Goal: Task Accomplishment & Management: Manage account settings

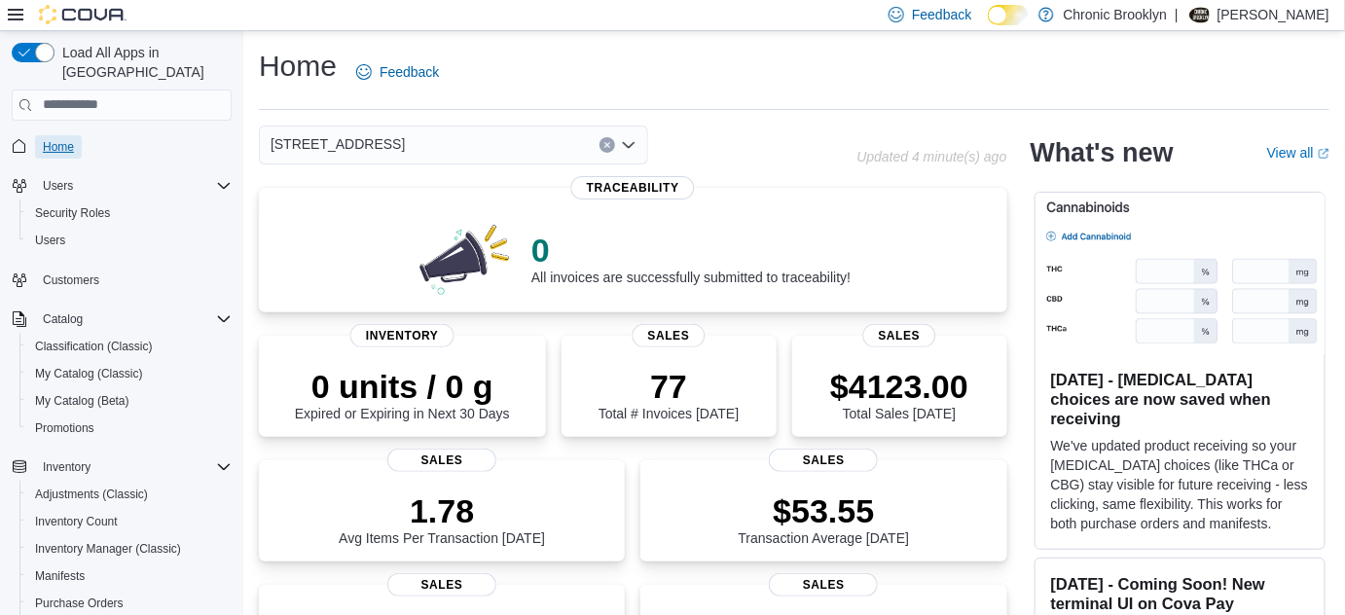
click at [46, 139] on span "Home" at bounding box center [58, 147] width 31 height 16
click at [78, 420] on span "Promotions" at bounding box center [64, 428] width 59 height 16
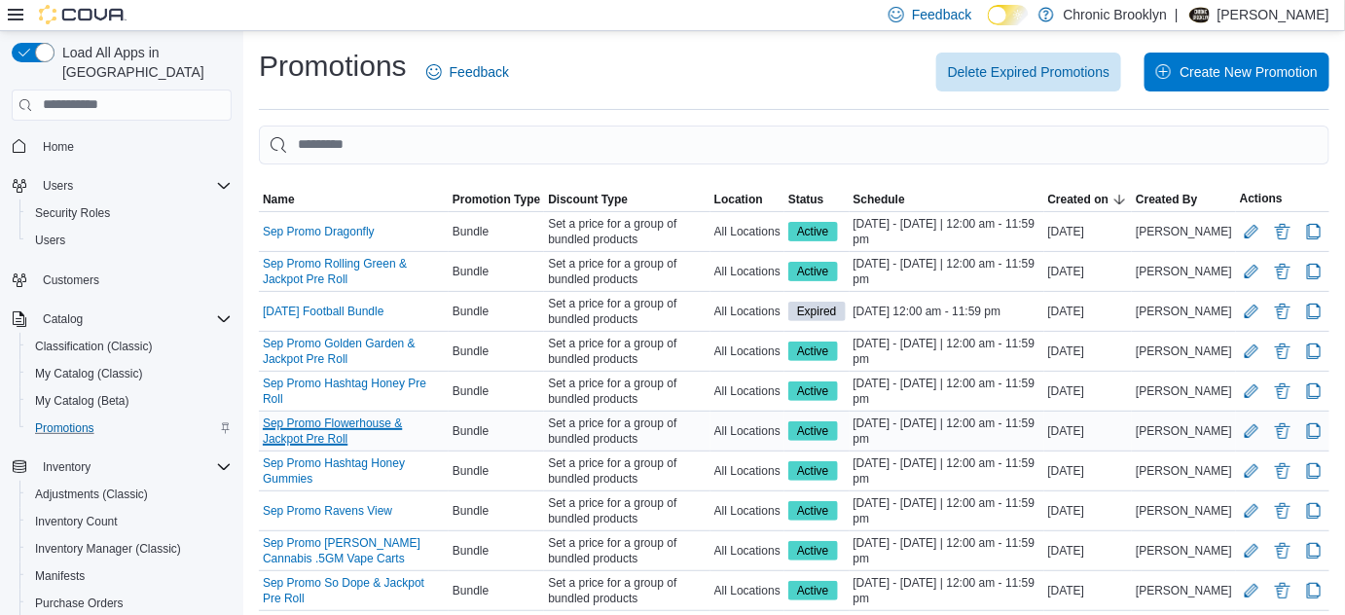
click at [427, 417] on link "Sep Promo Flowerhouse & Jackpot Pre Roll" at bounding box center [354, 430] width 182 height 31
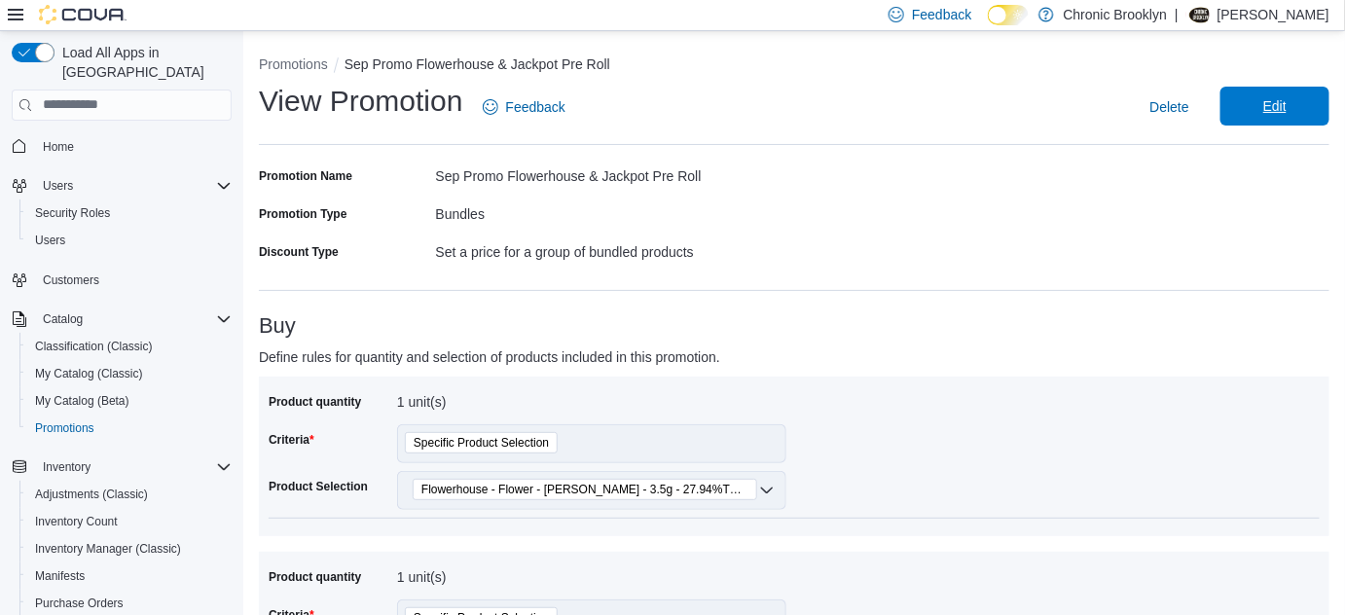
click at [1308, 98] on span "Edit" at bounding box center [1275, 106] width 86 height 39
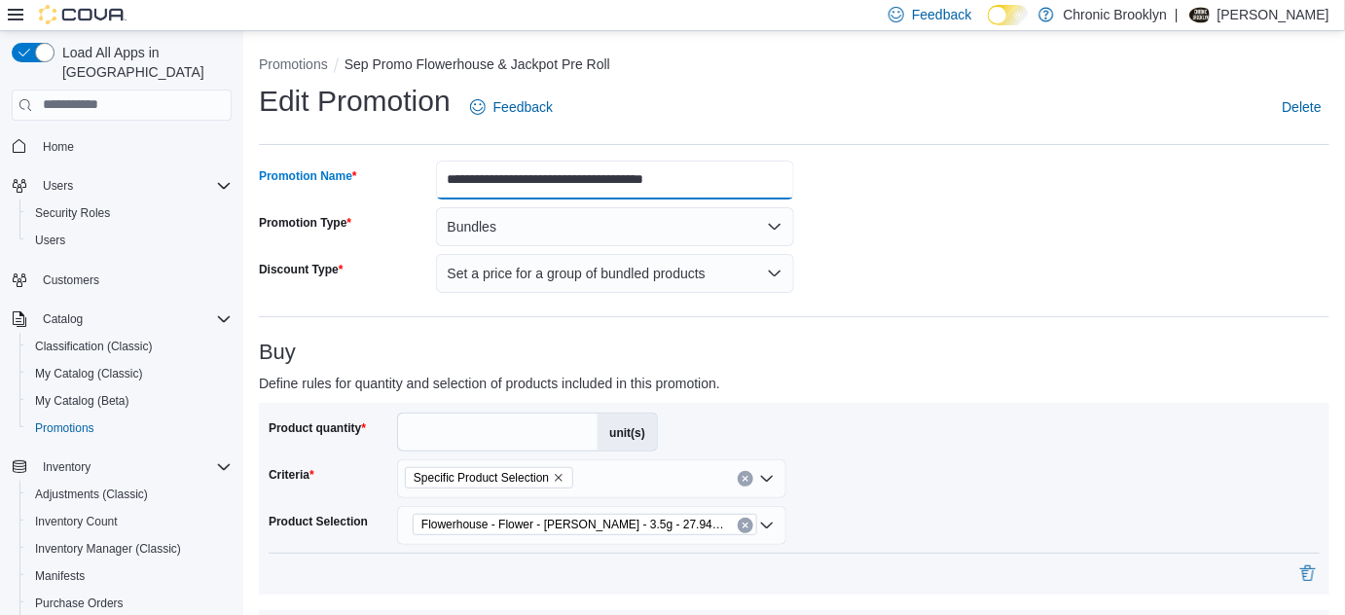
click at [660, 185] on input "**********" at bounding box center [615, 180] width 359 height 39
drag, startPoint x: 631, startPoint y: 184, endPoint x: 885, endPoint y: 170, distance: 254.3
click at [646, 185] on input "**********" at bounding box center [615, 180] width 359 height 39
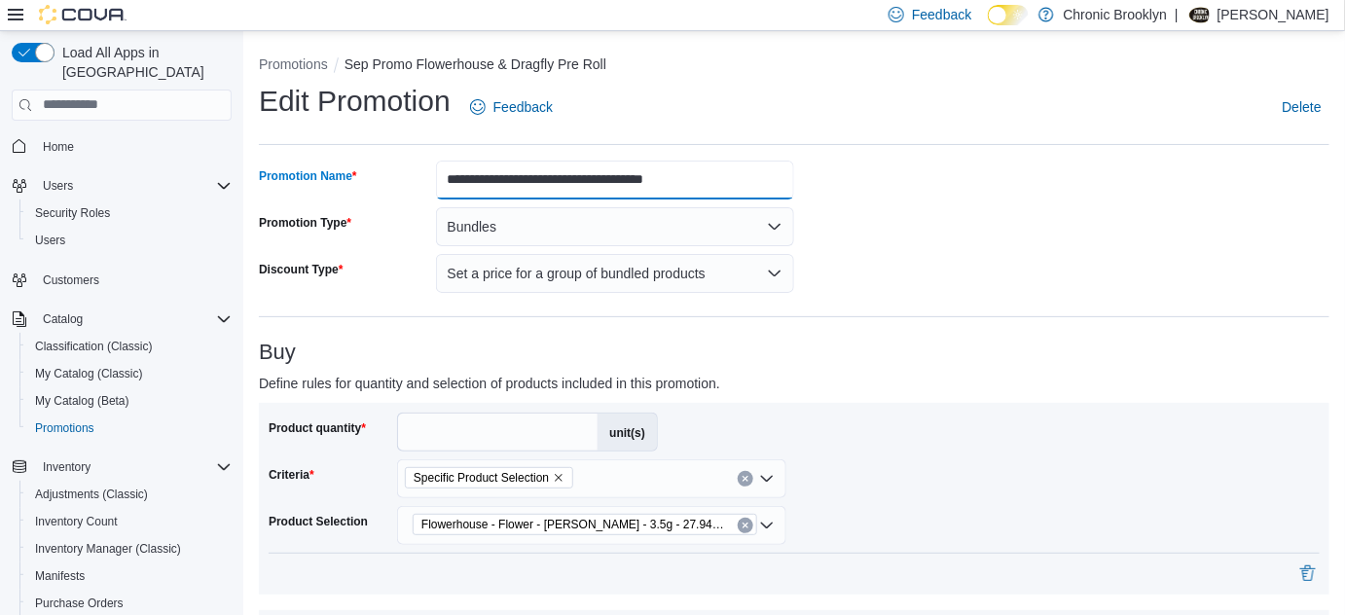
click at [640, 181] on input "**********" at bounding box center [615, 180] width 359 height 39
click at [738, 186] on input "**********" at bounding box center [615, 180] width 359 height 39
click at [623, 181] on input "**********" at bounding box center [615, 180] width 359 height 39
drag, startPoint x: 617, startPoint y: 183, endPoint x: 875, endPoint y: 208, distance: 259.1
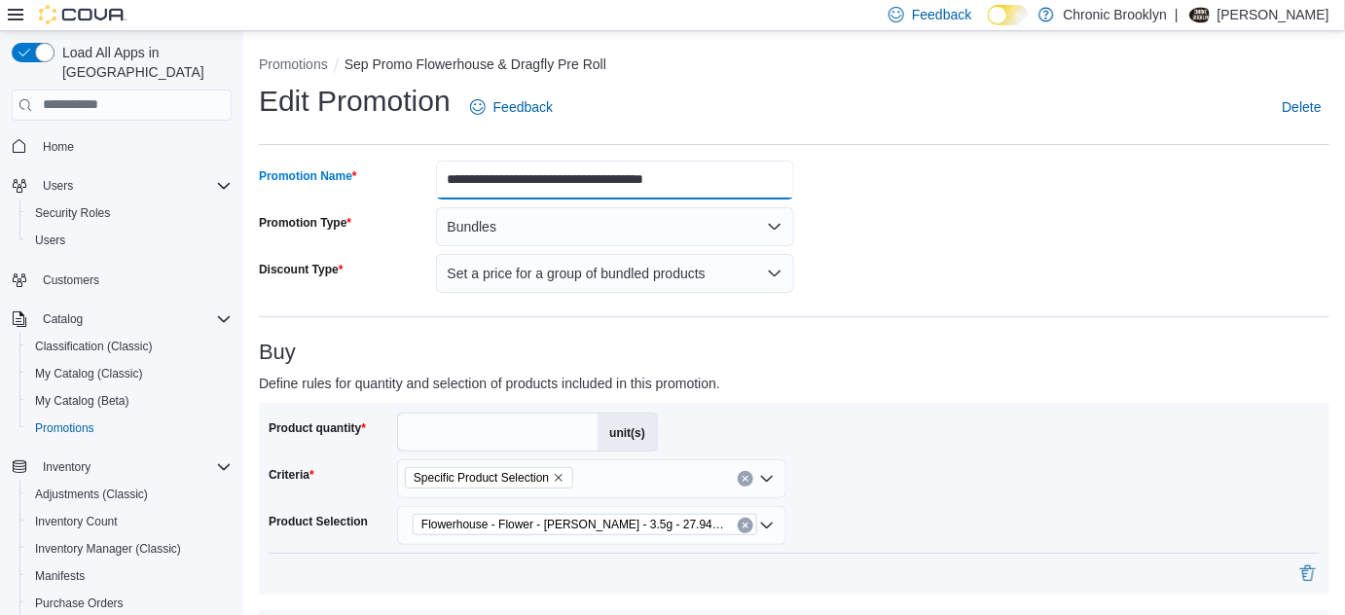
drag, startPoint x: 643, startPoint y: 179, endPoint x: 657, endPoint y: 146, distance: 35.8
click at [642, 178] on input "**********" at bounding box center [615, 180] width 359 height 39
type input "**********"
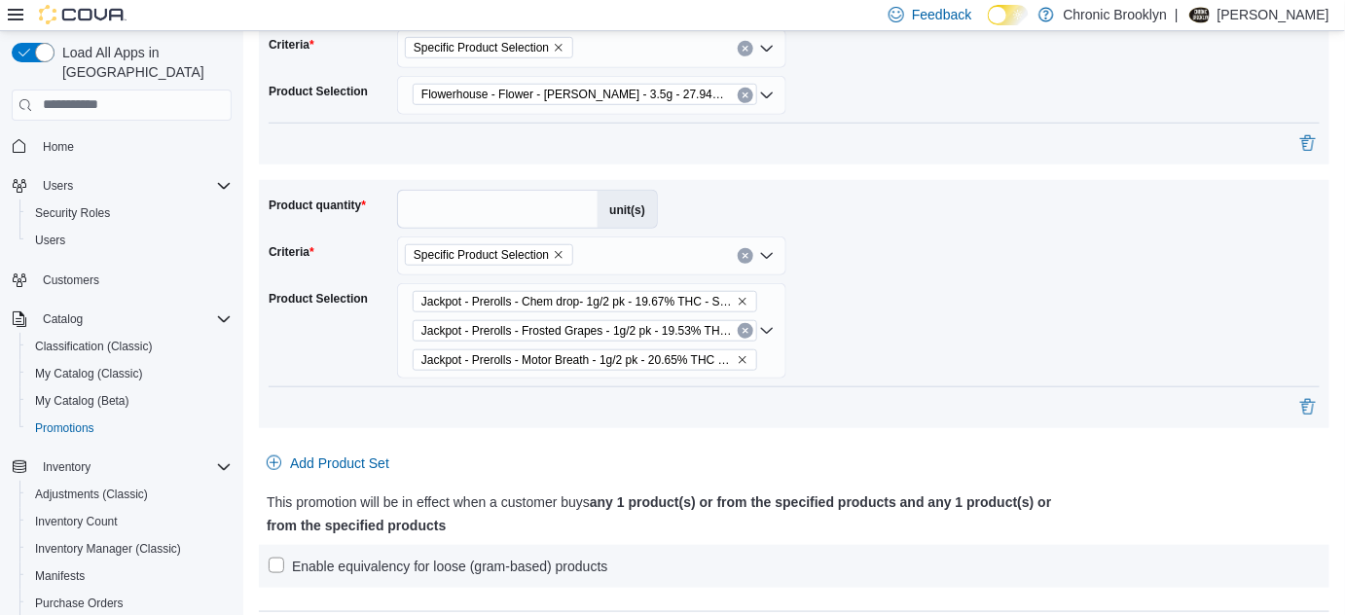
scroll to position [442, 0]
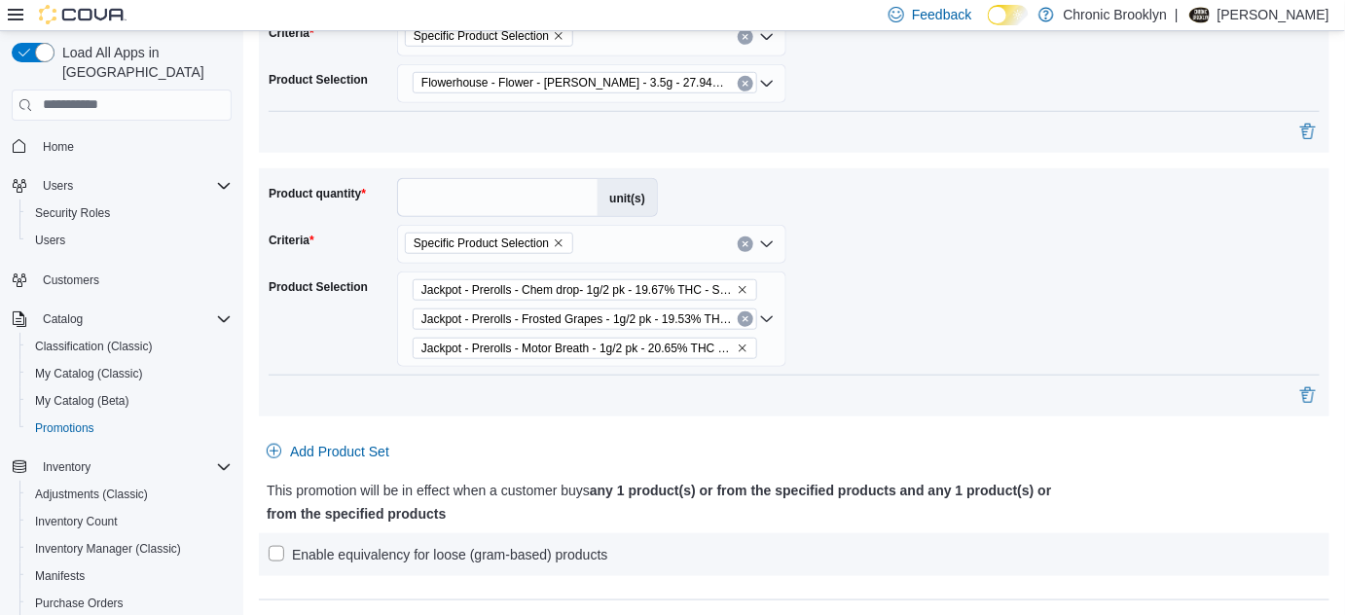
click at [737, 288] on icon "Remove Jackpot - Prerolls - Chem drop- 1g/2 pk - 19.67% THC - Sativa from selec…" at bounding box center [743, 290] width 12 height 12
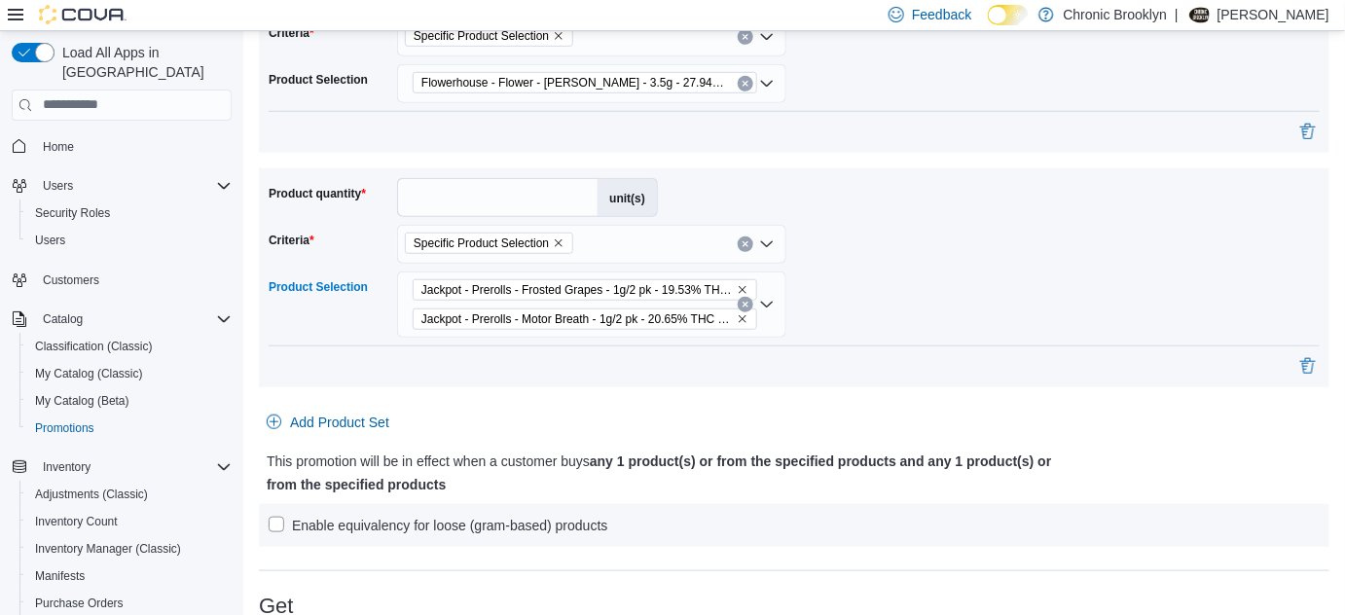
click at [737, 287] on icon "Remove Jackpot - Prerolls - Frosted Grapes - 1g/2 pk - 19.53% THC - Indica from…" at bounding box center [743, 290] width 12 height 12
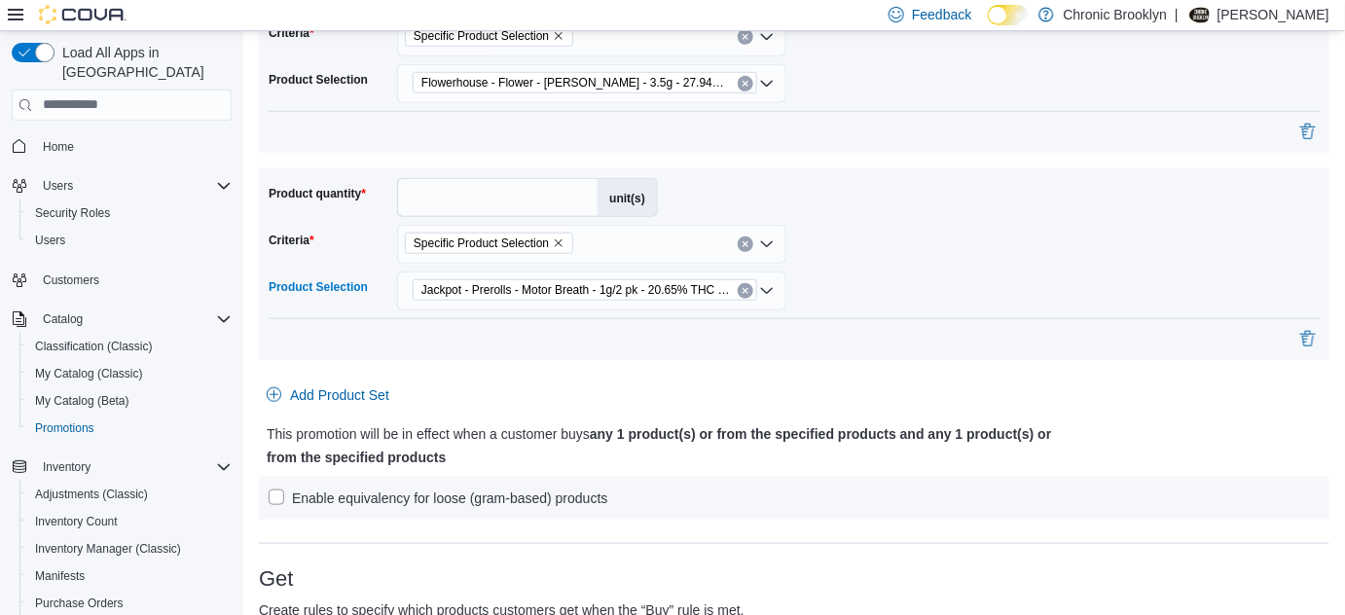
click at [738, 292] on button "Clear input" at bounding box center [746, 291] width 16 height 16
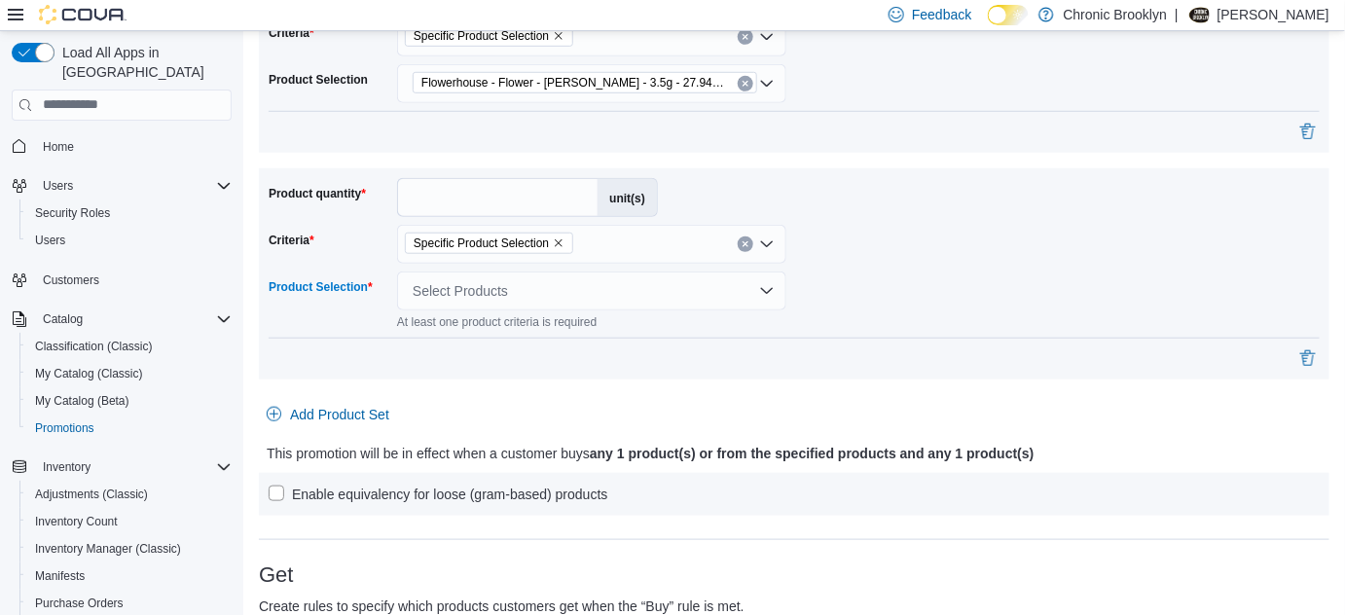
click at [747, 290] on div "Select Products" at bounding box center [591, 290] width 389 height 39
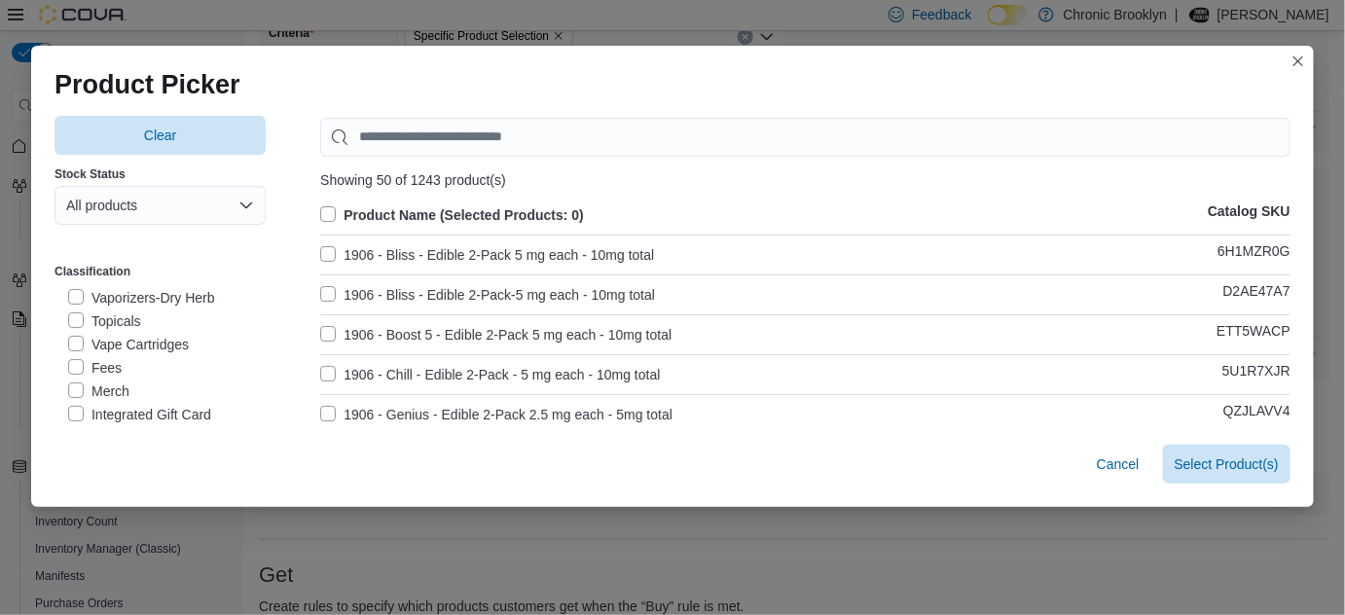
scroll to position [119, 0]
click at [130, 336] on label "PreRolls" at bounding box center [105, 339] width 75 height 23
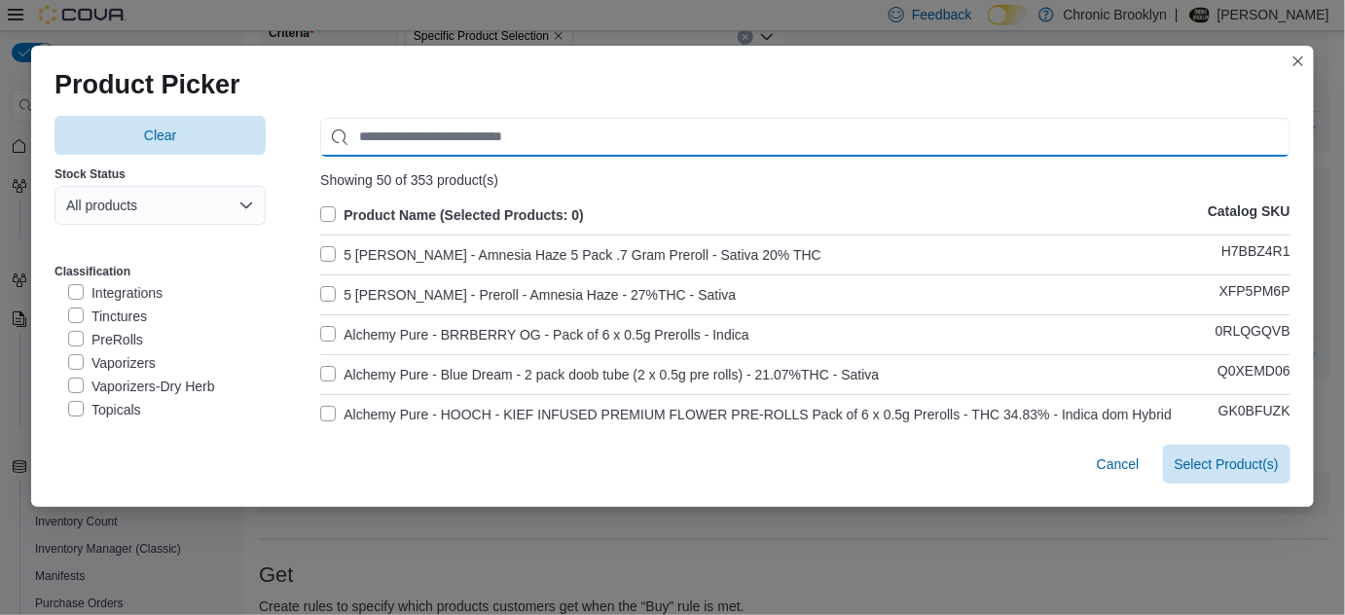
click at [415, 136] on input "Use aria labels when no actual label is in use" at bounding box center [805, 137] width 970 height 39
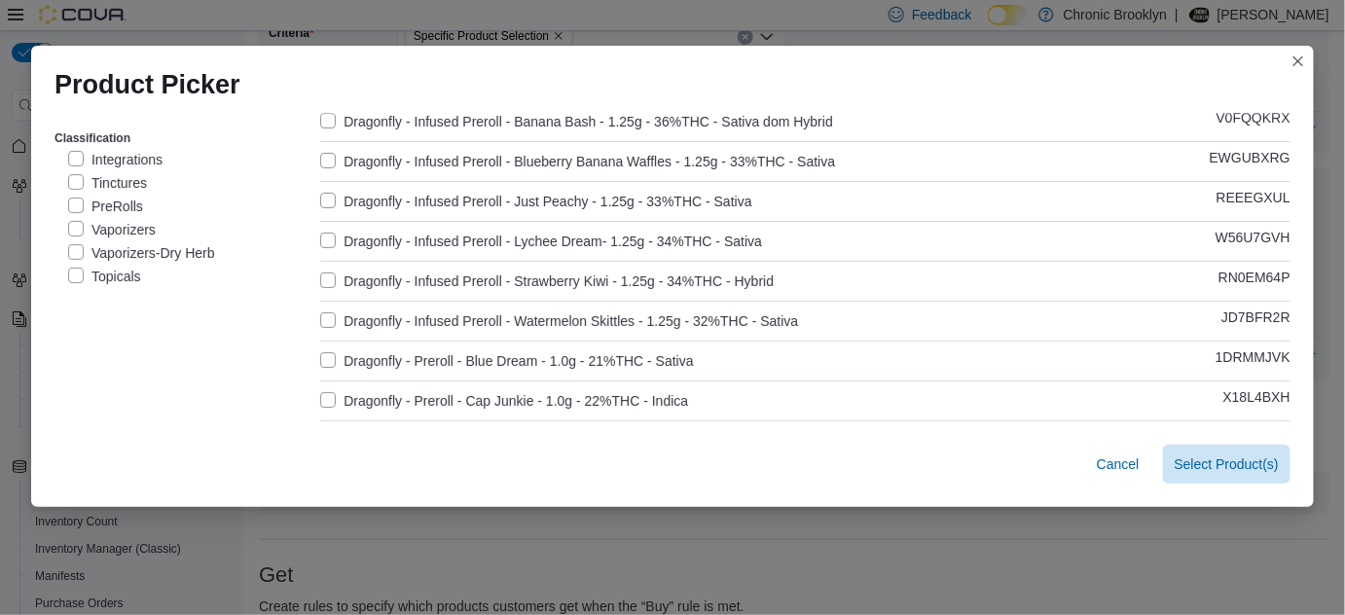
scroll to position [176, 0]
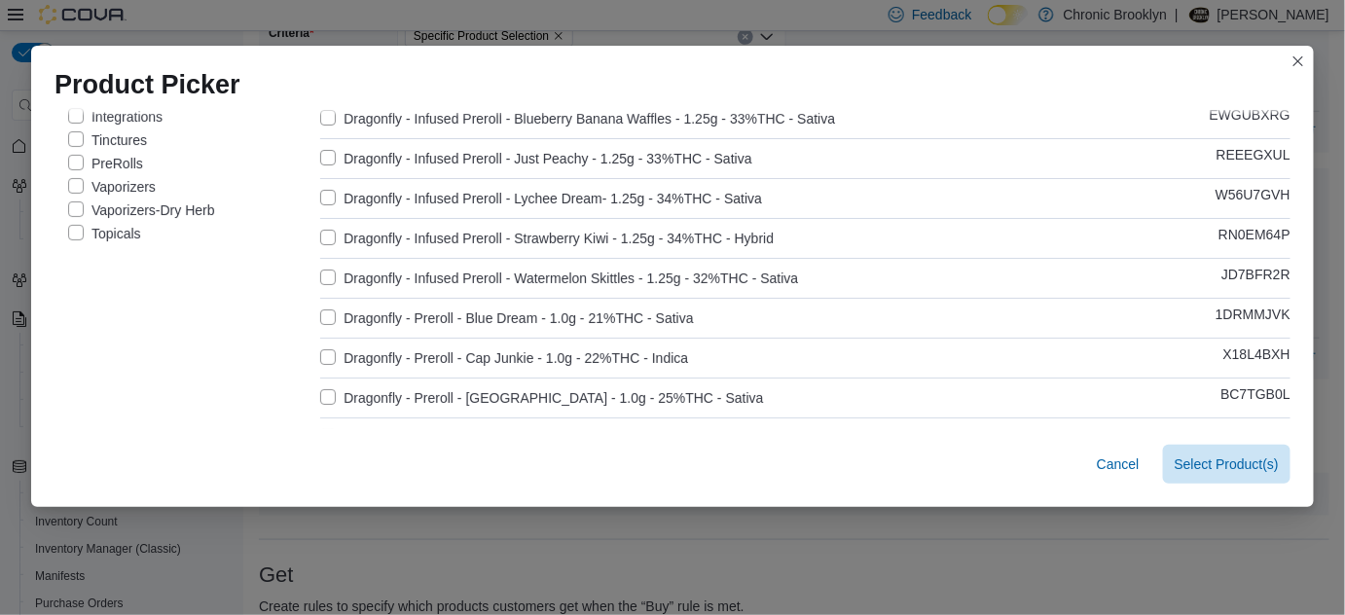
type input "*********"
click at [320, 313] on label "Dragonfly - Preroll - Blue Dream - 1.0g - 21%THC - Sativa" at bounding box center [506, 318] width 373 height 23
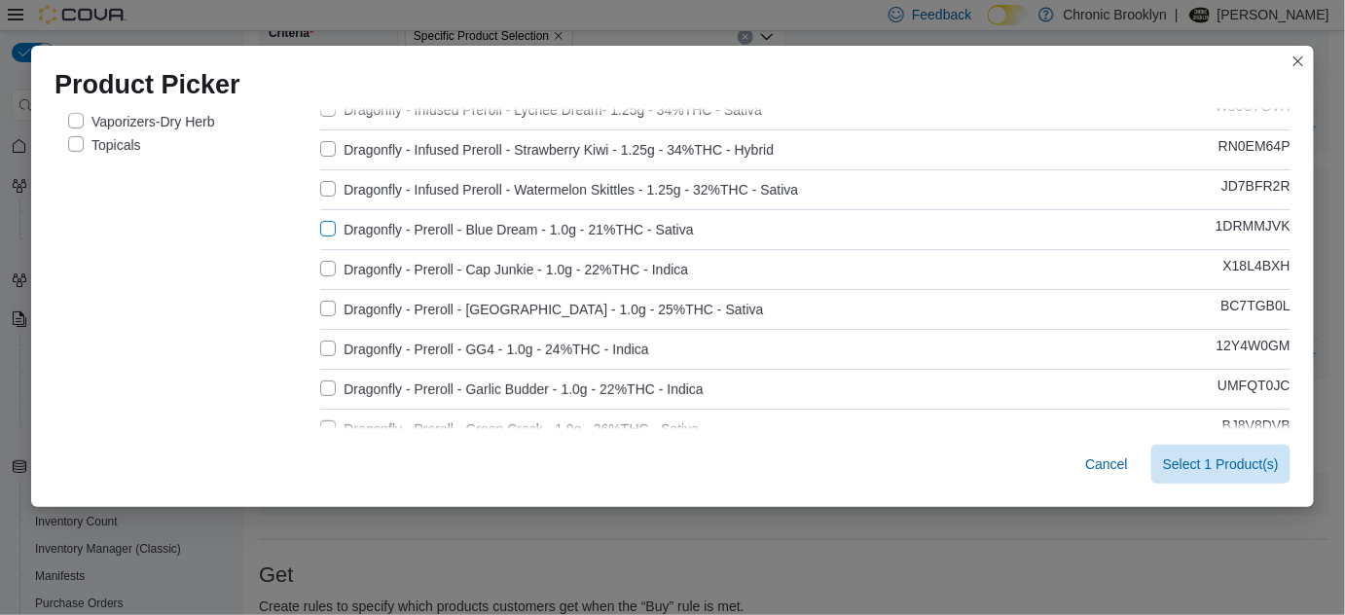
scroll to position [353, 0]
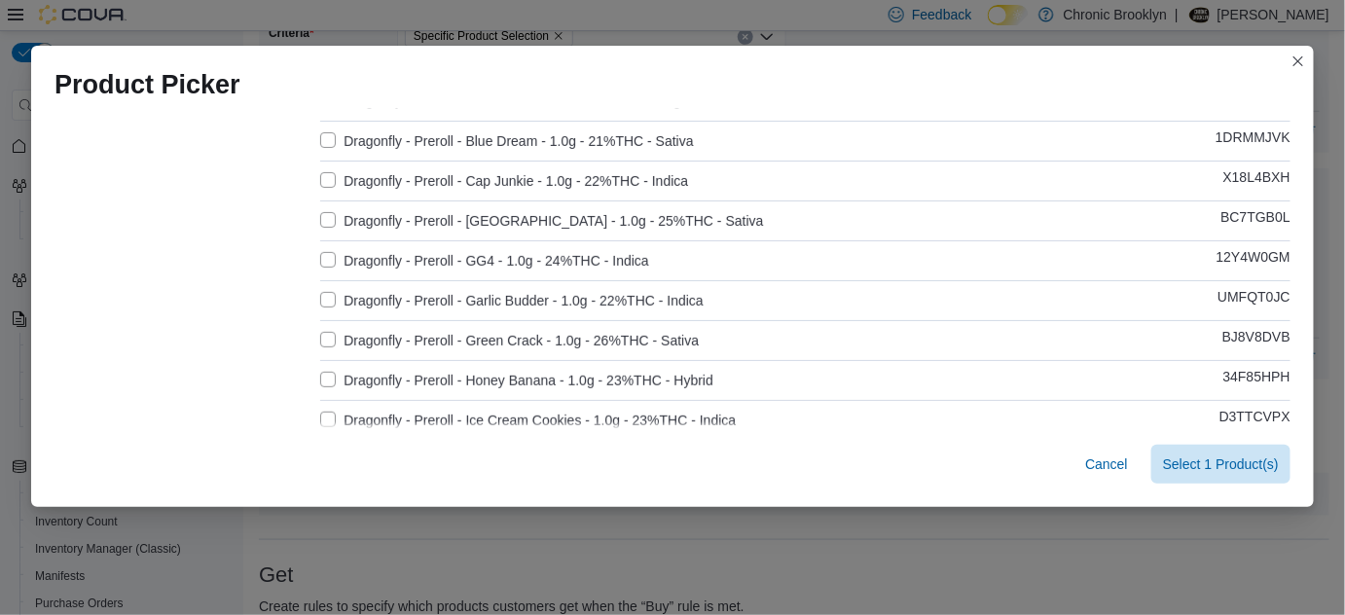
click at [326, 296] on label "Dragonfly - Preroll - Garlic Budder - 1.0g - 22%THC - Indica" at bounding box center [511, 300] width 383 height 23
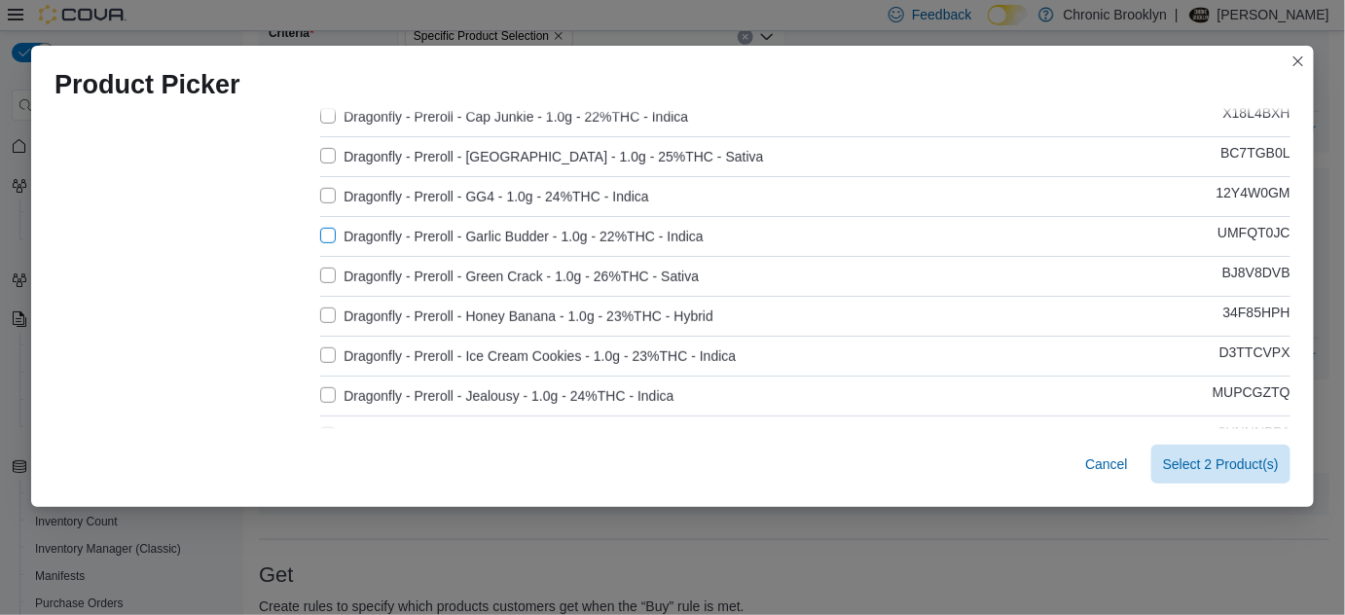
scroll to position [442, 0]
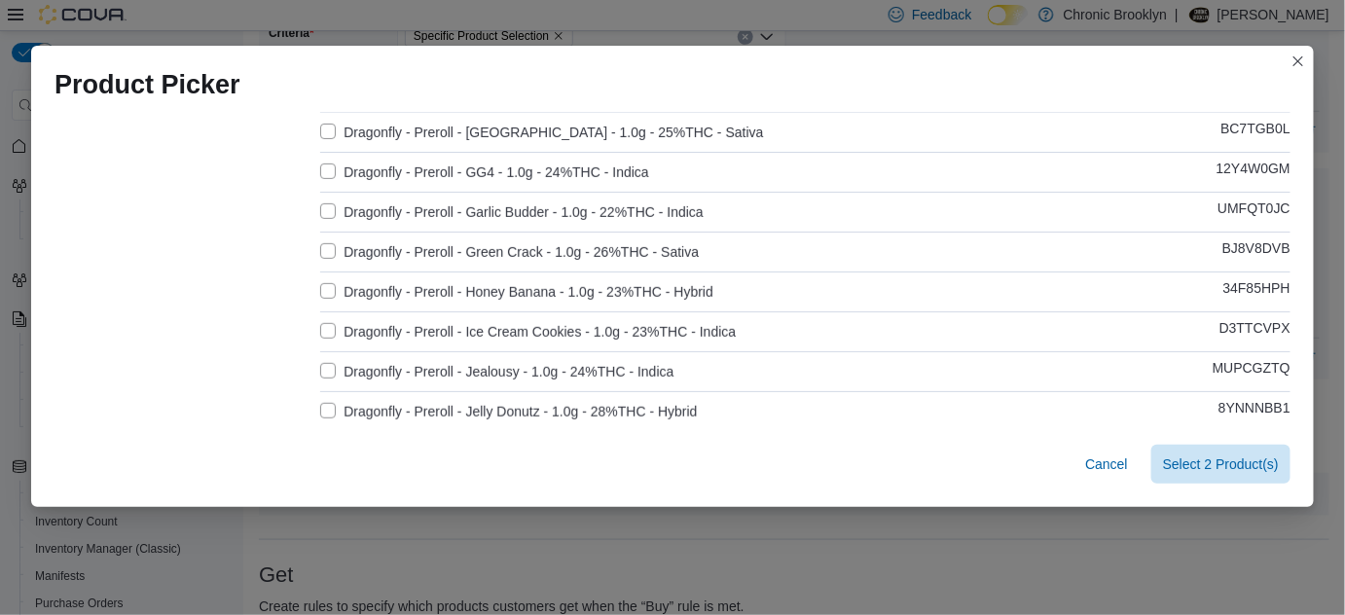
click at [324, 286] on label "Dragonfly - Preroll - Honey Banana - 1.0g - 23%THC - Hybrid" at bounding box center [516, 291] width 393 height 23
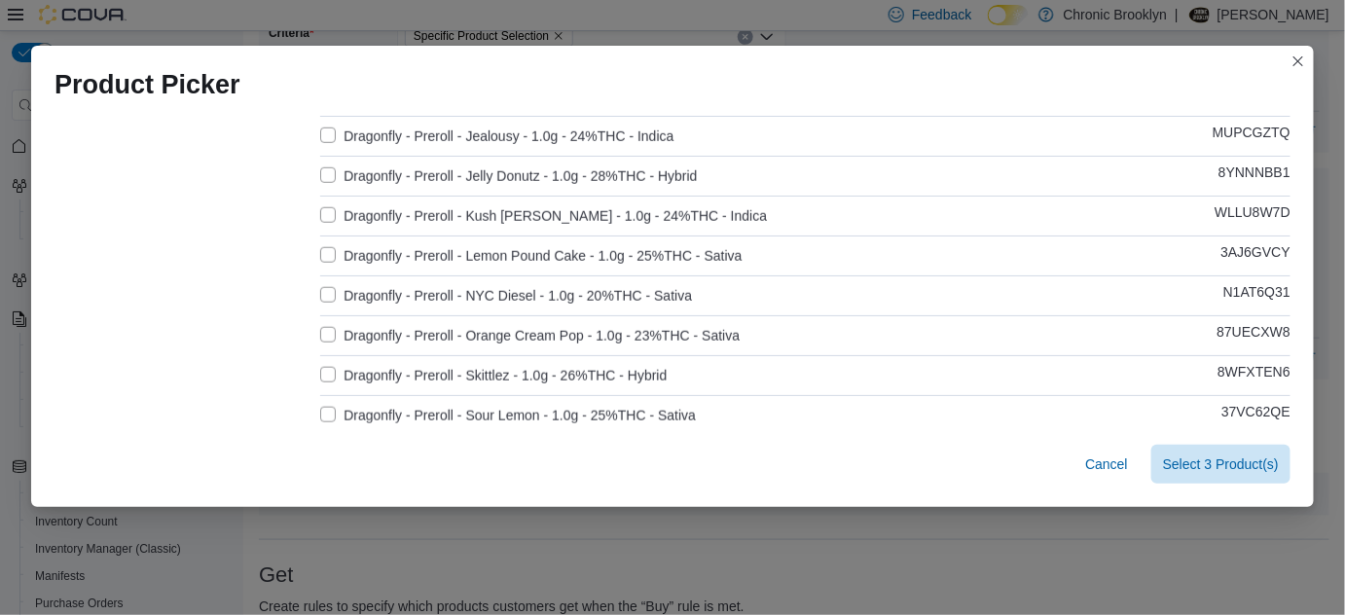
scroll to position [707, 0]
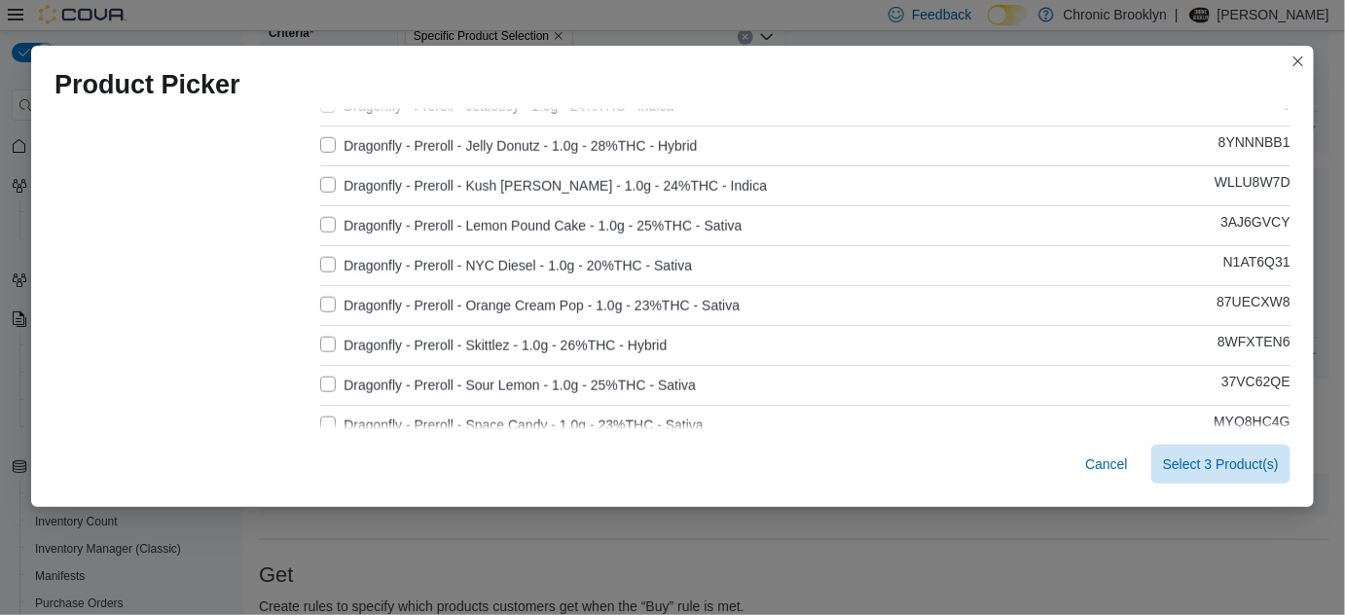
click at [325, 298] on label "Dragonfly - Preroll - Orange Cream Pop - 1.0g - 23%THC - Sativa" at bounding box center [529, 305] width 419 height 23
click at [322, 341] on label "Dragonfly - Preroll - Skittlez - 1.0g - 26%THC - Hybrid" at bounding box center [493, 345] width 346 height 23
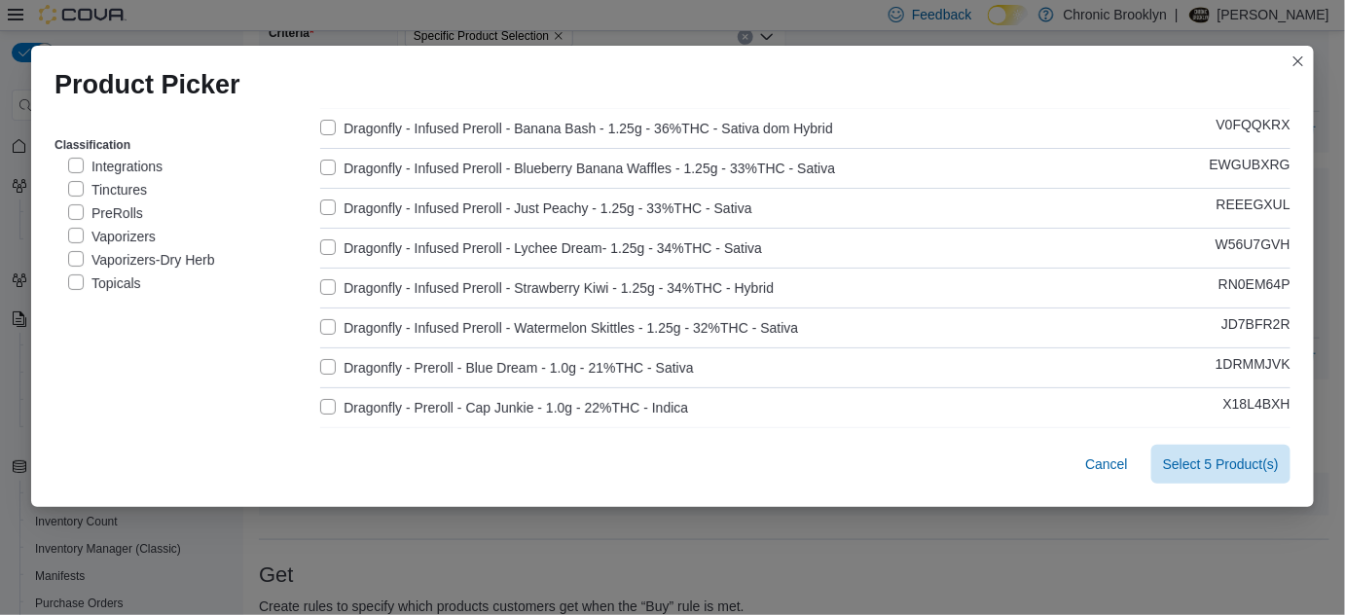
scroll to position [88, 0]
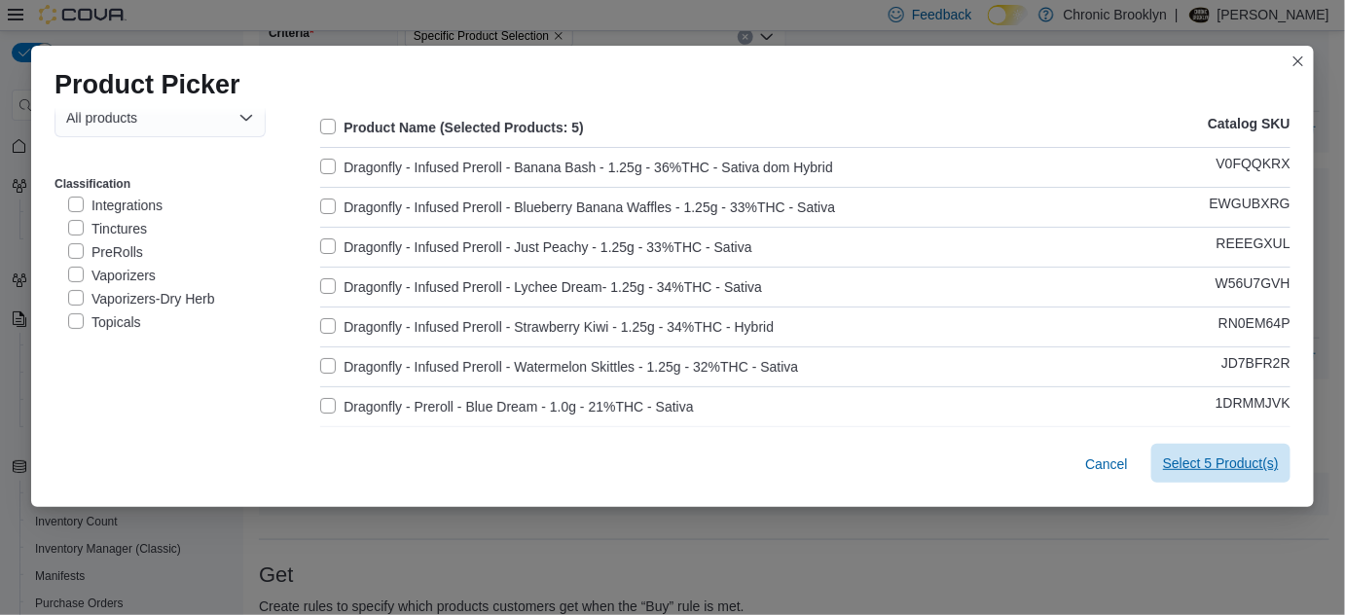
click at [1188, 462] on span "Select 5 Product(s)" at bounding box center [1221, 462] width 116 height 19
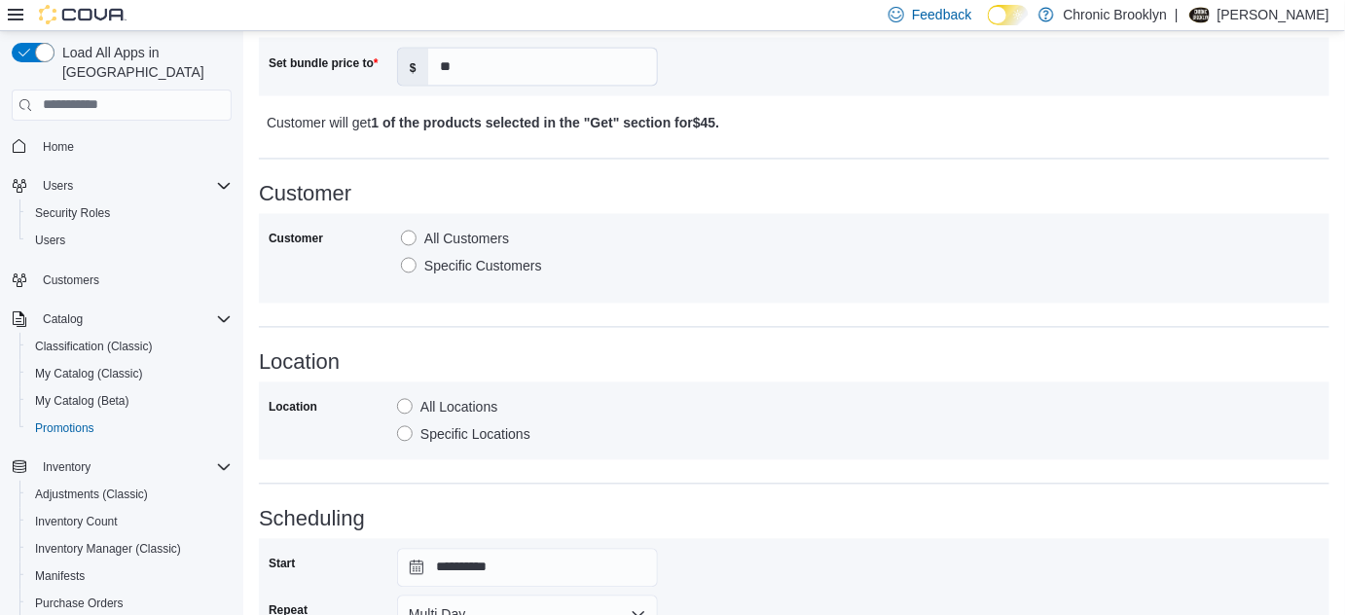
scroll to position [1375, 0]
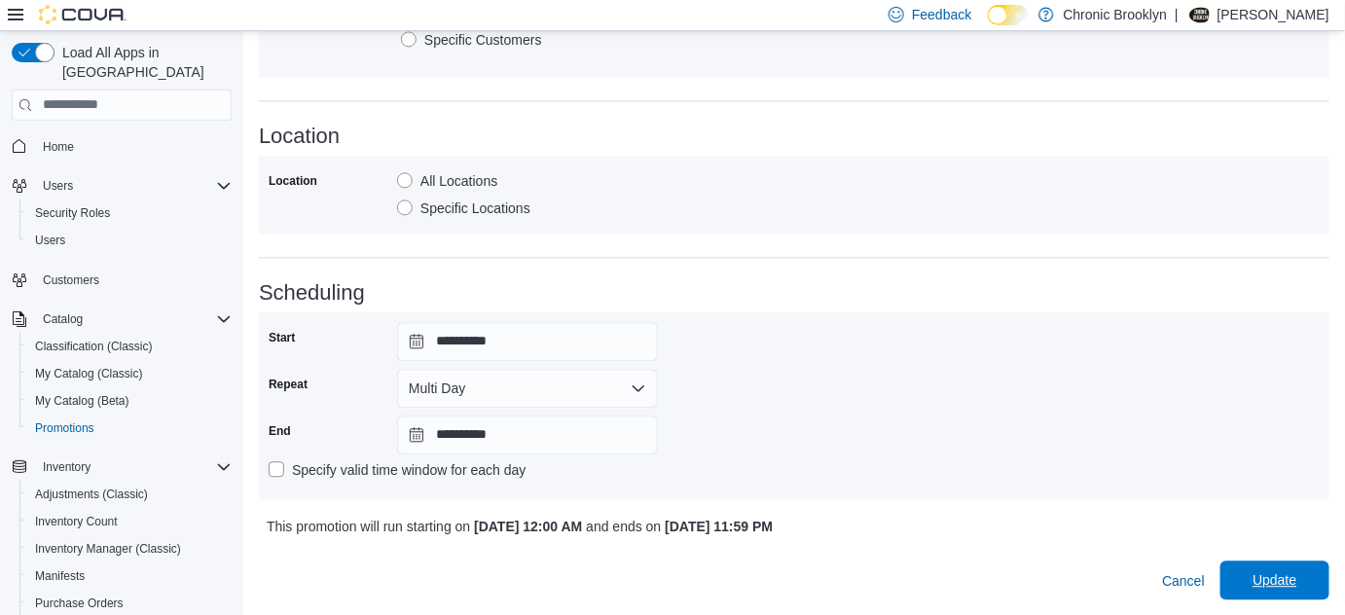
click at [1269, 577] on span "Update" at bounding box center [1274, 579] width 44 height 19
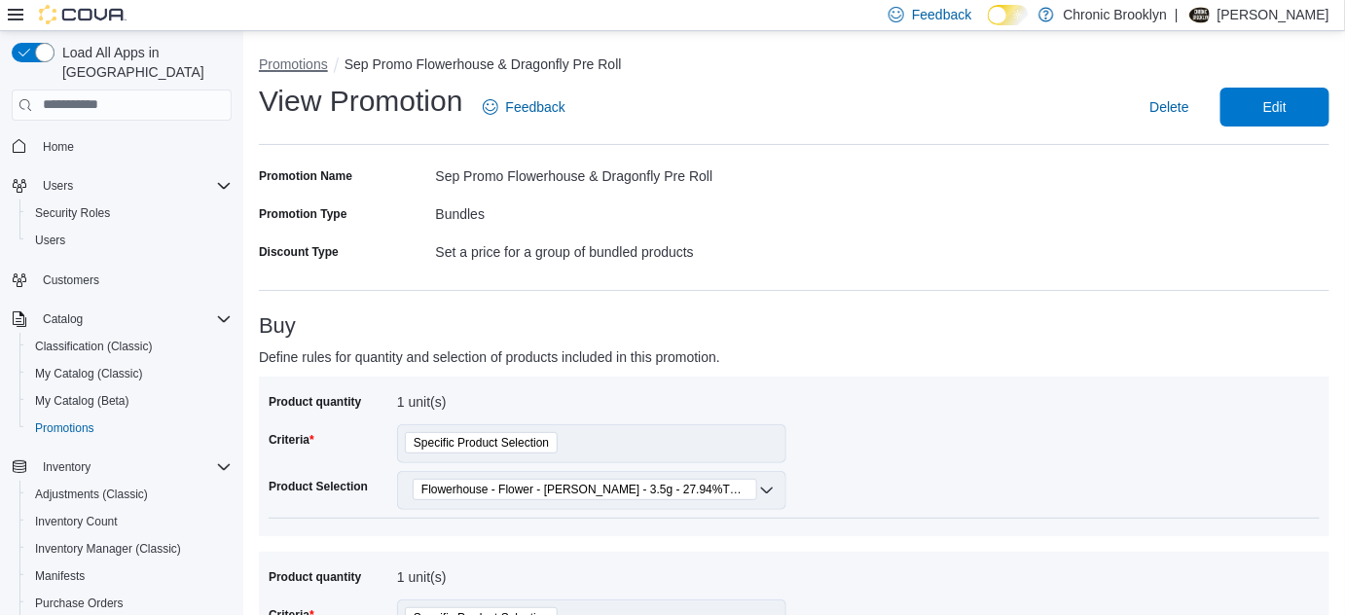
click at [304, 64] on button "Promotions" at bounding box center [293, 64] width 69 height 16
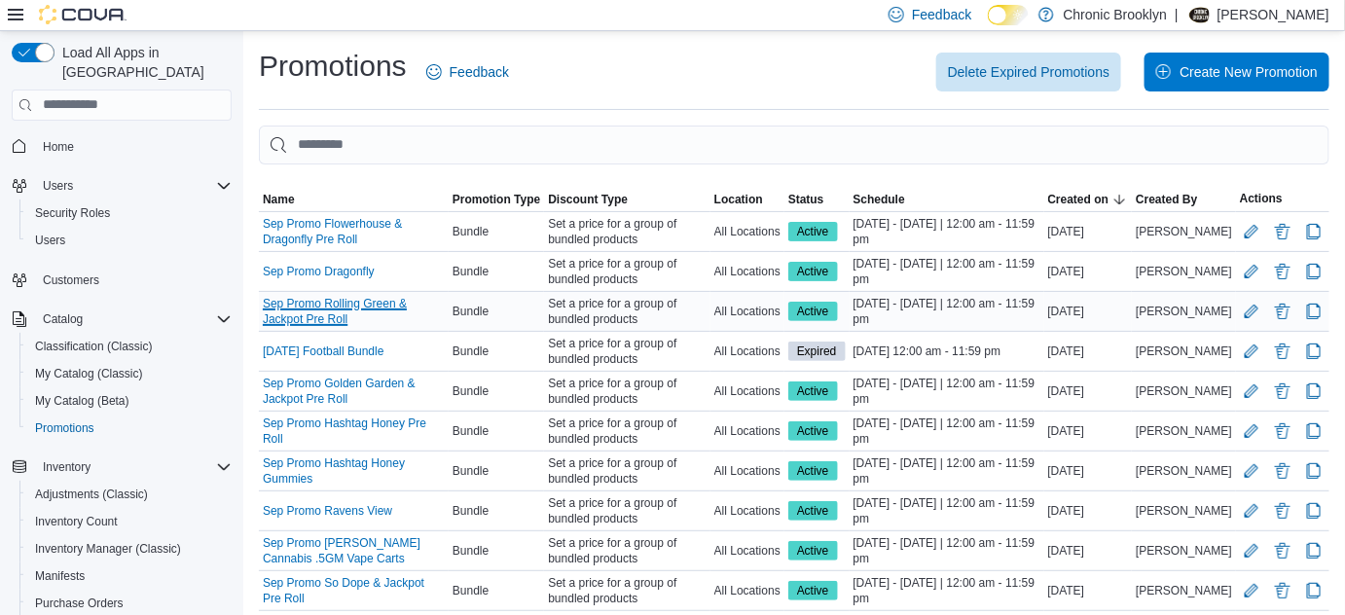
click at [408, 307] on link "Sep Promo Rolling Green & Jackpot Pre Roll" at bounding box center [354, 311] width 182 height 31
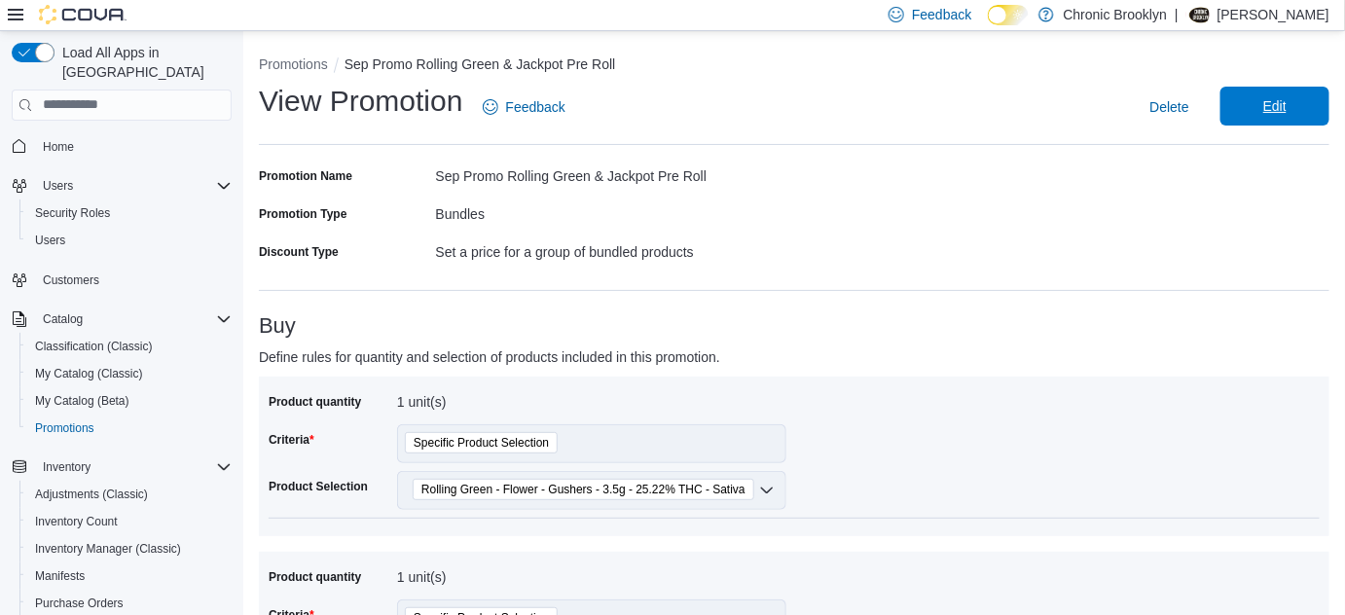
click at [1286, 111] on span "Edit" at bounding box center [1274, 105] width 23 height 19
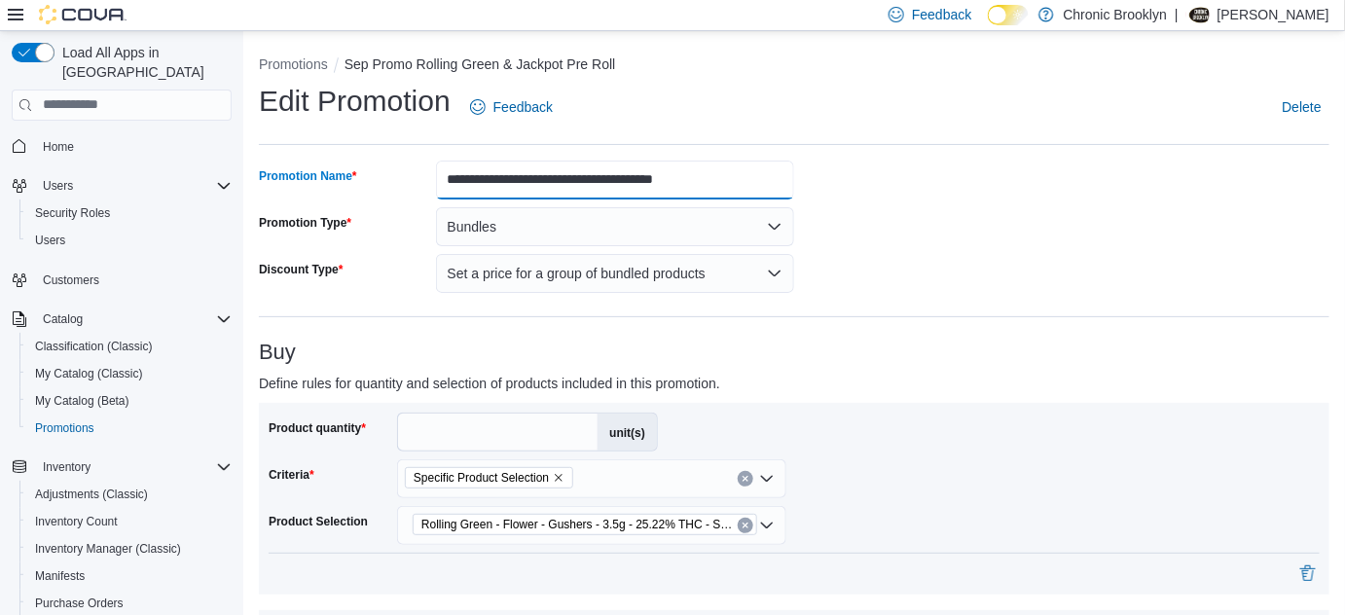
click at [662, 178] on input "**********" at bounding box center [615, 180] width 359 height 39
type input "**********"
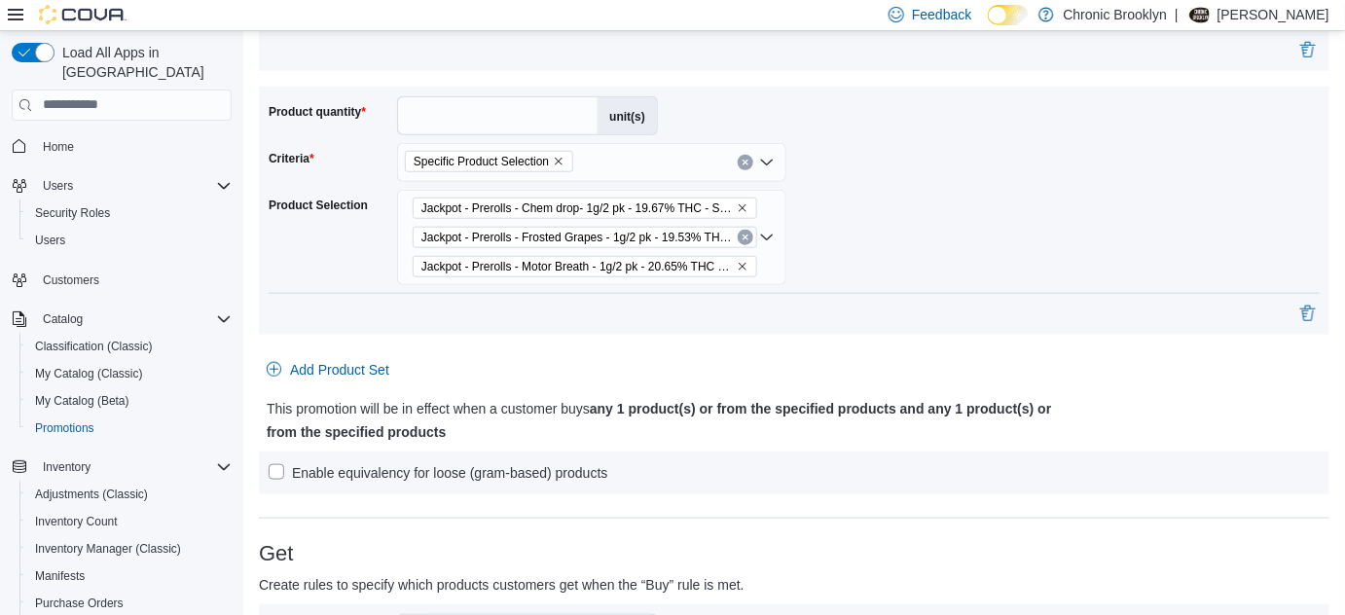
scroll to position [530, 0]
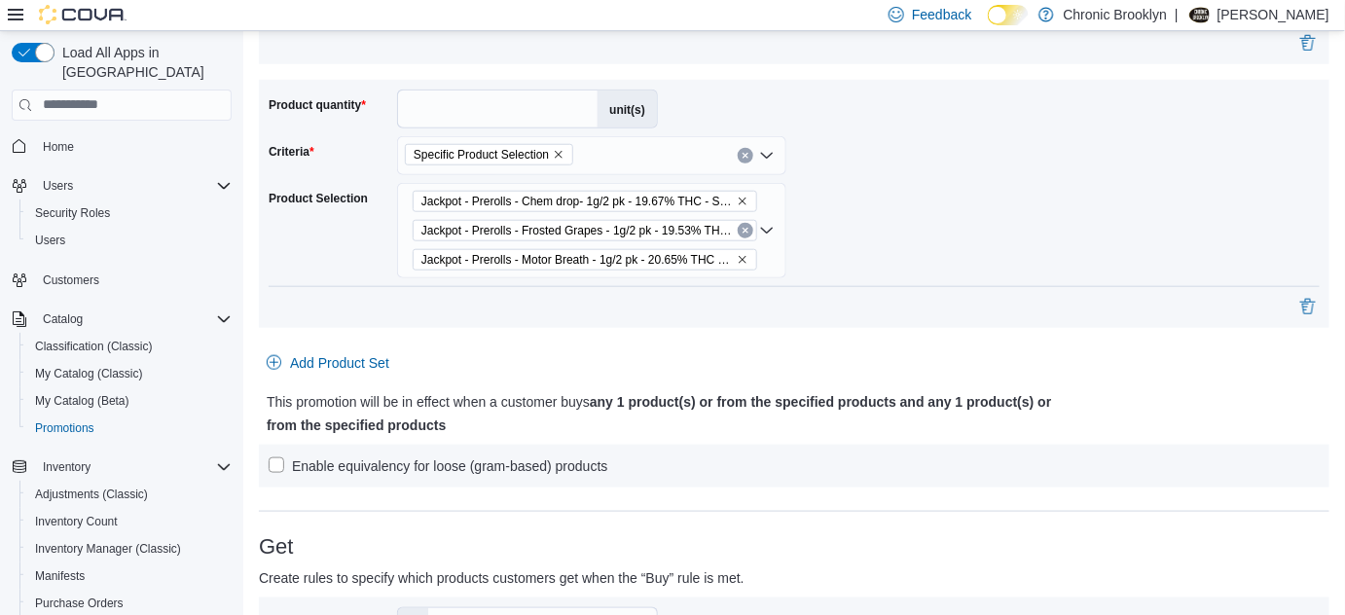
click at [737, 201] on icon "Remove Jackpot - Prerolls - Chem drop- 1g/2 pk - 19.67% THC - Sativa from selec…" at bounding box center [743, 202] width 12 height 12
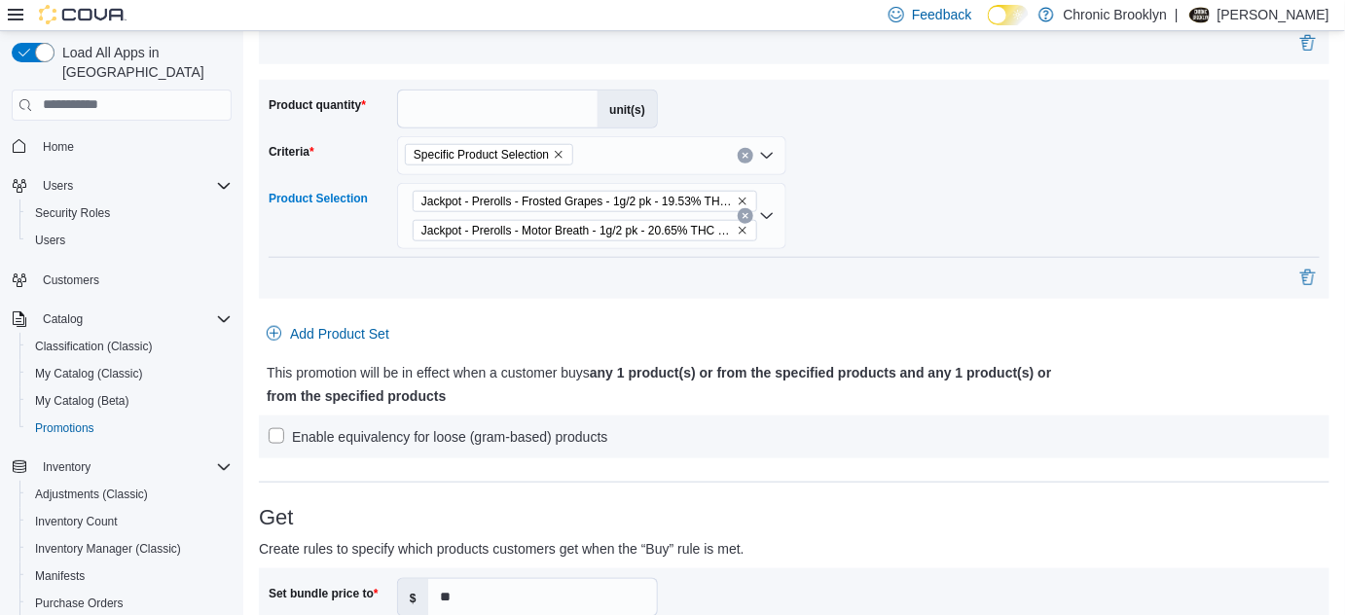
click at [737, 199] on icon "Remove Jackpot - Prerolls - Frosted Grapes - 1g/2 pk - 19.53% THC - Indica from…" at bounding box center [743, 202] width 12 height 12
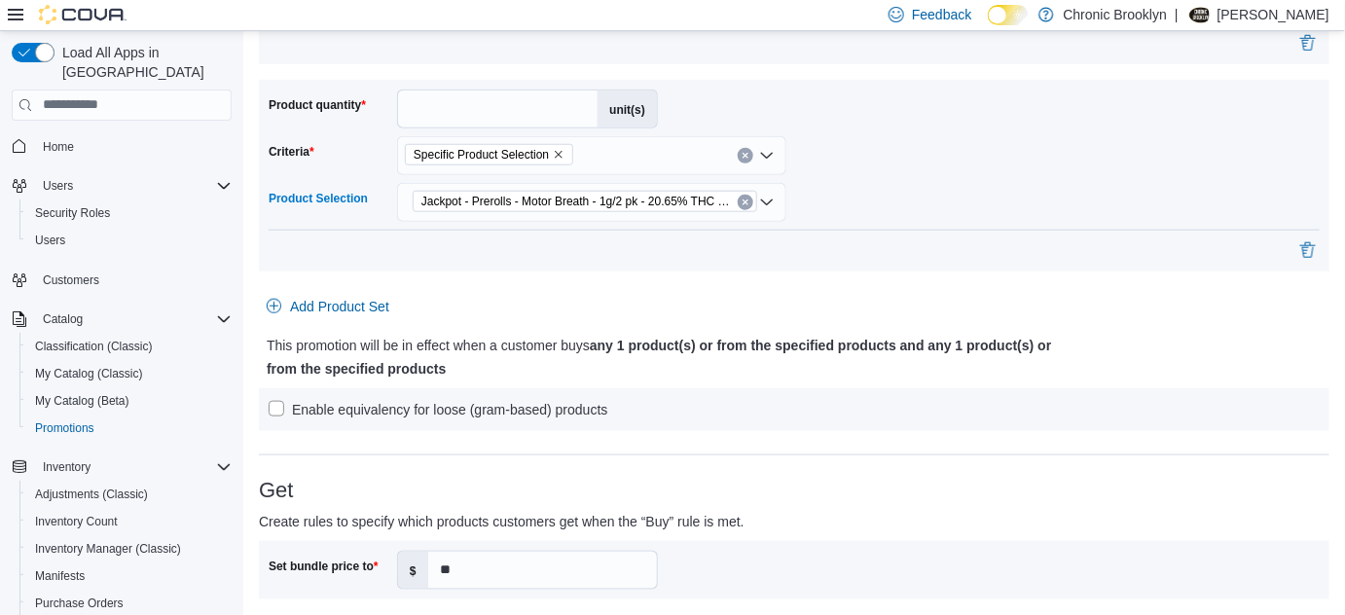
click at [741, 202] on icon "Clear input" at bounding box center [745, 203] width 8 height 8
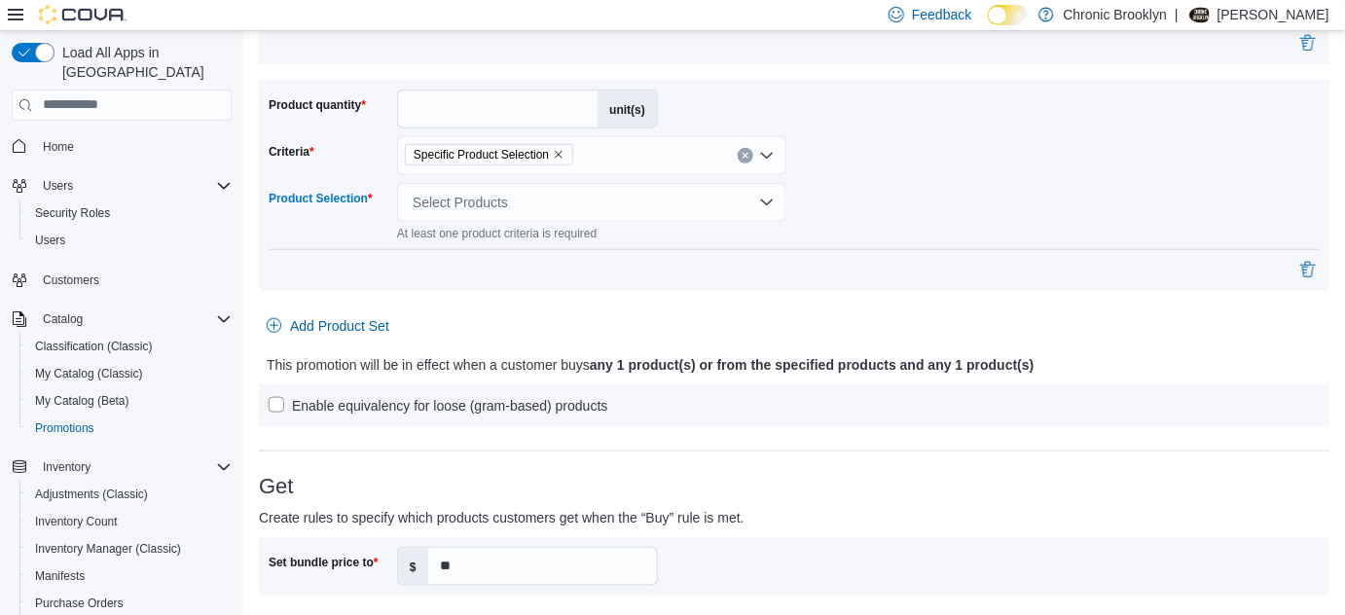
click at [753, 203] on div "Select Products" at bounding box center [591, 202] width 389 height 39
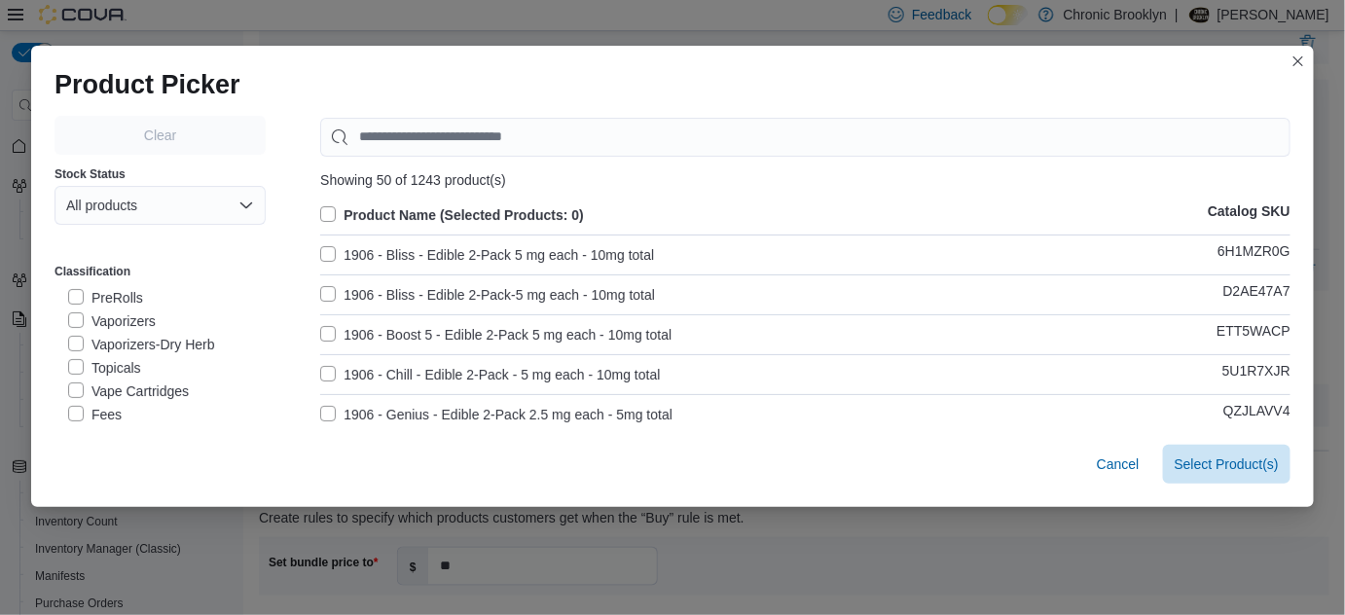
scroll to position [119, 0]
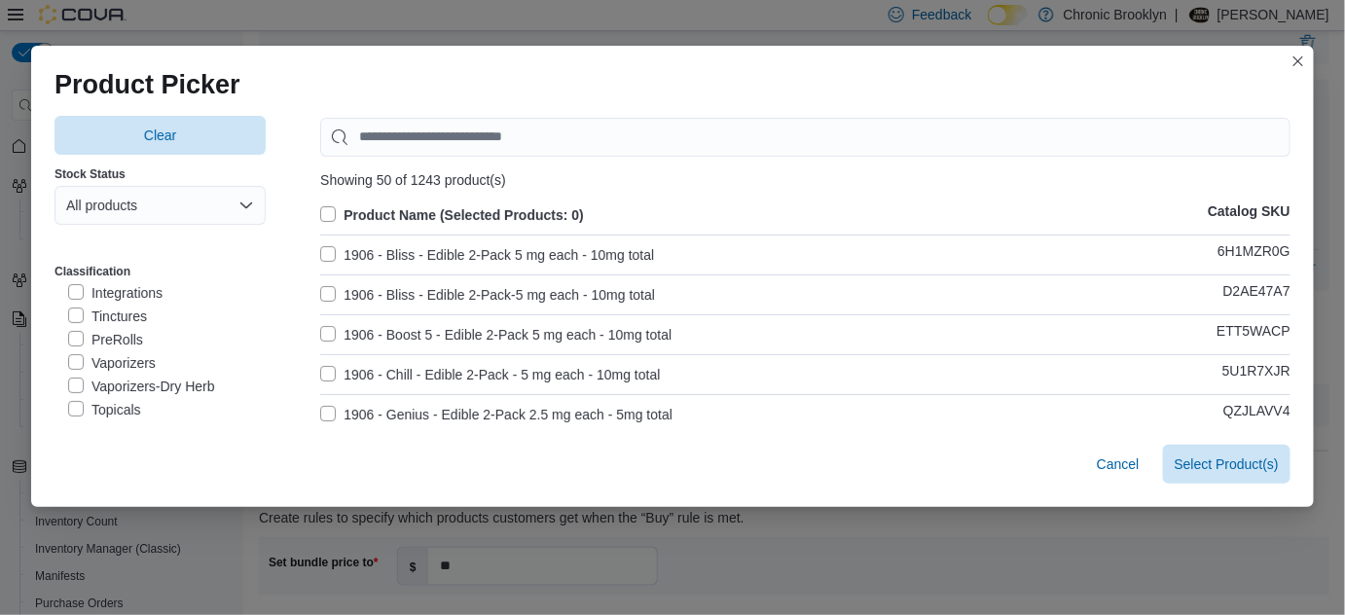
click at [130, 343] on label "PreRolls" at bounding box center [105, 339] width 75 height 23
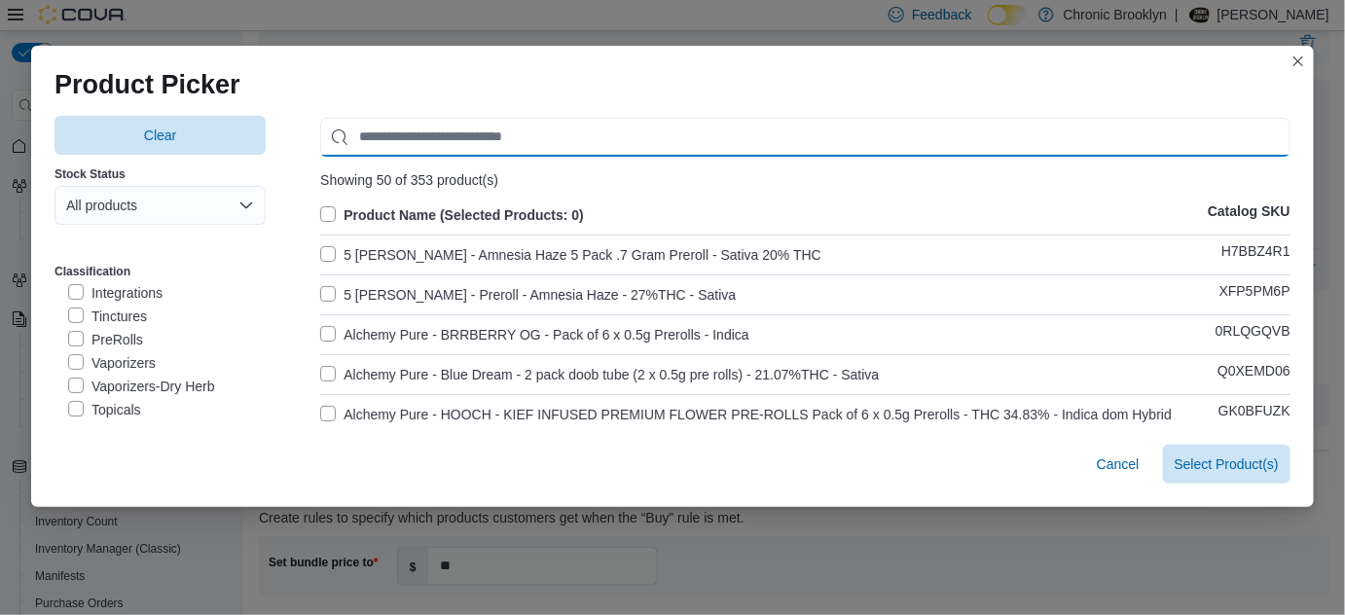
click at [407, 131] on input "Use aria labels when no actual label is in use" at bounding box center [805, 137] width 970 height 39
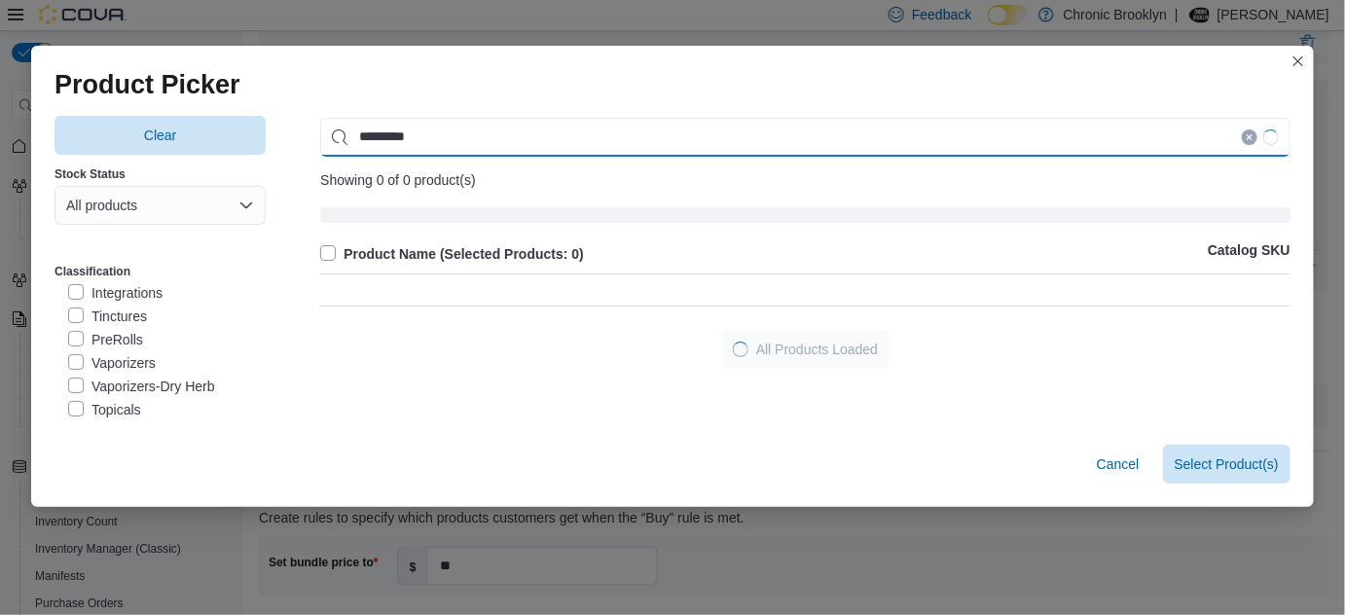
type input "*********"
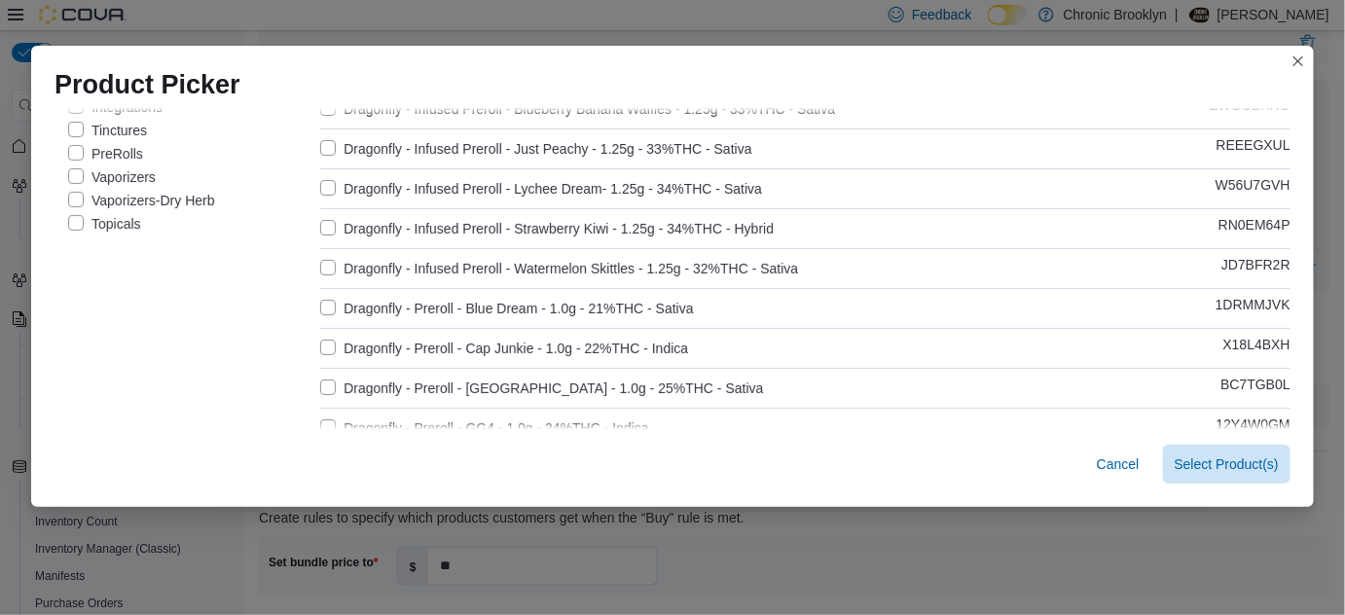
scroll to position [265, 0]
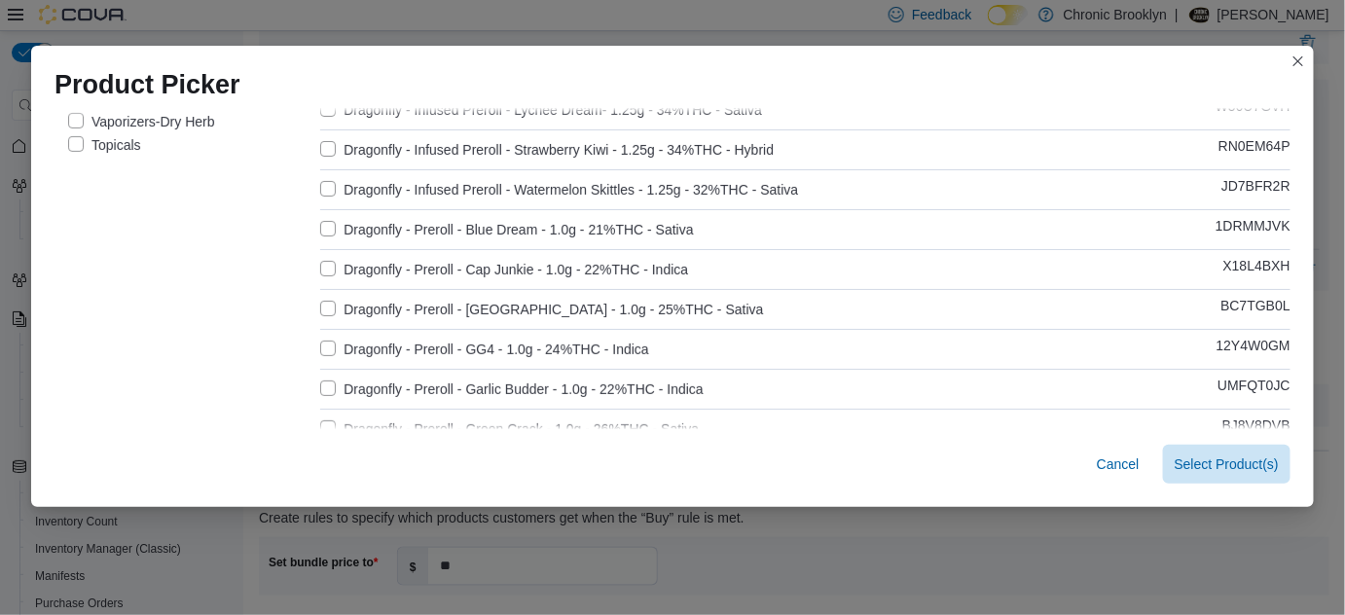
click at [320, 222] on label "Dragonfly - Preroll - Blue Dream - 1.0g - 21%THC - Sativa" at bounding box center [506, 229] width 373 height 23
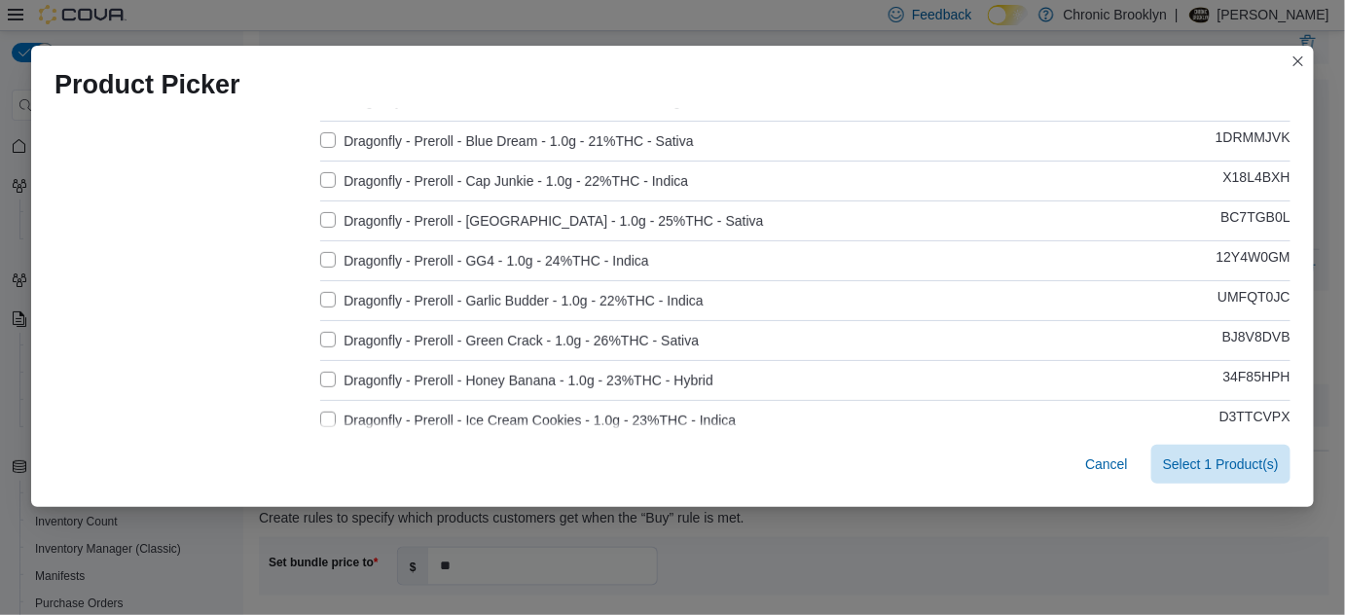
click at [320, 295] on label "Dragonfly - Preroll - Garlic Budder - 1.0g - 22%THC - Indica" at bounding box center [511, 300] width 383 height 23
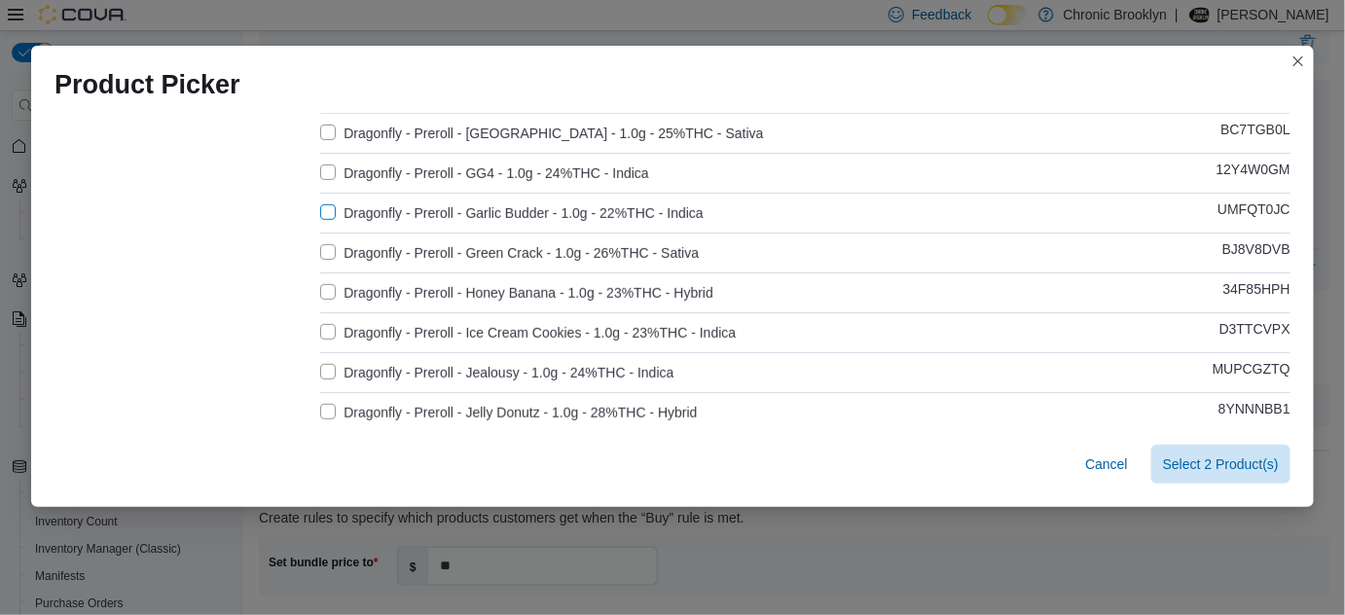
scroll to position [442, 0]
click at [320, 291] on label "Dragonfly - Preroll - Honey Banana - 1.0g - 23%THC - Hybrid" at bounding box center [516, 291] width 393 height 23
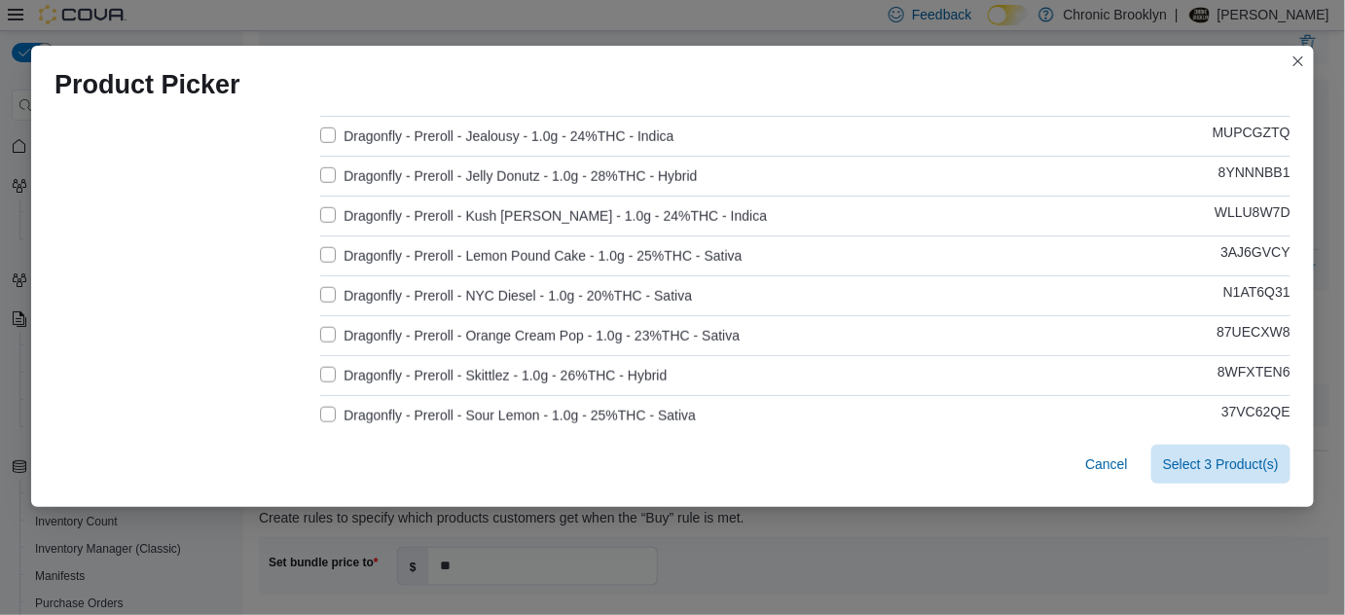
scroll to position [707, 0]
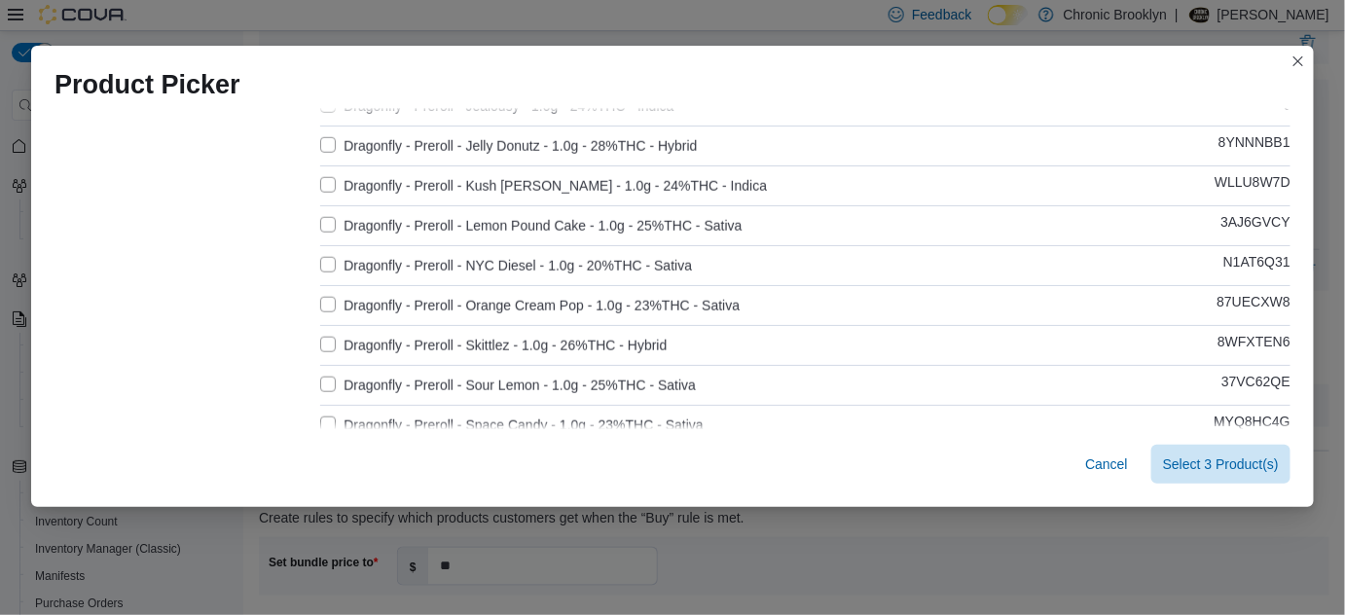
click at [321, 297] on label "Dragonfly - Preroll - Orange Cream Pop - 1.0g - 23%THC - Sativa" at bounding box center [529, 305] width 419 height 23
click at [321, 342] on label "Dragonfly - Preroll - Skittlez - 1.0g - 26%THC - Hybrid" at bounding box center [493, 345] width 346 height 23
click at [1222, 456] on span "Select 5 Product(s)" at bounding box center [1221, 462] width 116 height 19
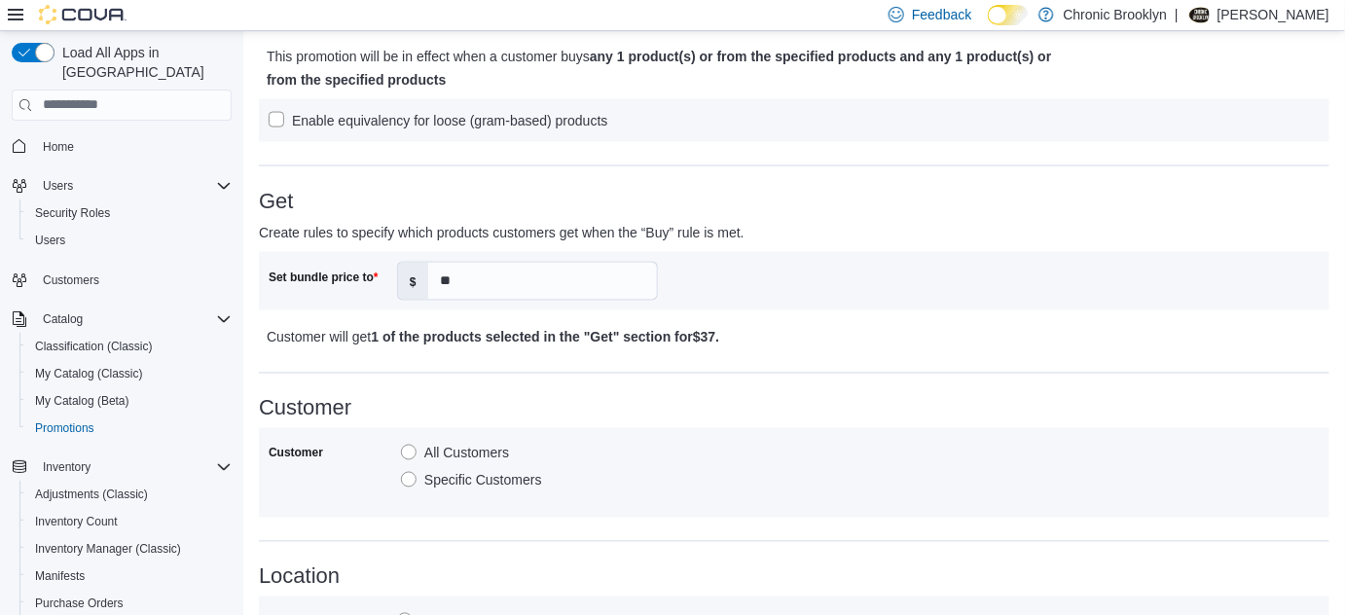
scroll to position [1375, 0]
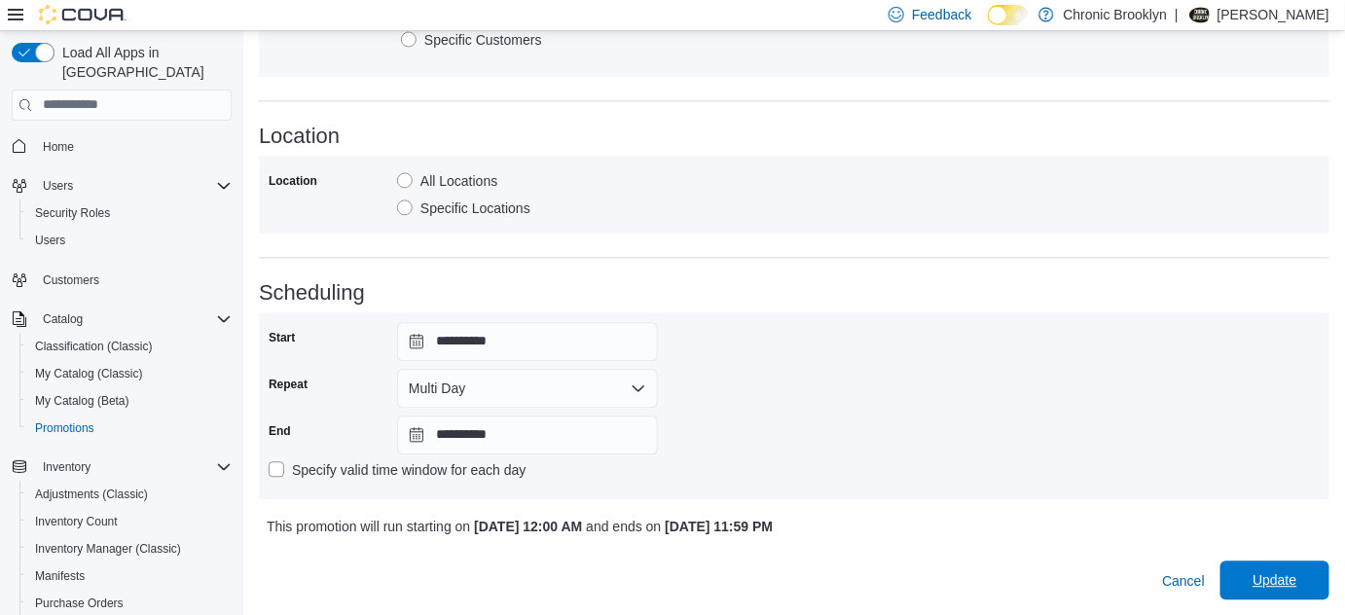
click at [1296, 571] on span "Update" at bounding box center [1274, 579] width 44 height 19
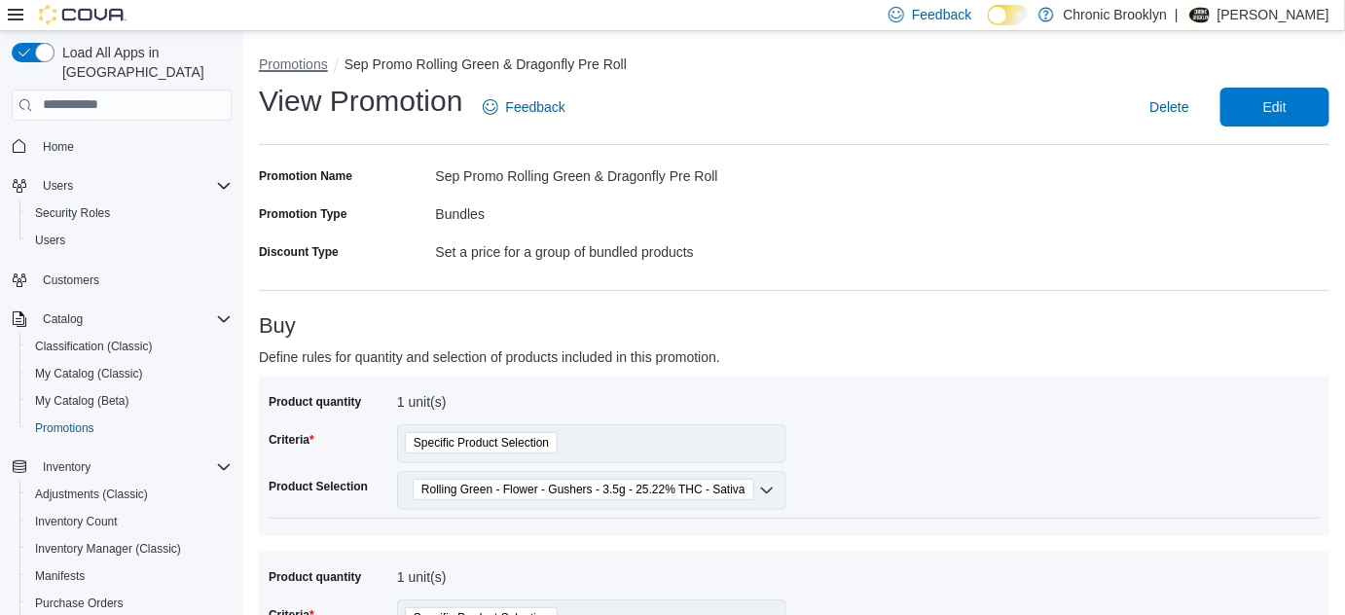
click at [277, 58] on button "Promotions" at bounding box center [293, 64] width 69 height 16
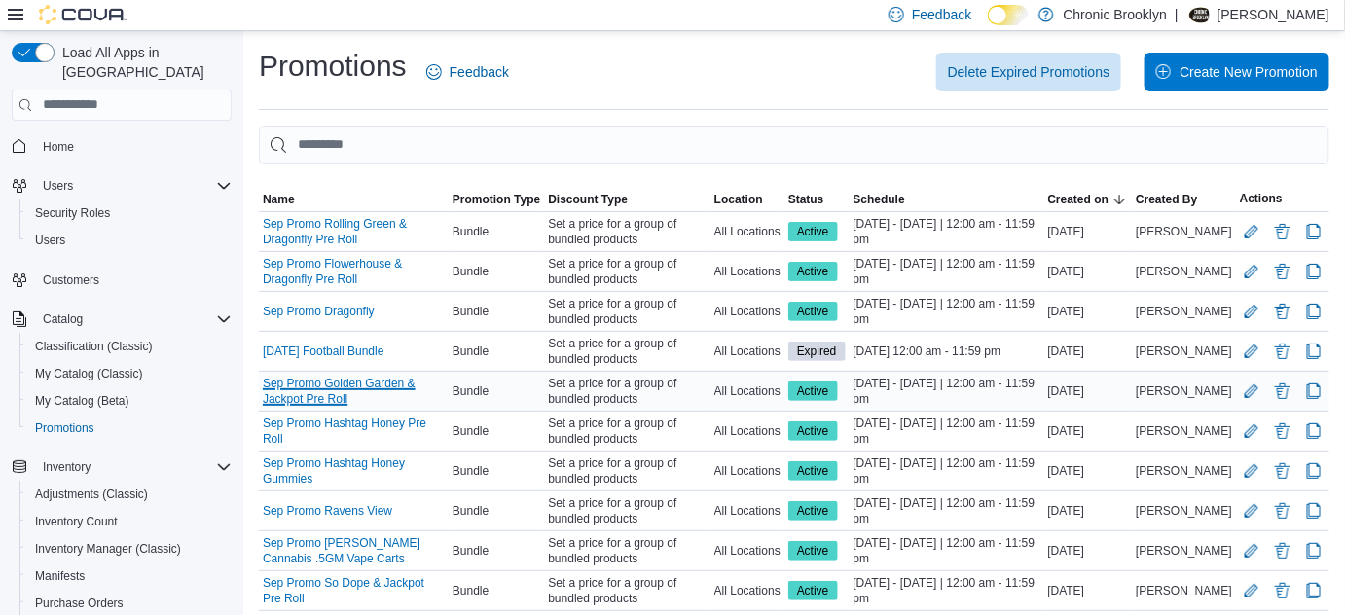
click at [419, 378] on link "Sep Promo Golden Garden & Jackpot Pre Roll" at bounding box center [354, 391] width 182 height 31
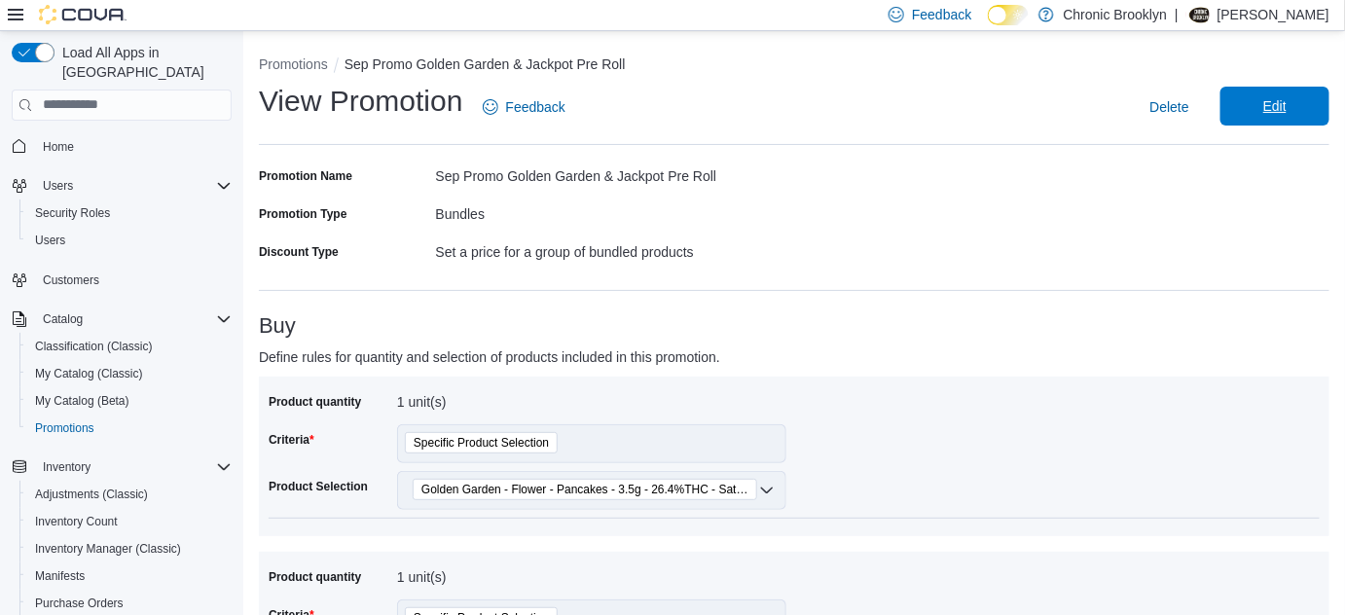
click at [1301, 105] on span "Edit" at bounding box center [1275, 106] width 86 height 39
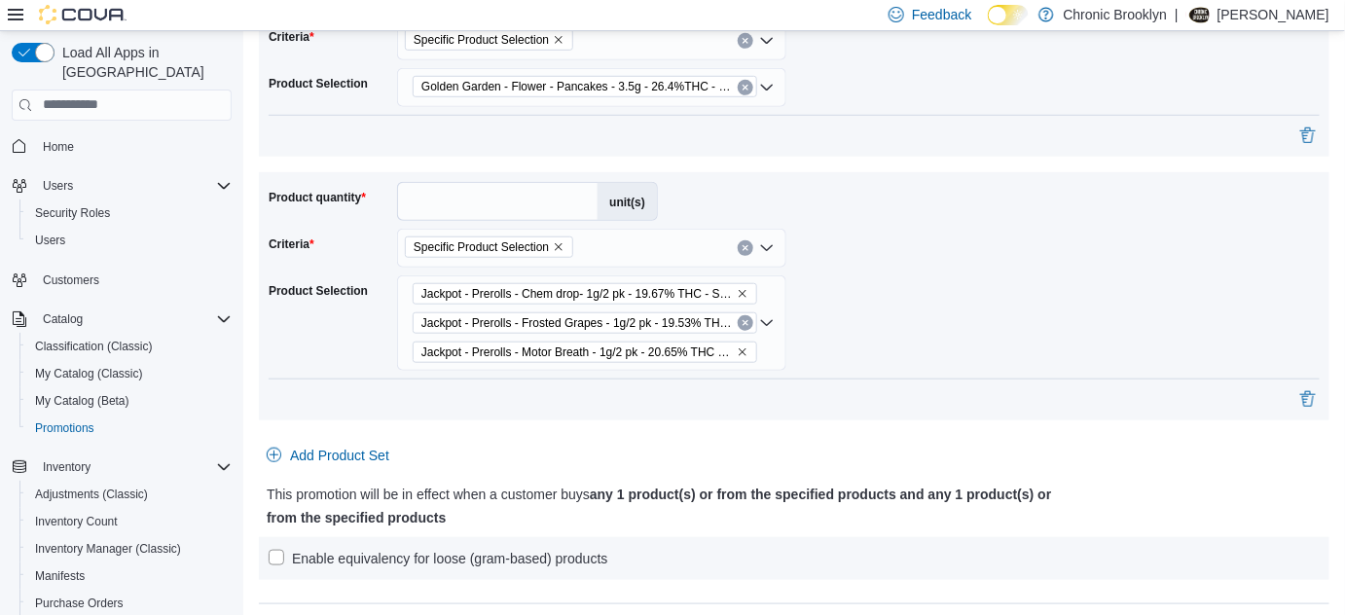
scroll to position [442, 0]
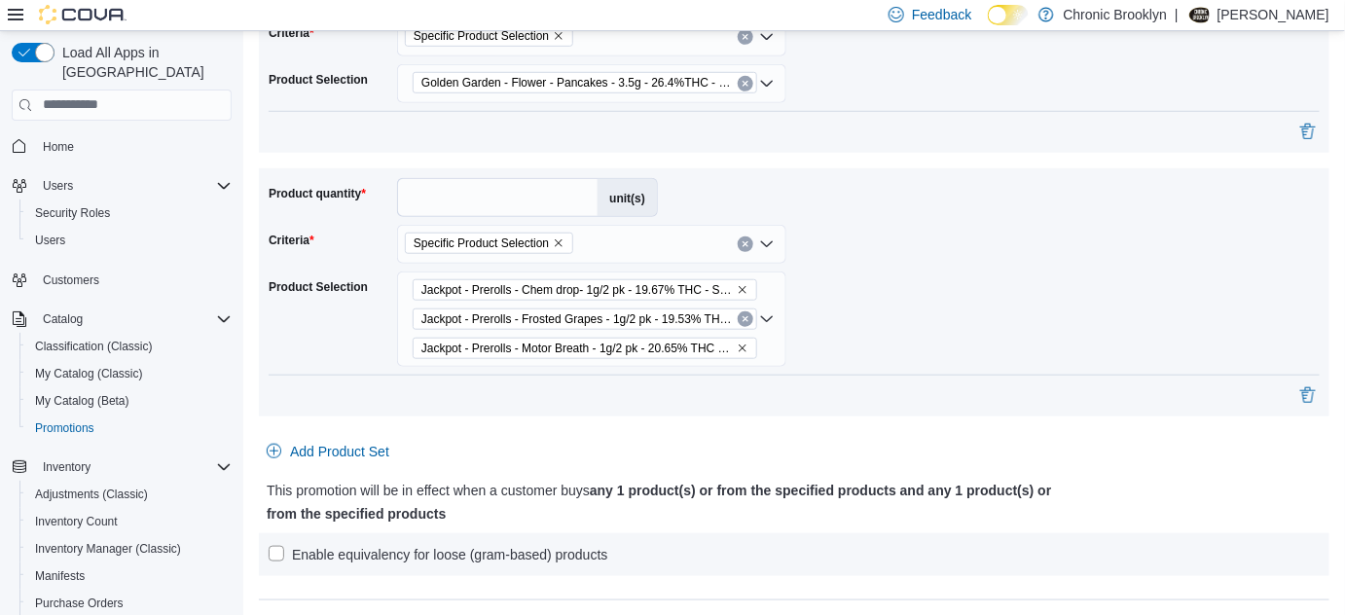
click at [737, 290] on icon "Remove Jackpot - Prerolls - Chem drop- 1g/2 pk - 19.67% THC - Sativa from selec…" at bounding box center [743, 290] width 12 height 12
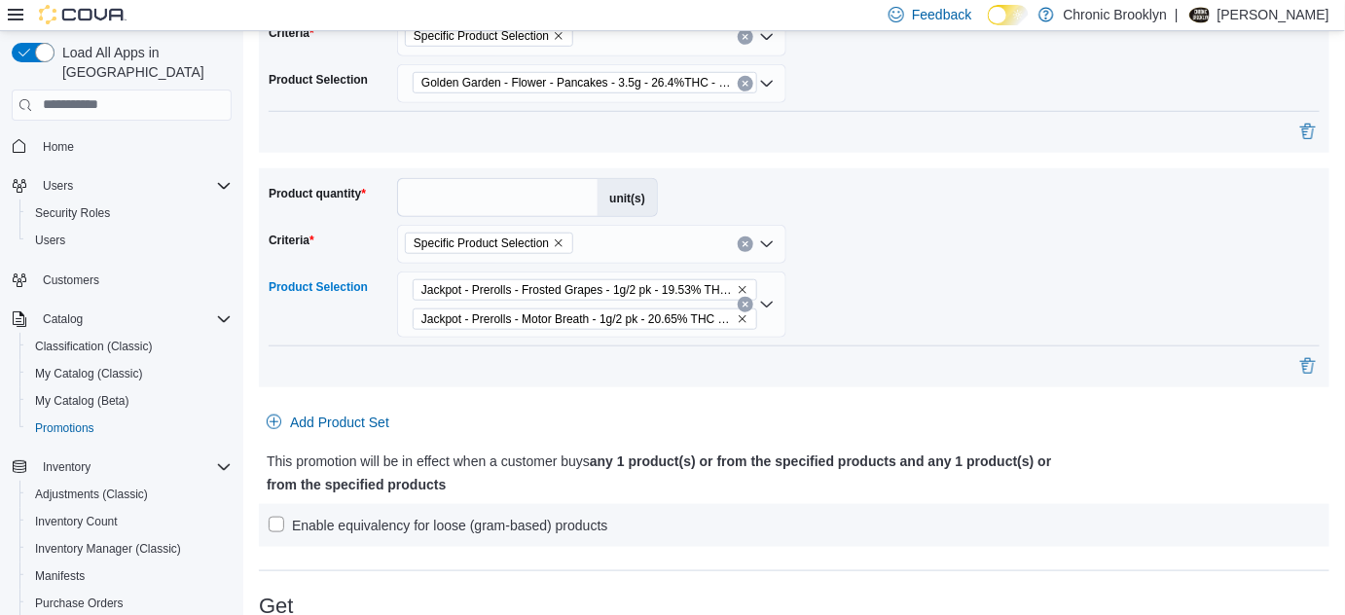
click at [737, 290] on icon "Remove Jackpot - Prerolls - Frosted Grapes - 1g/2 pk - 19.53% THC - Indica from…" at bounding box center [743, 290] width 12 height 12
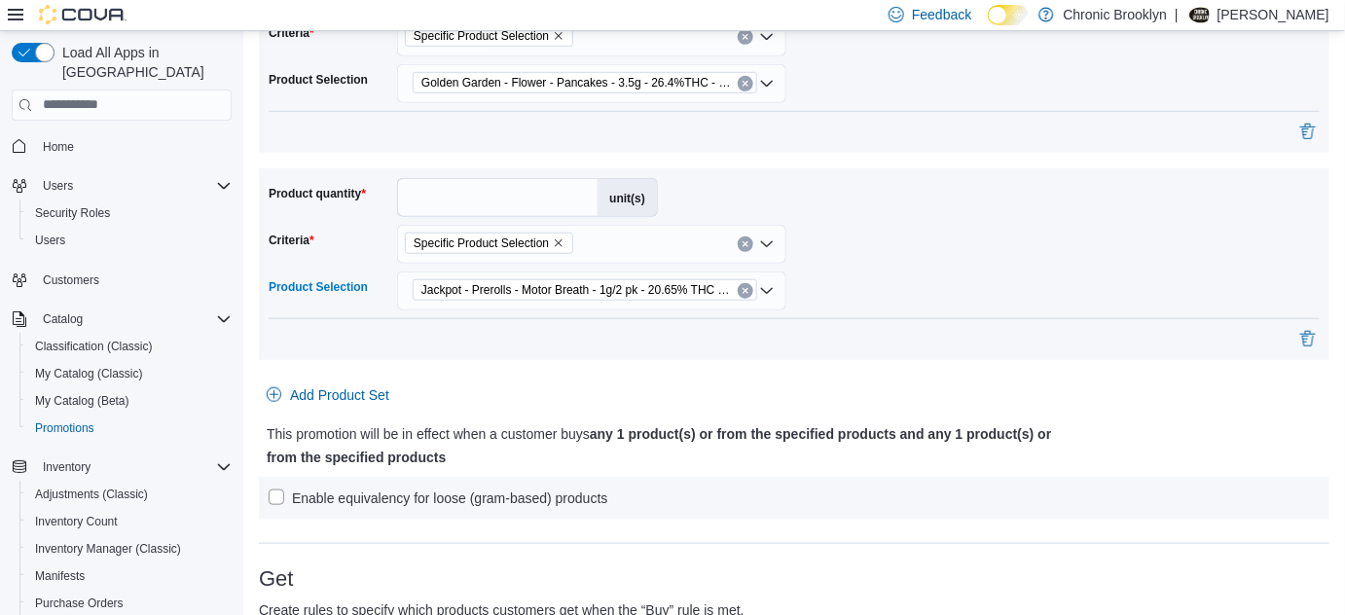
click at [738, 291] on button "Clear input" at bounding box center [746, 291] width 16 height 16
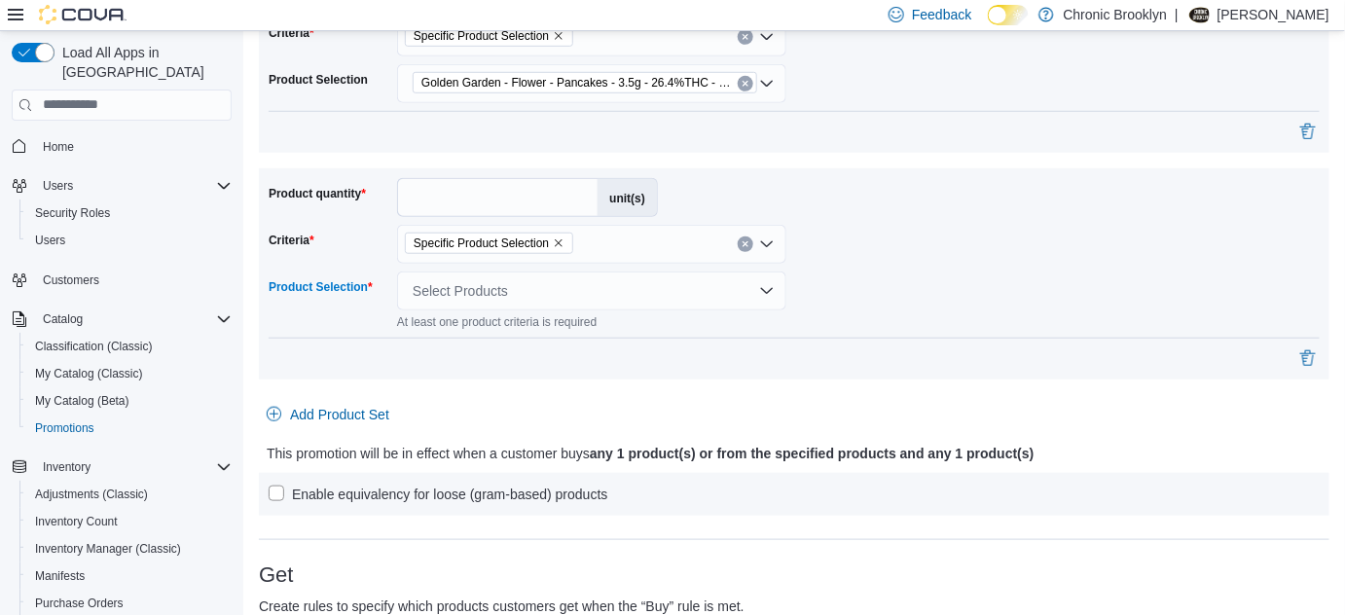
click at [755, 290] on div "Select Products" at bounding box center [591, 290] width 389 height 39
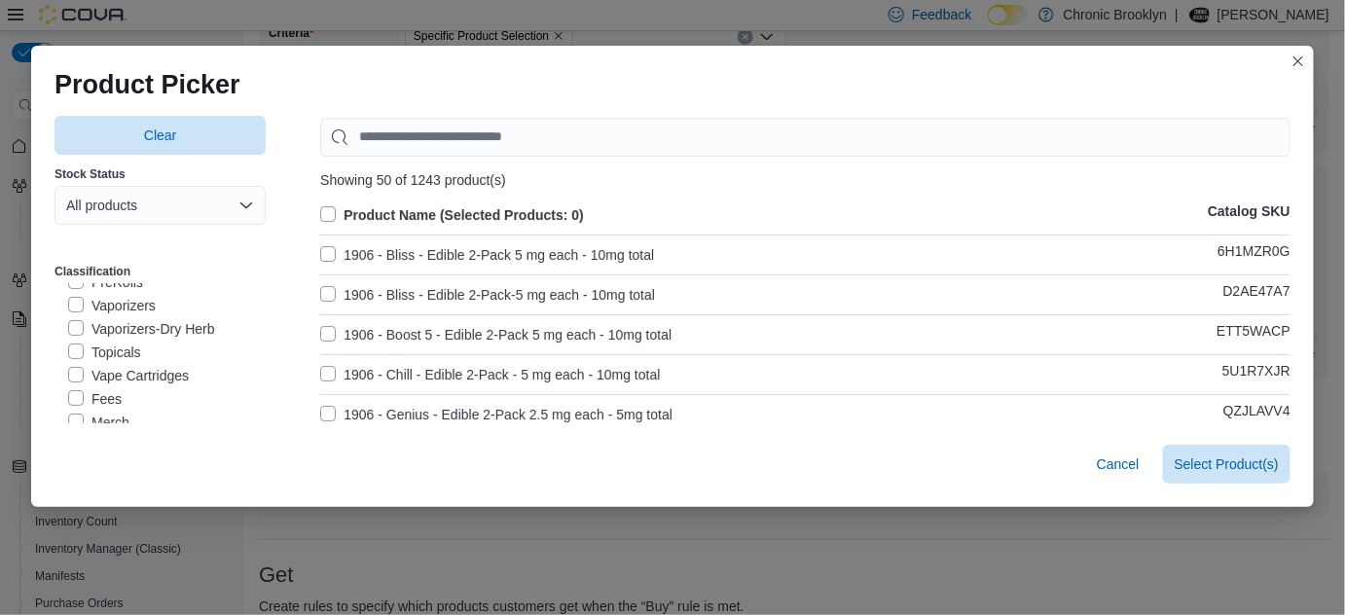
scroll to position [88, 0]
click at [130, 364] on label "PreRolls" at bounding box center [105, 370] width 75 height 23
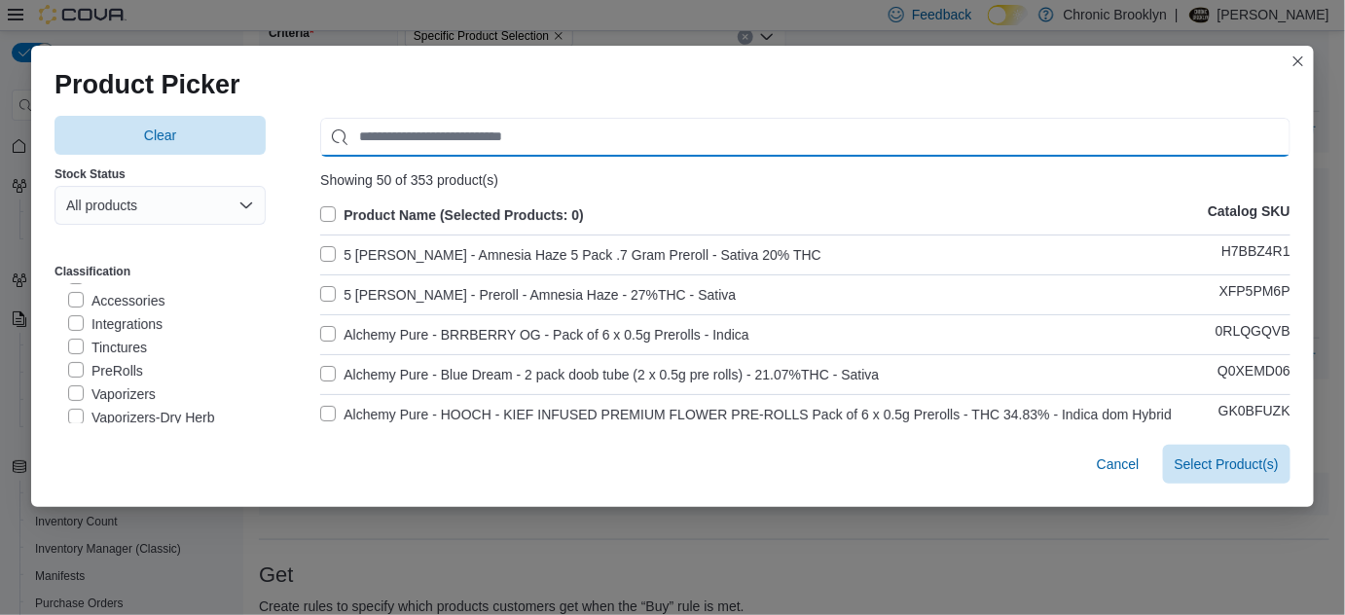
click at [452, 124] on input "Use aria labels when no actual label is in use" at bounding box center [805, 137] width 970 height 39
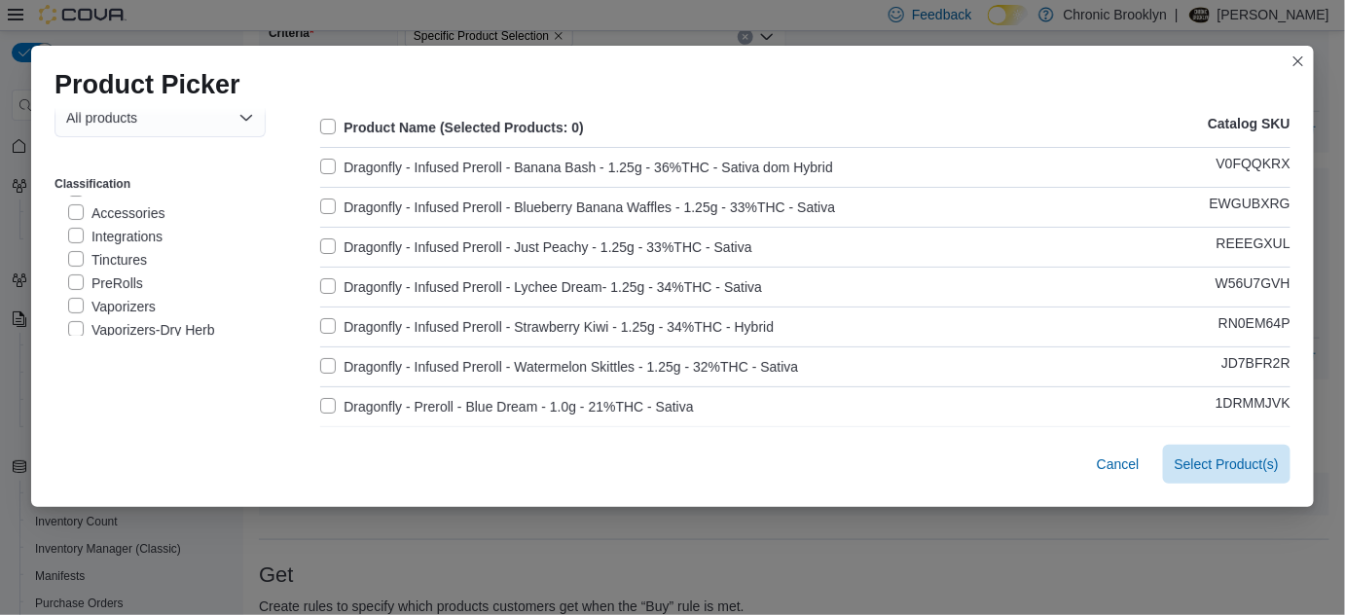
scroll to position [176, 0]
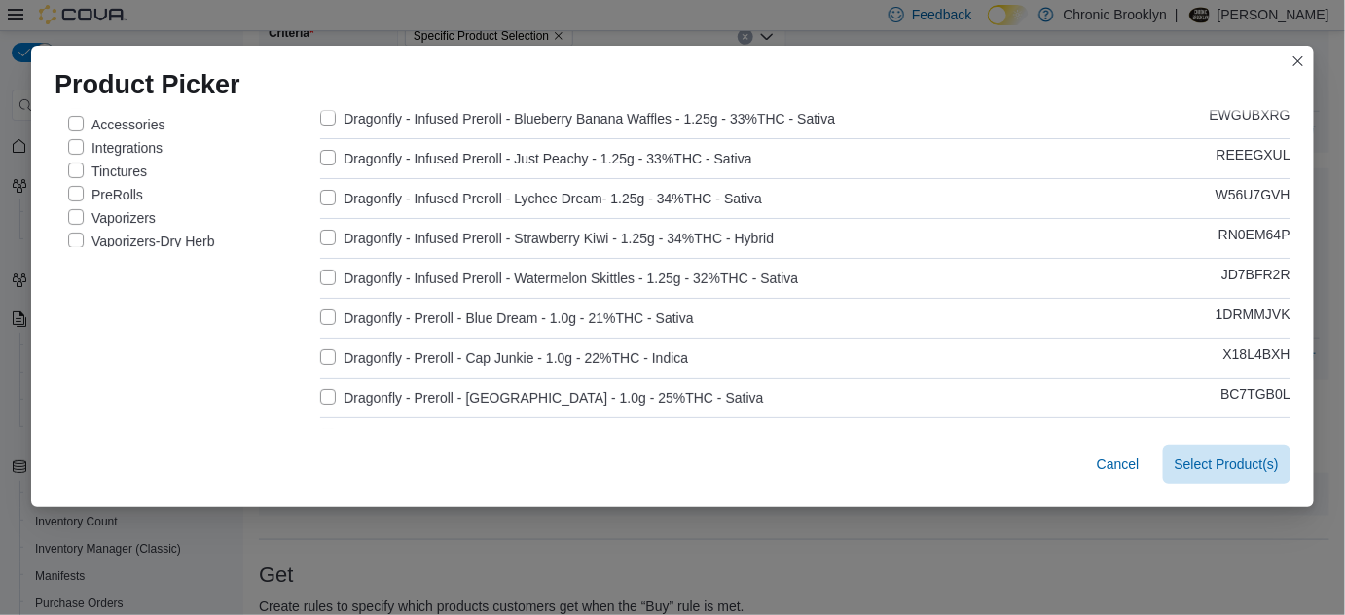
type input "*********"
click at [320, 318] on label "Dragonfly - Preroll - Blue Dream - 1.0g - 21%THC - Sativa" at bounding box center [506, 318] width 373 height 23
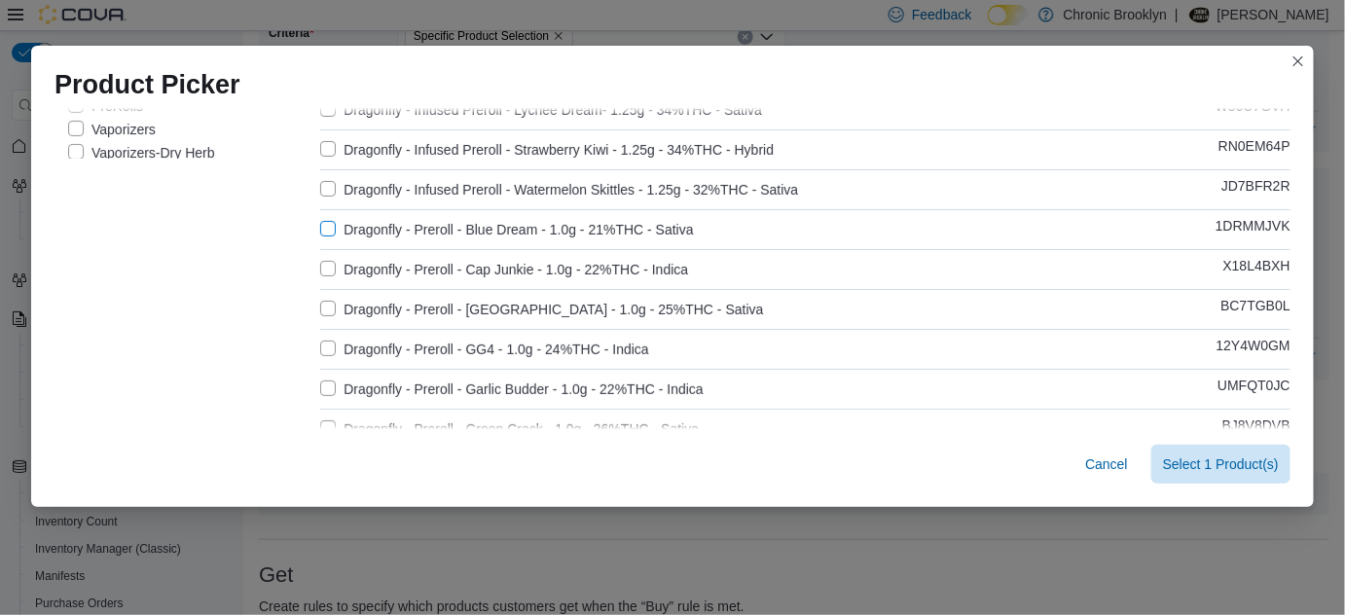
scroll to position [353, 0]
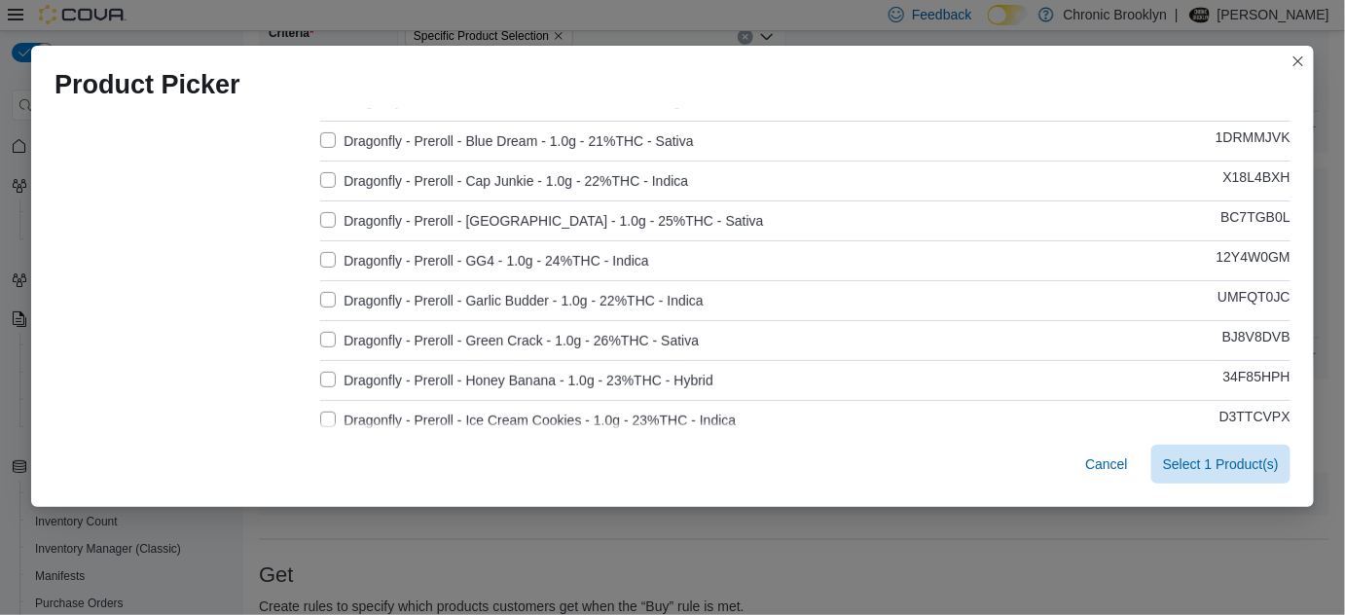
click at [324, 292] on label "Dragonfly - Preroll - Garlic Budder - 1.0g - 22%THC - Indica" at bounding box center [511, 300] width 383 height 23
click at [322, 377] on label "Dragonfly - Preroll - Honey Banana - 1.0g - 23%THC - Hybrid" at bounding box center [516, 380] width 393 height 23
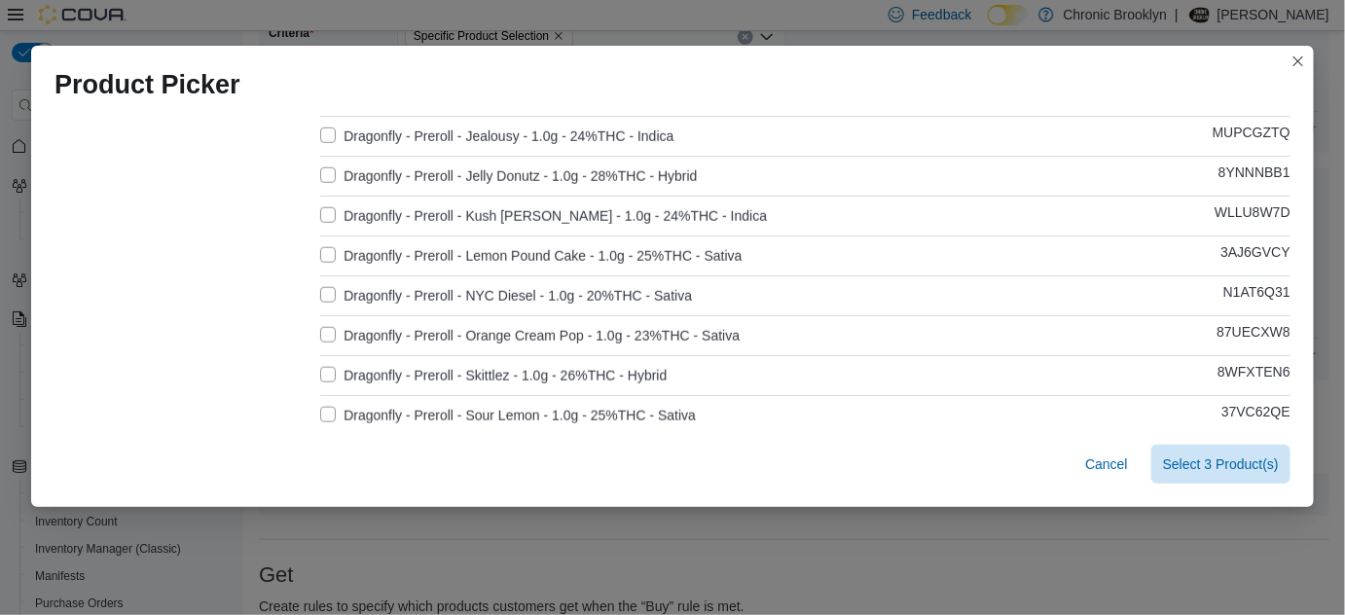
scroll to position [707, 0]
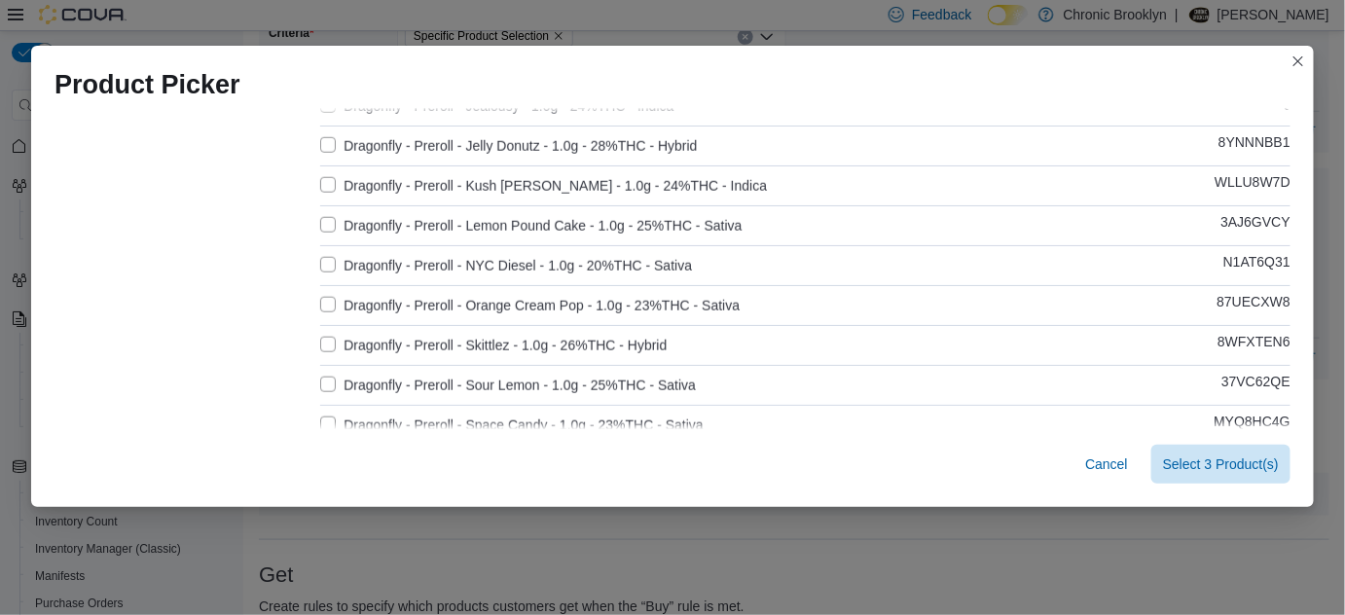
click at [320, 305] on label "Dragonfly - Preroll - Orange Cream Pop - 1.0g - 23%THC - Sativa" at bounding box center [529, 305] width 419 height 23
click at [321, 347] on label "Dragonfly - Preroll - Skittlez - 1.0g - 26%THC - Hybrid" at bounding box center [493, 345] width 346 height 23
click at [1216, 463] on span "Select 5 Product(s)" at bounding box center [1221, 463] width 116 height 19
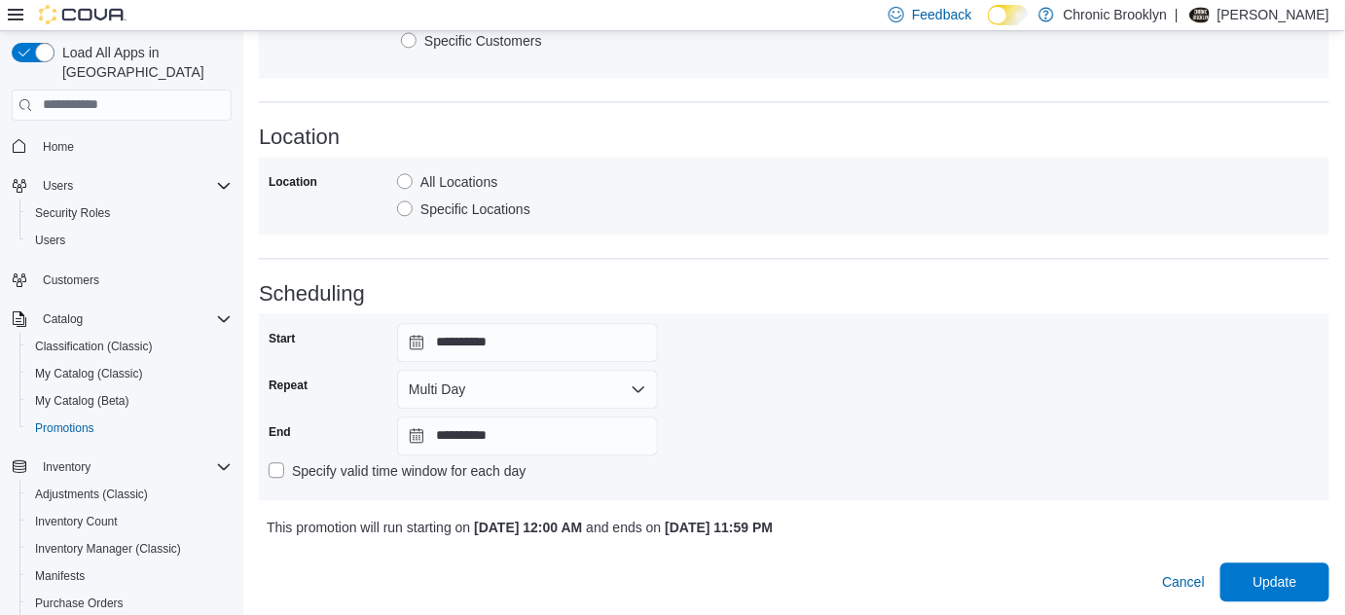
scroll to position [1375, 0]
click at [1287, 573] on span "Update" at bounding box center [1274, 579] width 44 height 19
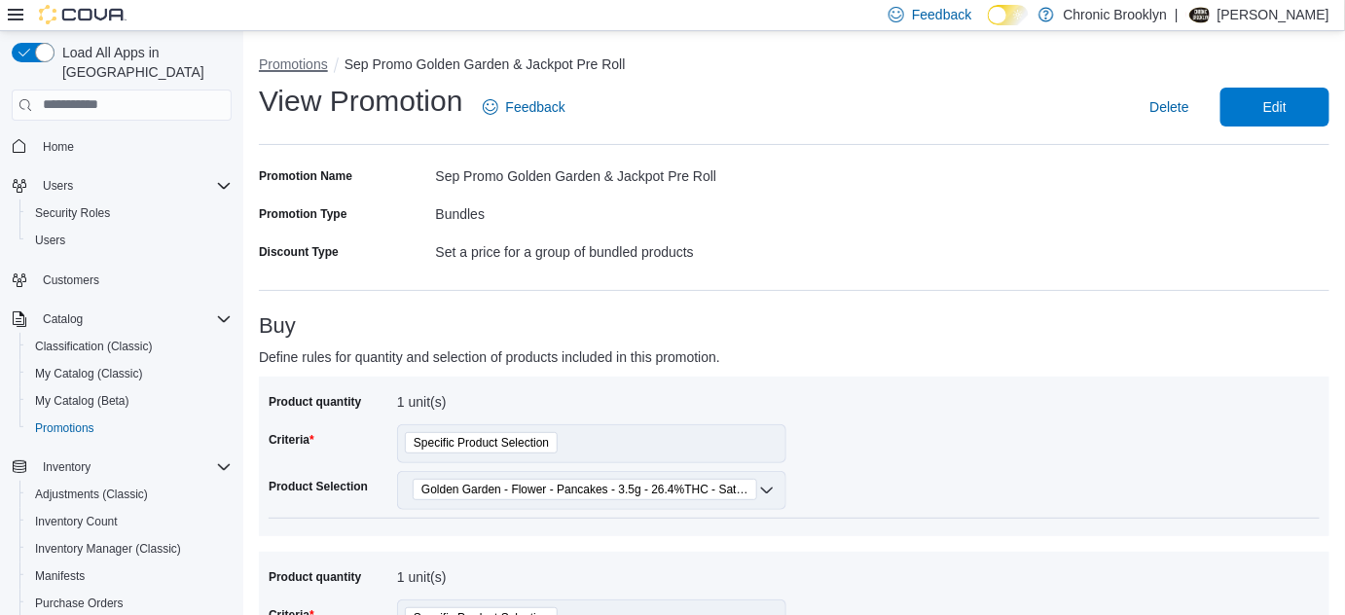
click at [282, 66] on button "Promotions" at bounding box center [293, 64] width 69 height 16
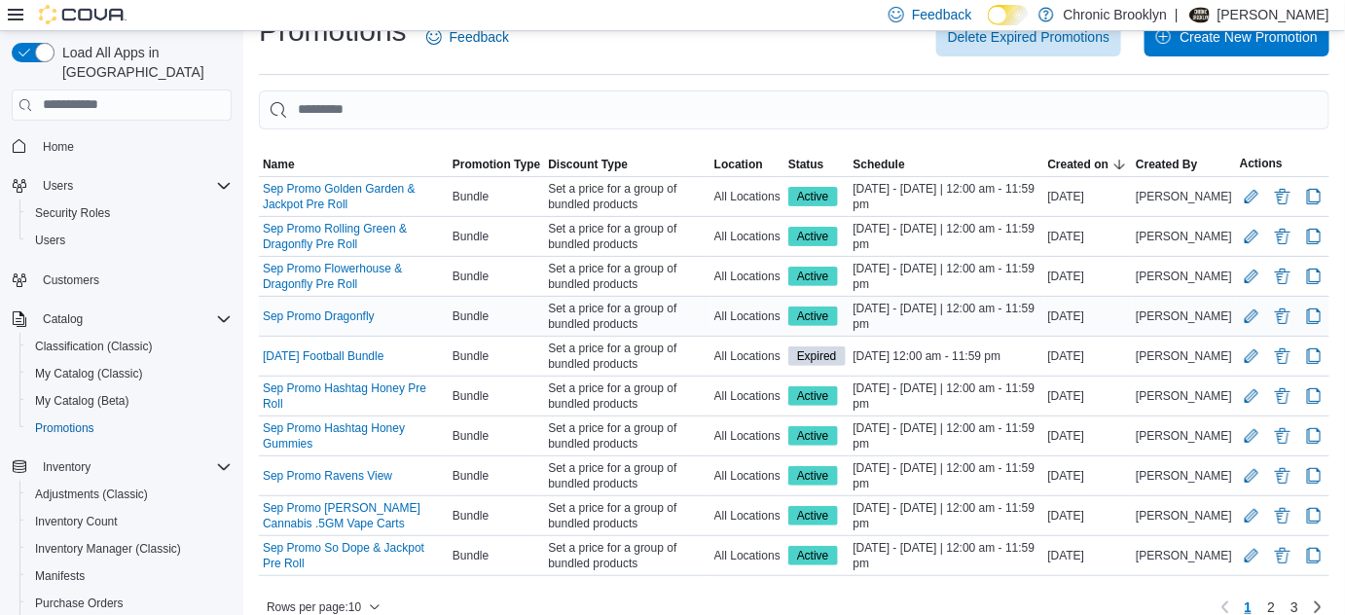
scroll to position [54, 0]
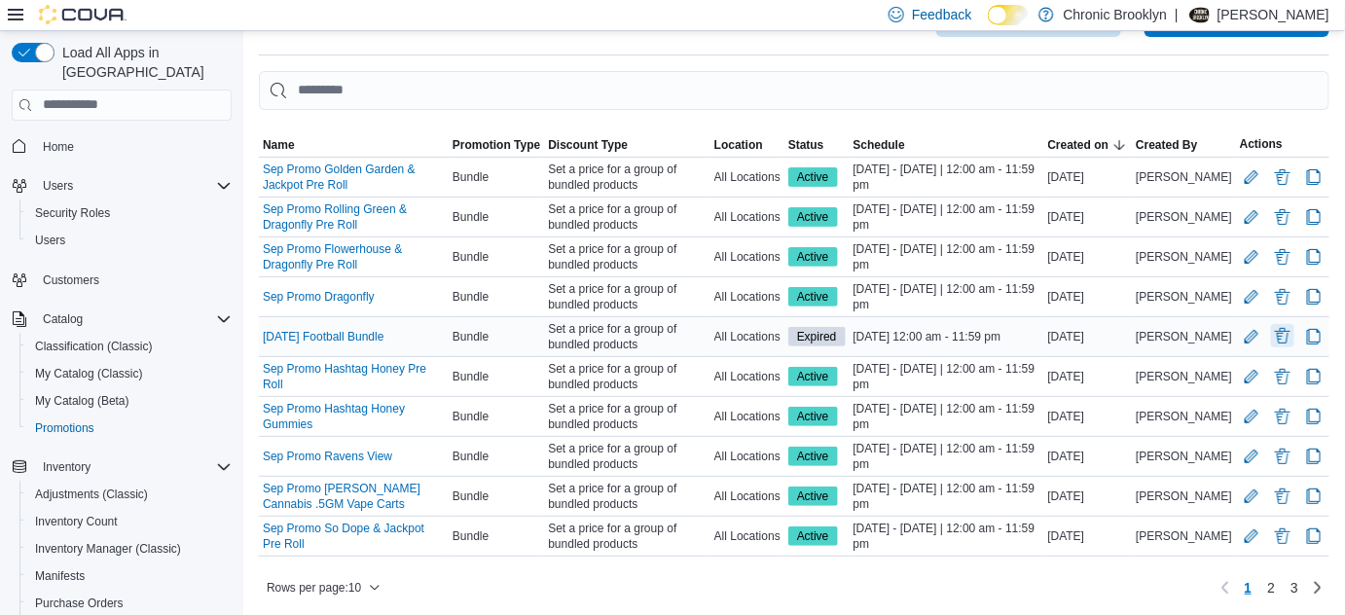
click at [1294, 335] on button "Delete Promotion" at bounding box center [1282, 335] width 23 height 23
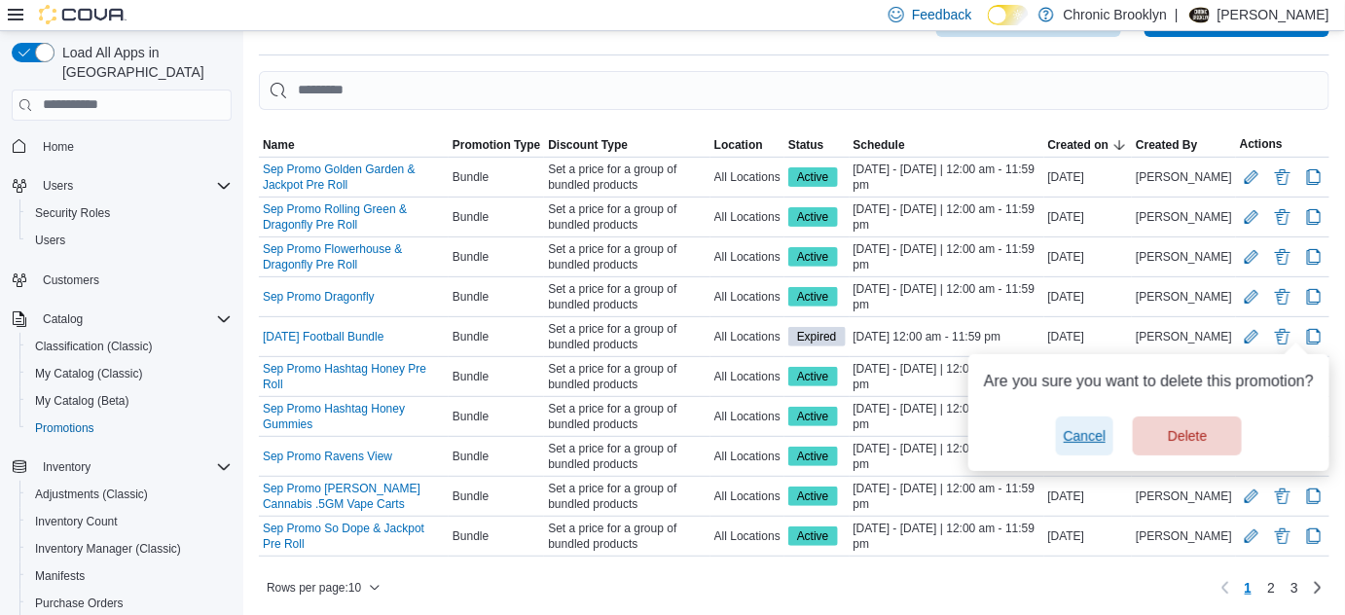
click at [1084, 427] on span "Cancel" at bounding box center [1085, 435] width 43 height 19
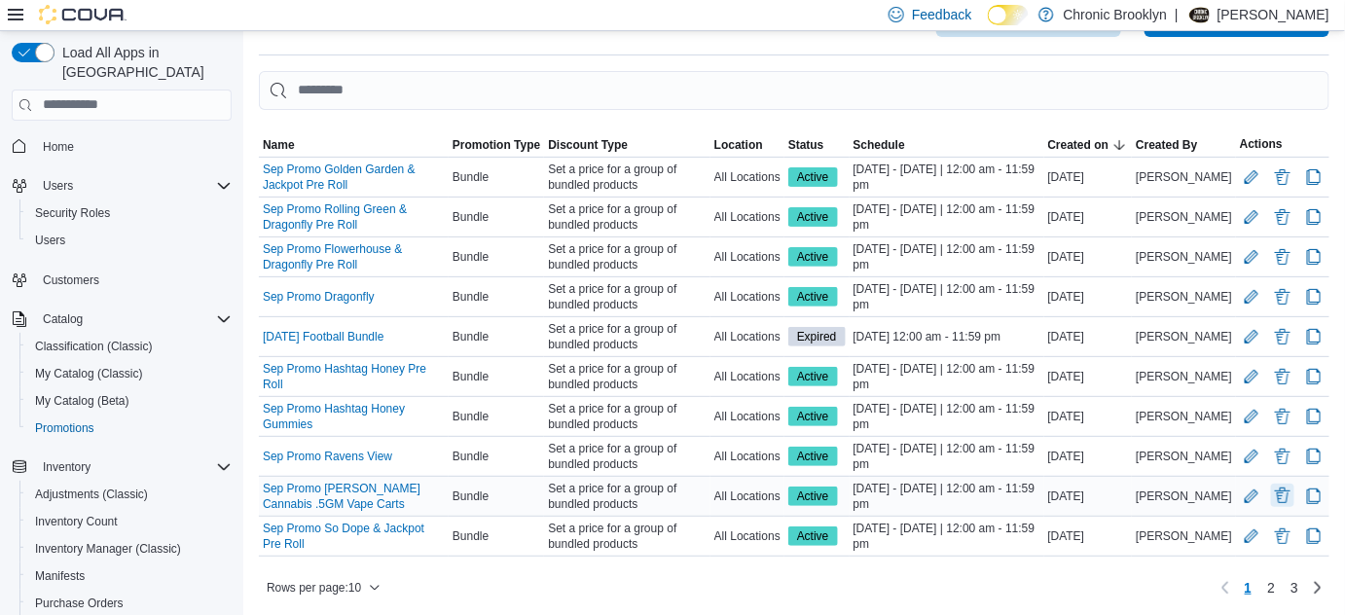
click at [1293, 489] on button "Delete Promotion" at bounding box center [1282, 495] width 23 height 23
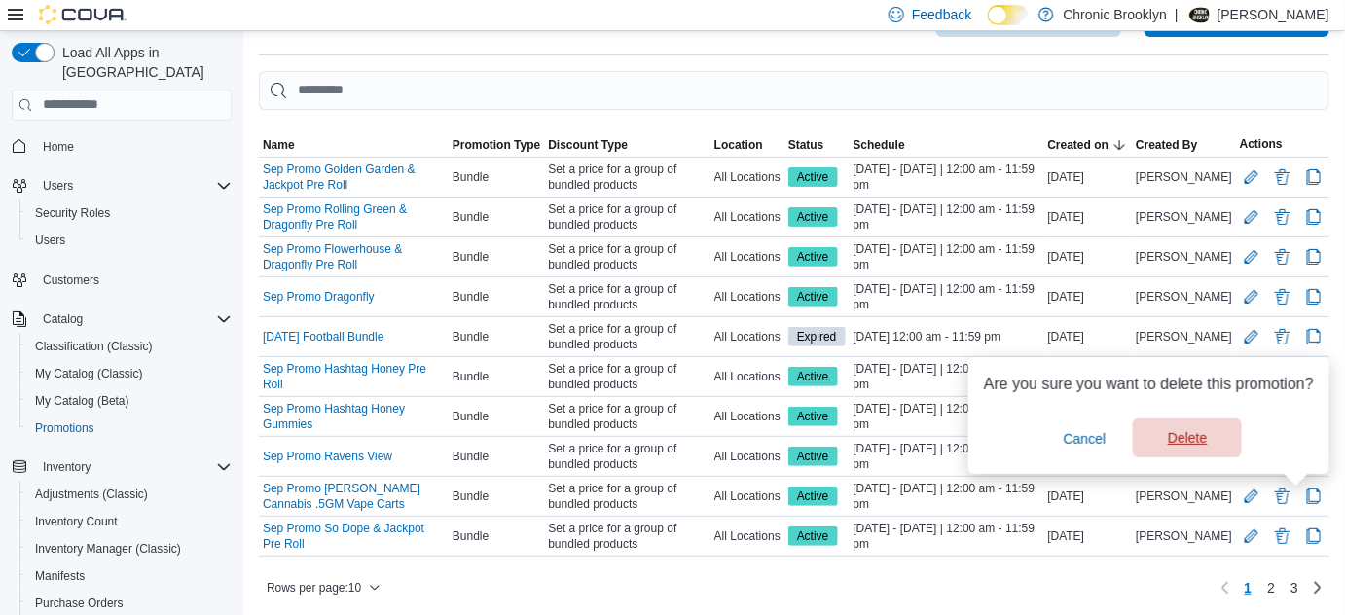
click at [1216, 439] on span "Delete" at bounding box center [1187, 437] width 86 height 39
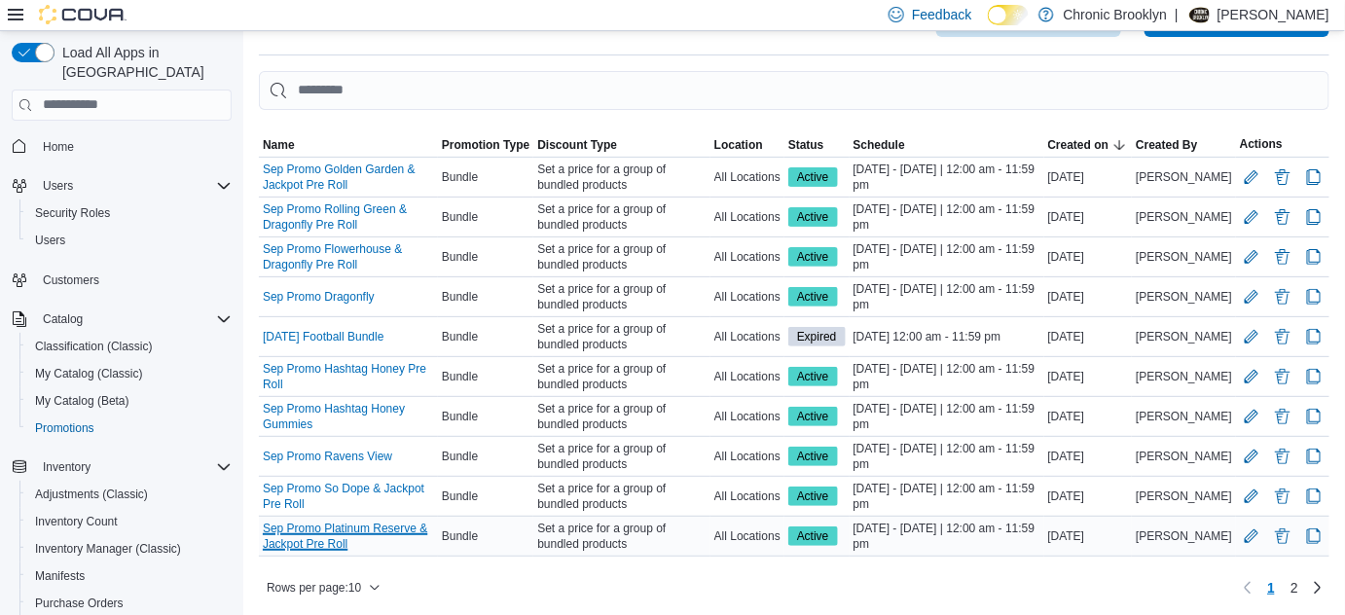
click at [363, 521] on link "Sep Promo Platinum Reserve & Jackpot Pre Roll" at bounding box center [348, 536] width 171 height 31
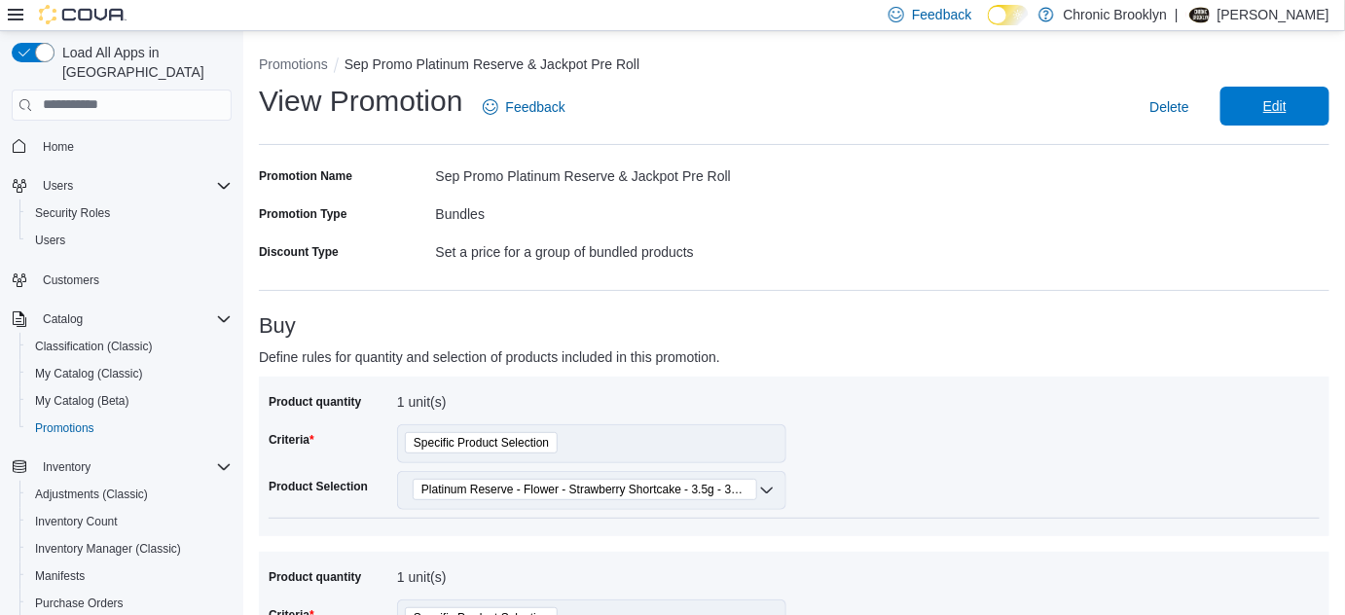
click at [1286, 98] on span "Edit" at bounding box center [1274, 105] width 23 height 19
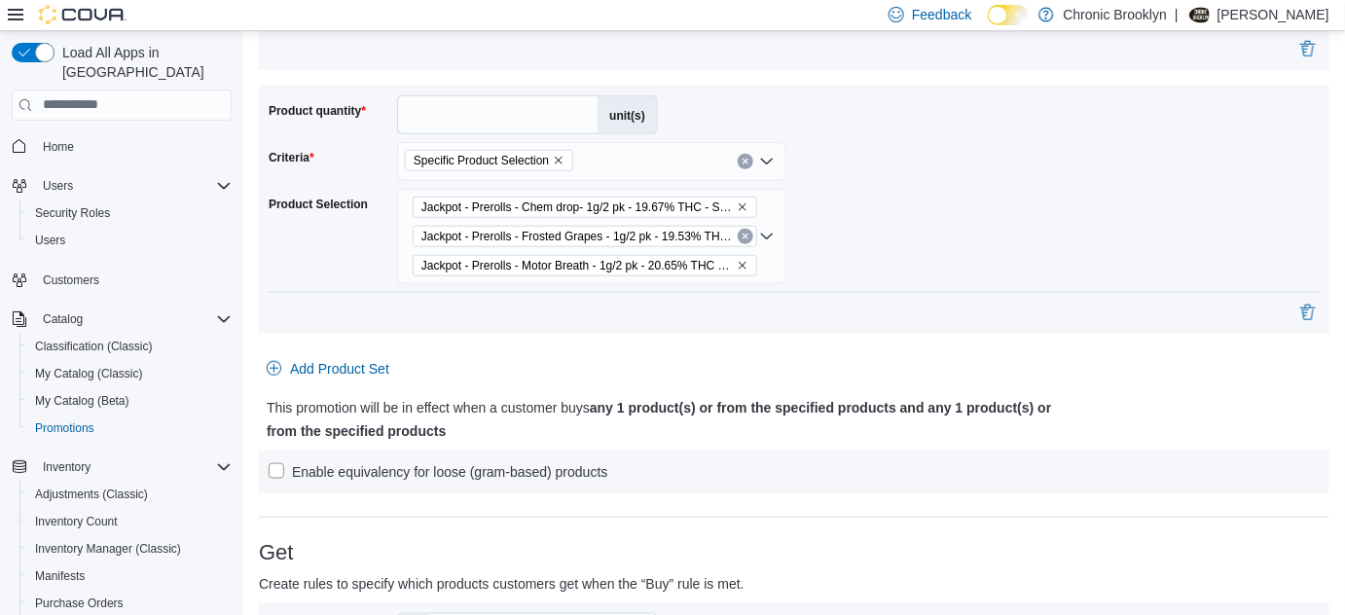
scroll to position [530, 0]
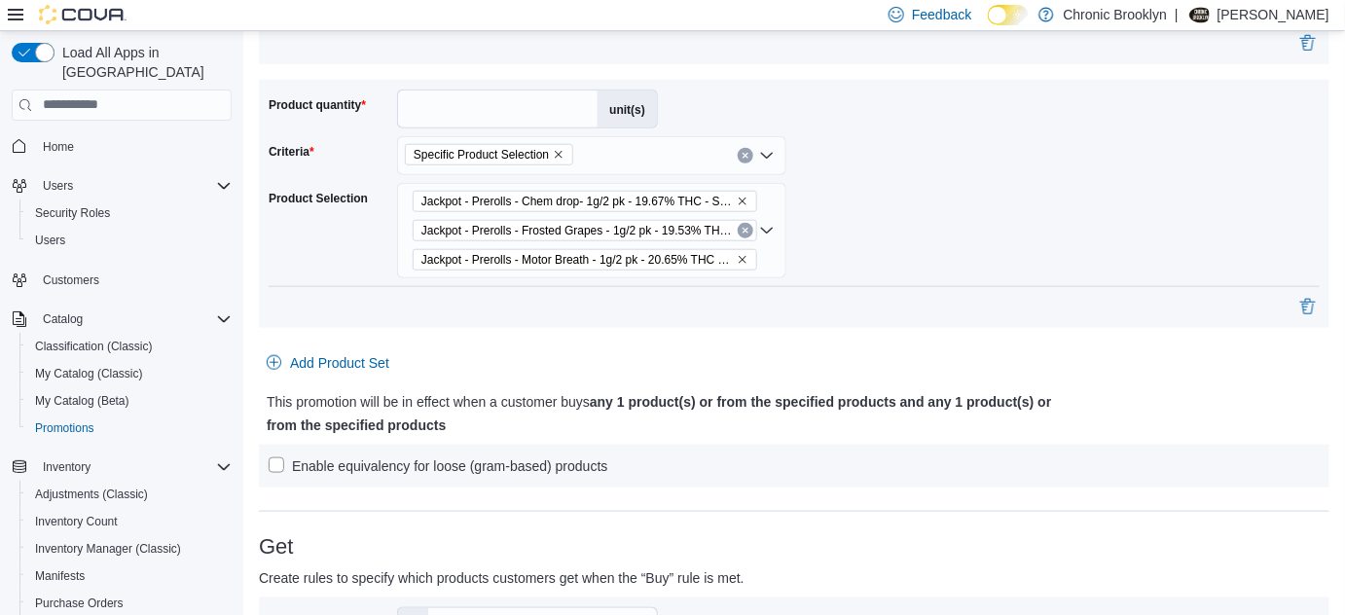
click at [737, 201] on icon "Remove Jackpot - Prerolls - Chem drop- 1g/2 pk - 19.67% THC - Sativa from selec…" at bounding box center [743, 202] width 12 height 12
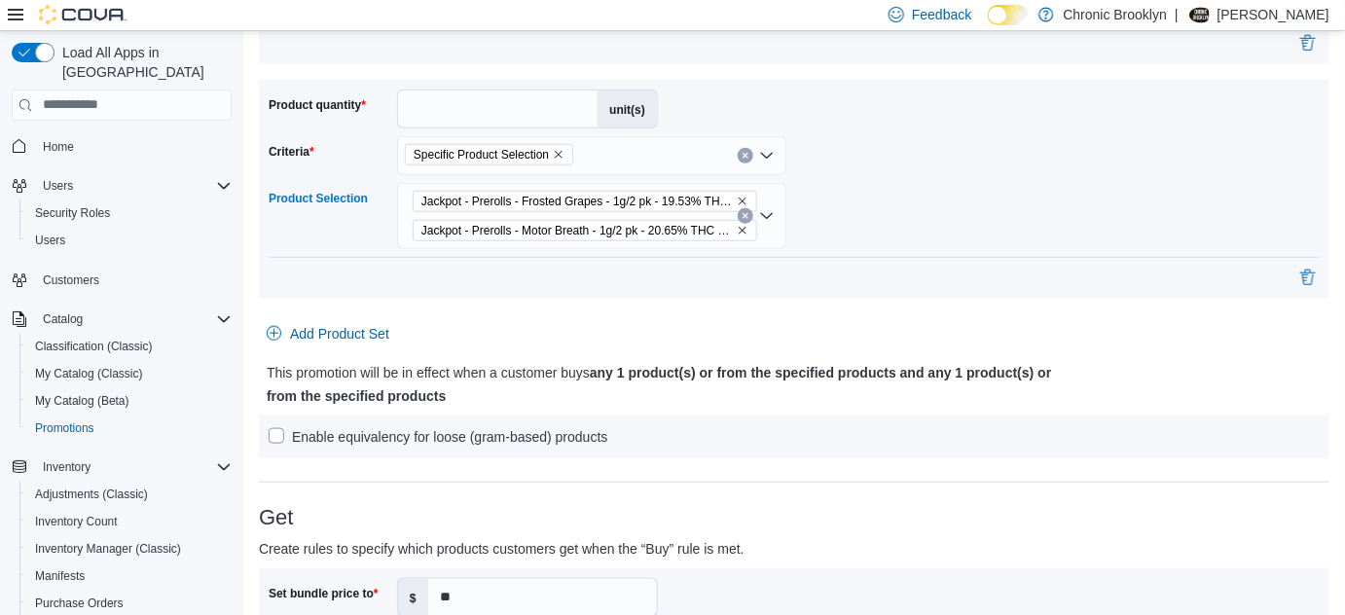
click at [737, 197] on icon "Remove Jackpot - Prerolls - Frosted Grapes - 1g/2 pk - 19.53% THC - Indica from…" at bounding box center [743, 202] width 12 height 12
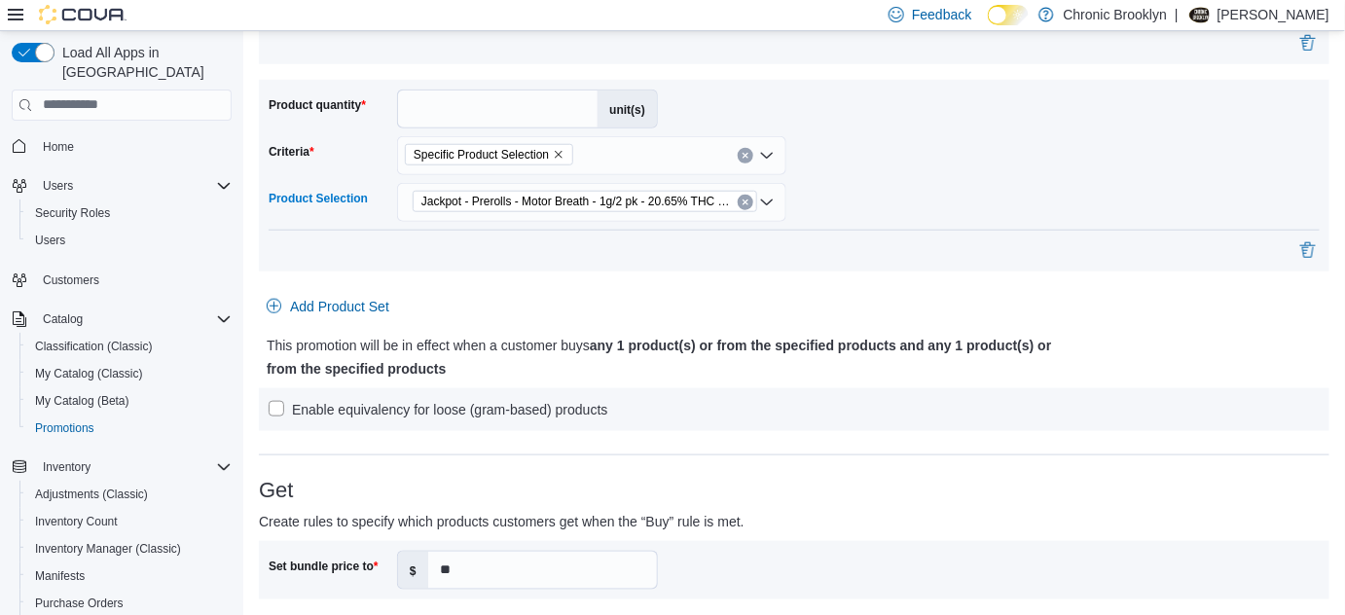
click at [741, 204] on icon "Clear input" at bounding box center [745, 203] width 8 height 8
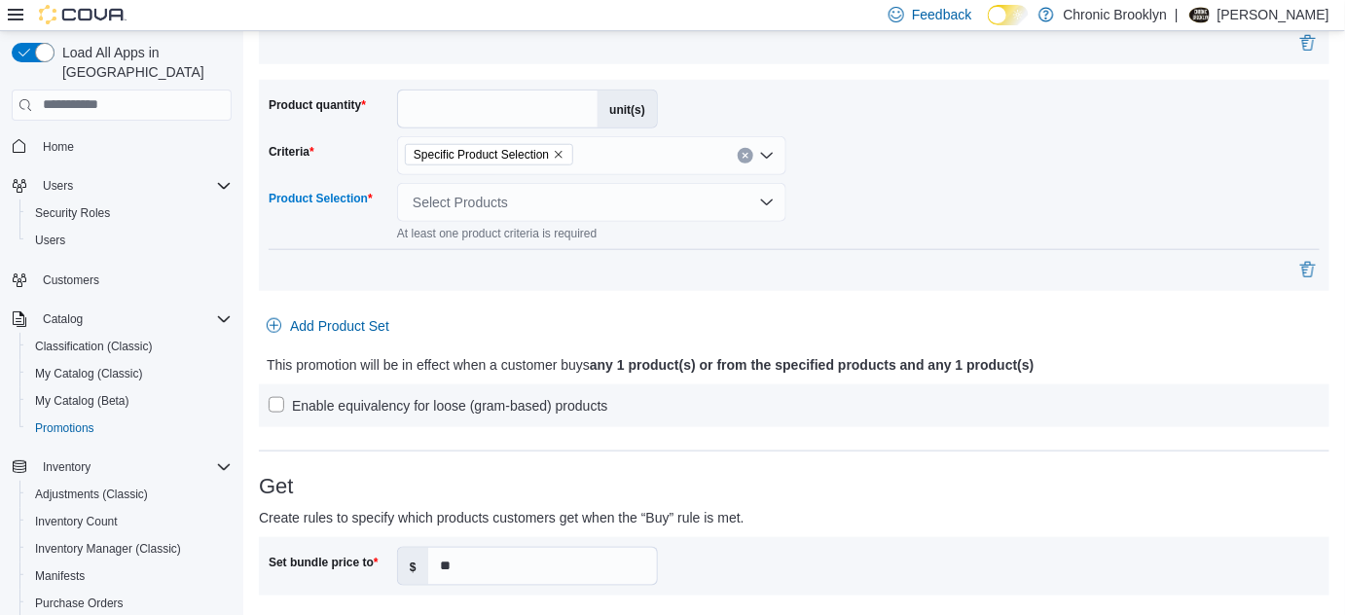
click at [751, 204] on div "Select Products" at bounding box center [591, 202] width 389 height 39
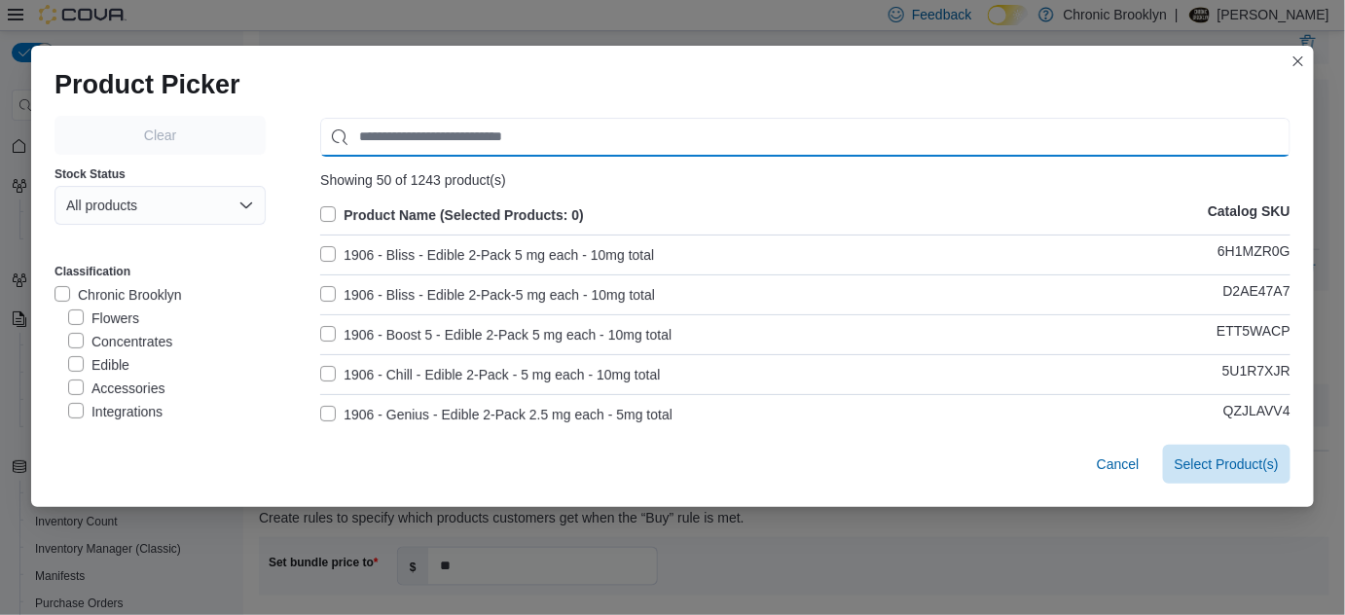
click at [445, 134] on input "Use aria labels when no actual label is in use" at bounding box center [805, 137] width 970 height 39
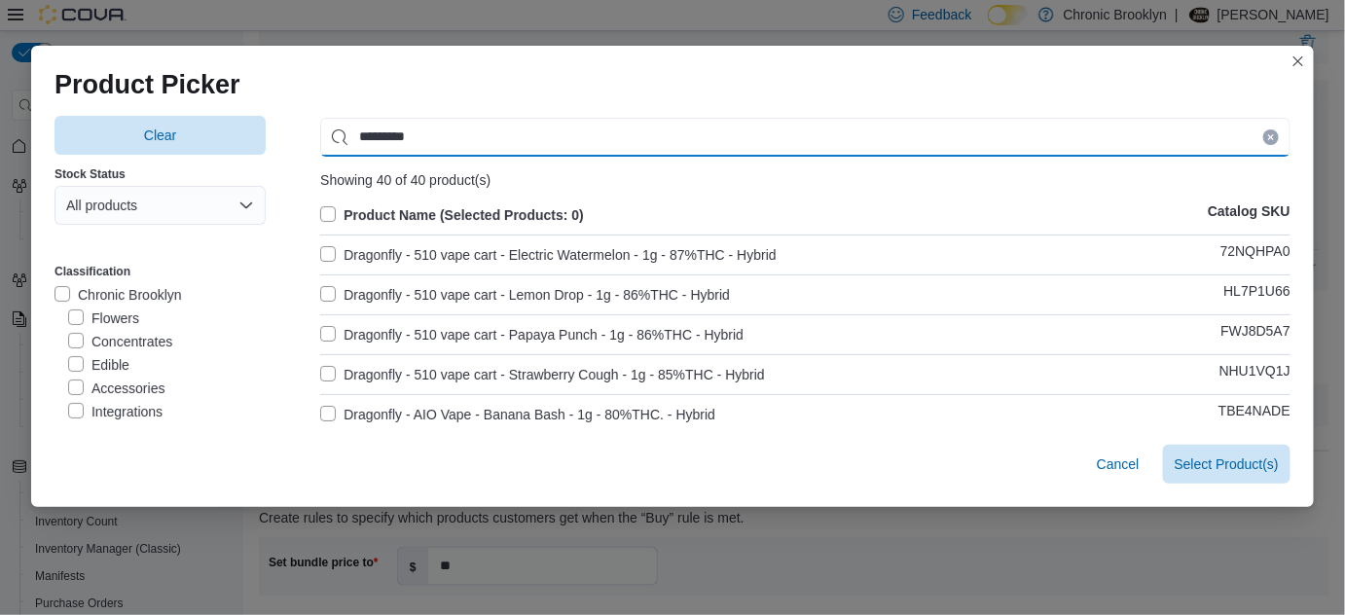
type input "*********"
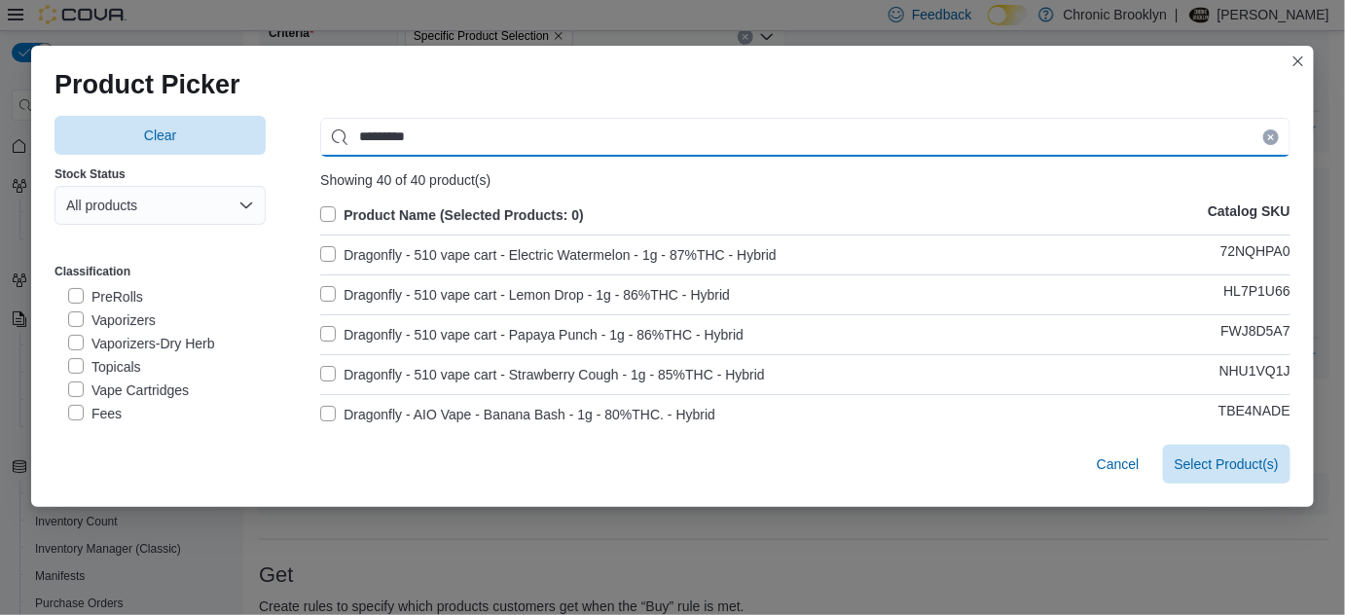
scroll to position [119, 0]
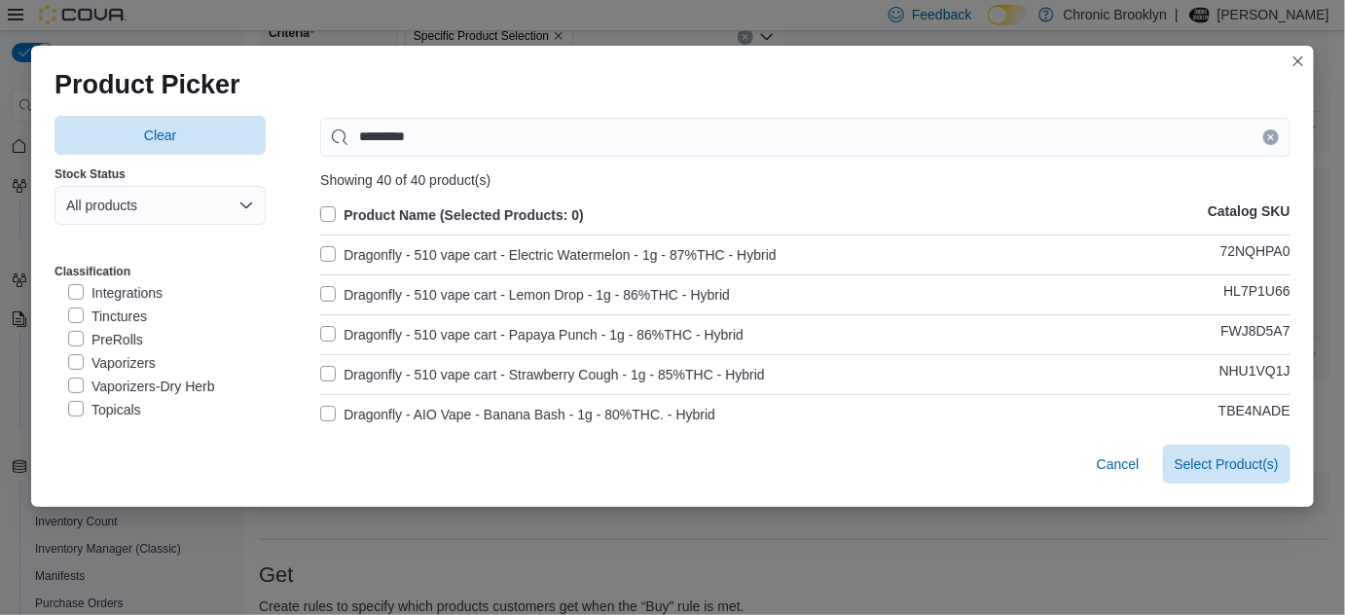
click at [119, 337] on label "PreRolls" at bounding box center [105, 339] width 75 height 23
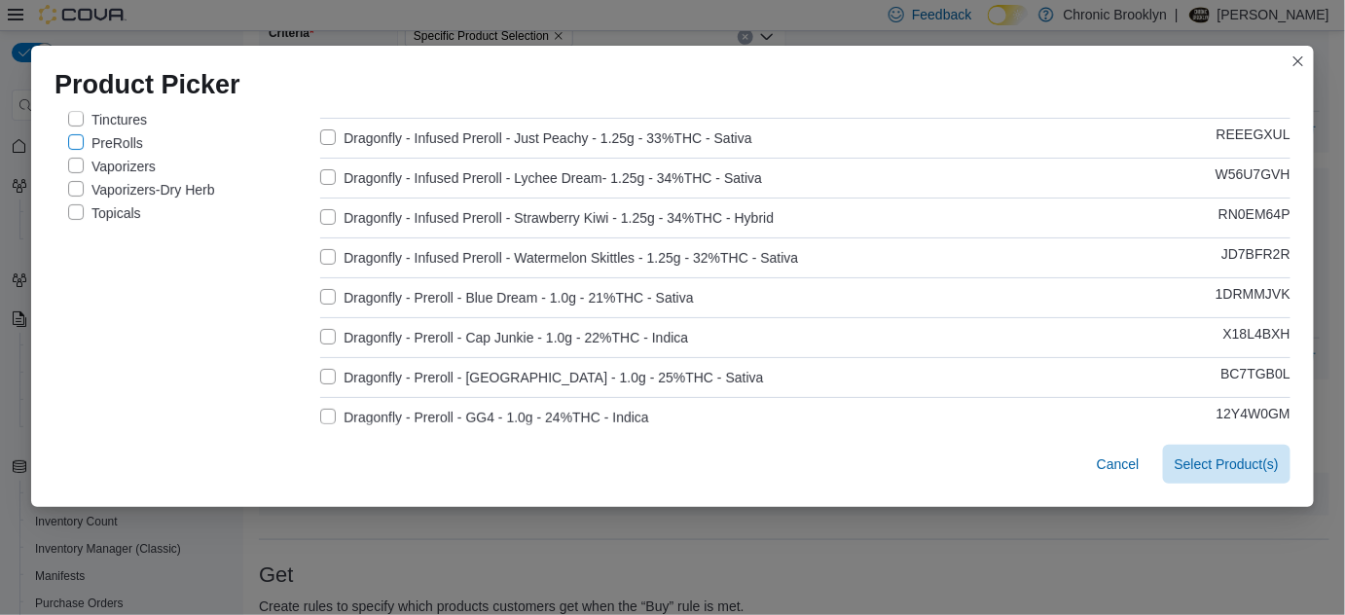
scroll to position [265, 0]
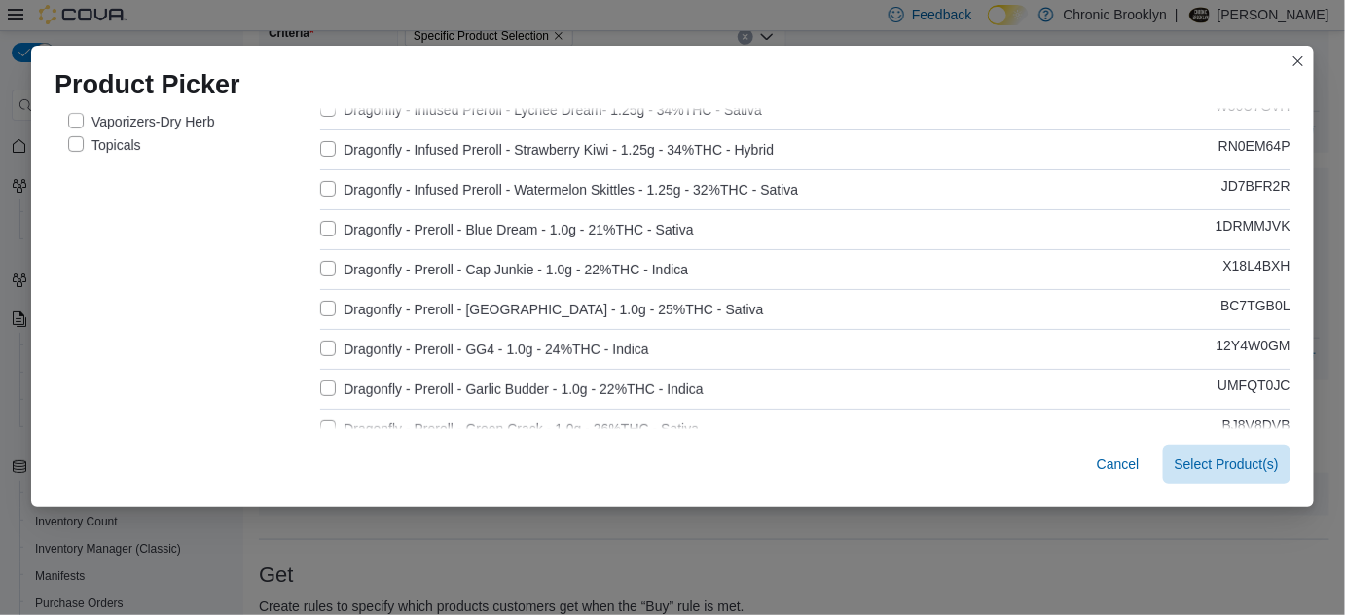
click at [320, 228] on label "Dragonfly - Preroll - Blue Dream - 1.0g - 21%THC - Sativa" at bounding box center [506, 229] width 373 height 23
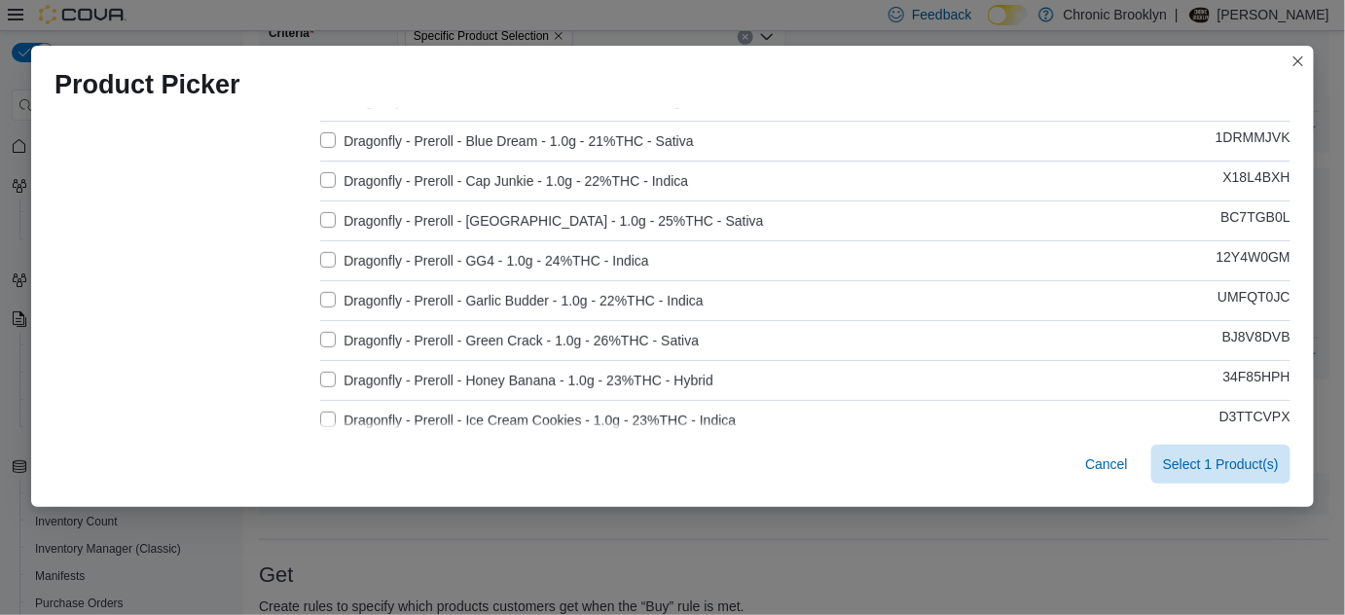
click at [320, 301] on label "Dragonfly - Preroll - Garlic Budder - 1.0g - 22%THC - Indica" at bounding box center [511, 300] width 383 height 23
click at [320, 380] on label "Dragonfly - Preroll - Honey Banana - 1.0g - 23%THC - Hybrid" at bounding box center [516, 380] width 393 height 23
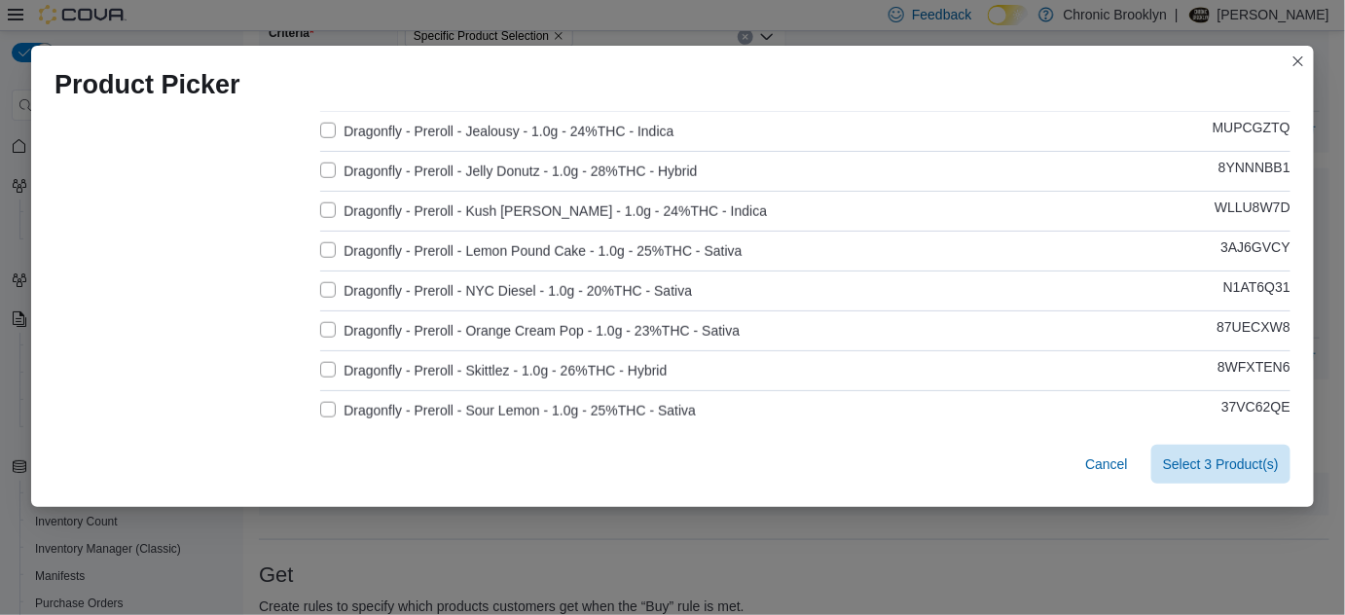
scroll to position [707, 0]
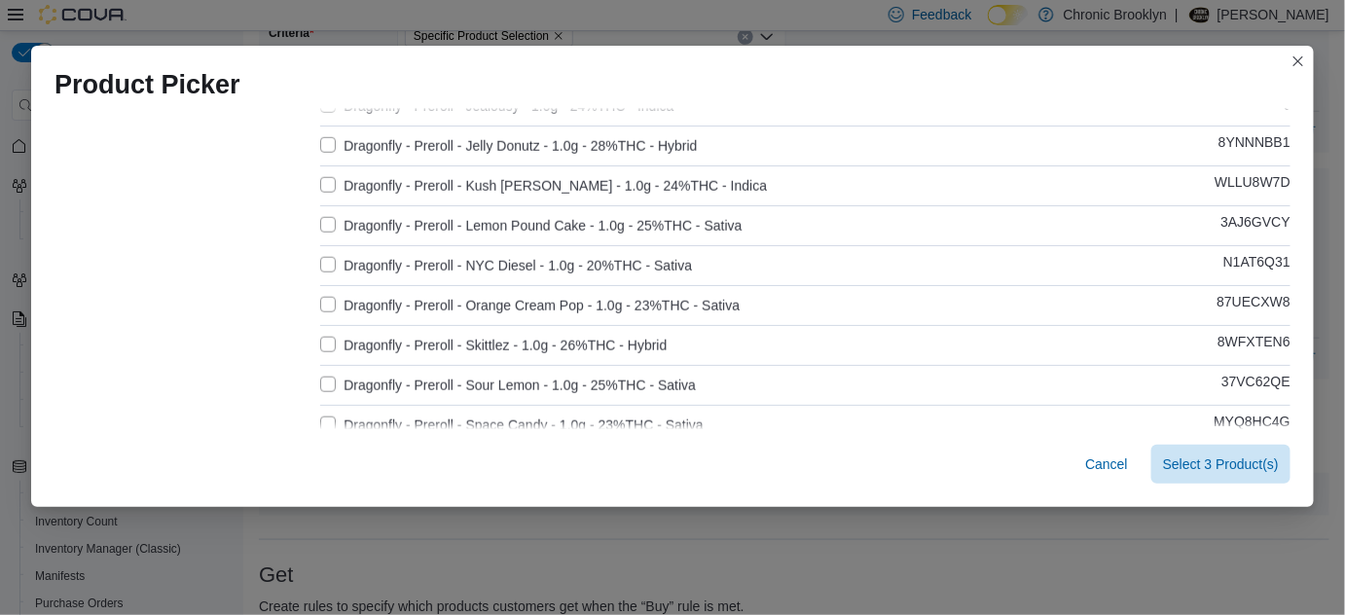
click at [320, 304] on label "Dragonfly - Preroll - Orange Cream Pop - 1.0g - 23%THC - Sativa" at bounding box center [529, 305] width 419 height 23
click at [325, 345] on label "Dragonfly - Preroll - Skittlez - 1.0g - 26%THC - Hybrid" at bounding box center [493, 345] width 346 height 23
click at [1188, 459] on span "Select 5 Product(s)" at bounding box center [1221, 462] width 116 height 19
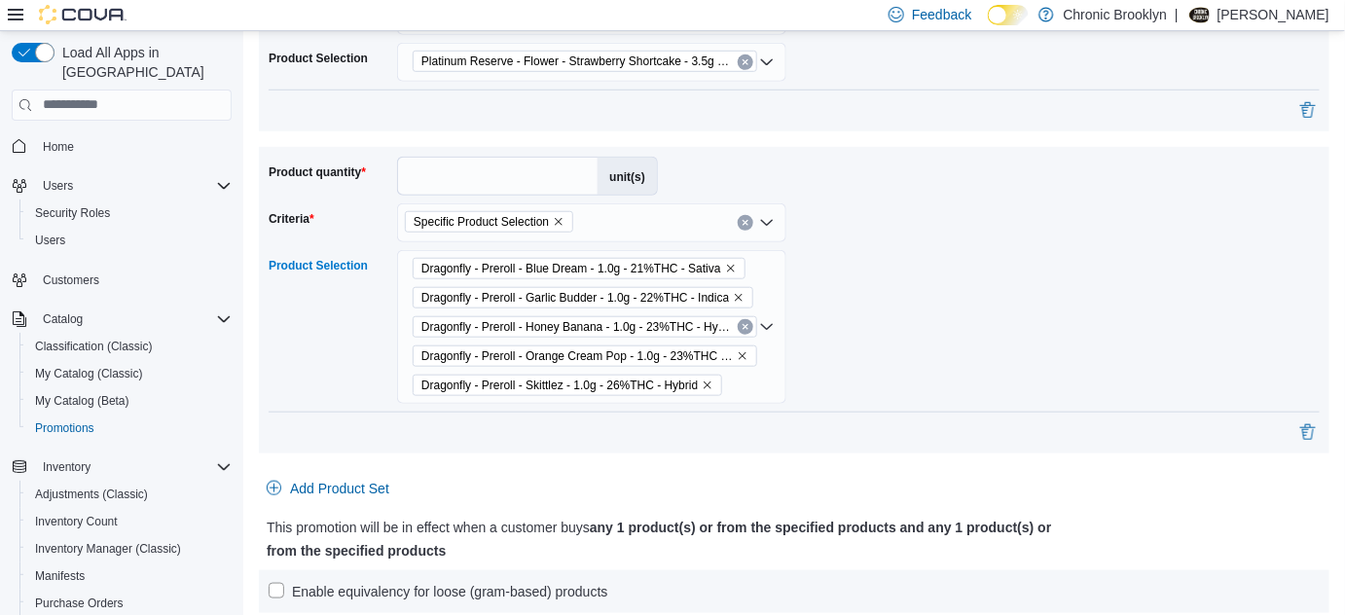
scroll to position [1375, 0]
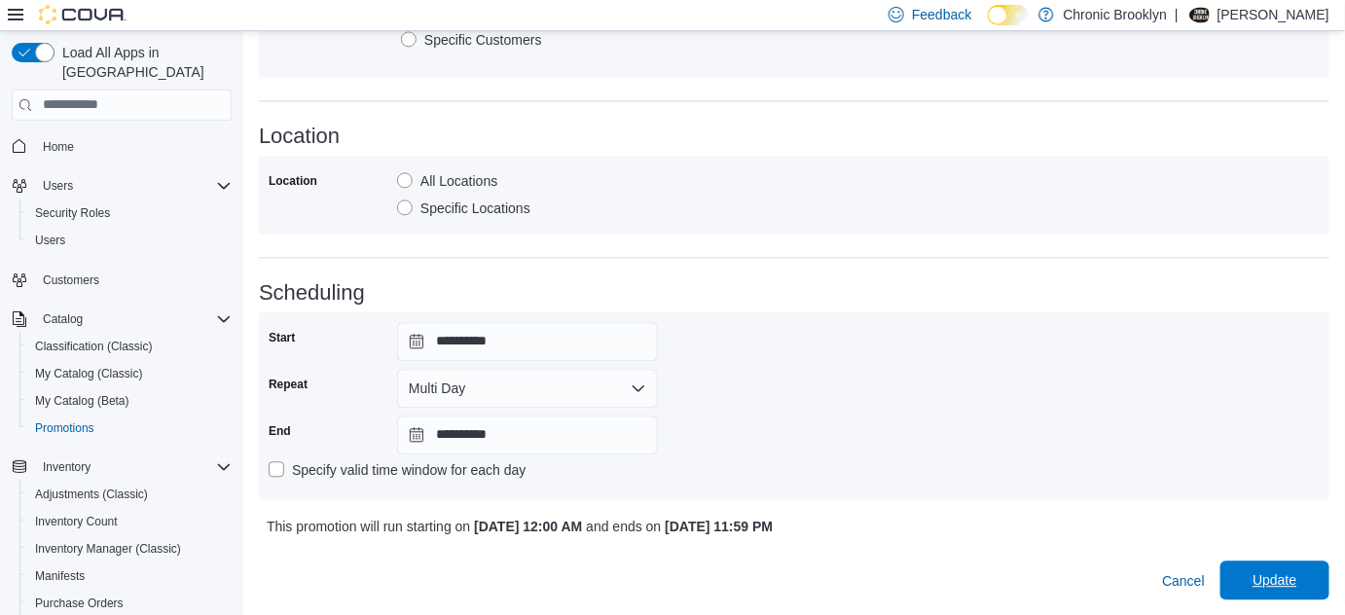
click at [1280, 578] on span "Update" at bounding box center [1274, 579] width 44 height 19
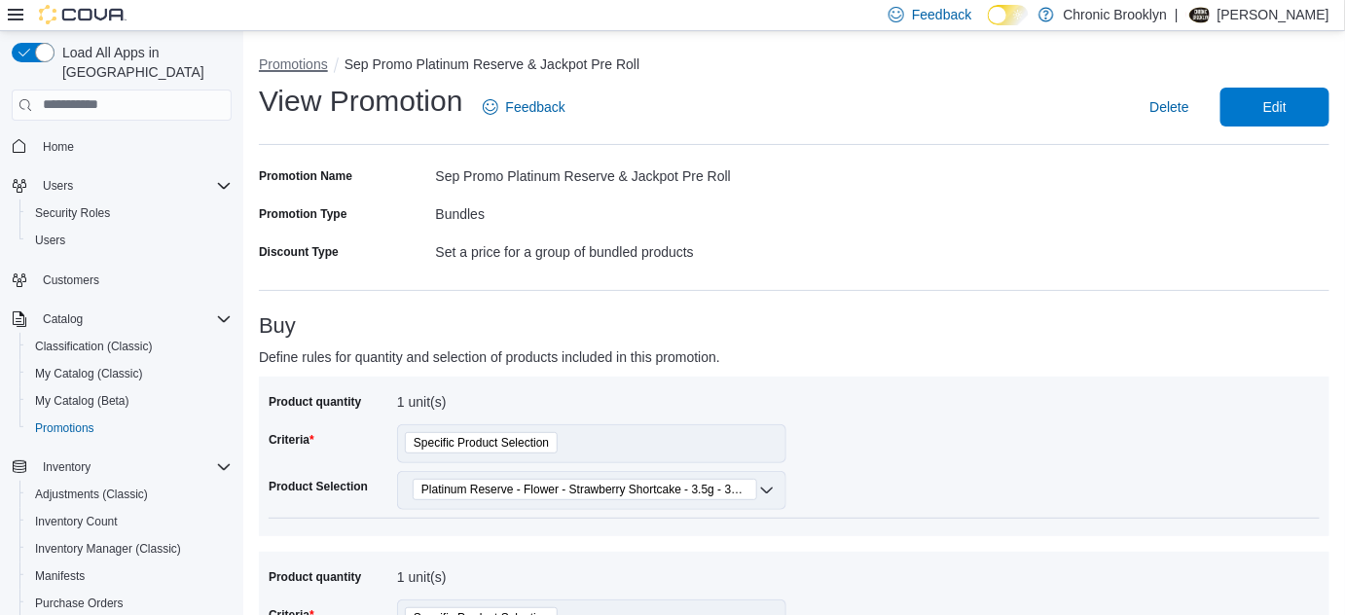
click at [289, 63] on button "Promotions" at bounding box center [293, 64] width 69 height 16
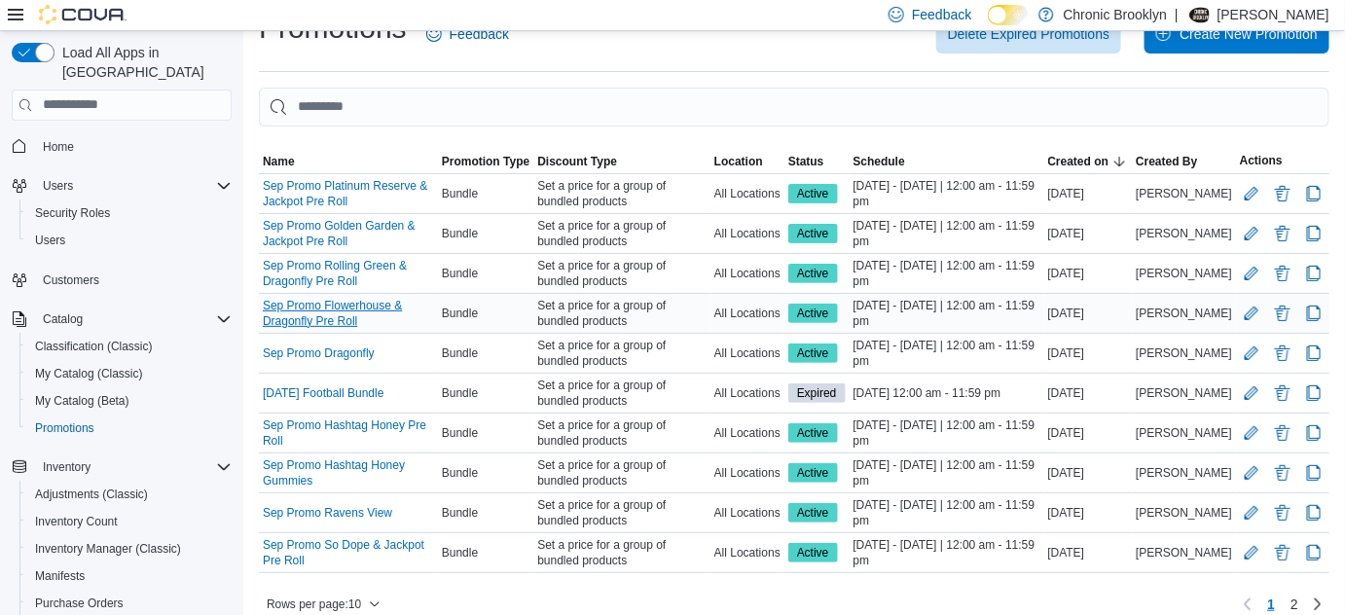
scroll to position [54, 0]
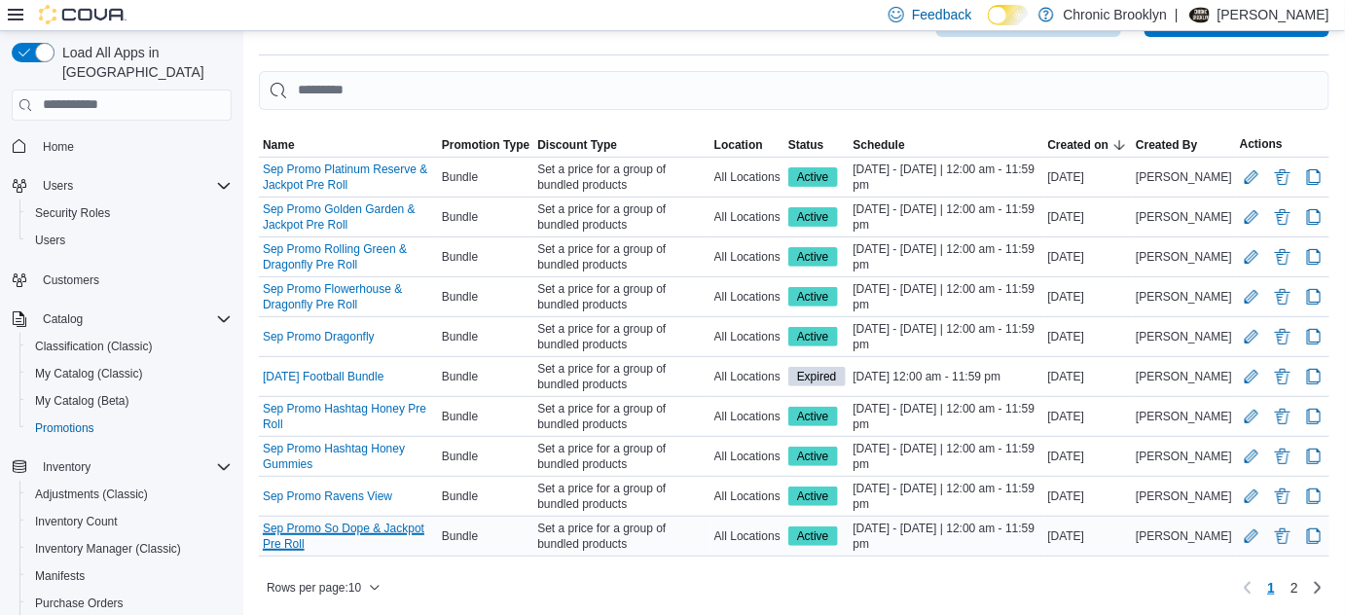
click at [370, 524] on link "Sep Promo So Dope & Jackpot Pre Roll" at bounding box center [348, 536] width 171 height 31
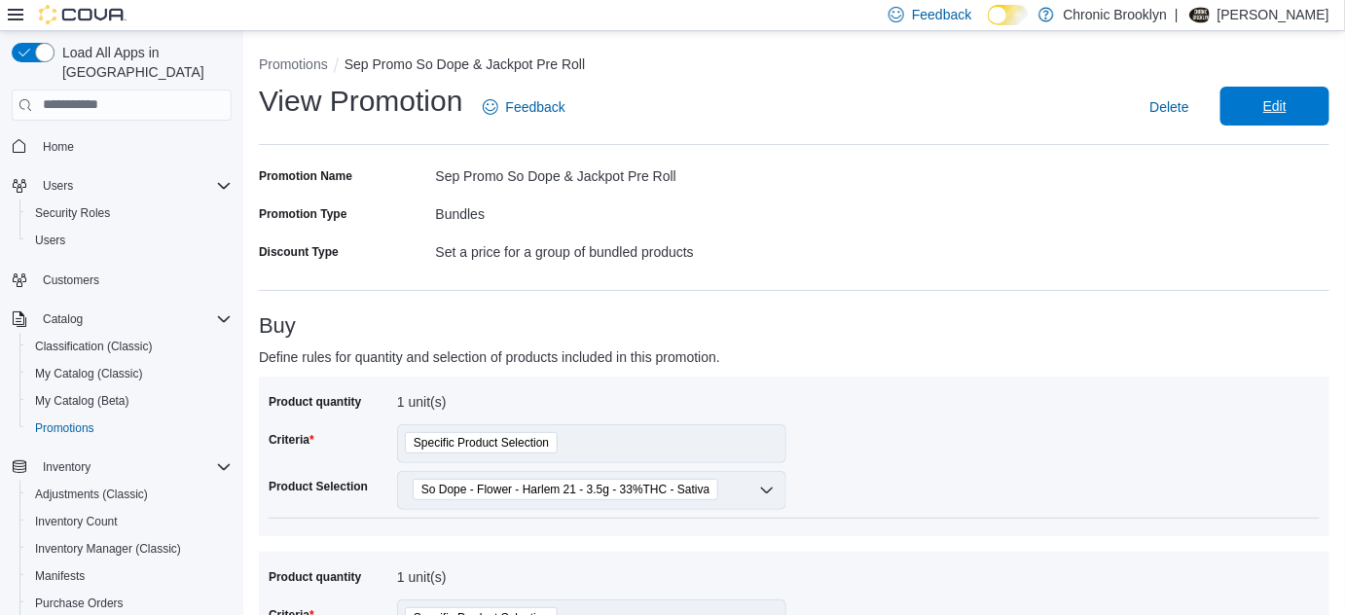
click at [1286, 103] on span "Edit" at bounding box center [1274, 105] width 23 height 19
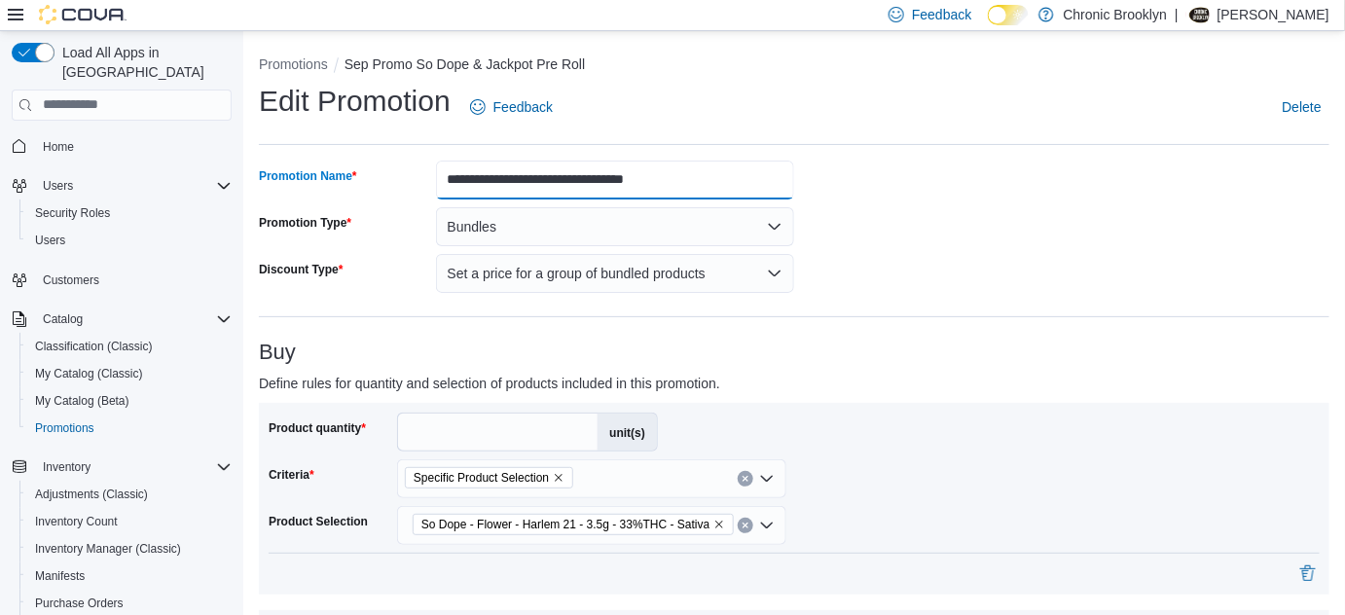
click at [636, 183] on input "**********" at bounding box center [615, 180] width 359 height 39
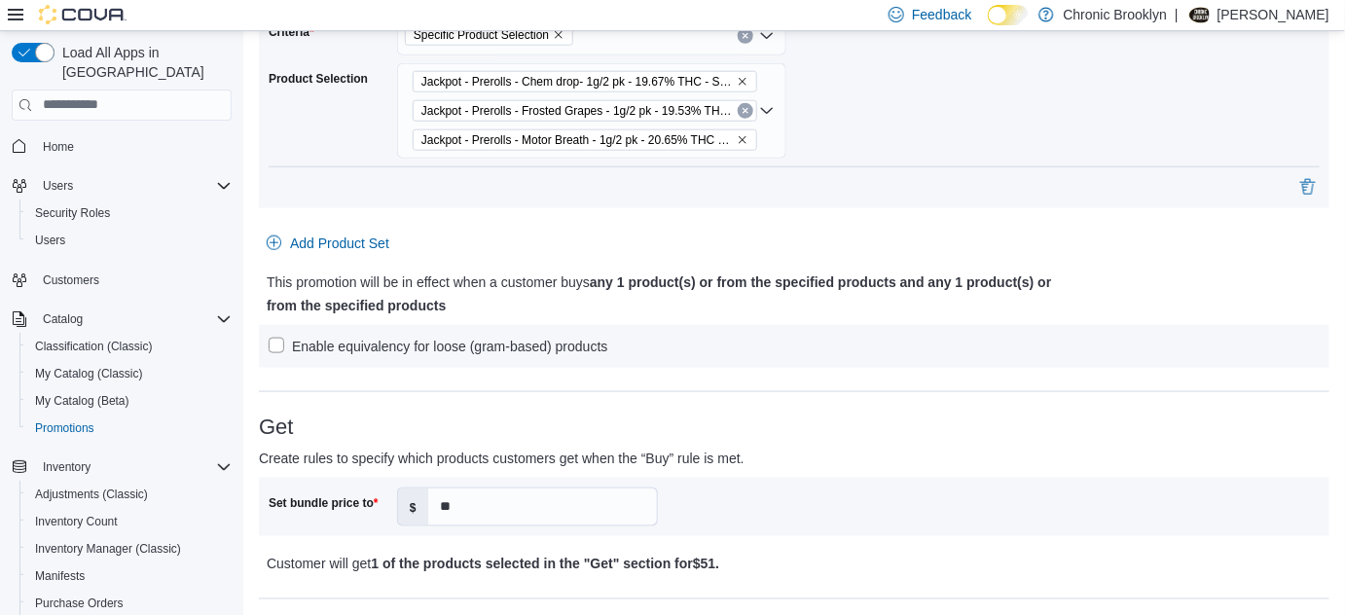
scroll to position [619, 0]
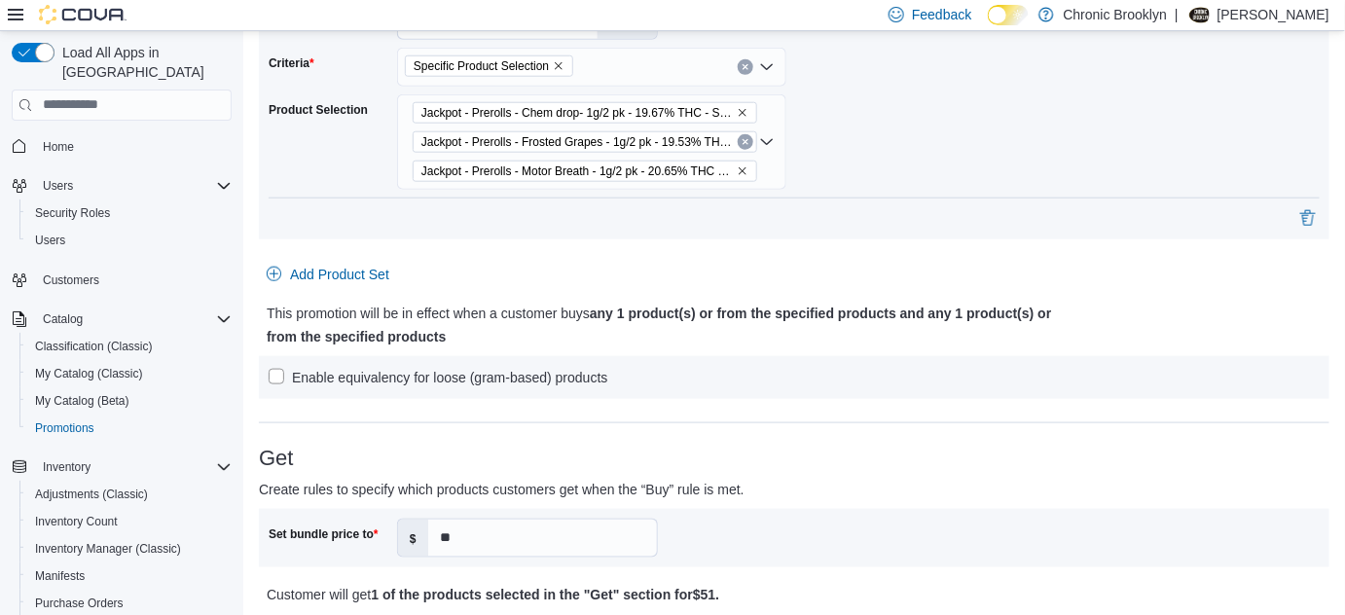
type input "**********"
click at [737, 111] on icon "Remove Jackpot - Prerolls - Chem drop- 1g/2 pk - 19.67% THC - Sativa from selec…" at bounding box center [743, 113] width 12 height 12
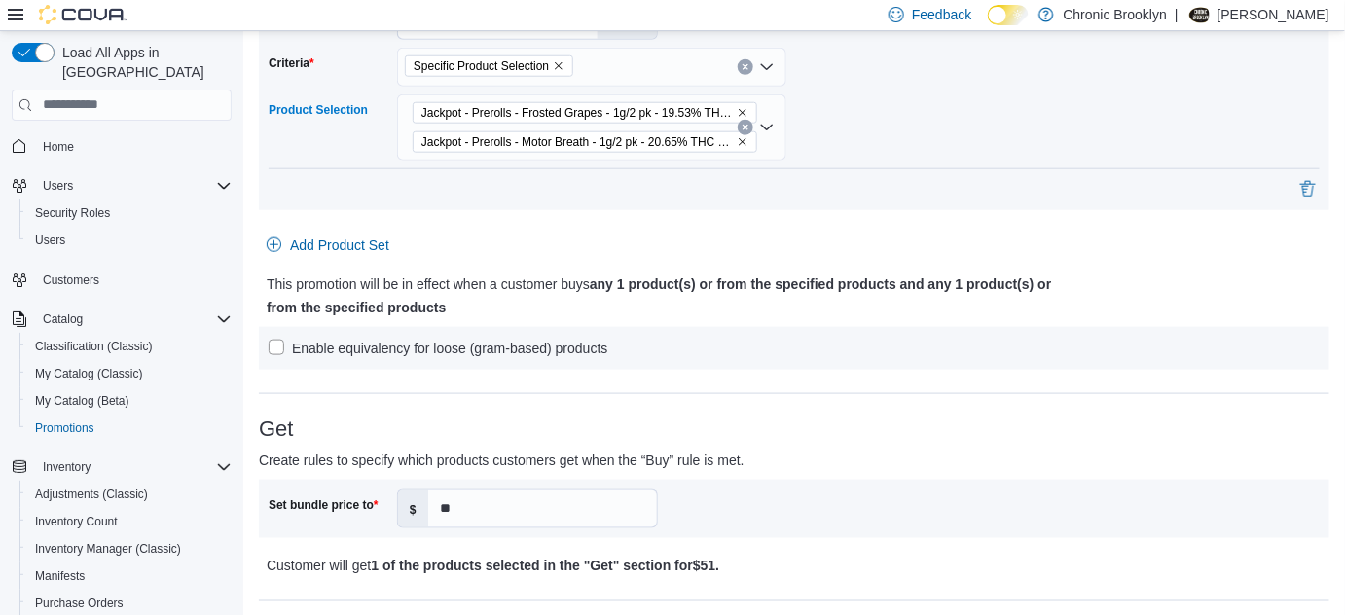
click at [737, 109] on icon "Remove Jackpot - Prerolls - Frosted Grapes - 1g/2 pk - 19.53% THC - Indica from…" at bounding box center [743, 113] width 12 height 12
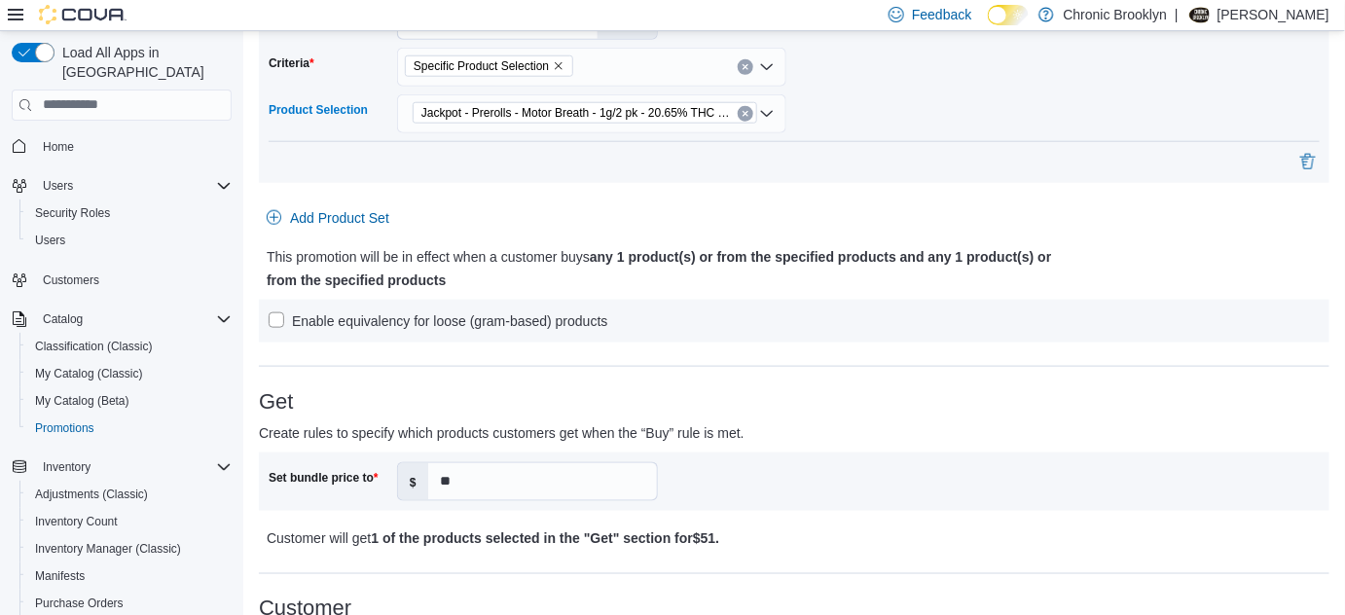
click at [738, 111] on button "Clear input" at bounding box center [746, 114] width 16 height 16
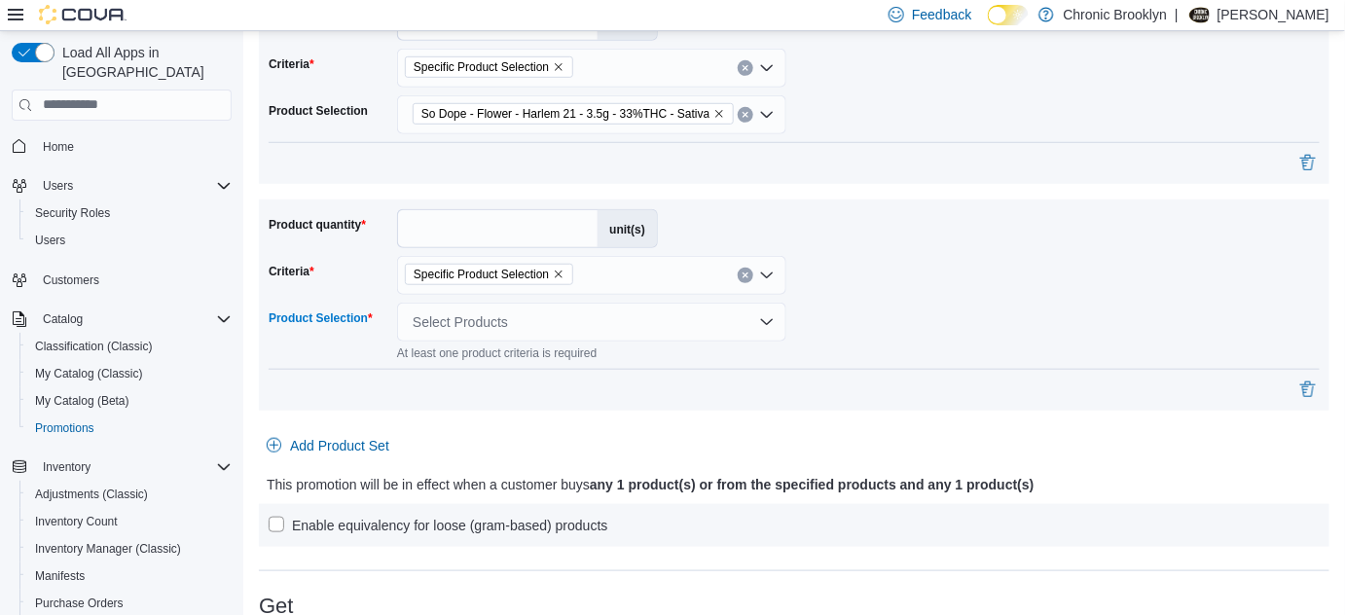
scroll to position [442, 0]
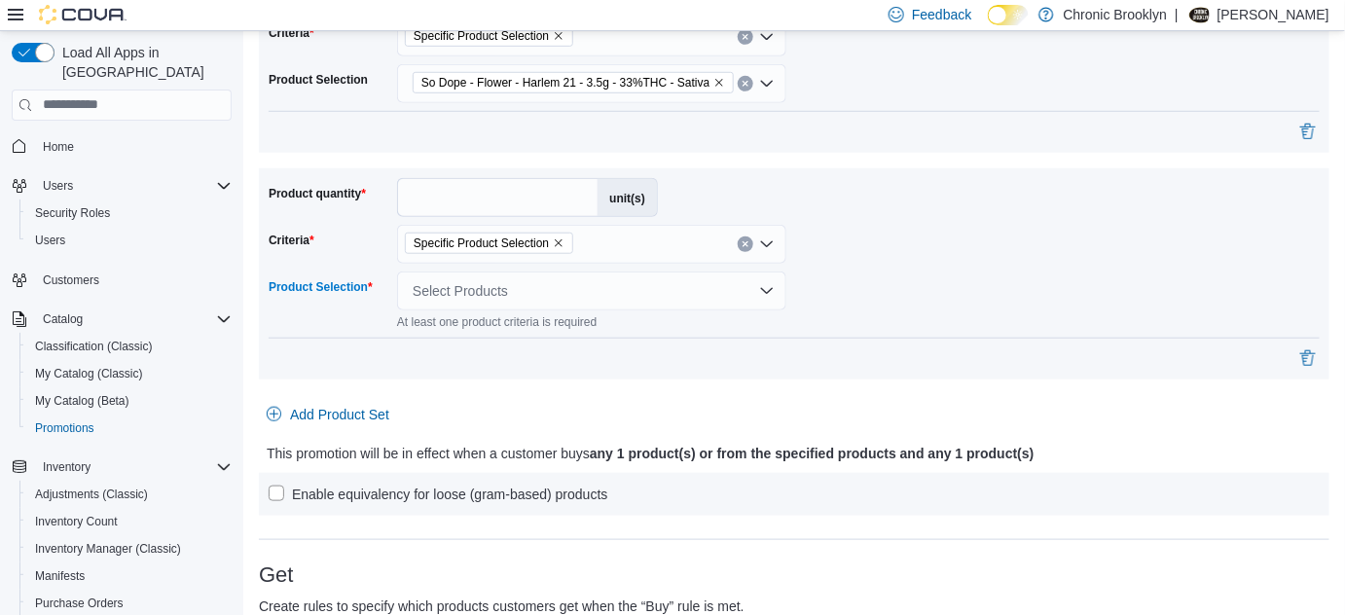
click at [543, 283] on div "Select Products" at bounding box center [591, 290] width 389 height 39
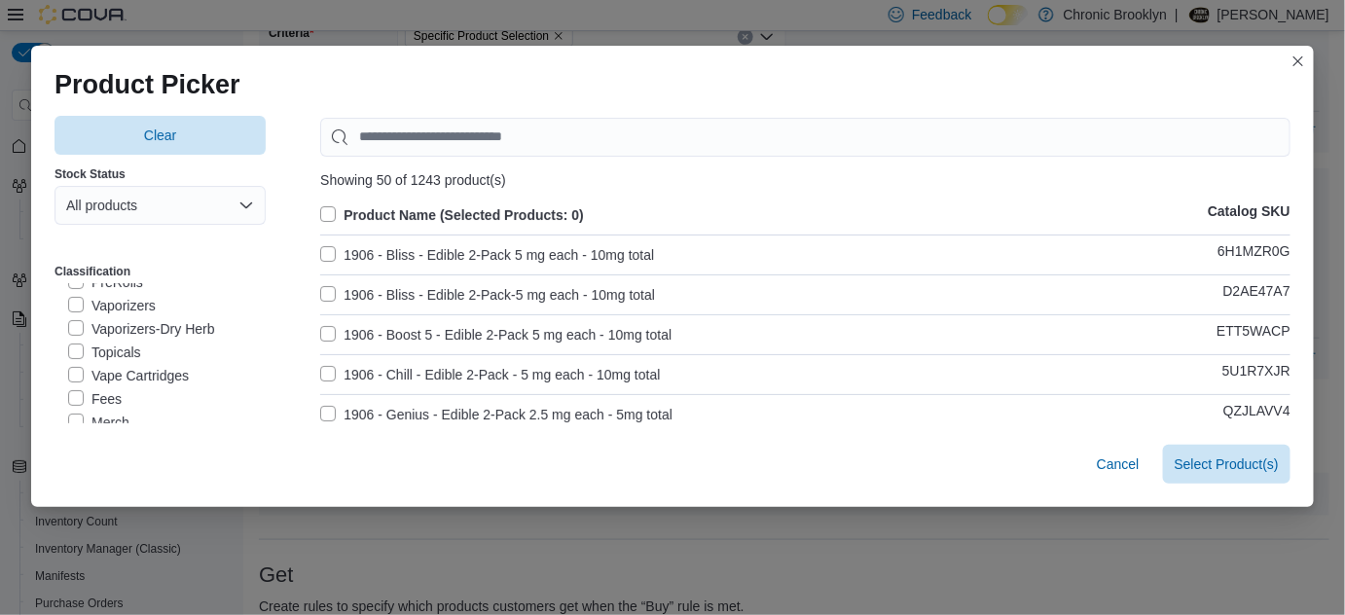
scroll to position [88, 0]
click at [117, 370] on label "PreRolls" at bounding box center [105, 370] width 75 height 23
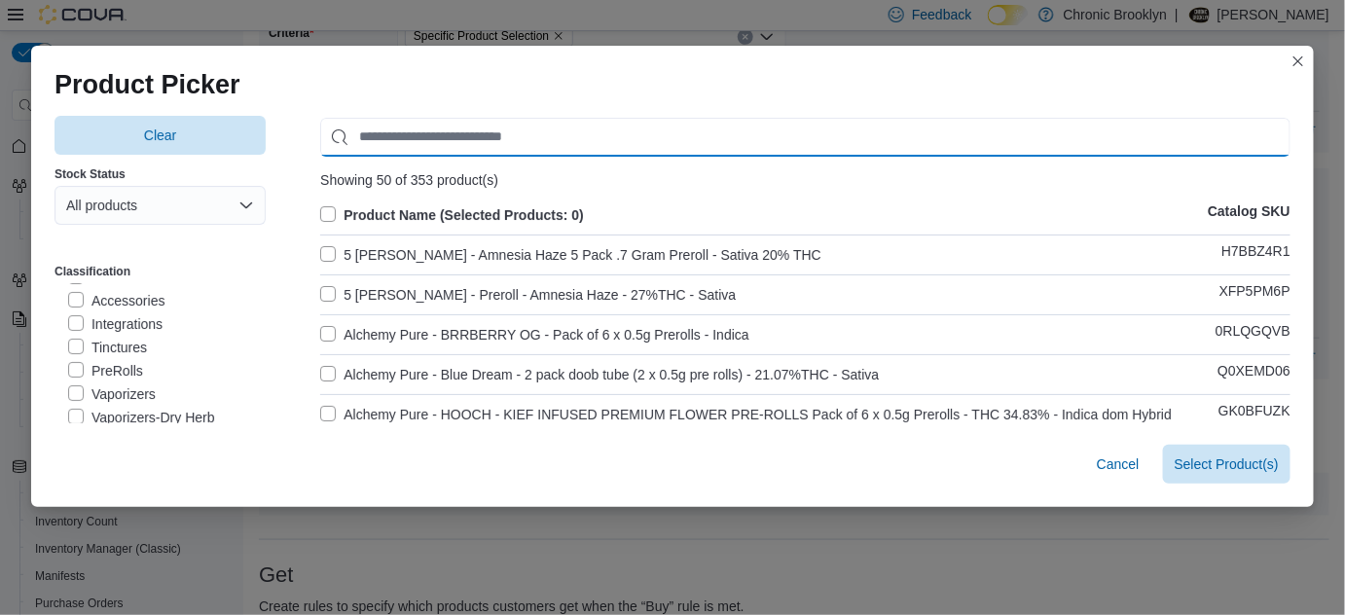
click at [405, 133] on input "Use aria labels when no actual label is in use" at bounding box center [805, 137] width 970 height 39
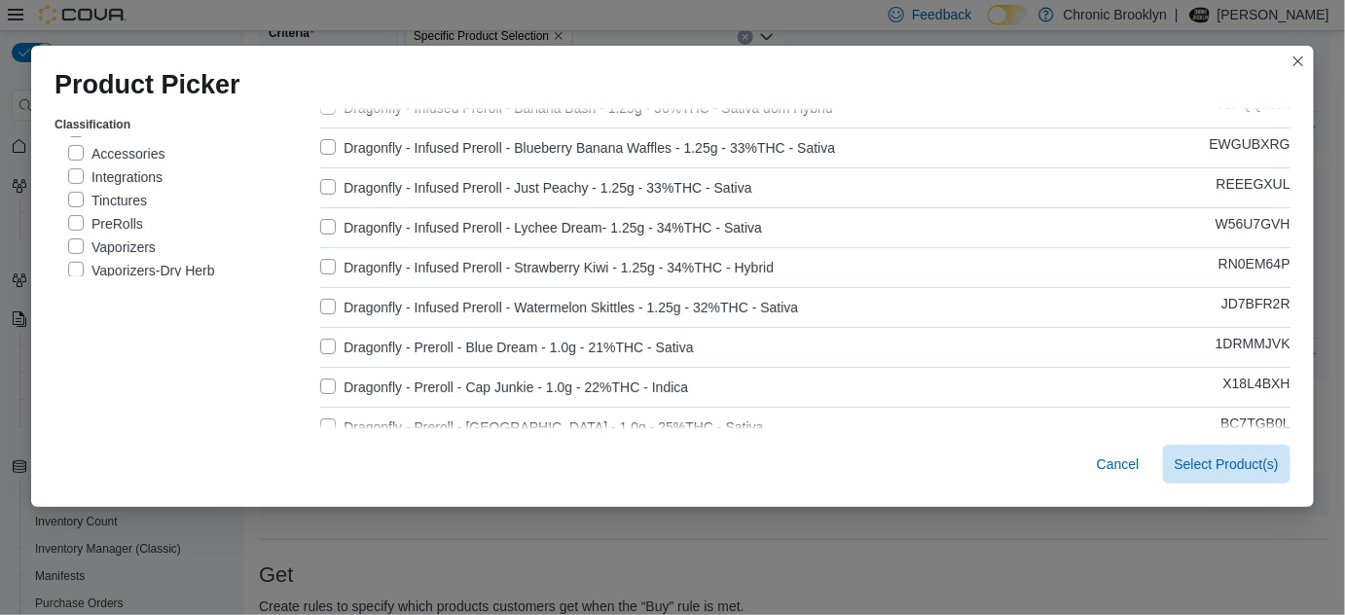
scroll to position [176, 0]
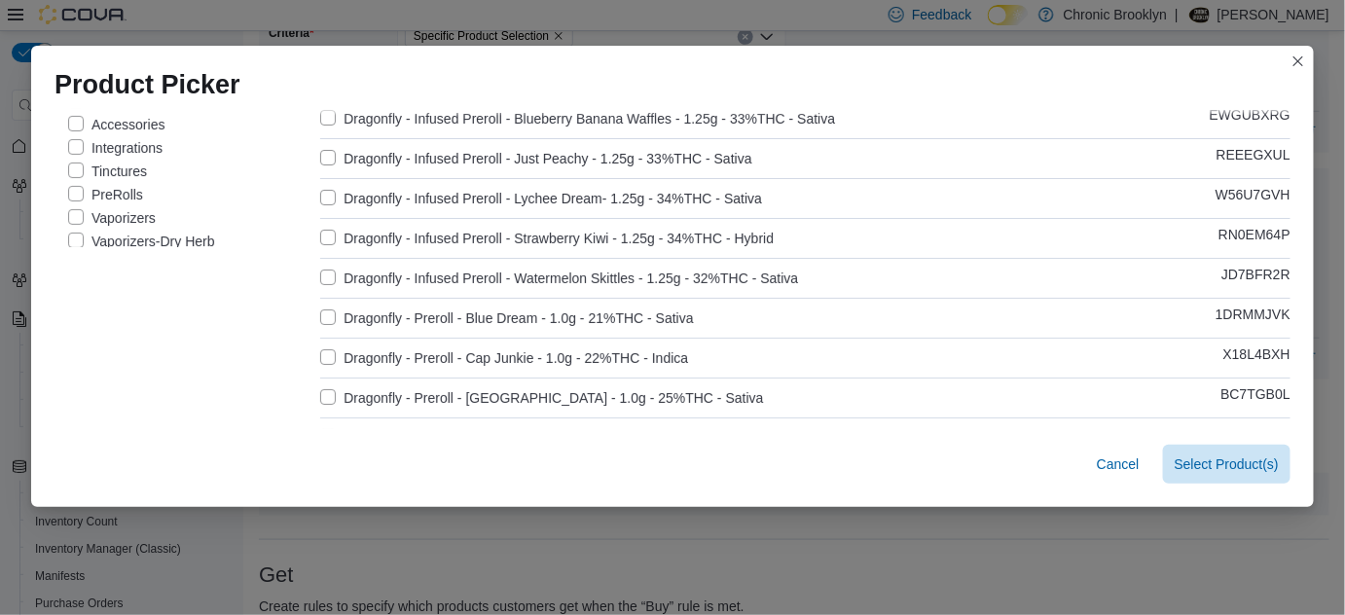
type input "*********"
click at [321, 313] on label "Dragonfly - Preroll - Blue Dream - 1.0g - 21%THC - Sativa" at bounding box center [506, 318] width 373 height 23
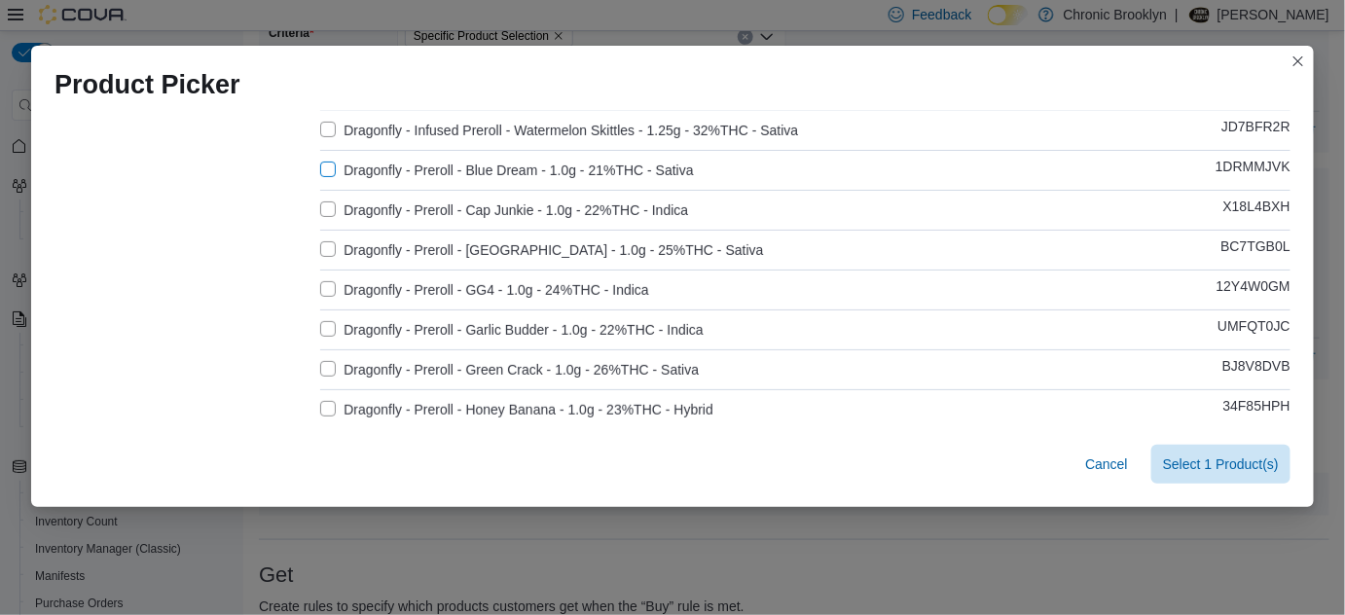
scroll to position [353, 0]
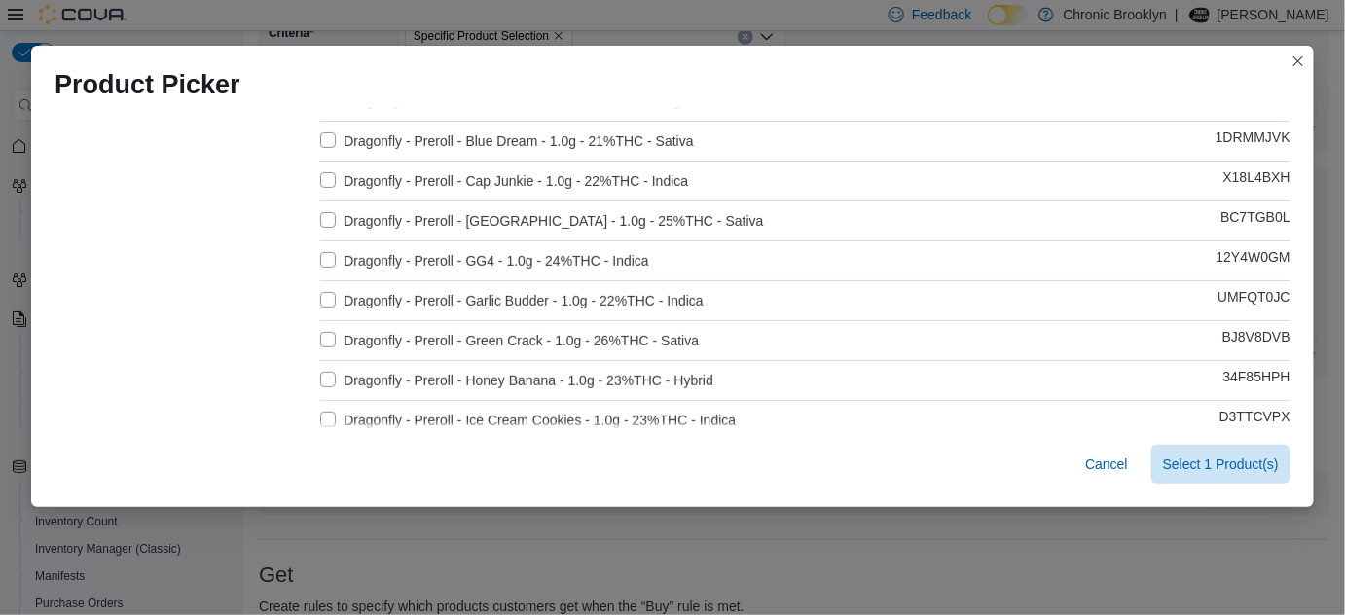
click at [326, 296] on label "Dragonfly - Preroll - Garlic Budder - 1.0g - 22%THC - Indica" at bounding box center [511, 300] width 383 height 23
click at [324, 378] on label "Dragonfly - Preroll - Honey Banana - 1.0g - 23%THC - Hybrid" at bounding box center [516, 380] width 393 height 23
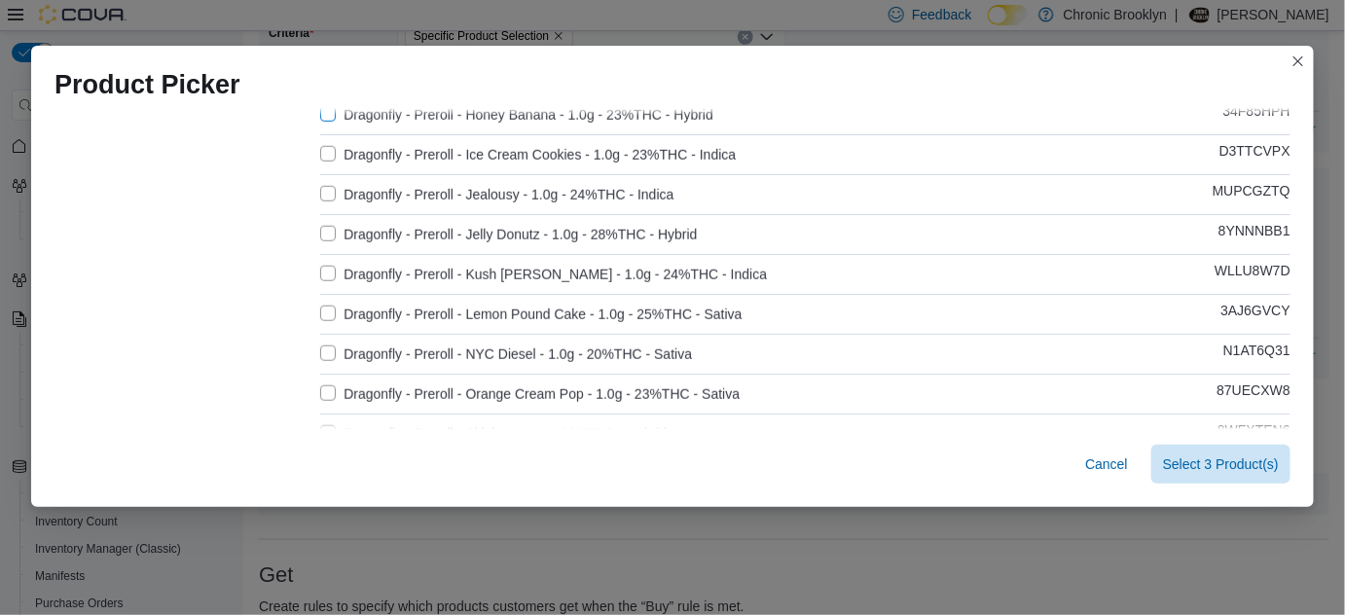
scroll to position [707, 0]
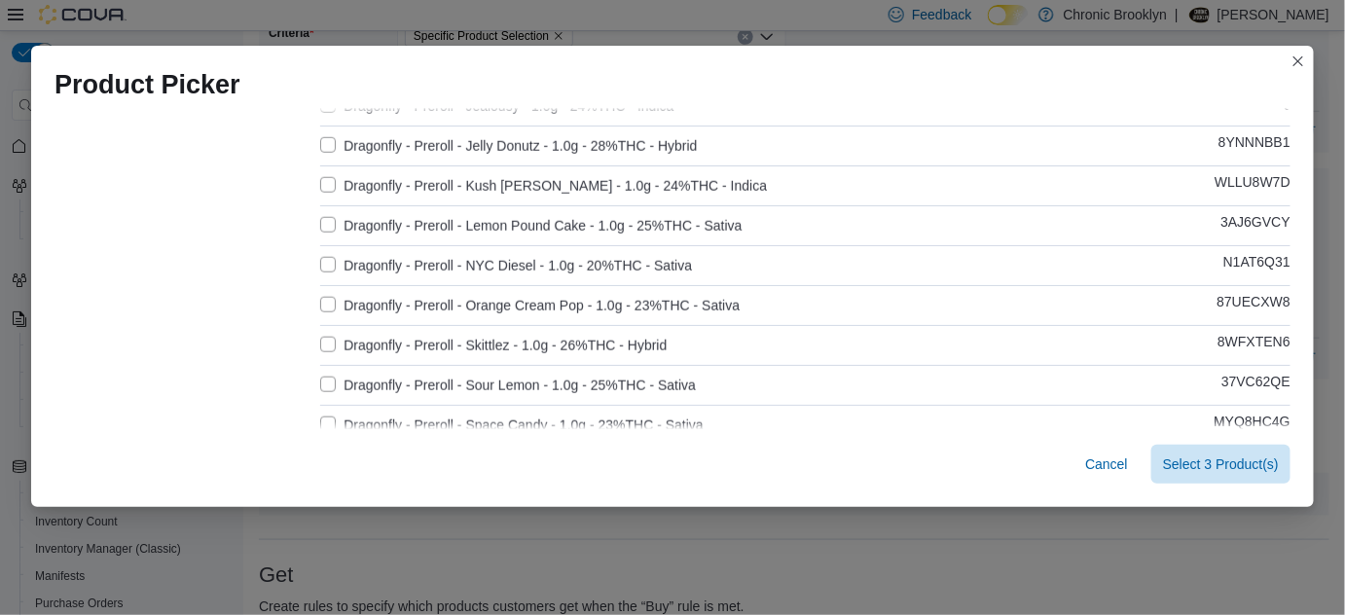
click at [327, 299] on label "Dragonfly - Preroll - Orange Cream Pop - 1.0g - 23%THC - Sativa" at bounding box center [529, 305] width 419 height 23
click at [320, 342] on label "Dragonfly - Preroll - Skittlez - 1.0g - 26%THC - Hybrid" at bounding box center [493, 345] width 346 height 23
click at [1219, 459] on span "Select 5 Product(s)" at bounding box center [1221, 462] width 116 height 19
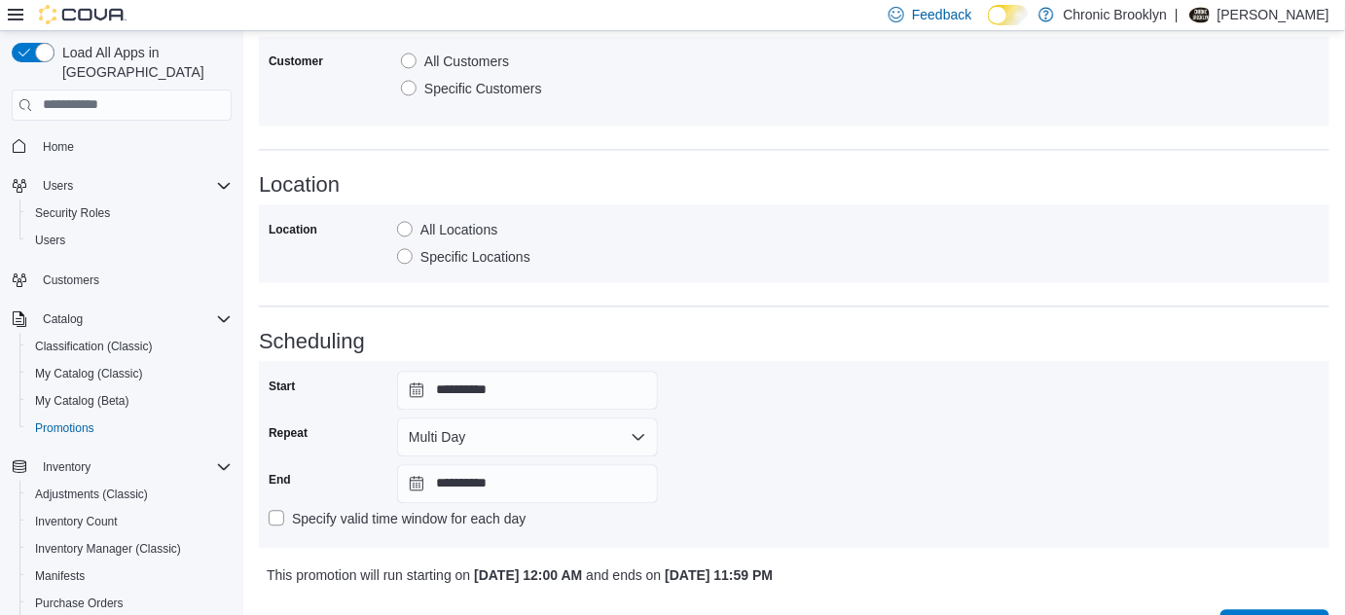
scroll to position [1375, 0]
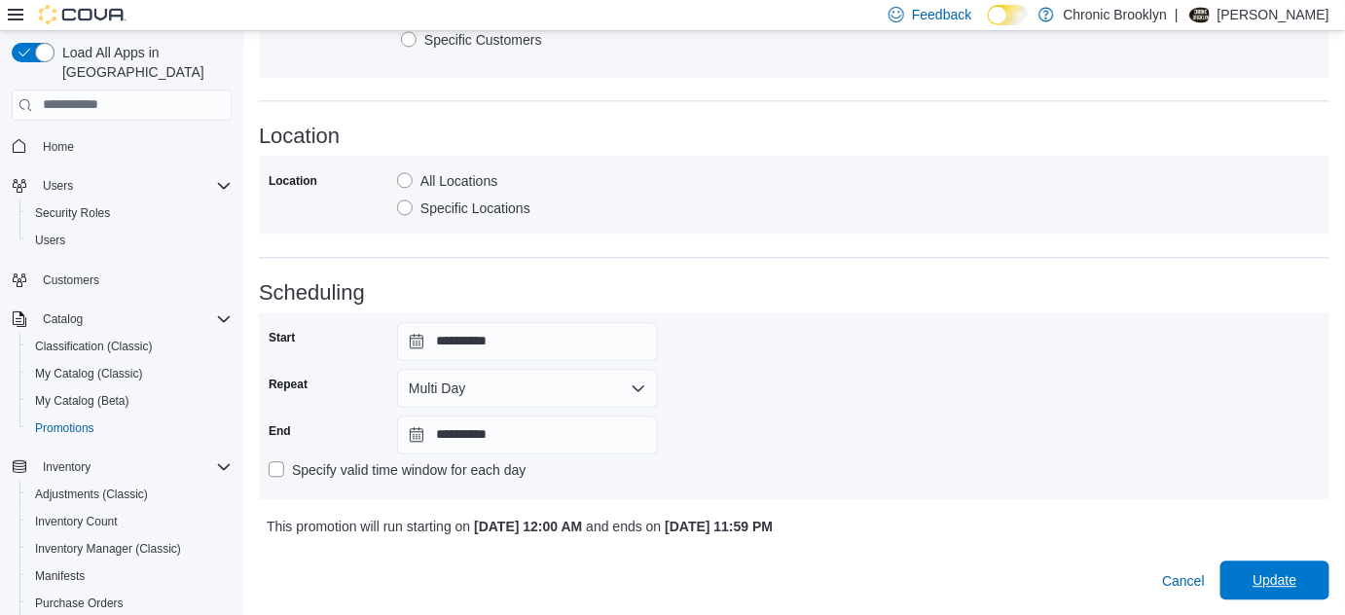
click at [1276, 577] on span "Update" at bounding box center [1274, 579] width 44 height 19
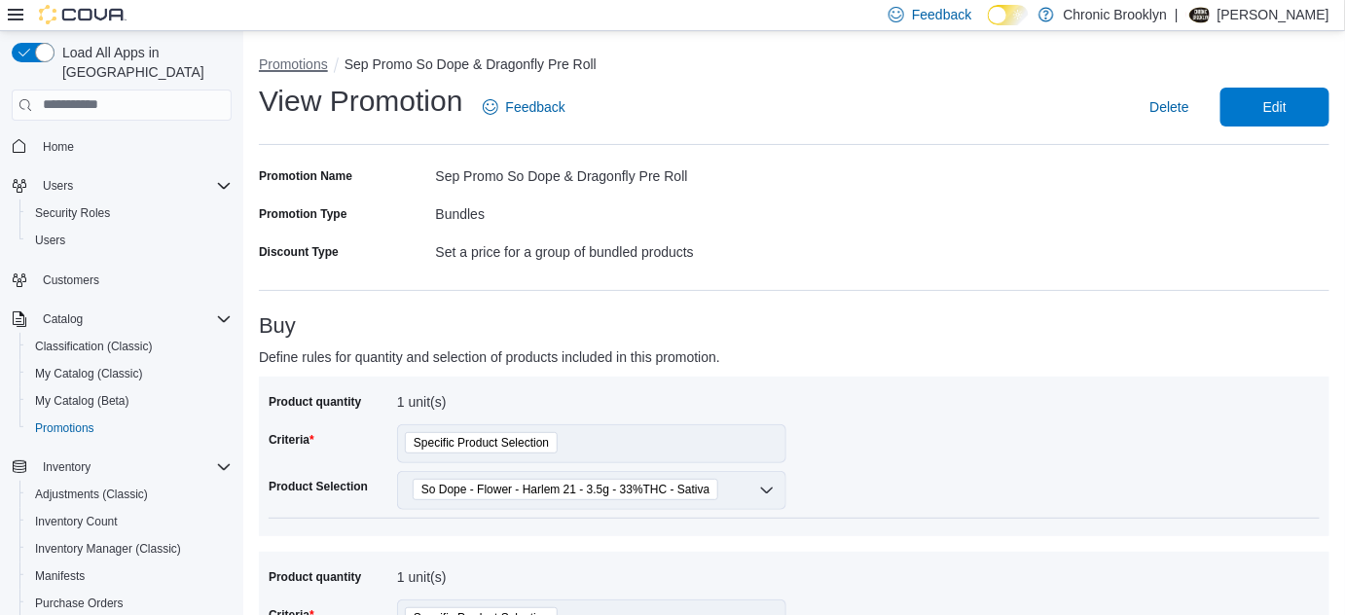
click at [288, 64] on button "Promotions" at bounding box center [293, 64] width 69 height 16
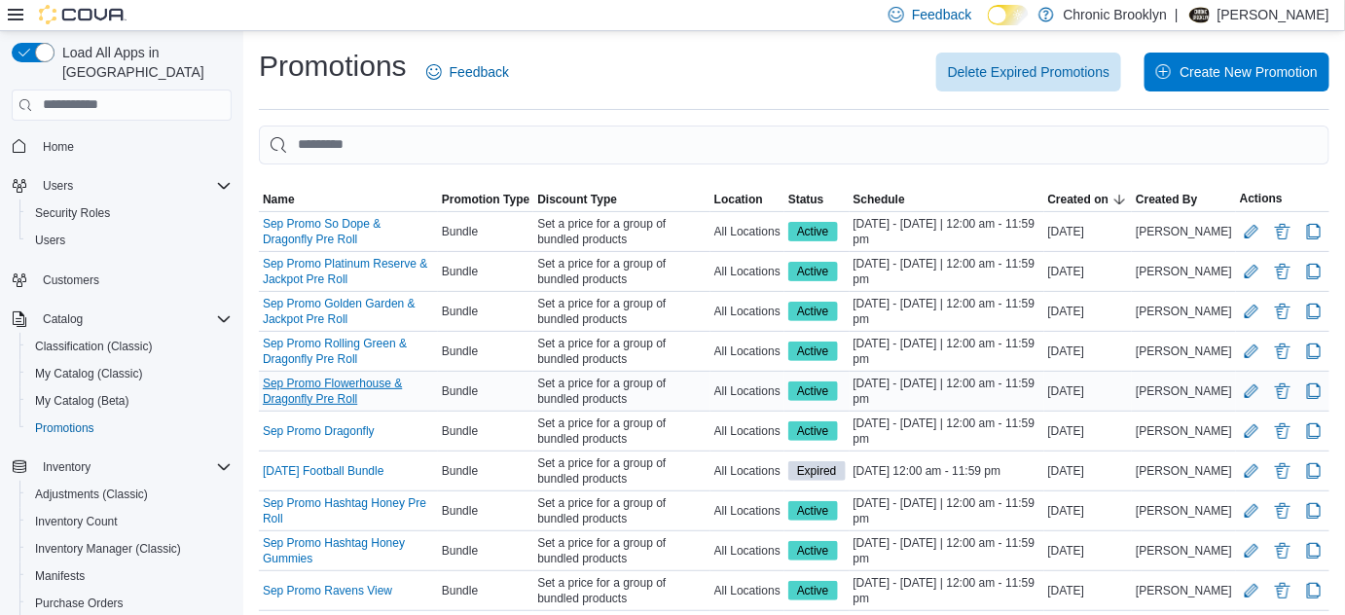
scroll to position [54, 0]
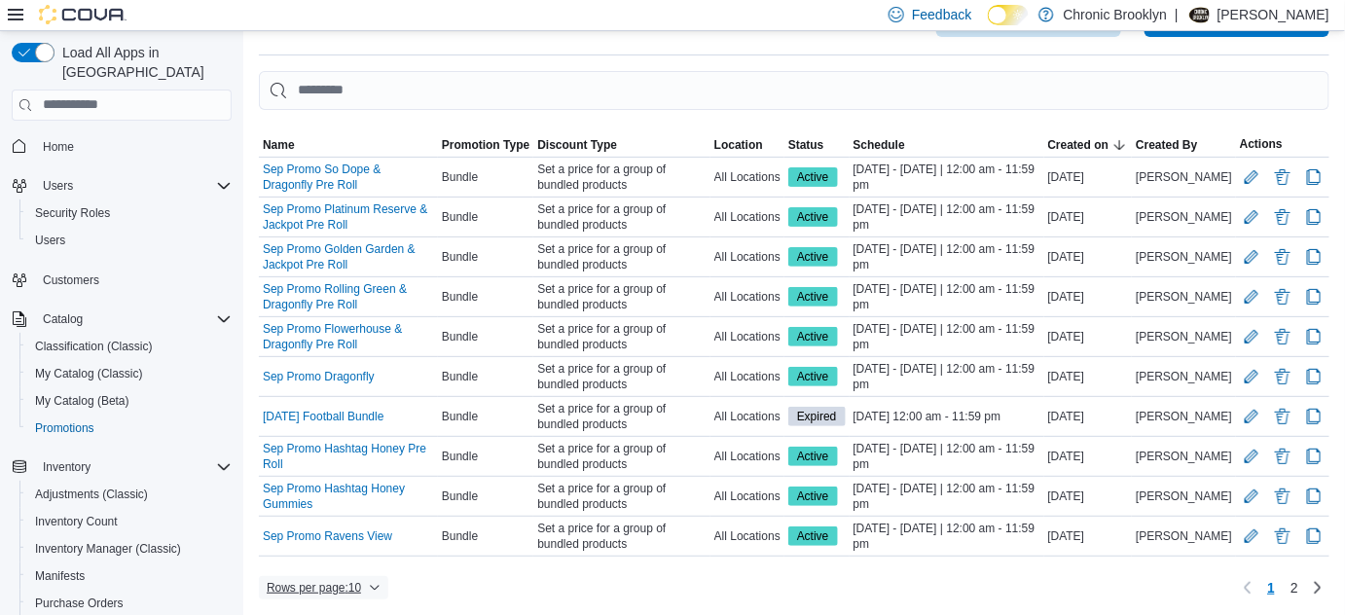
click at [343, 587] on span "Rows per page : 10" at bounding box center [314, 588] width 94 height 16
click at [347, 509] on span "25 rows" at bounding box center [349, 506] width 62 height 16
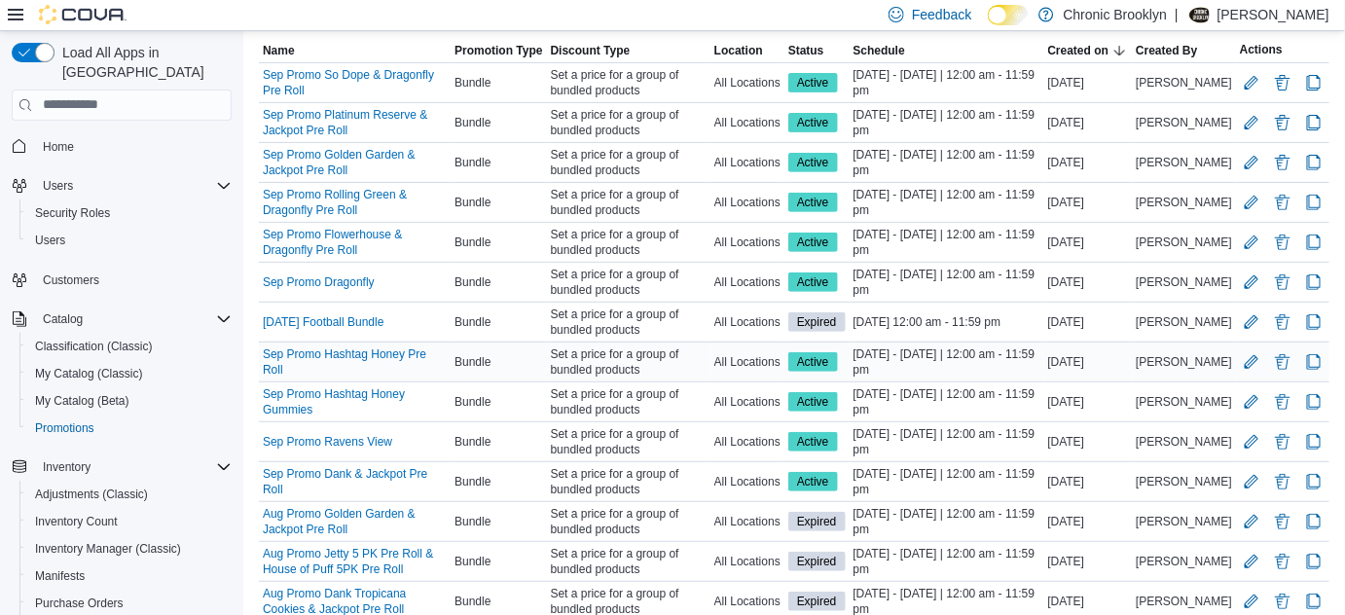
scroll to position [231, 0]
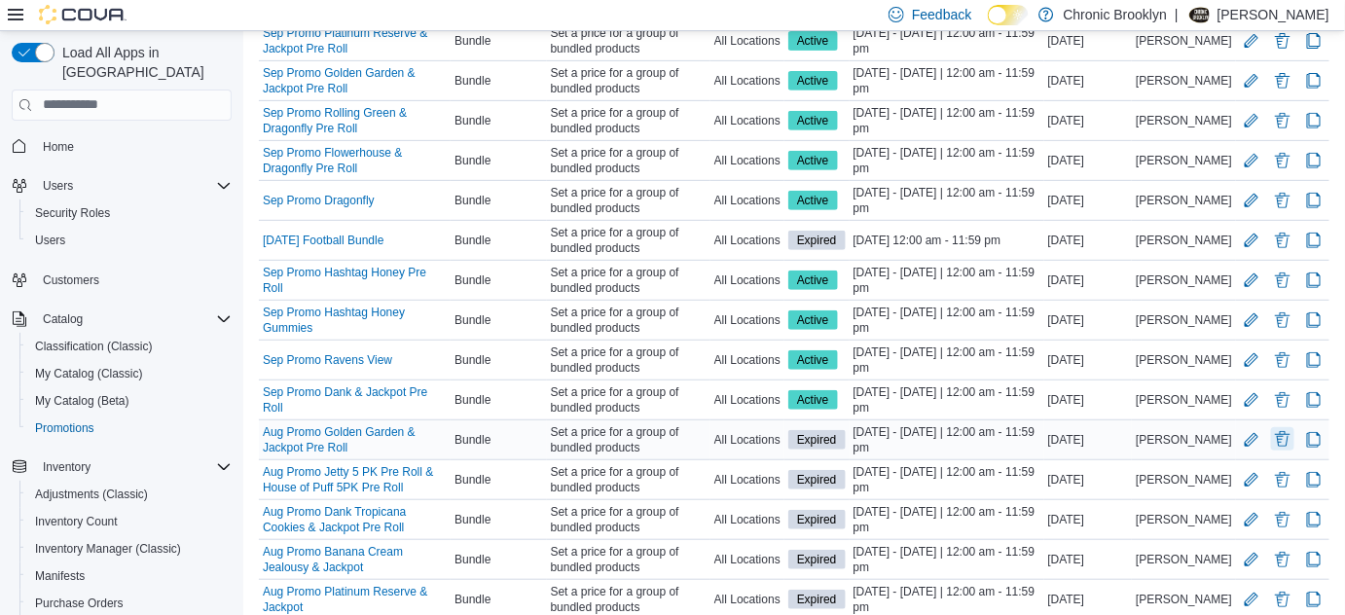
click at [1294, 436] on button "Delete Promotion" at bounding box center [1282, 438] width 23 height 23
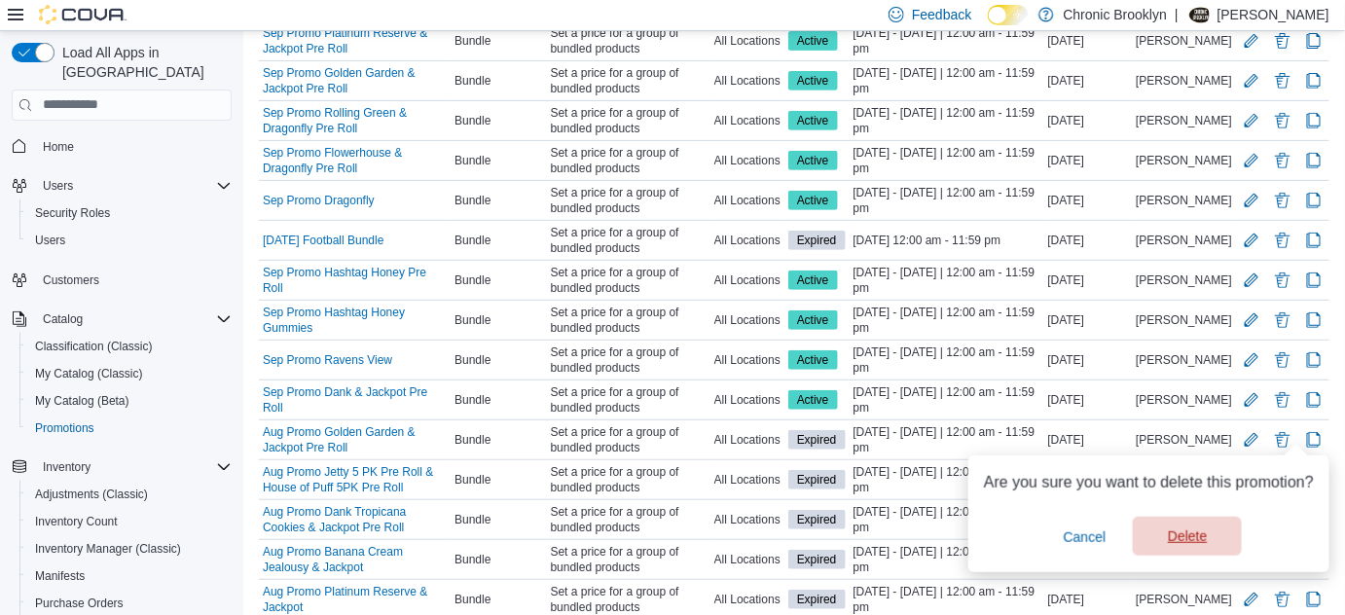
click at [1219, 535] on span "Delete" at bounding box center [1187, 536] width 86 height 39
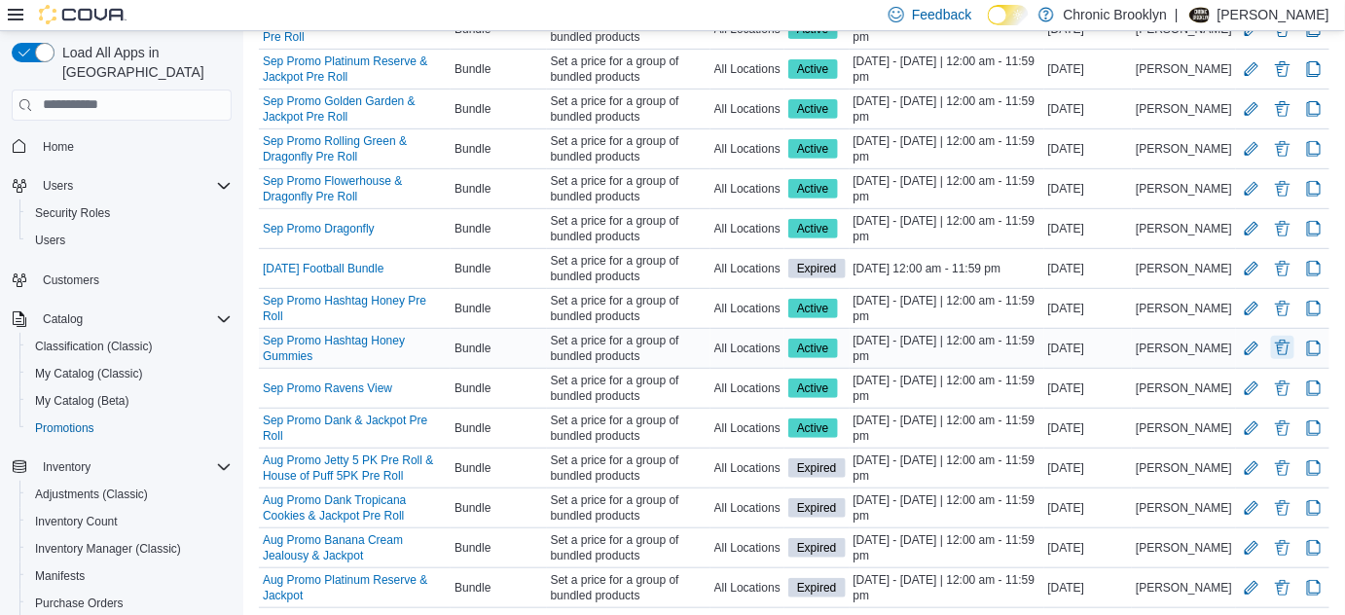
scroll to position [353, 0]
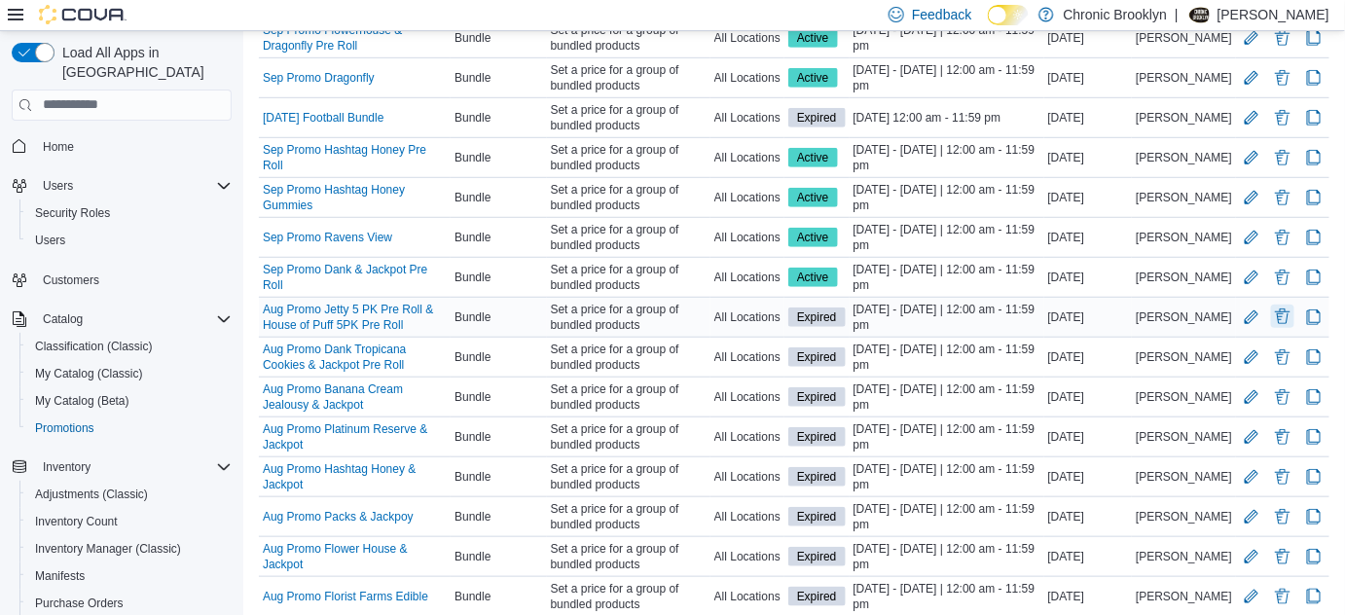
click at [1294, 310] on button "Delete Promotion" at bounding box center [1282, 316] width 23 height 23
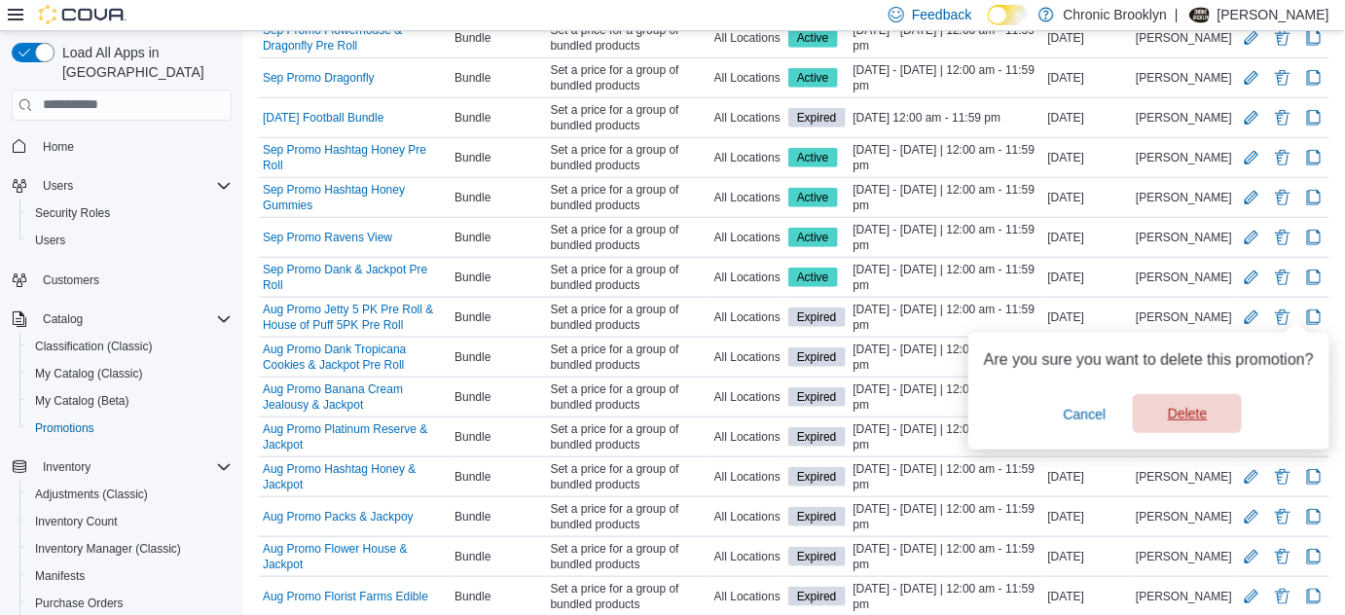
click at [1204, 415] on span "Delete" at bounding box center [1187, 413] width 39 height 19
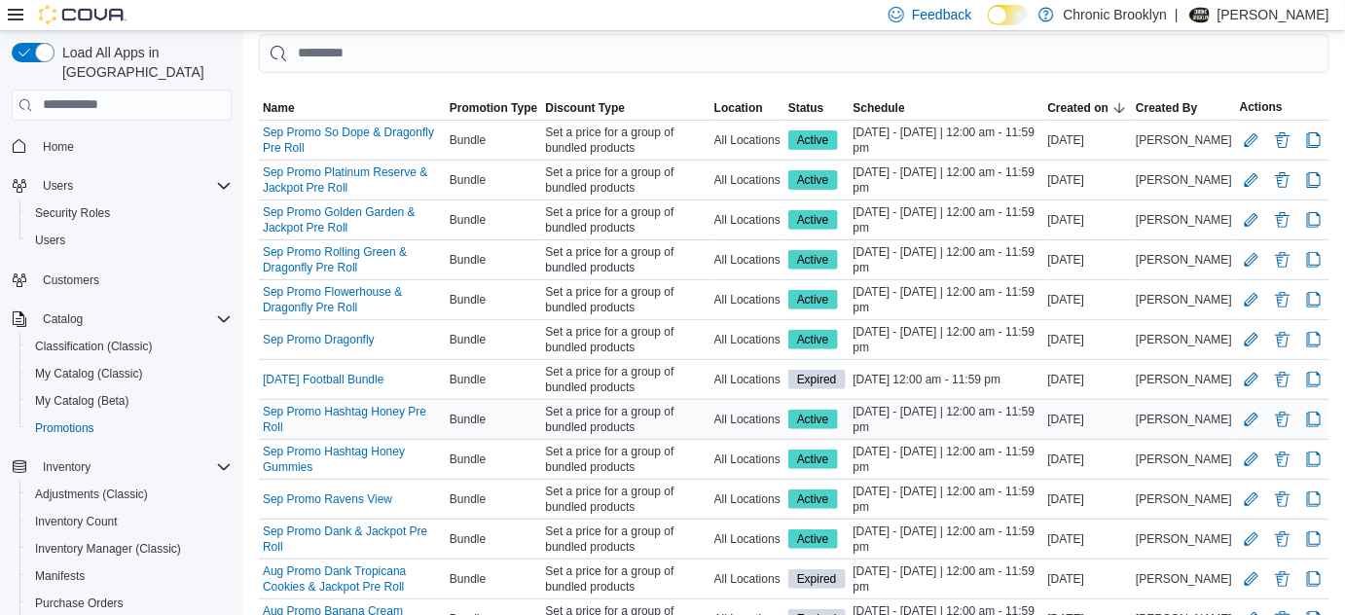
scroll to position [371, 0]
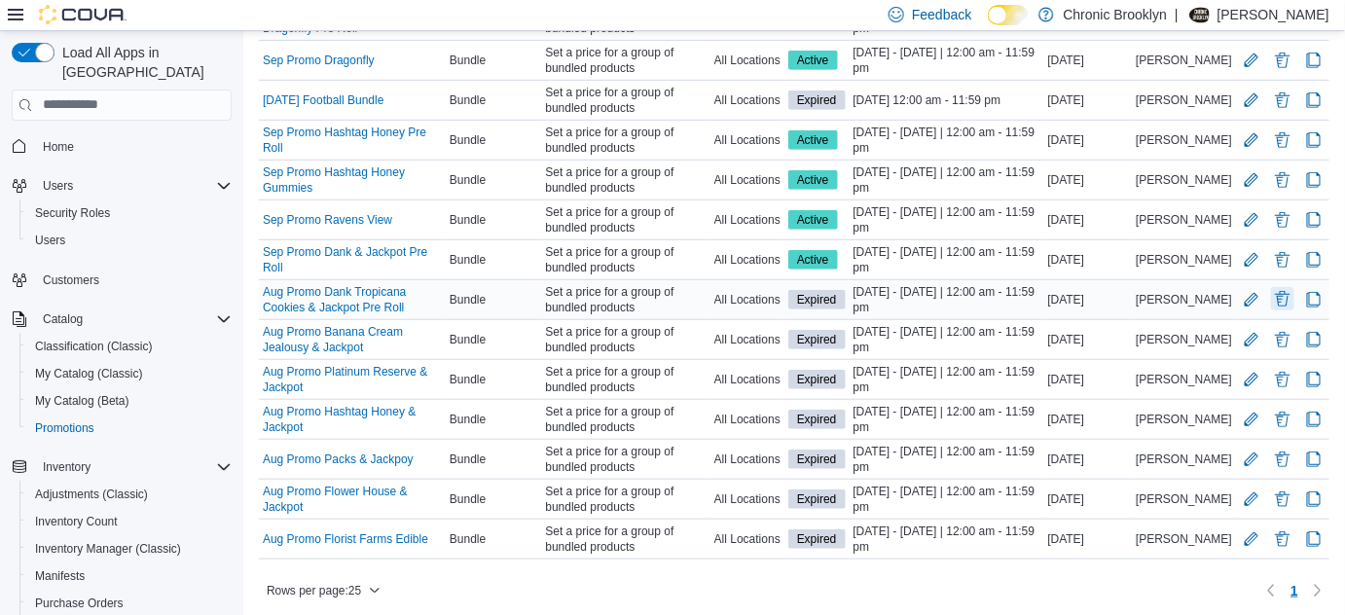
click at [1294, 295] on button "Delete Promotion" at bounding box center [1282, 298] width 23 height 23
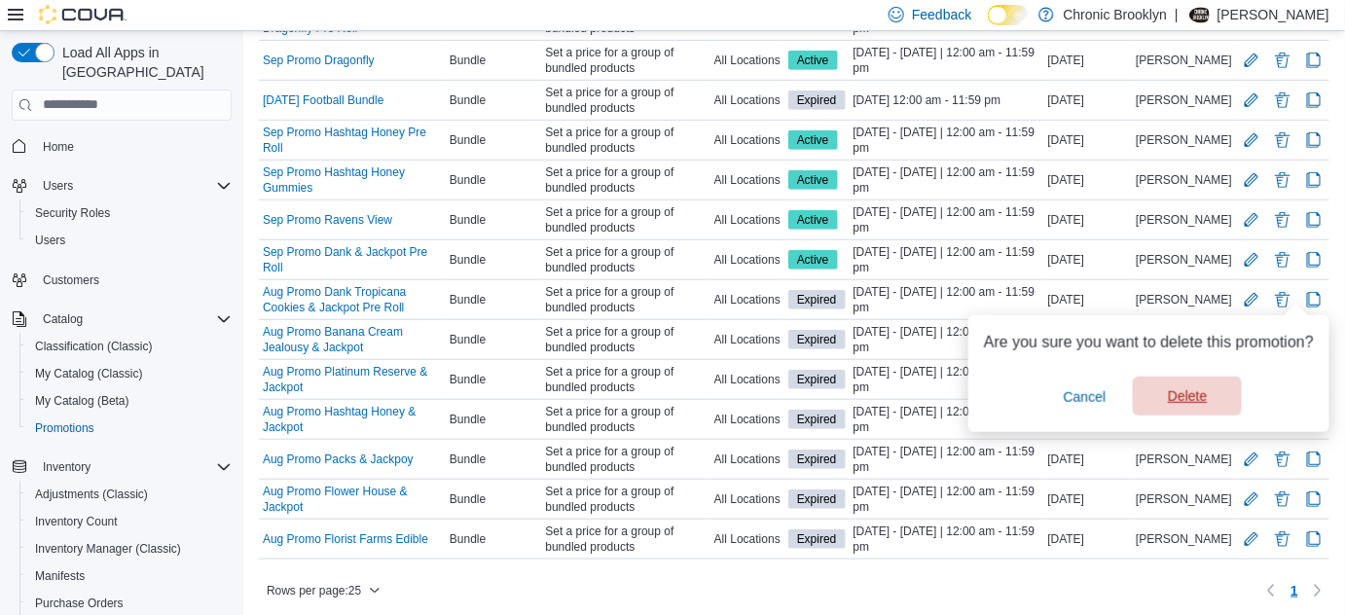
click at [1180, 397] on span "Delete" at bounding box center [1187, 395] width 39 height 19
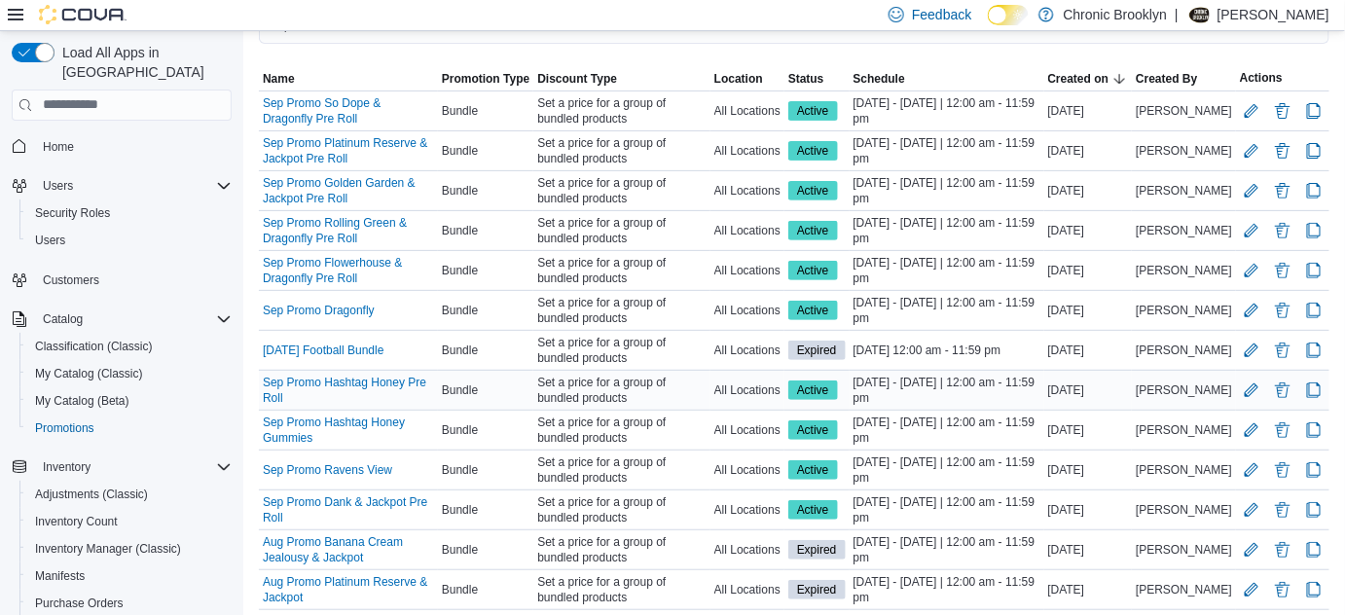
scroll to position [265, 0]
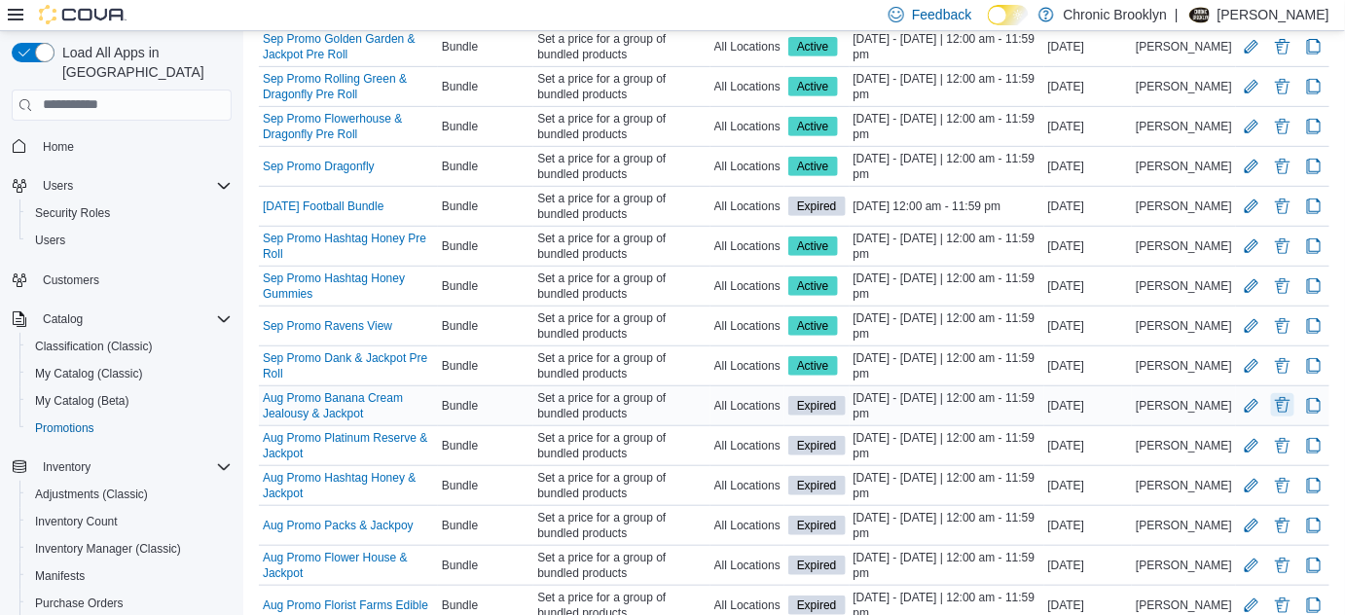
click at [1294, 402] on button "Delete Promotion" at bounding box center [1282, 404] width 23 height 23
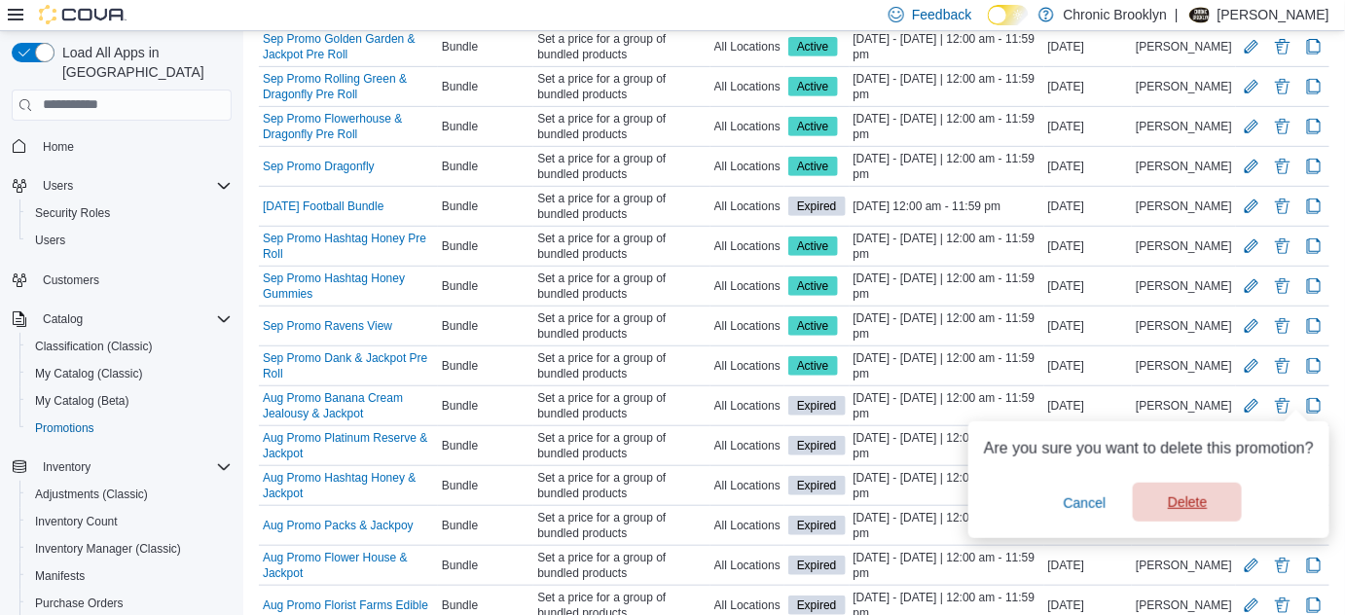
click at [1187, 513] on span "Delete" at bounding box center [1187, 502] width 86 height 39
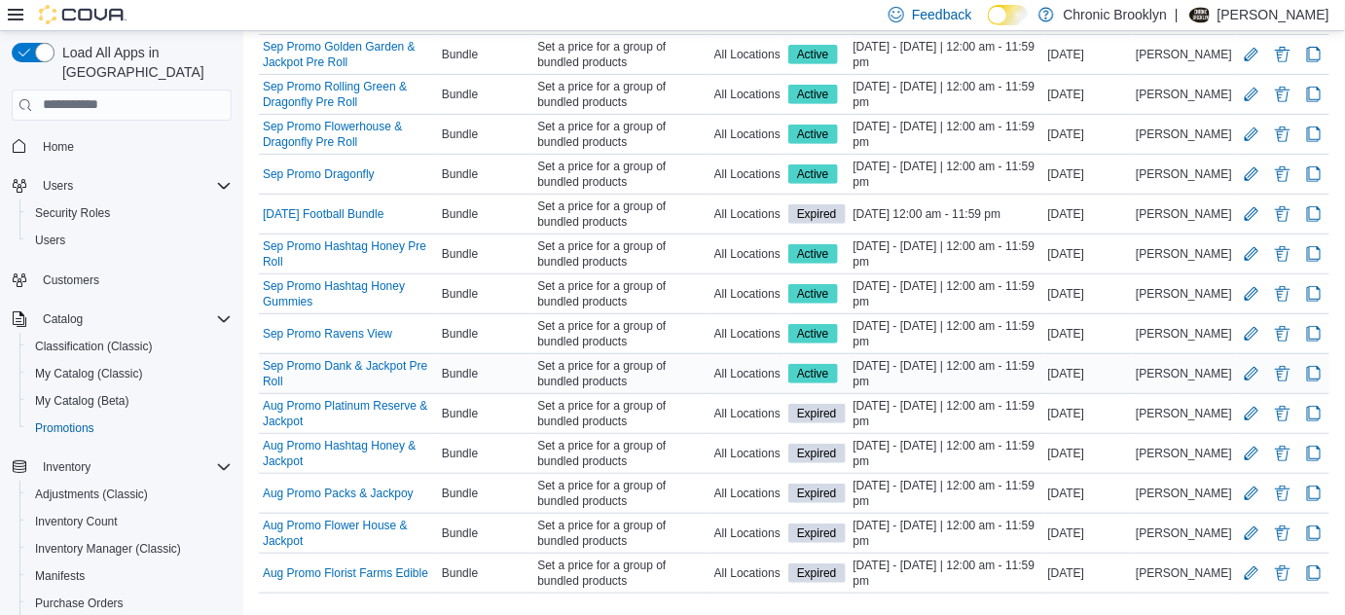
scroll to position [292, 0]
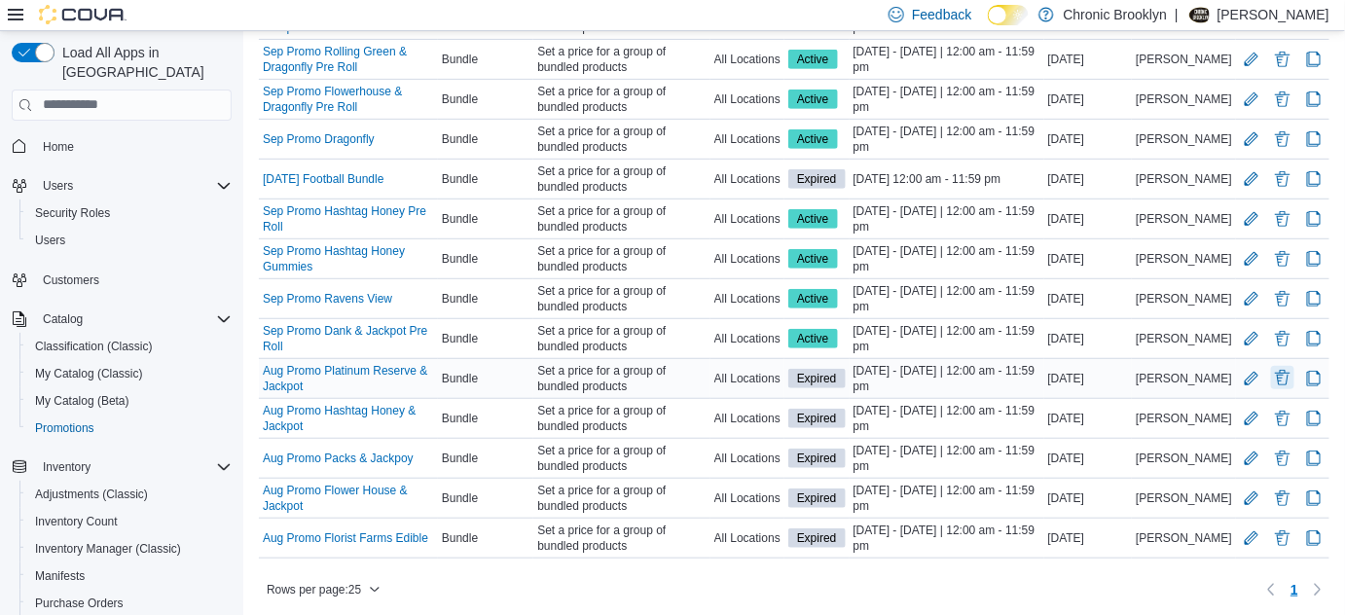
click at [1294, 373] on button "Delete Promotion" at bounding box center [1282, 377] width 23 height 23
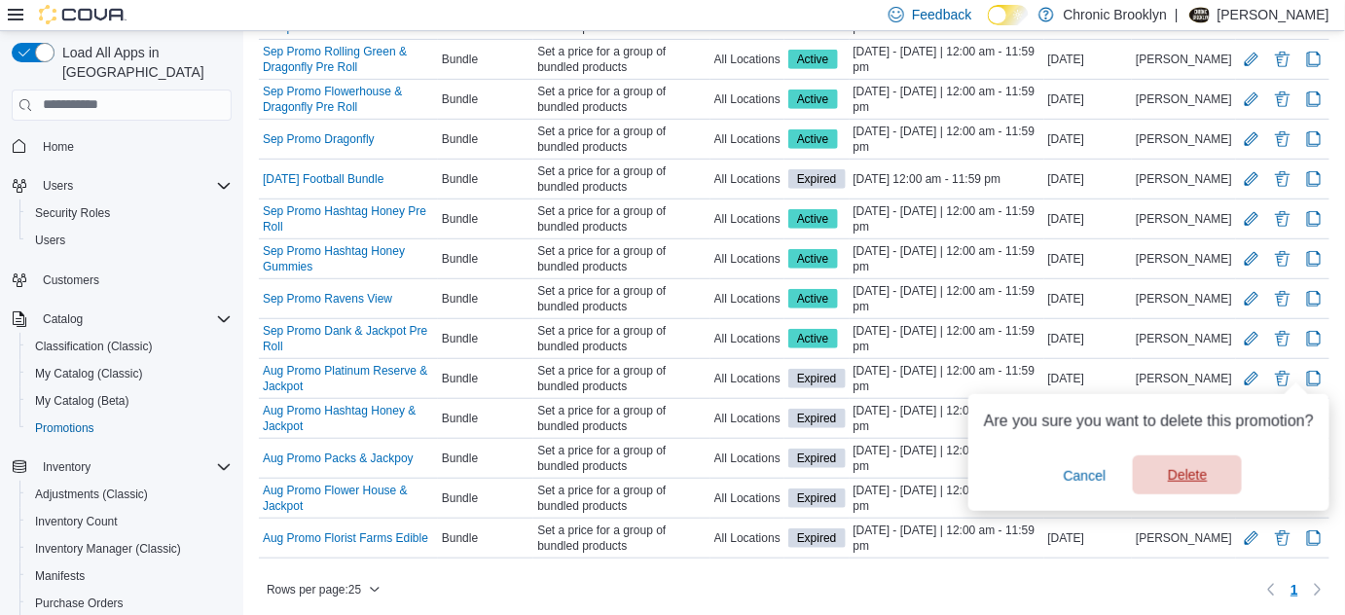
click at [1204, 482] on span "Delete" at bounding box center [1187, 474] width 39 height 19
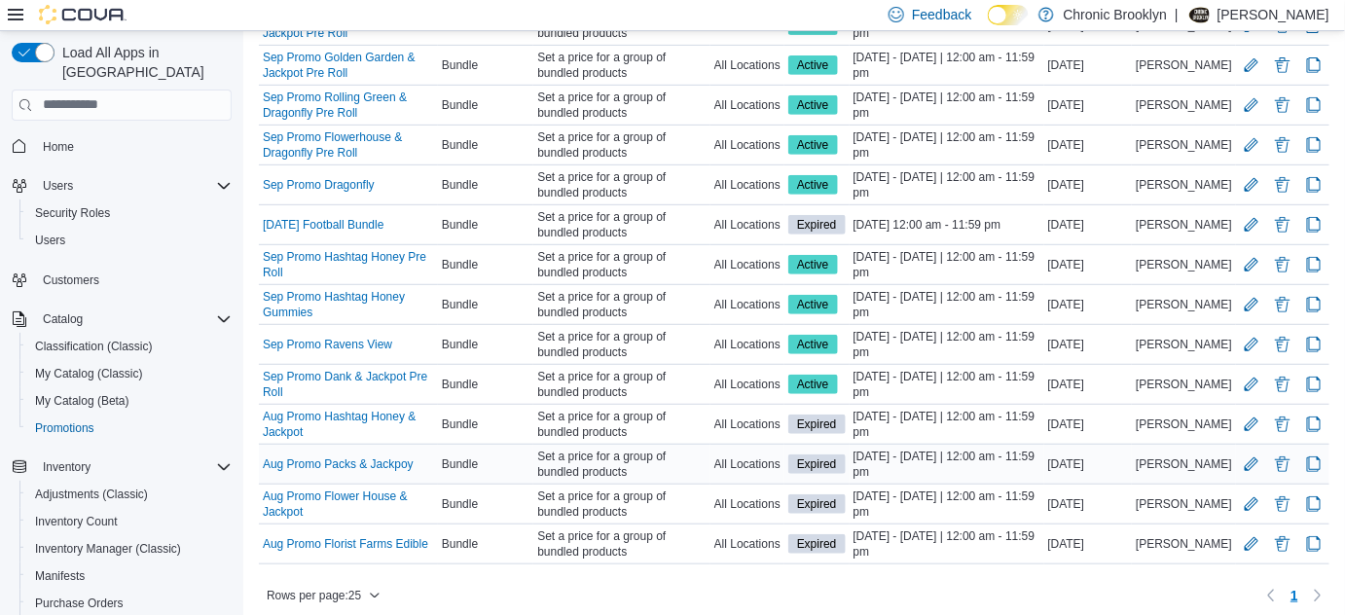
scroll to position [252, 0]
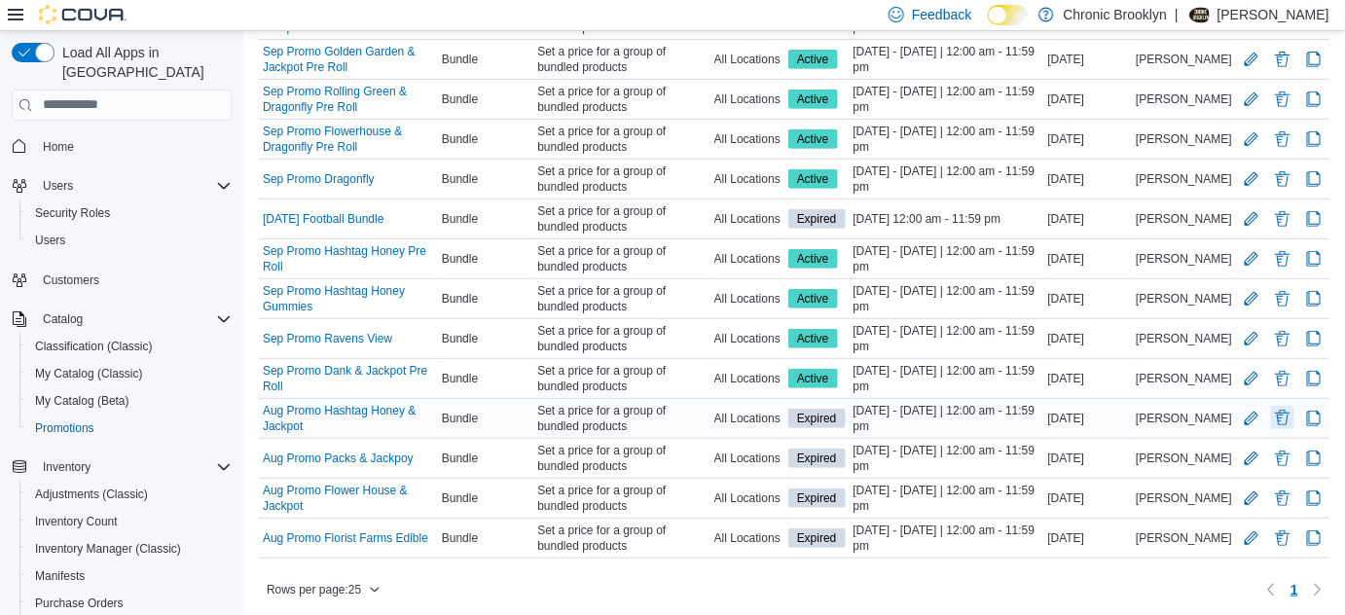
click at [1291, 413] on button "Delete Promotion" at bounding box center [1282, 417] width 23 height 23
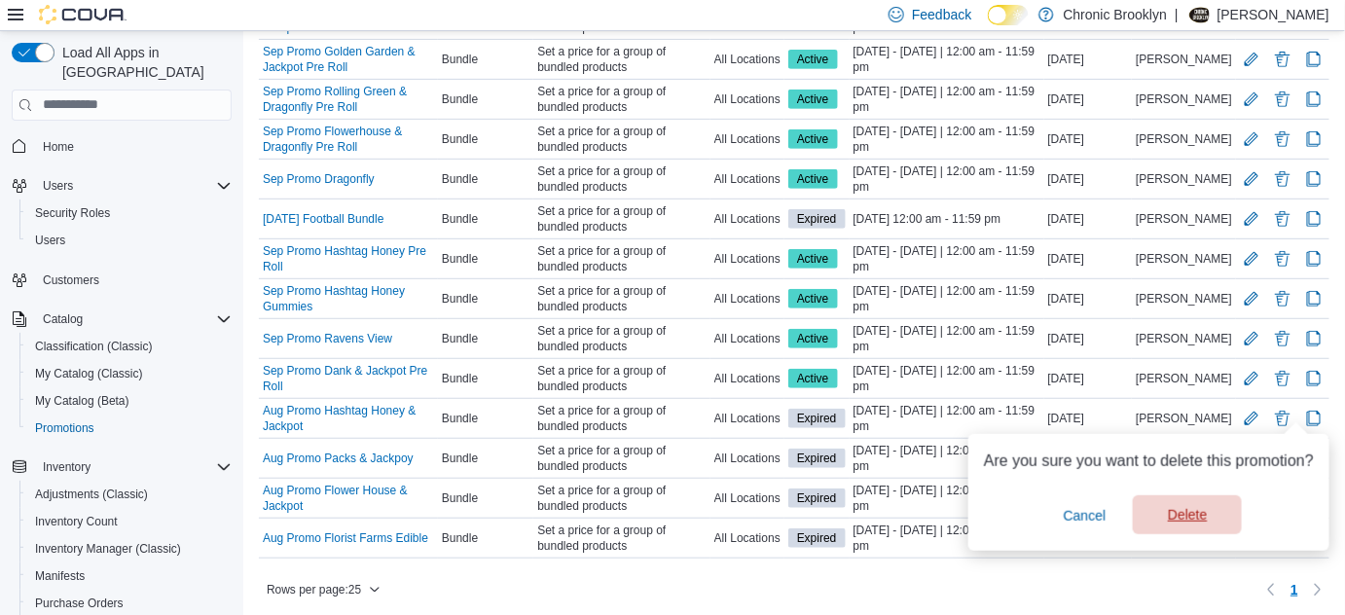
click at [1191, 512] on span "Delete" at bounding box center [1187, 514] width 39 height 19
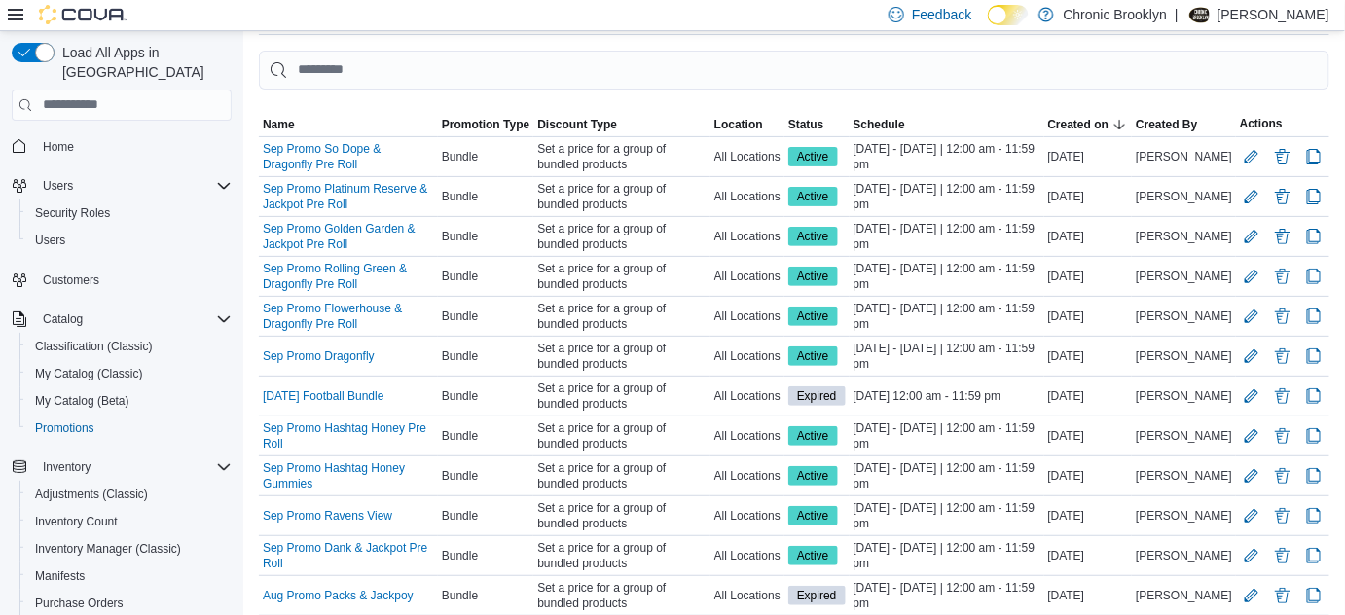
scroll to position [212, 0]
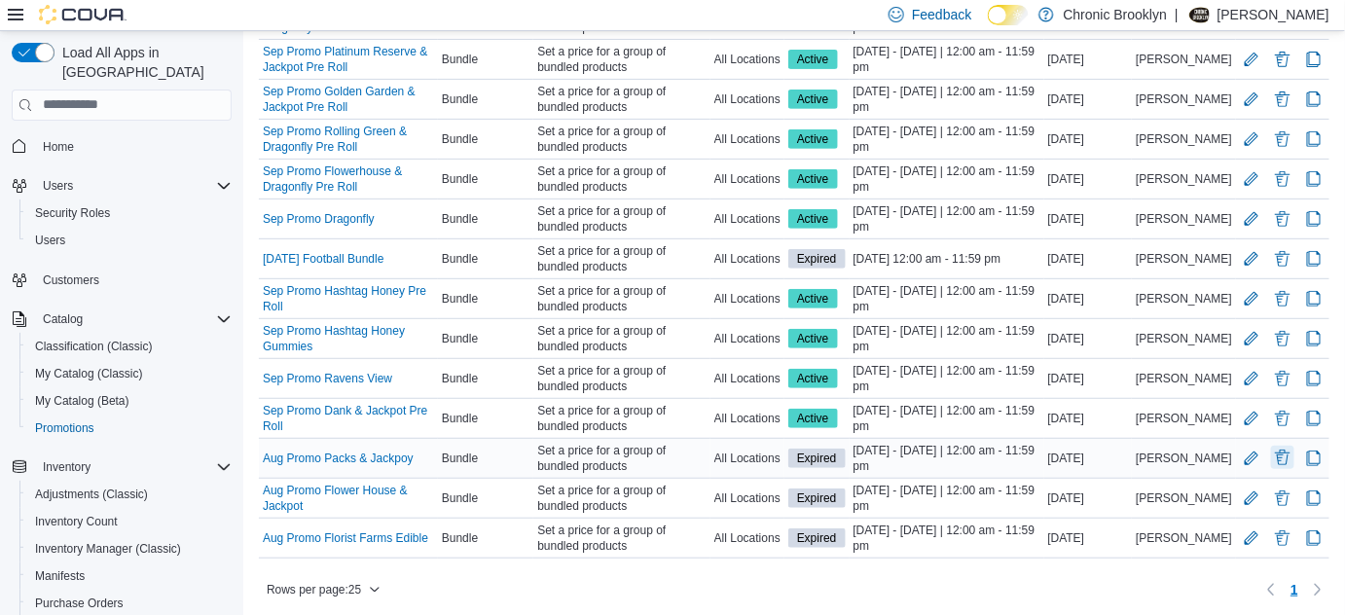
click at [1290, 450] on button "Delete Promotion" at bounding box center [1282, 457] width 23 height 23
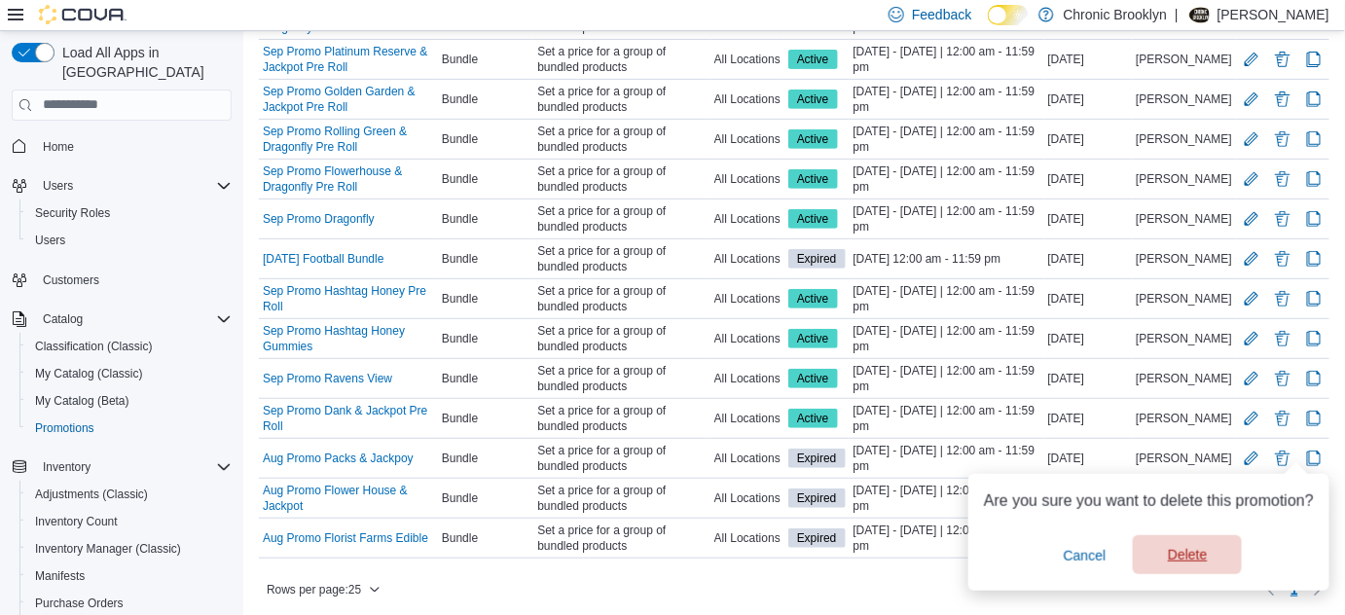
click at [1199, 552] on span "Delete" at bounding box center [1187, 554] width 39 height 19
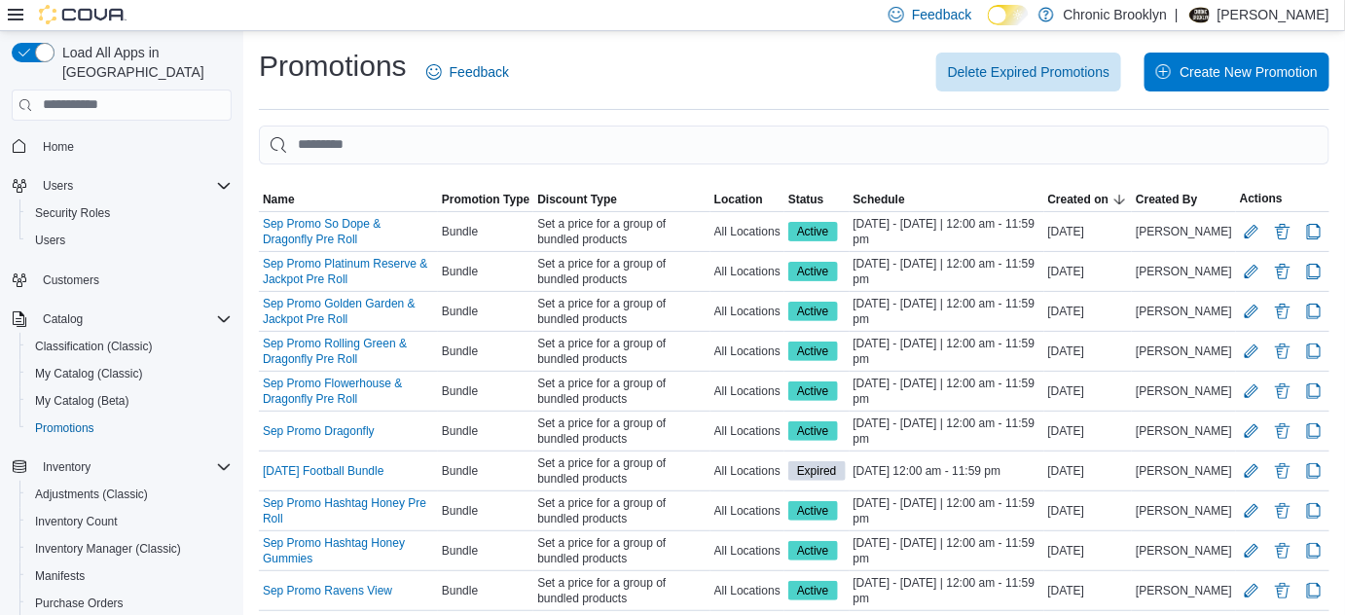
scroll to position [173, 0]
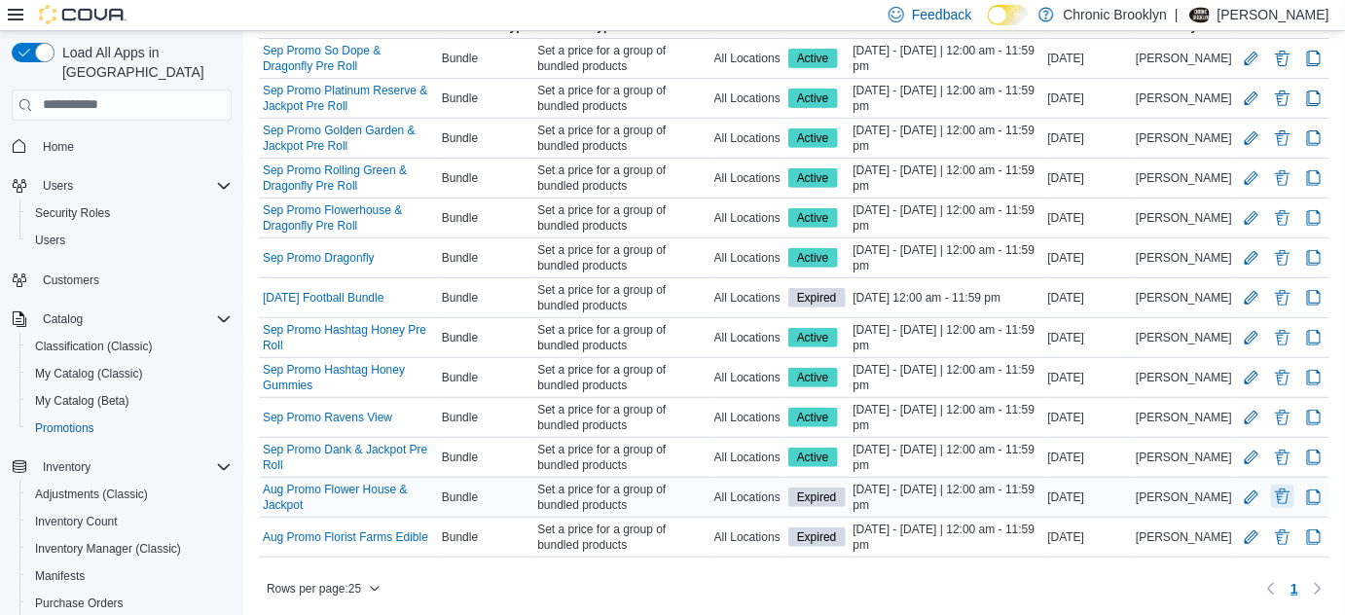
click at [1290, 494] on button "Delete Promotion" at bounding box center [1282, 496] width 23 height 23
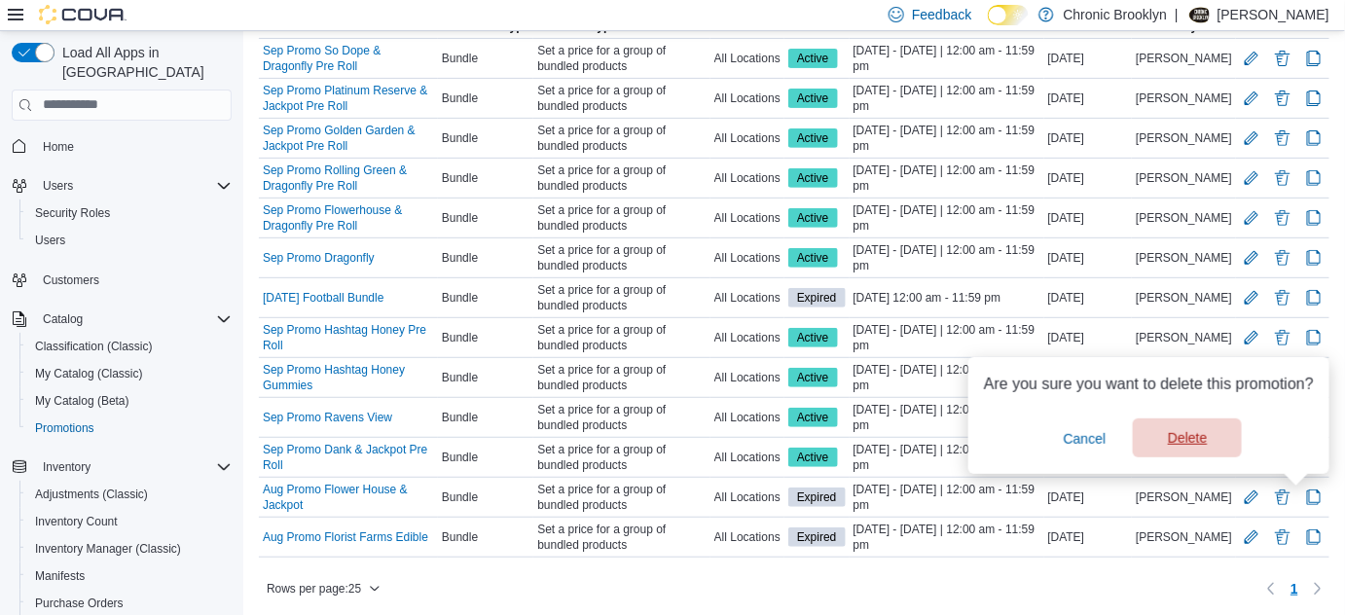
click at [1204, 438] on span "Delete" at bounding box center [1187, 437] width 39 height 19
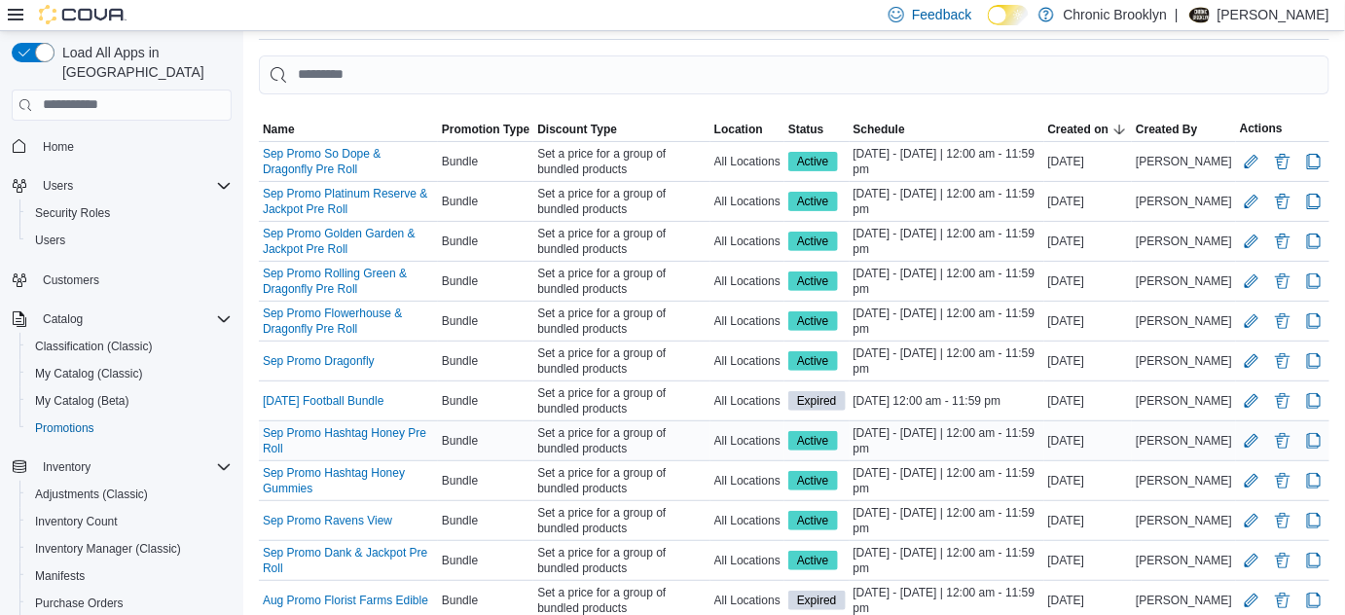
scroll to position [133, 0]
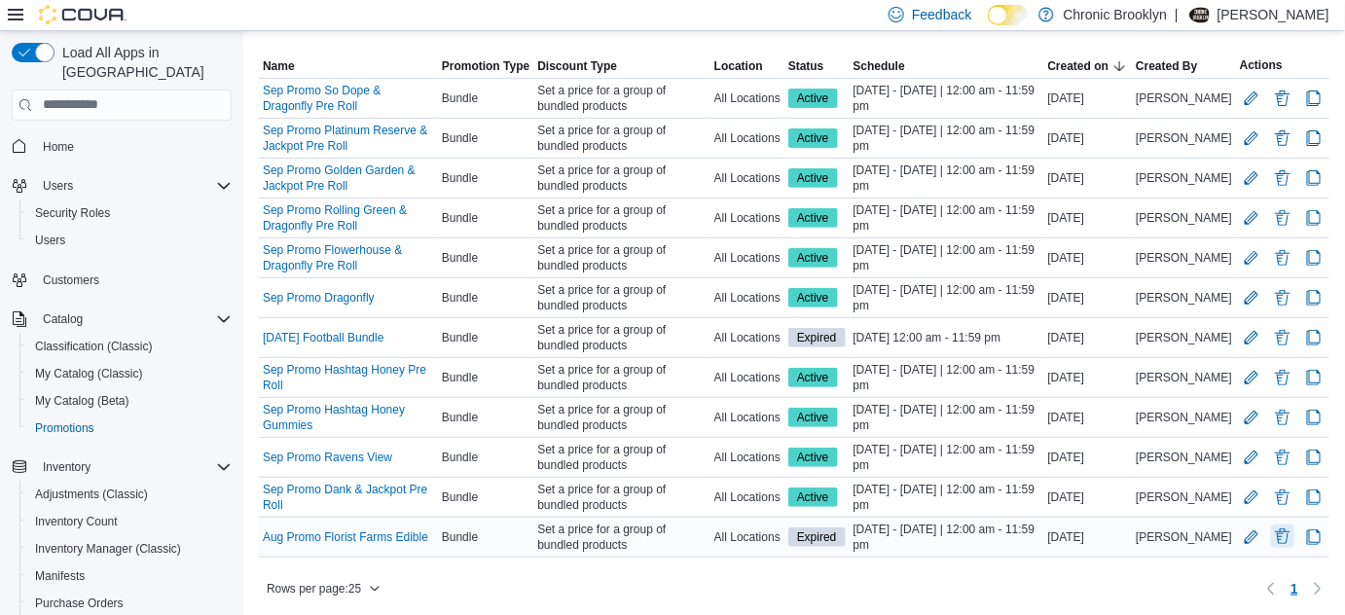
click at [1294, 531] on button "Delete Promotion" at bounding box center [1282, 535] width 23 height 23
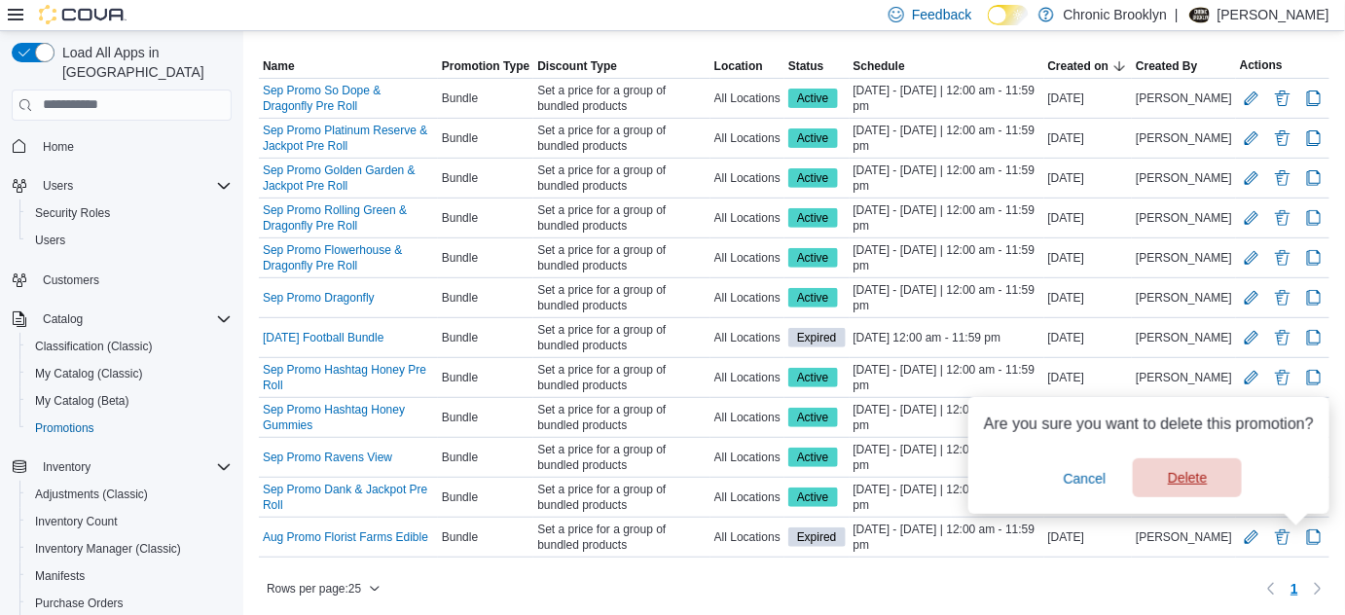
click at [1207, 469] on span "Delete" at bounding box center [1187, 477] width 86 height 39
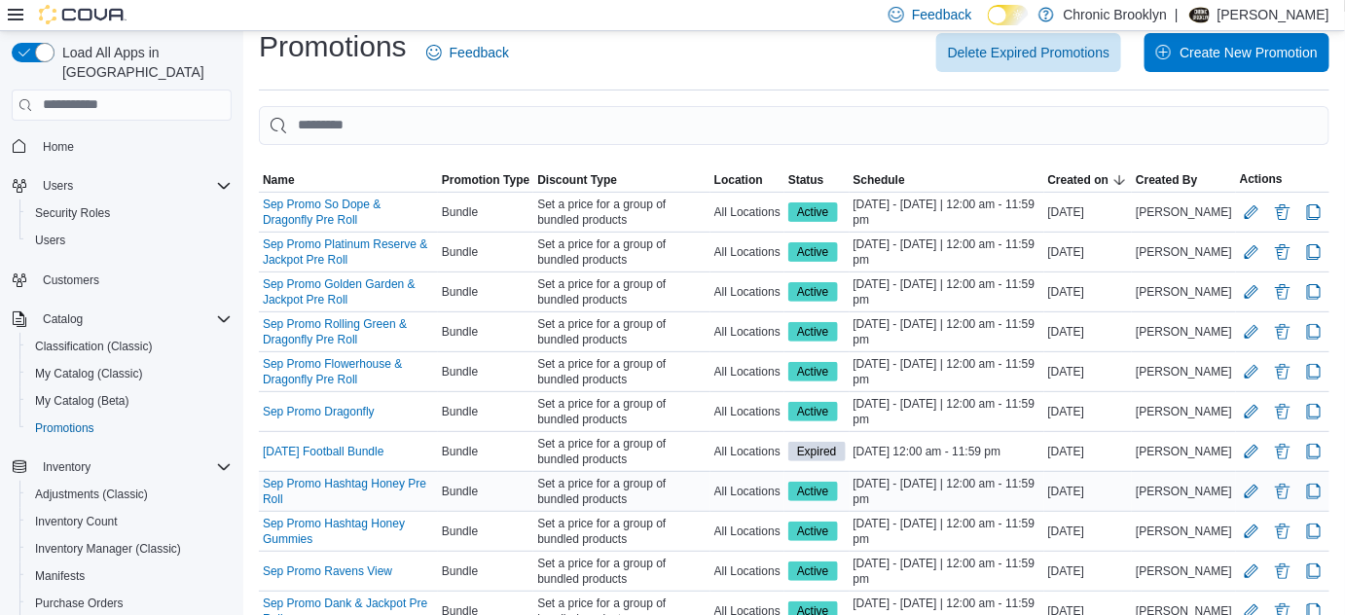
scroll to position [93, 0]
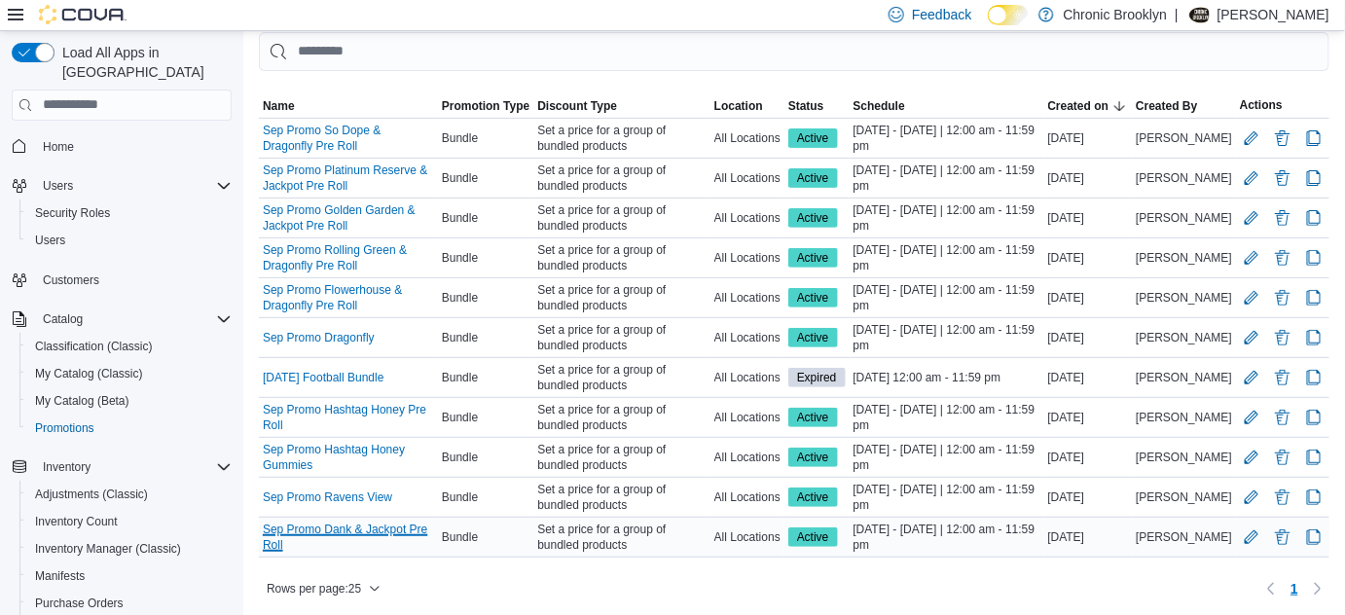
click at [372, 531] on link "Sep Promo Dank & Jackpot Pre Roll" at bounding box center [348, 537] width 171 height 31
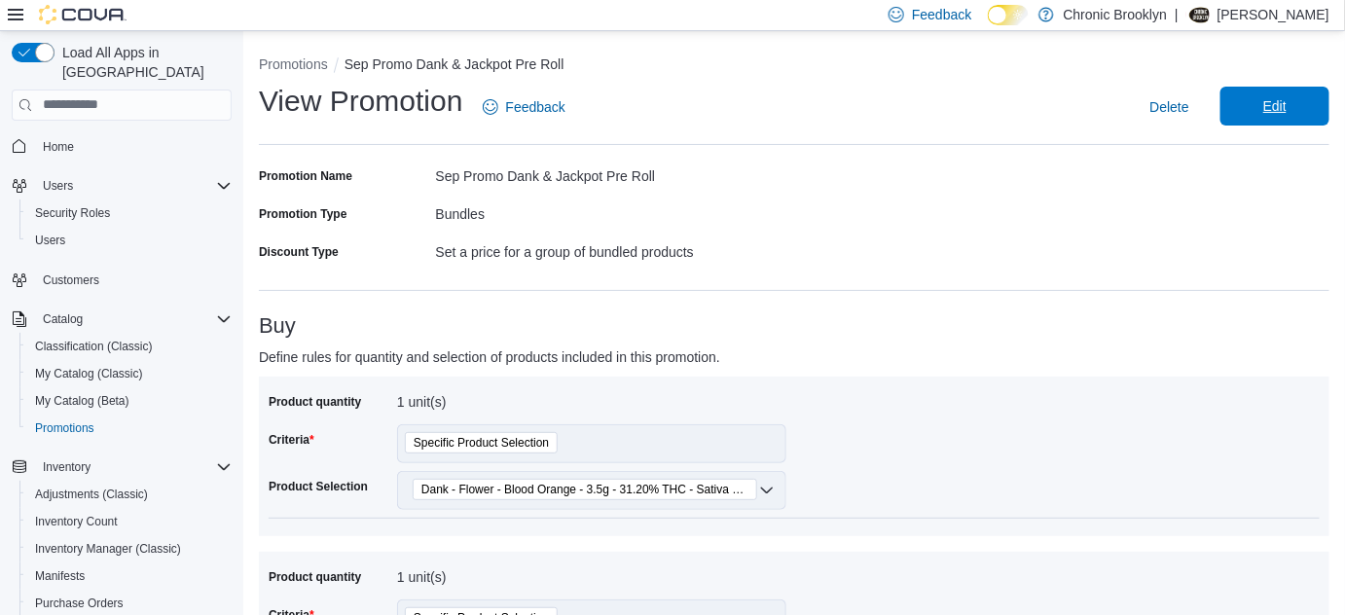
click at [1286, 101] on span "Edit" at bounding box center [1274, 105] width 23 height 19
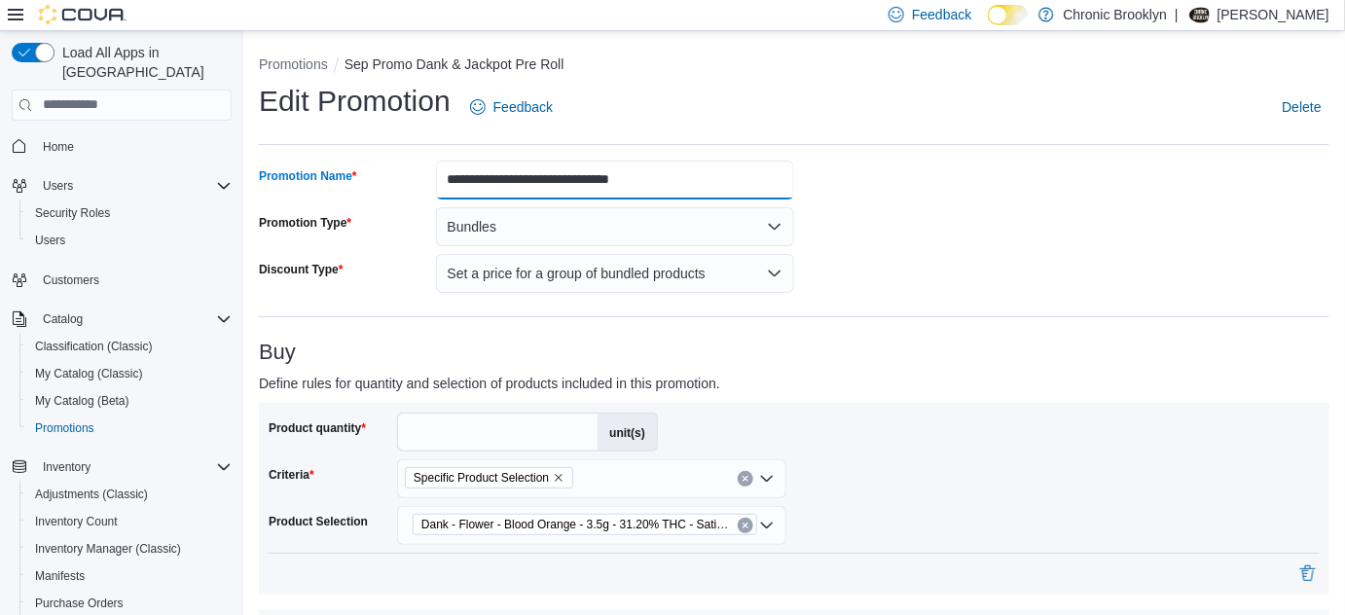
drag, startPoint x: 612, startPoint y: 179, endPoint x: 622, endPoint y: 142, distance: 38.2
click at [612, 178] on input "**********" at bounding box center [615, 180] width 359 height 39
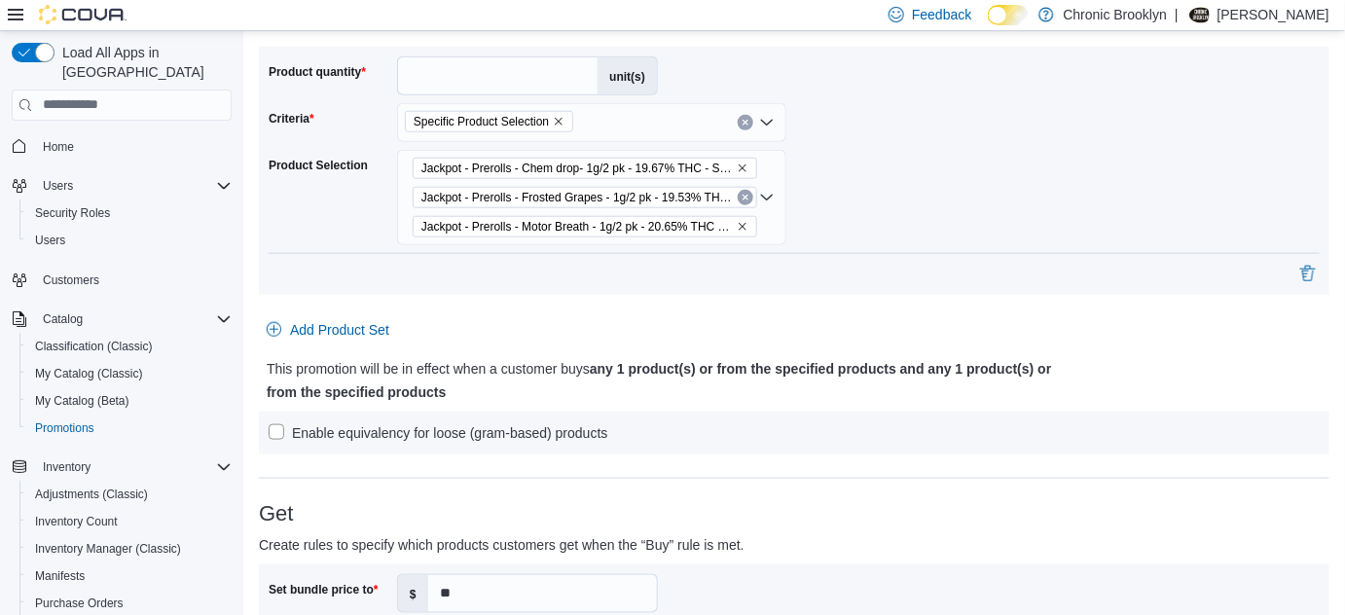
scroll to position [619, 0]
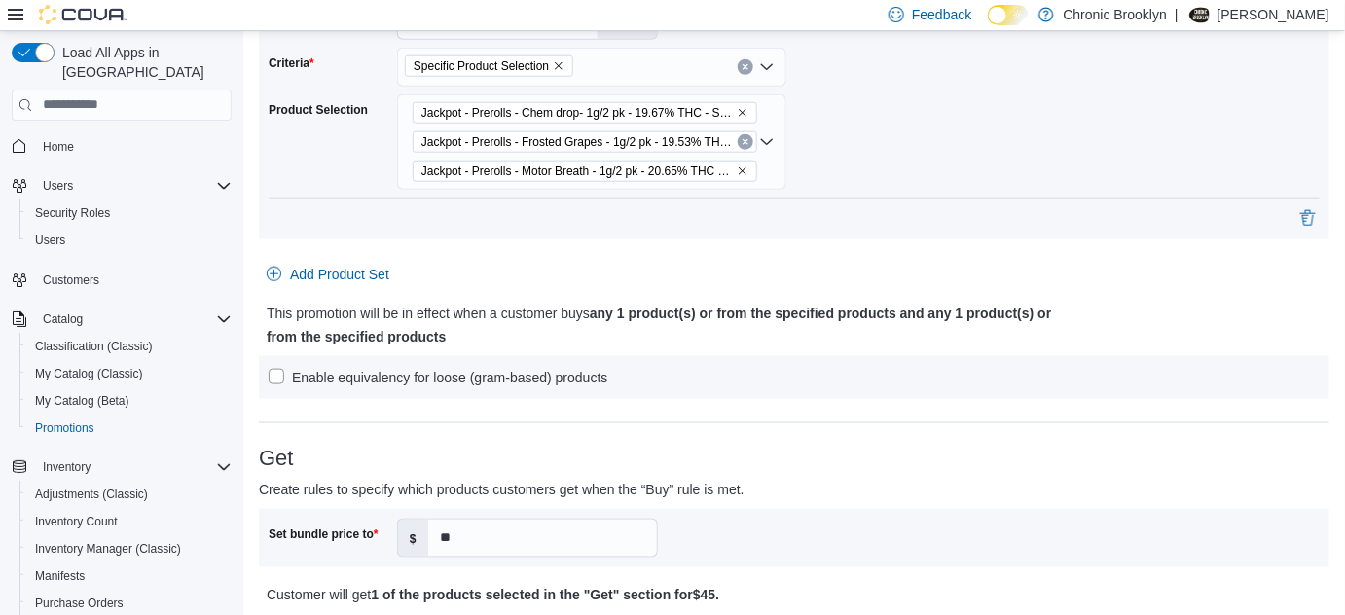
type input "**********"
click at [726, 103] on span "Jackpot - Prerolls - Chem drop- 1g/2 pk - 19.67% THC - Sativa" at bounding box center [584, 112] width 327 height 19
click at [728, 105] on span "Jackpot - Prerolls - Chem drop- 1g/2 pk - 19.67% THC - Sativa" at bounding box center [584, 112] width 327 height 19
click at [739, 111] on icon "Remove Jackpot - Prerolls - Chem drop- 1g/2 pk - 19.67% THC - Sativa from selec…" at bounding box center [743, 113] width 8 height 8
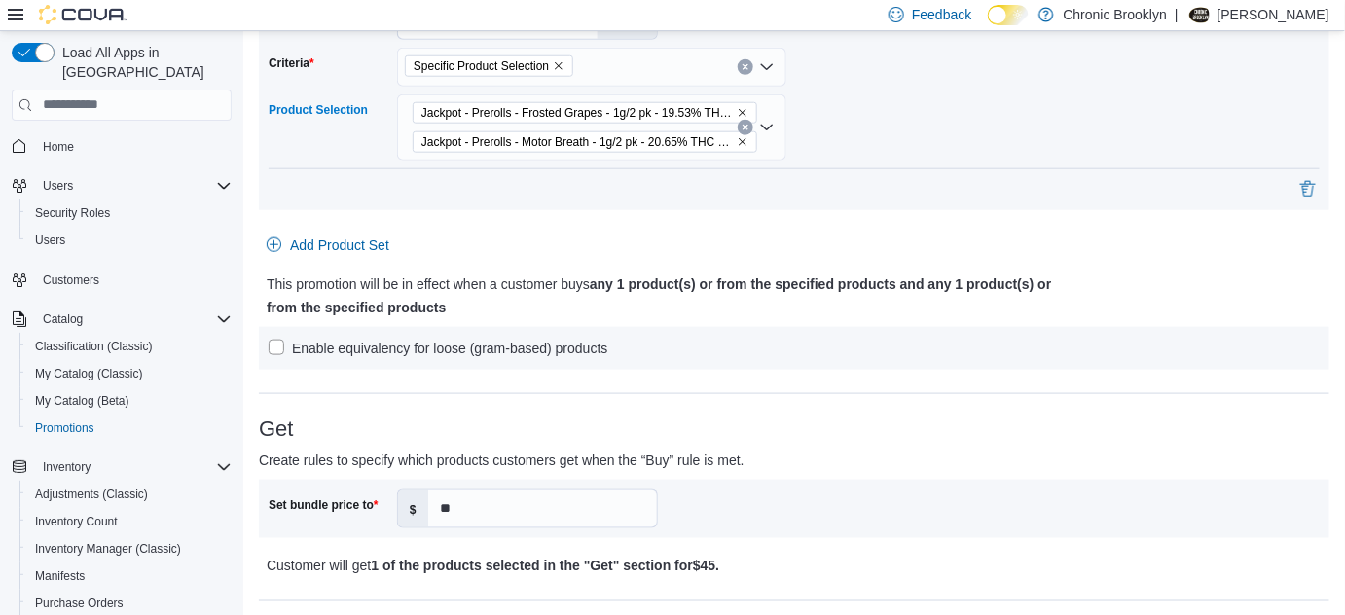
click at [737, 112] on icon "Remove Jackpot - Prerolls - Frosted Grapes - 1g/2 pk - 19.53% THC - Indica from…" at bounding box center [743, 113] width 12 height 12
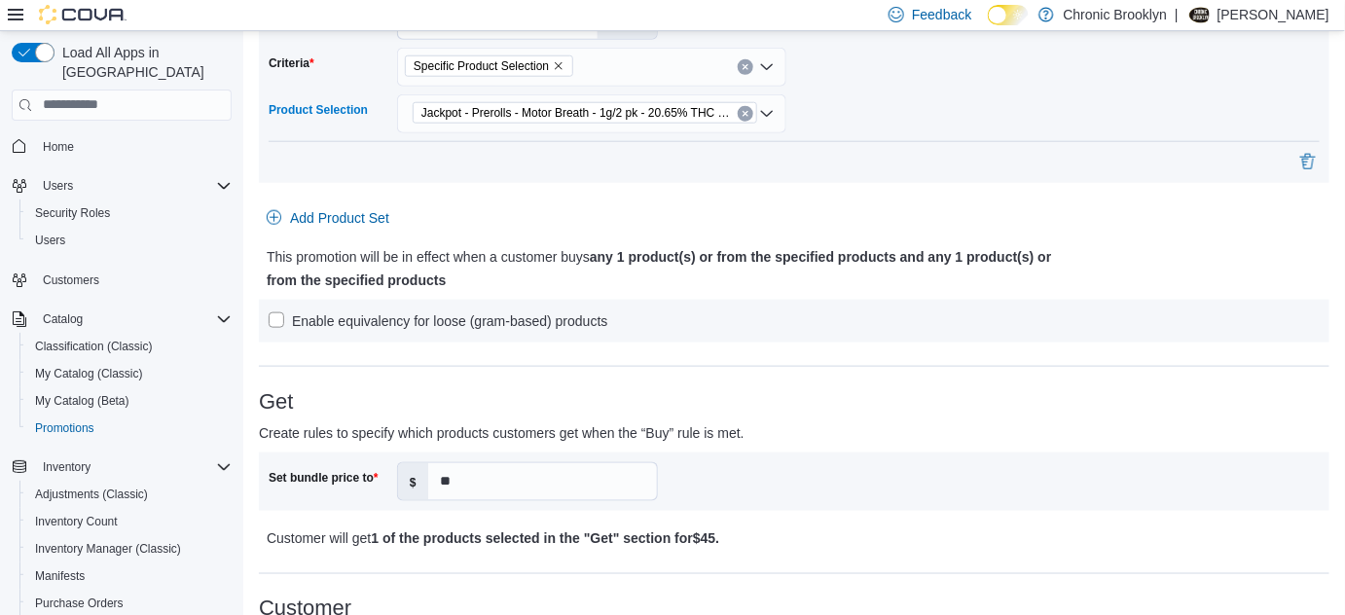
click at [742, 111] on icon "Clear input" at bounding box center [744, 113] width 5 height 5
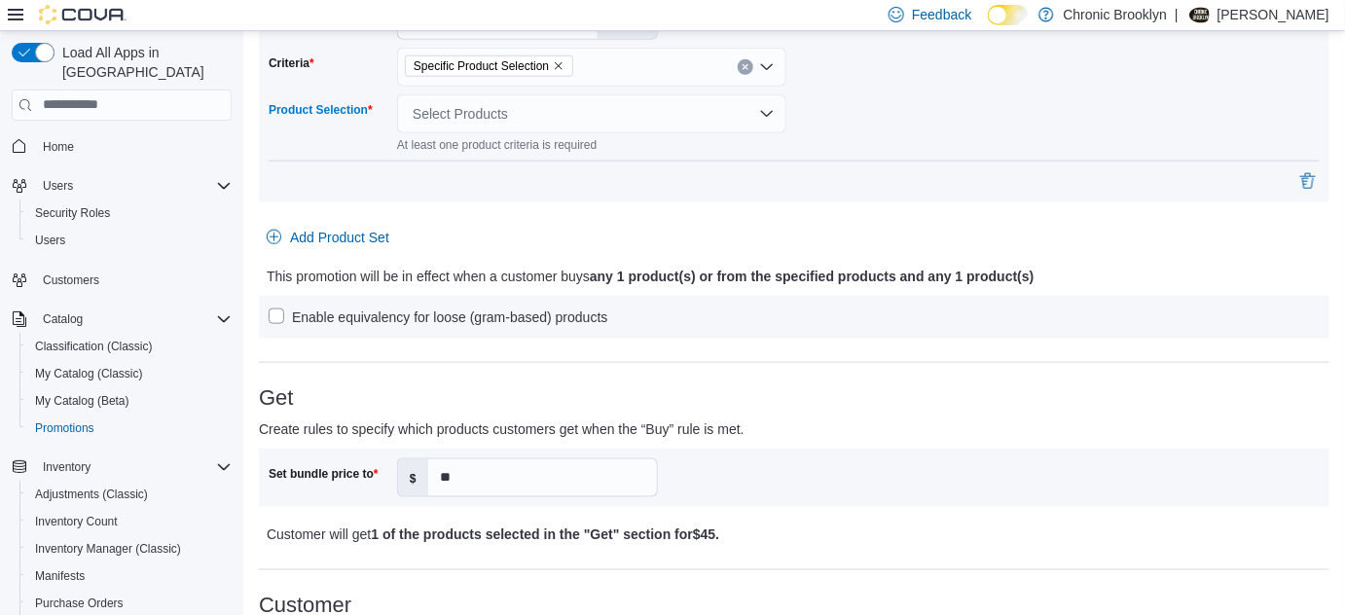
click at [746, 115] on div "Select Products" at bounding box center [591, 113] width 389 height 39
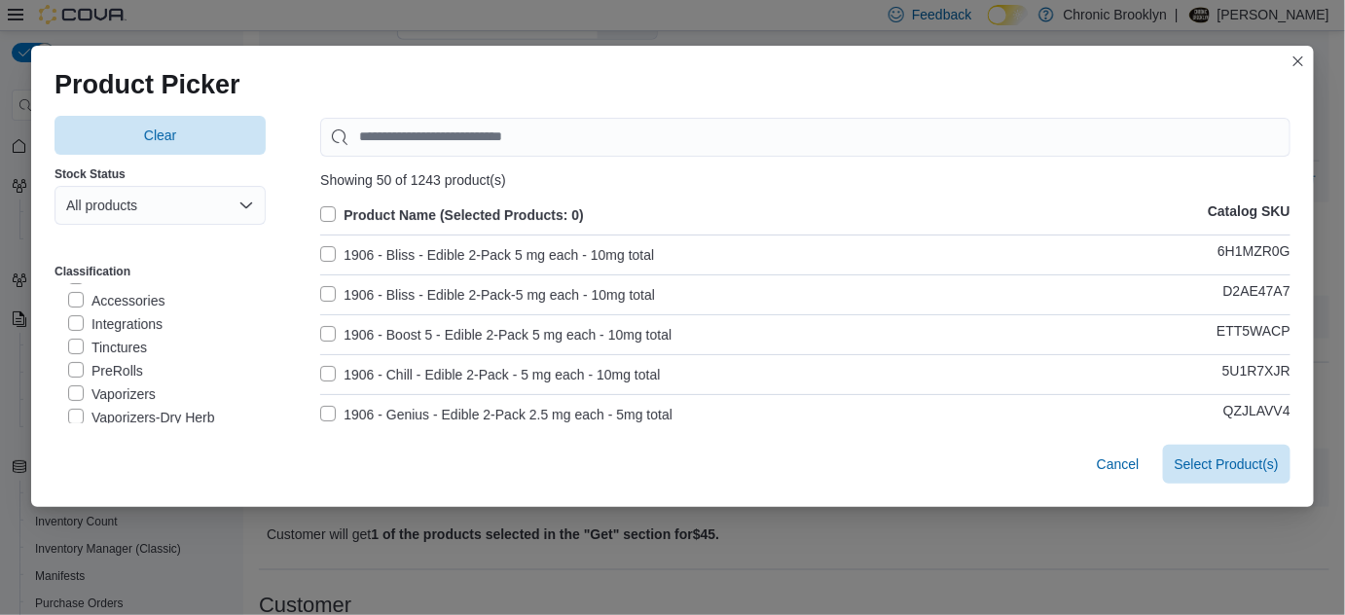
scroll to position [88, 0]
click at [126, 363] on label "PreRolls" at bounding box center [105, 370] width 75 height 23
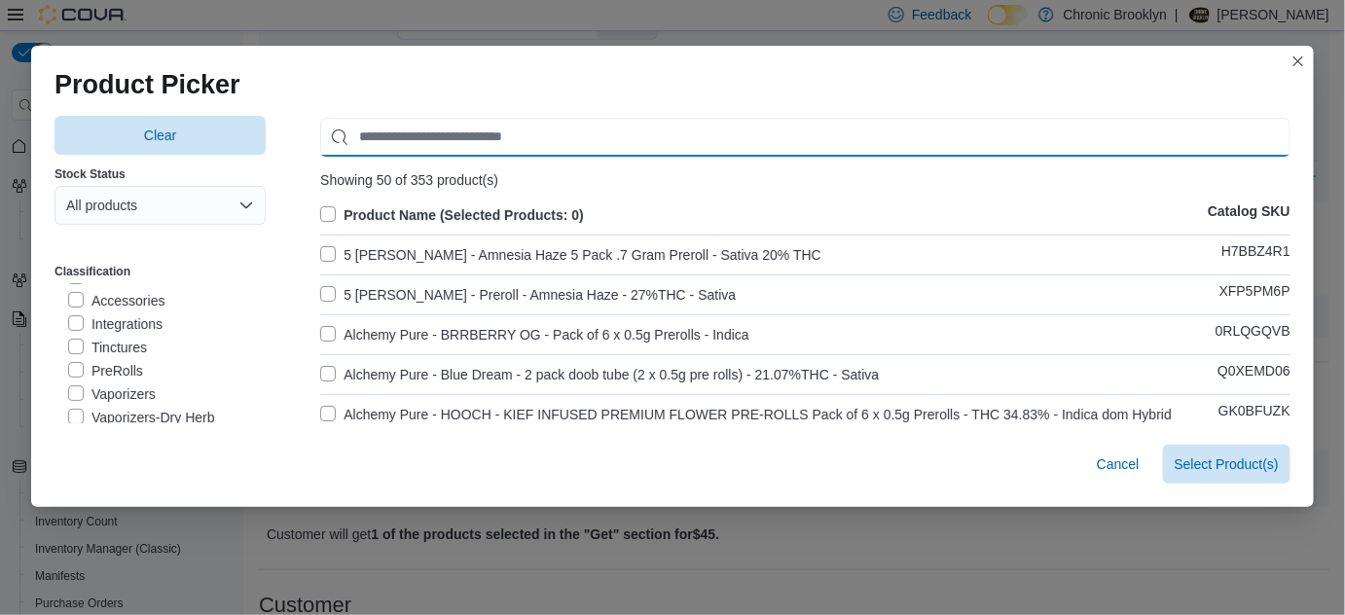
click at [424, 129] on input "Use aria labels when no actual label is in use" at bounding box center [805, 137] width 970 height 39
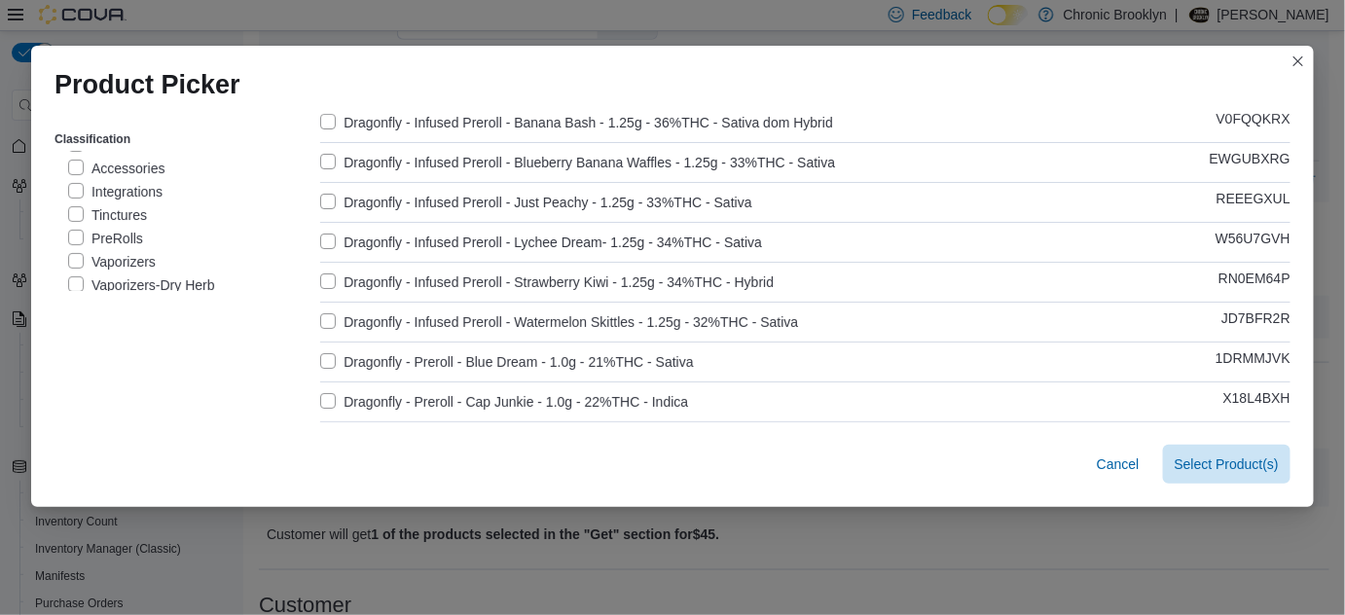
scroll to position [176, 0]
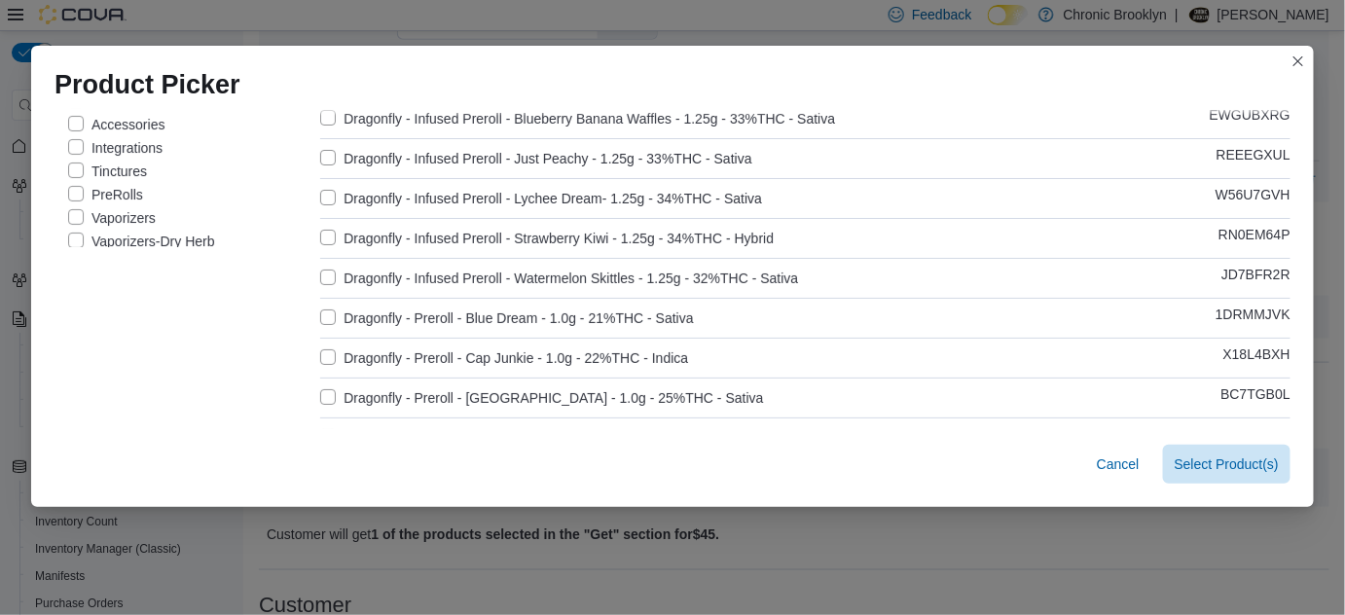
type input "*********"
click at [320, 315] on label "Dragonfly - Preroll - Blue Dream - 1.0g - 21%THC - Sativa" at bounding box center [506, 318] width 373 height 23
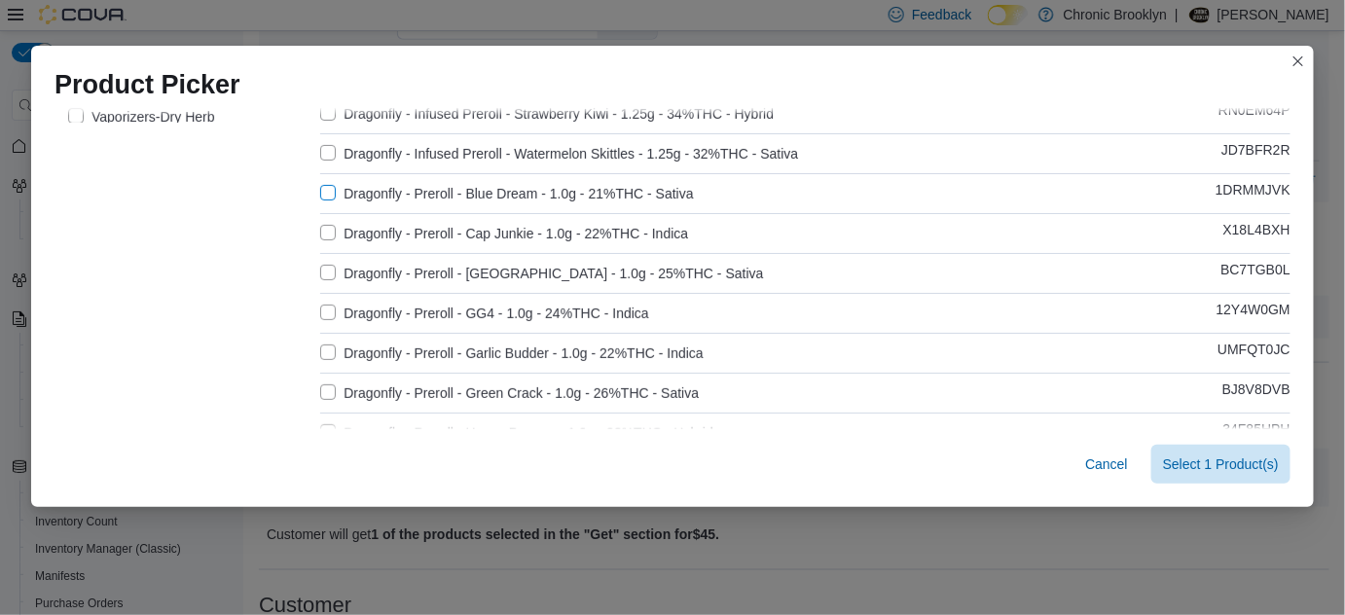
scroll to position [353, 0]
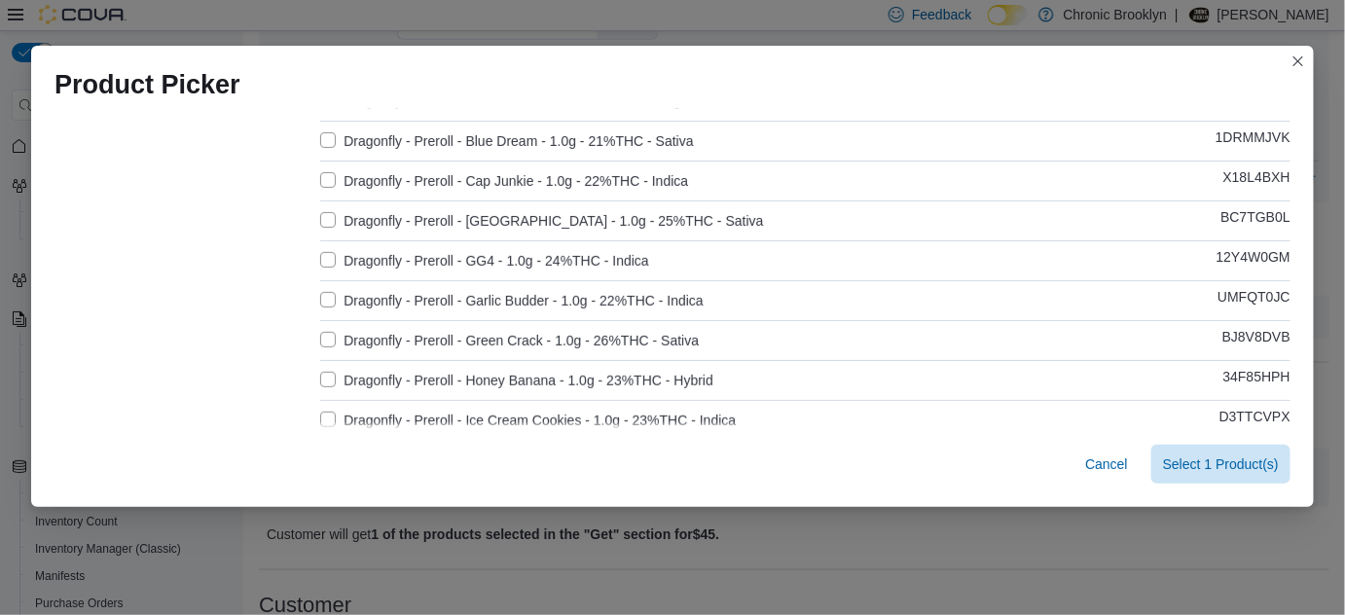
click at [327, 298] on label "Dragonfly - Preroll - Garlic Budder - 1.0g - 22%THC - Indica" at bounding box center [511, 300] width 383 height 23
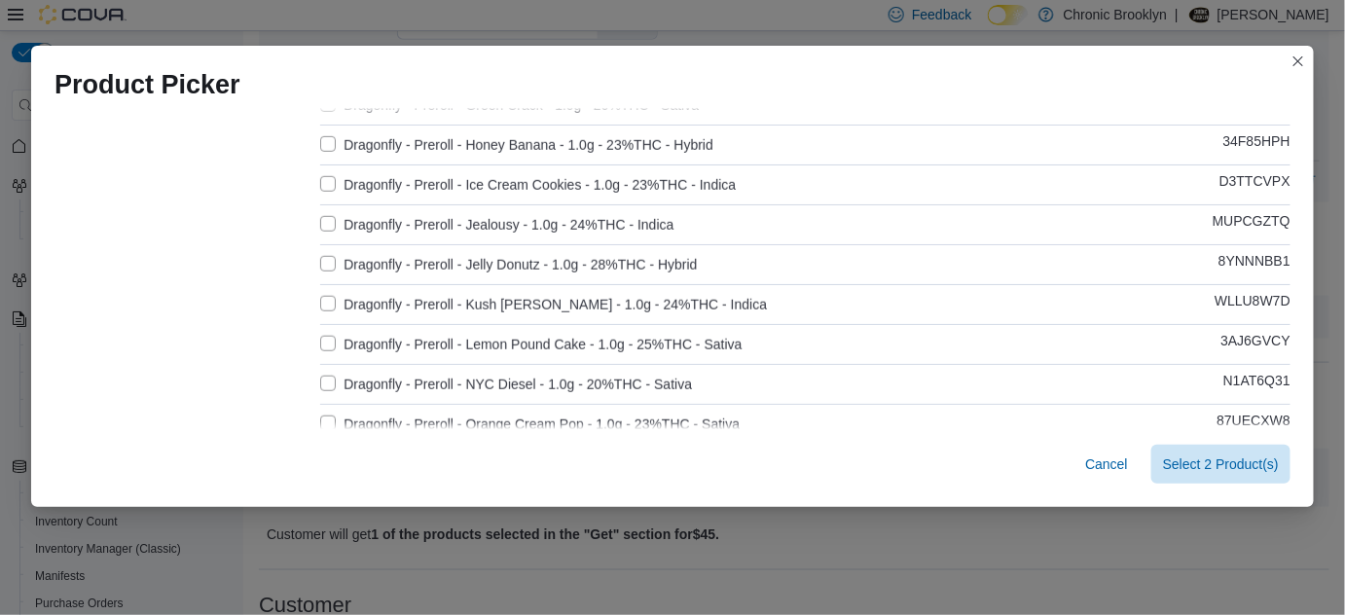
scroll to position [619, 0]
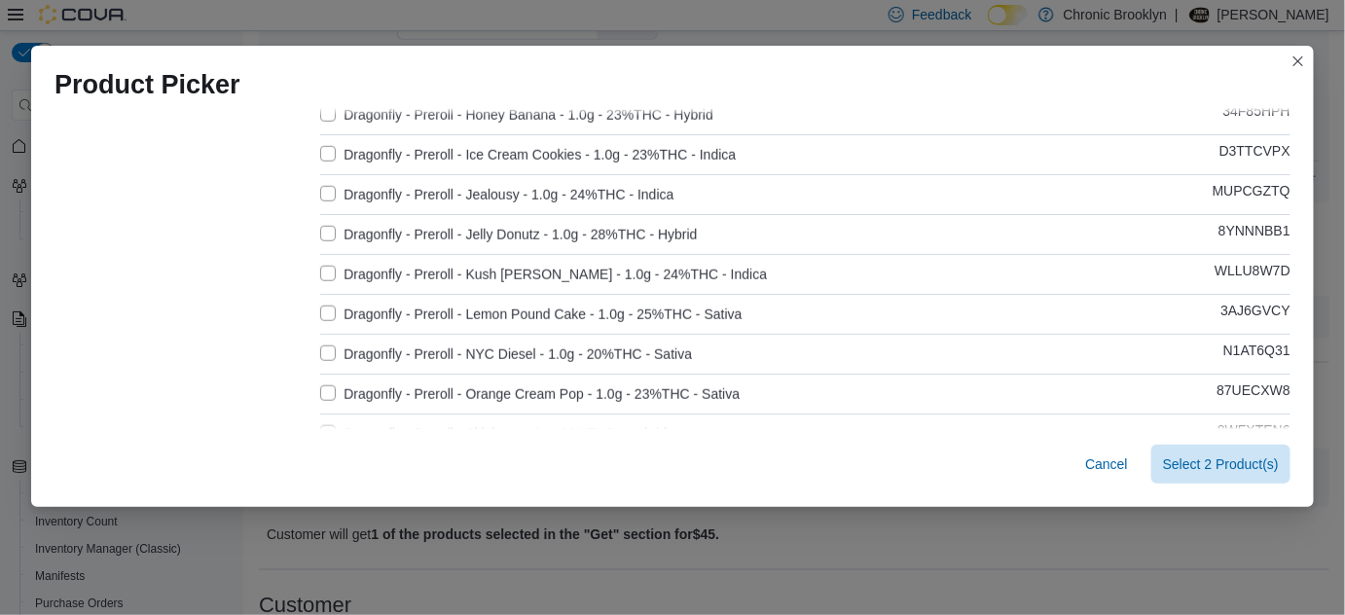
click at [324, 390] on label "Dragonfly - Preroll - Orange Cream Pop - 1.0g - 23%THC - Sativa" at bounding box center [529, 393] width 419 height 23
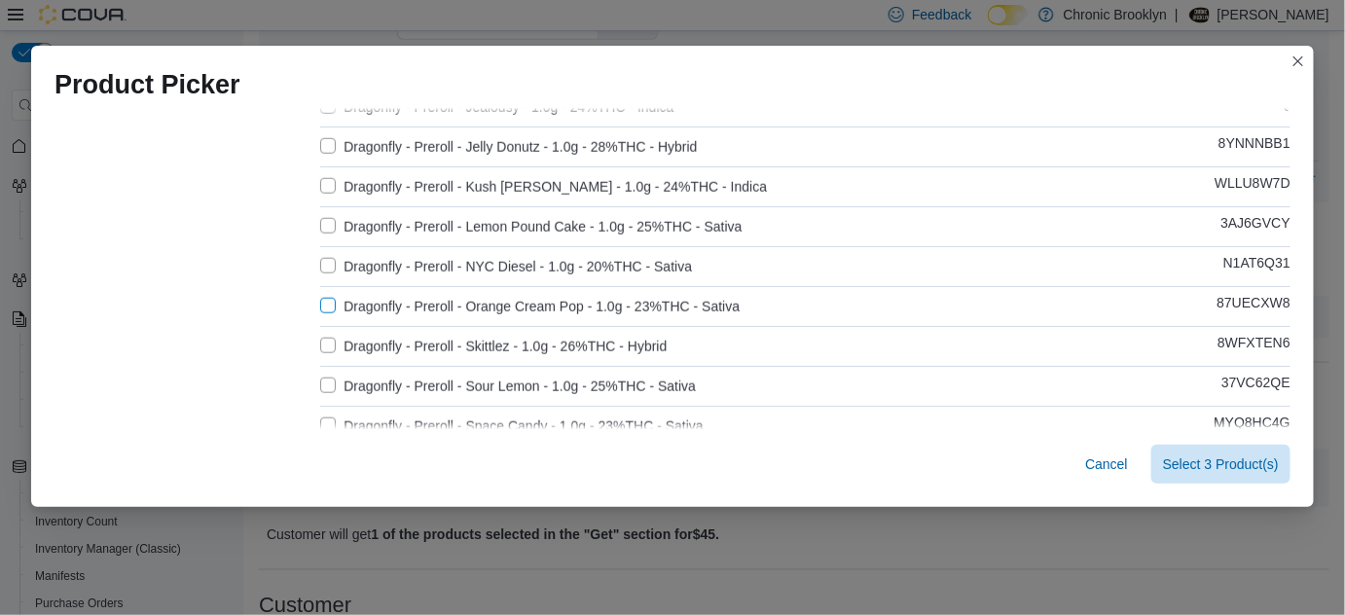
scroll to position [707, 0]
click at [321, 342] on label "Dragonfly - Preroll - Skittlez - 1.0g - 26%THC - Hybrid" at bounding box center [493, 345] width 346 height 23
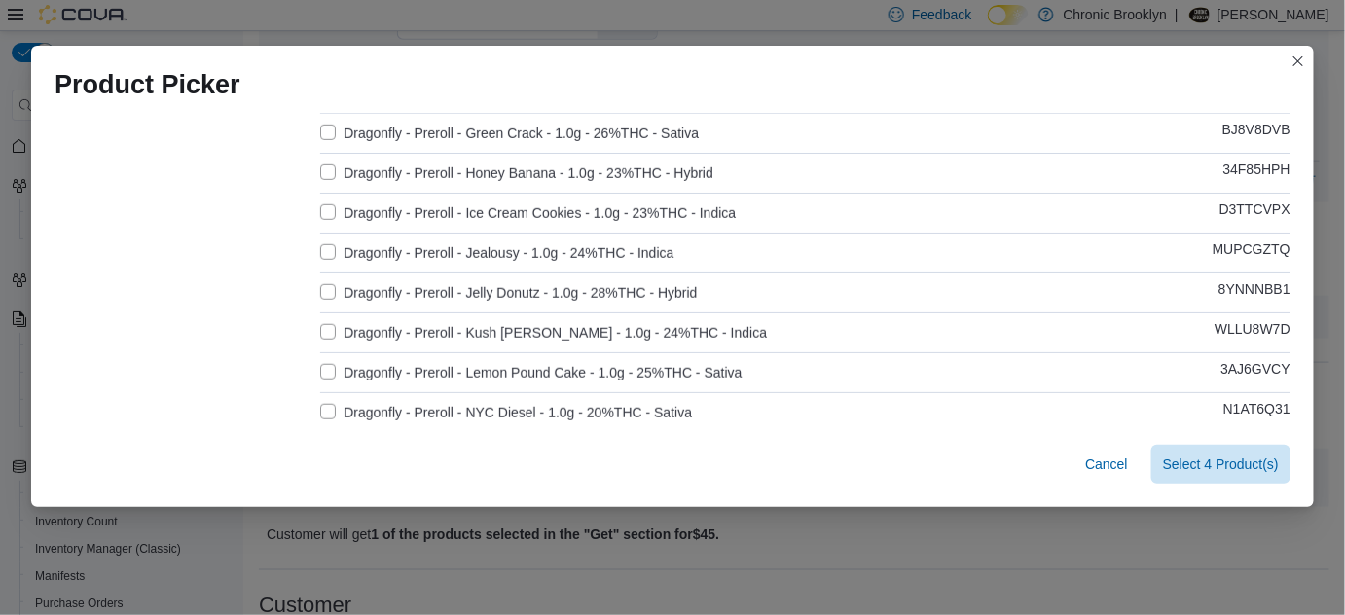
scroll to position [530, 0]
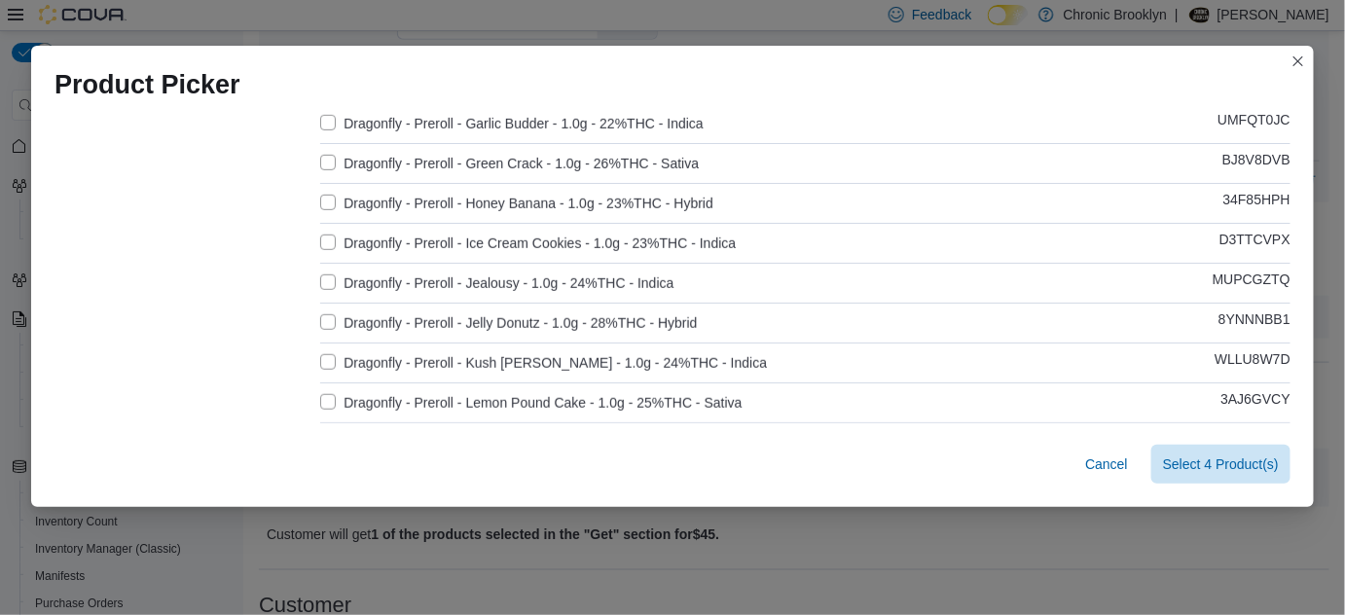
click at [320, 199] on label "Dragonfly - Preroll - Honey Banana - 1.0g - 23%THC - Hybrid" at bounding box center [516, 203] width 393 height 23
click at [1207, 461] on span "Select 5 Product(s)" at bounding box center [1221, 463] width 116 height 19
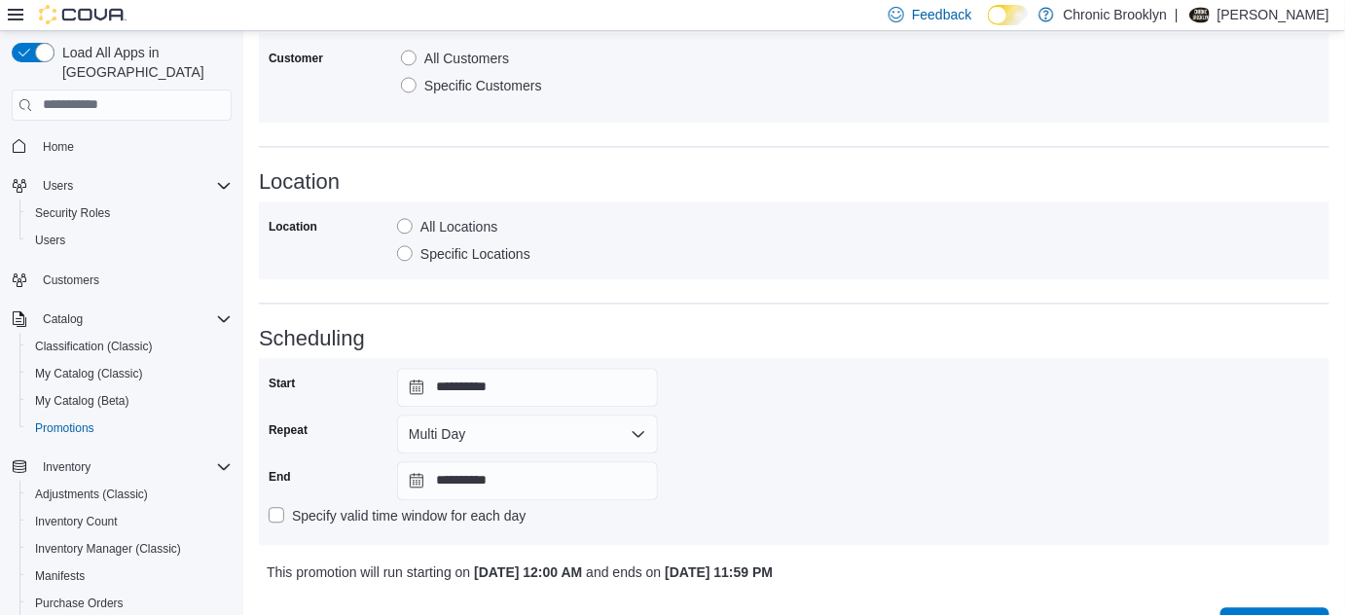
scroll to position [1375, 0]
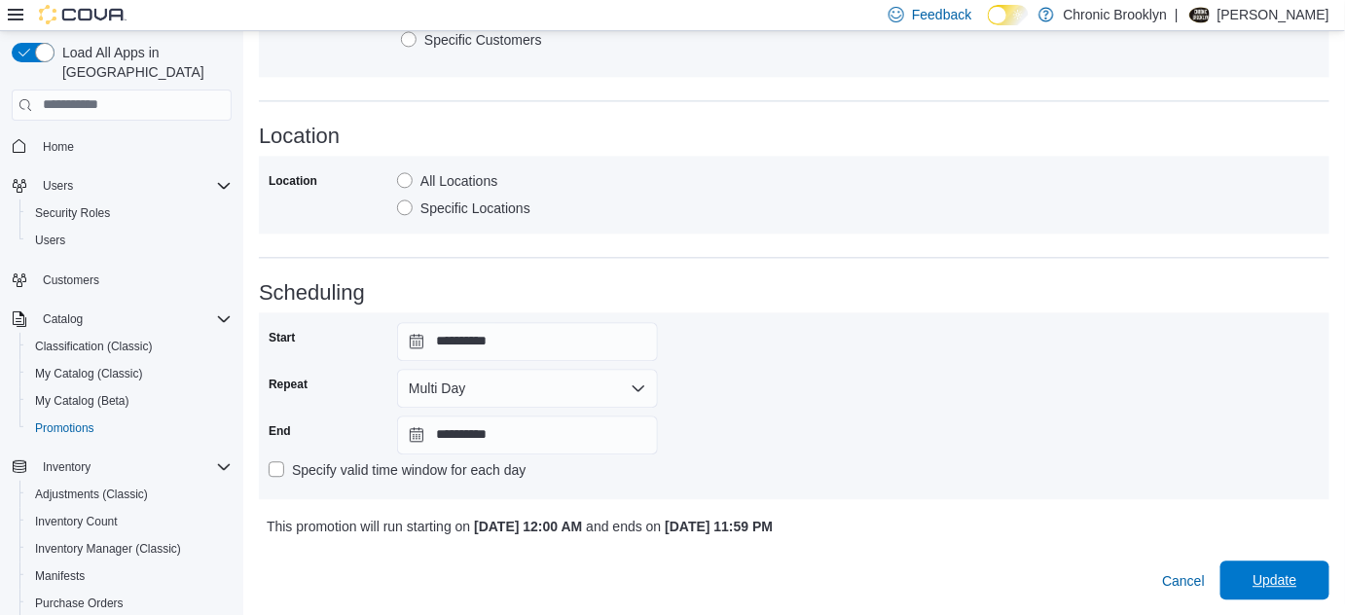
click at [1274, 580] on span "Update" at bounding box center [1274, 579] width 44 height 19
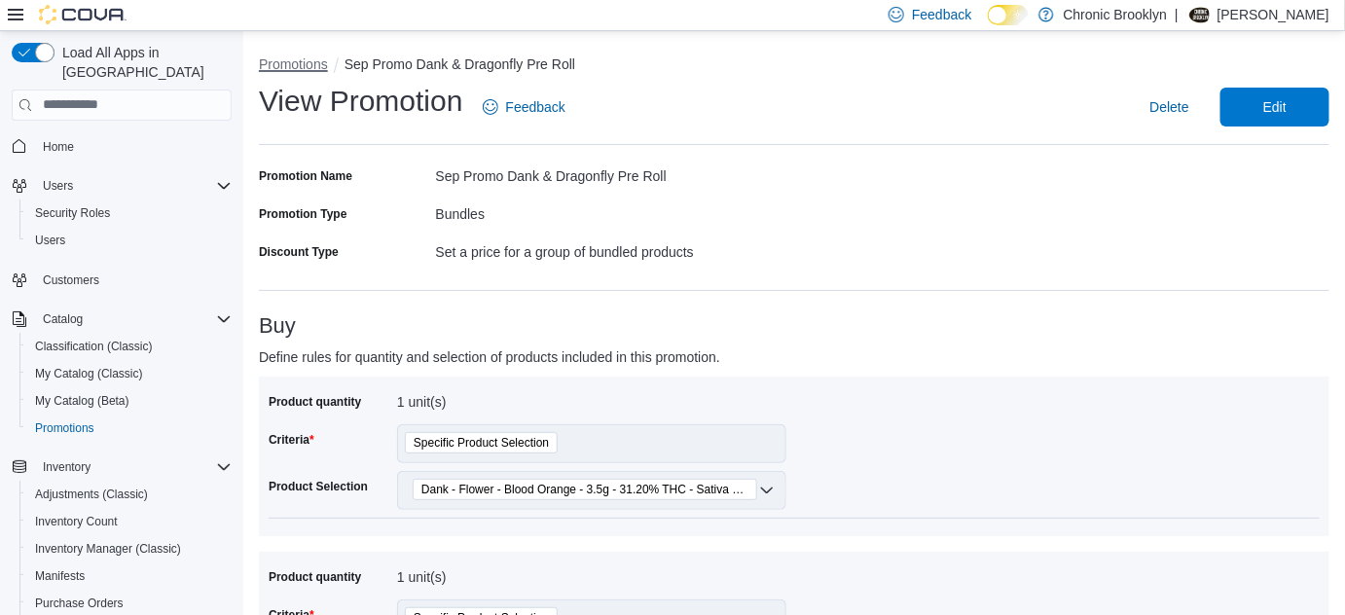
click at [300, 59] on button "Promotions" at bounding box center [293, 64] width 69 height 16
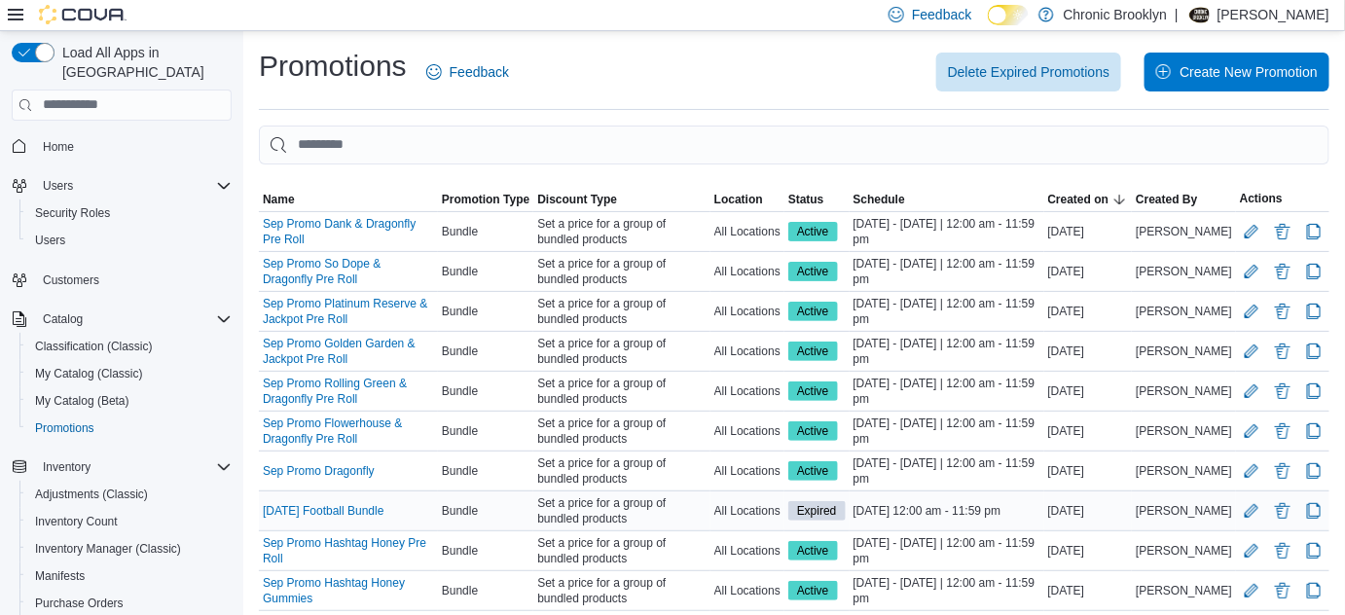
scroll to position [54, 0]
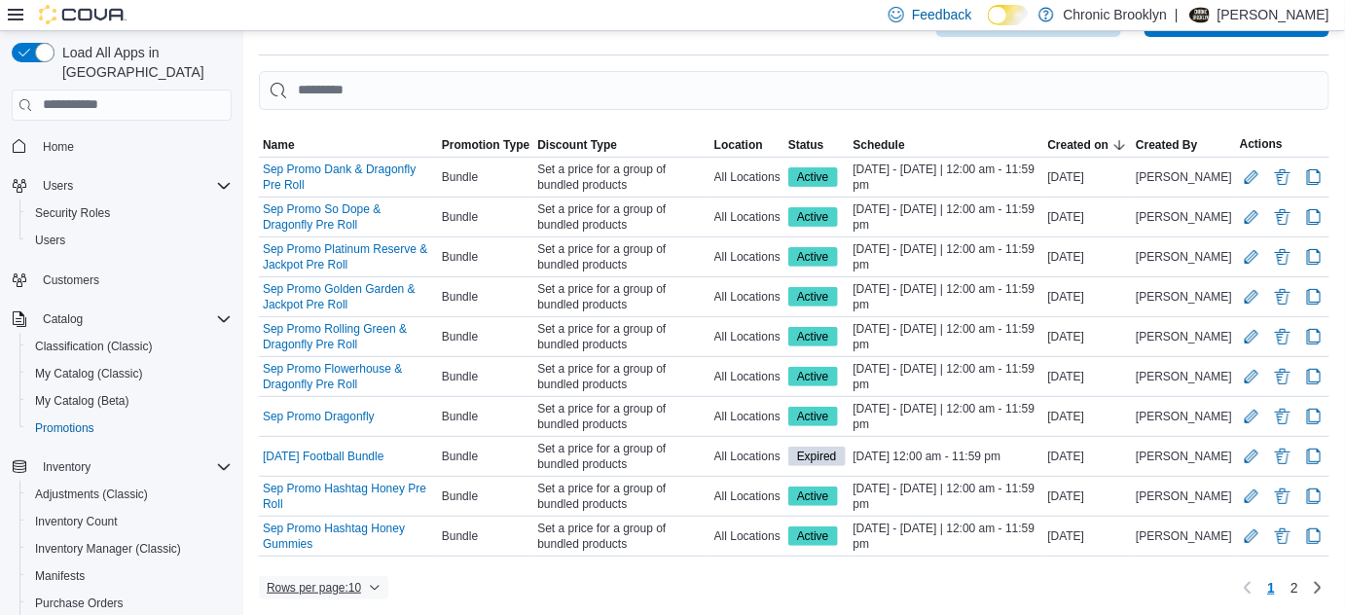
click at [360, 581] on span "Rows per page : 10" at bounding box center [314, 588] width 94 height 16
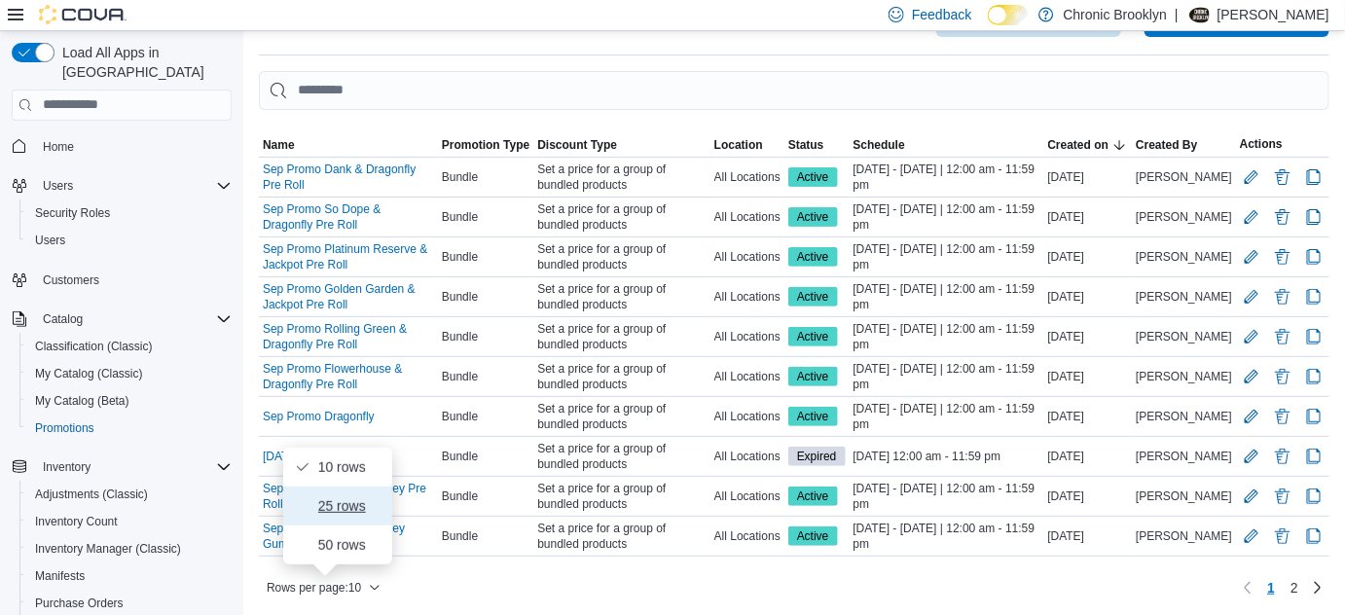
click at [354, 500] on span "25 rows" at bounding box center [349, 506] width 62 height 16
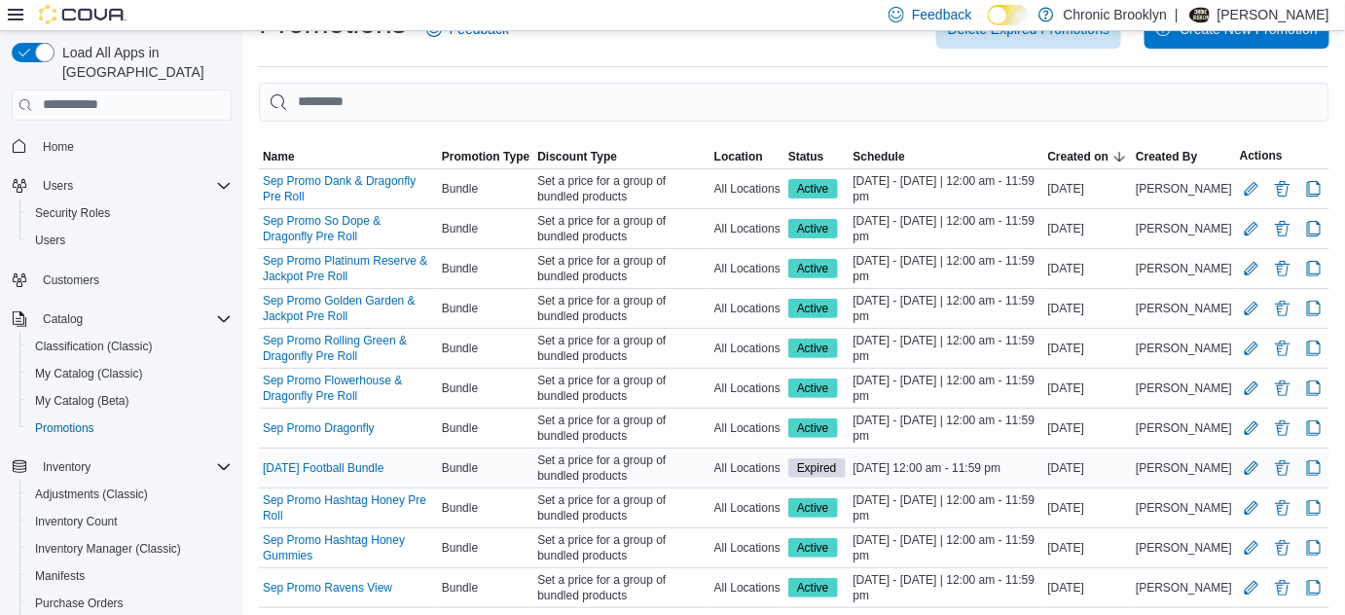
scroll to position [0, 0]
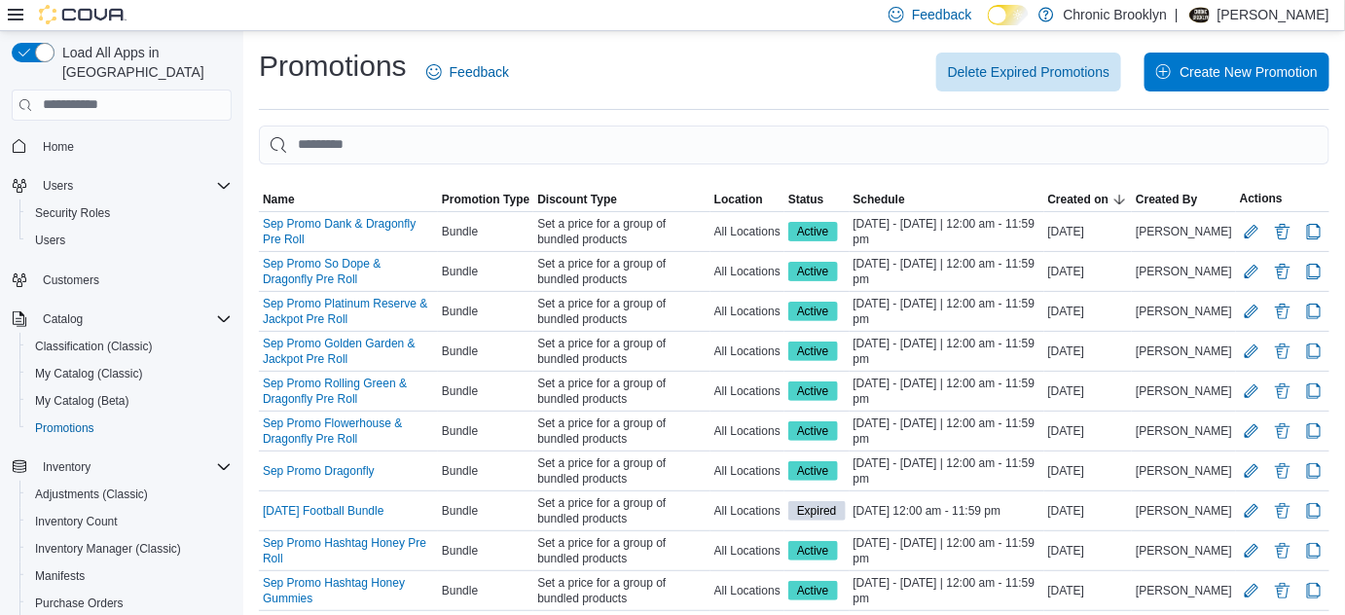
click at [729, 40] on div "Promotions Feedback Delete Expired Promotions Create New Promotion Sorting This…" at bounding box center [794, 372] width 1102 height 682
